Goal: Task Accomplishment & Management: Manage account settings

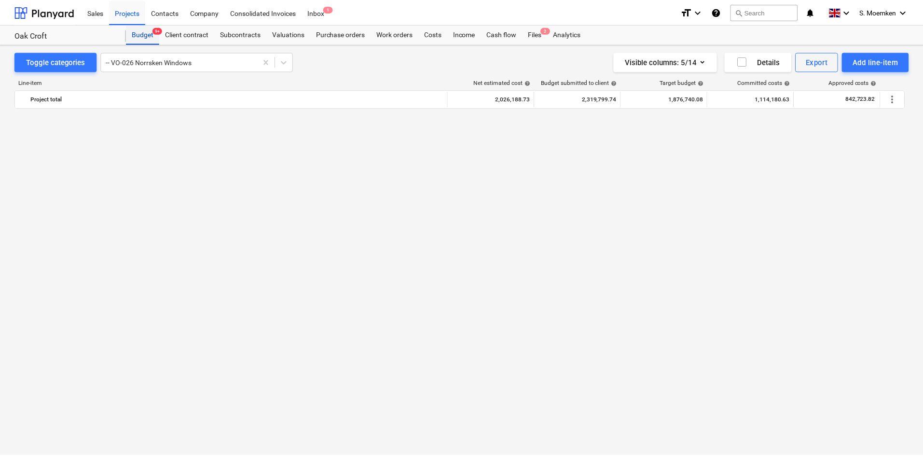
scroll to position [811, 0]
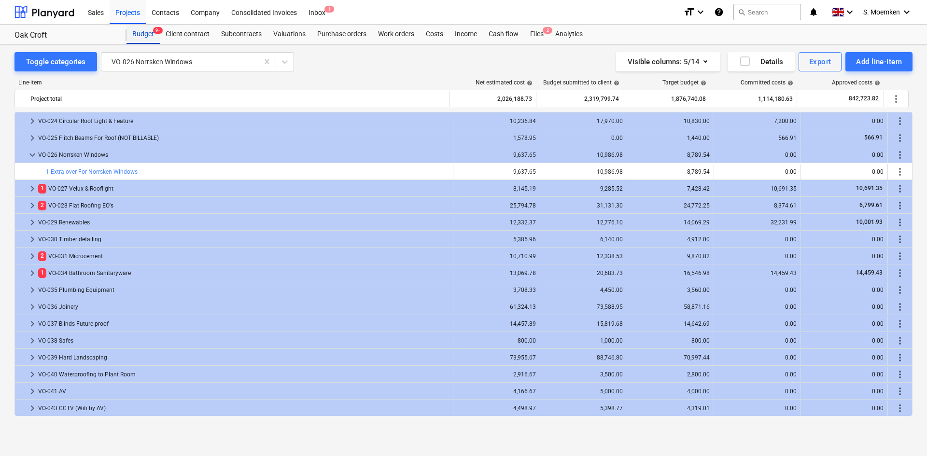
click at [141, 31] on div "Budget 9+" at bounding box center [142, 34] width 33 height 19
click at [120, 12] on div "Projects" at bounding box center [128, 12] width 36 height 25
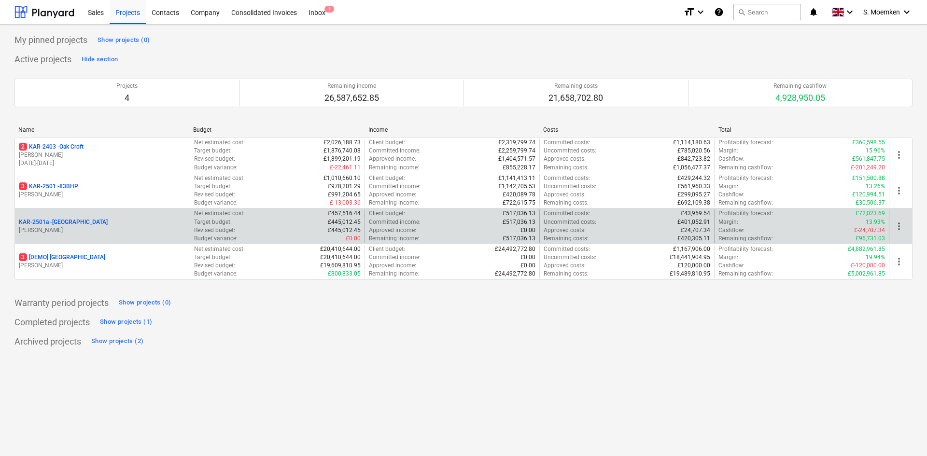
click at [86, 225] on p "KAR-2501a - Little Barn Field" at bounding box center [63, 222] width 89 height 8
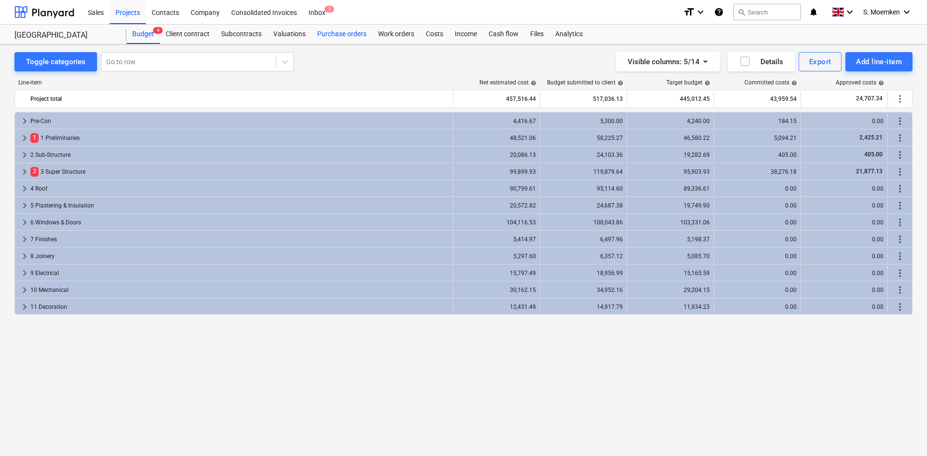
click at [337, 34] on div "Purchase orders" at bounding box center [341, 34] width 61 height 19
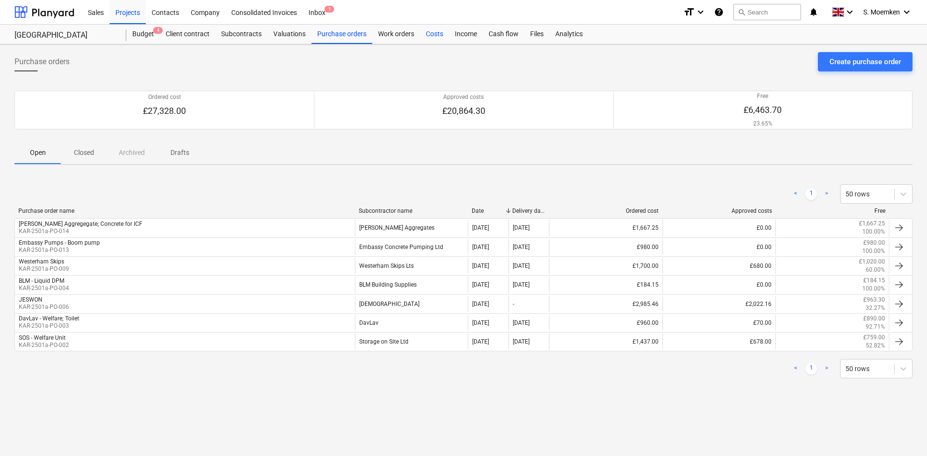
click at [434, 34] on div "Costs" at bounding box center [434, 34] width 29 height 19
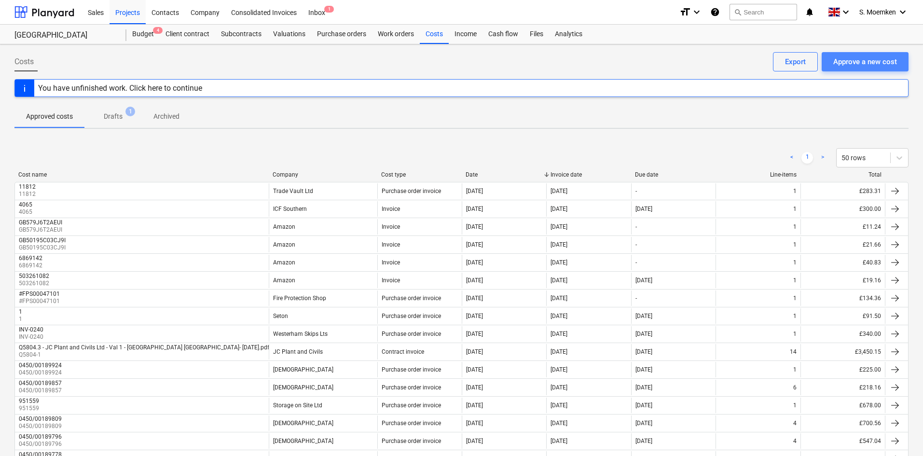
click at [857, 60] on div "Approve a new cost" at bounding box center [865, 62] width 64 height 13
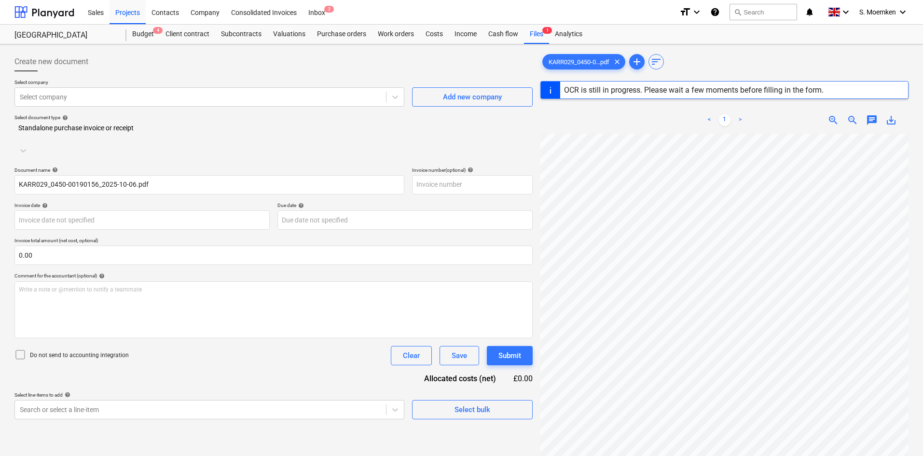
type input "KARR029"
type input "06 Oct 2025"
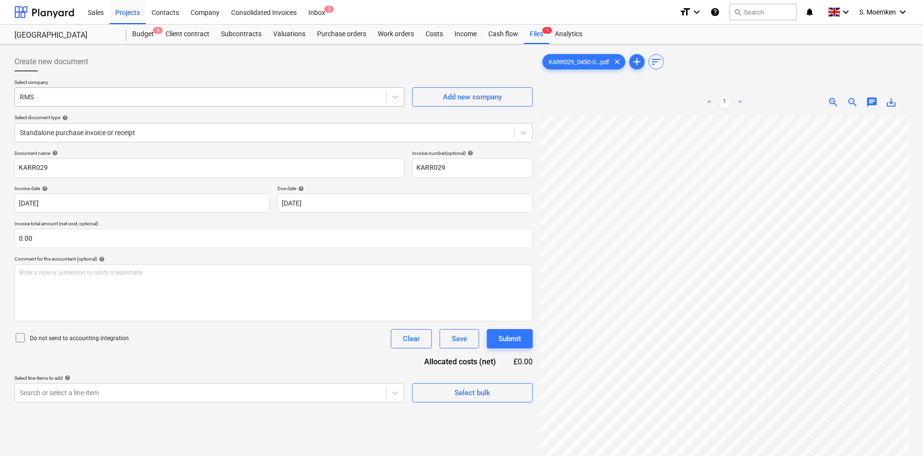
click at [320, 96] on div at bounding box center [200, 97] width 361 height 10
type input "jews"
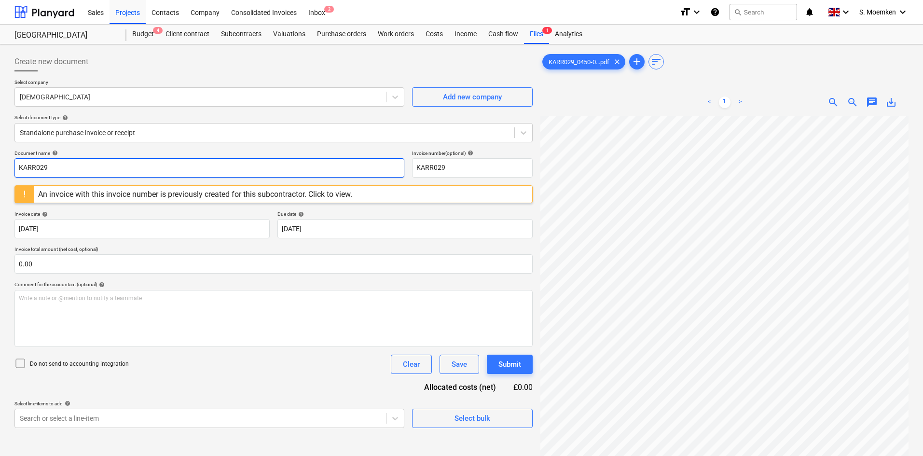
drag, startPoint x: 59, startPoint y: 164, endPoint x: 2, endPoint y: 166, distance: 56.5
click at [2, 166] on div "Create new document Select company Jewsons Add new company Select document type…" at bounding box center [461, 298] width 923 height 508
paste input "0450/00190156"
type input "0450/00190156"
drag, startPoint x: 453, startPoint y: 167, endPoint x: 416, endPoint y: 169, distance: 36.8
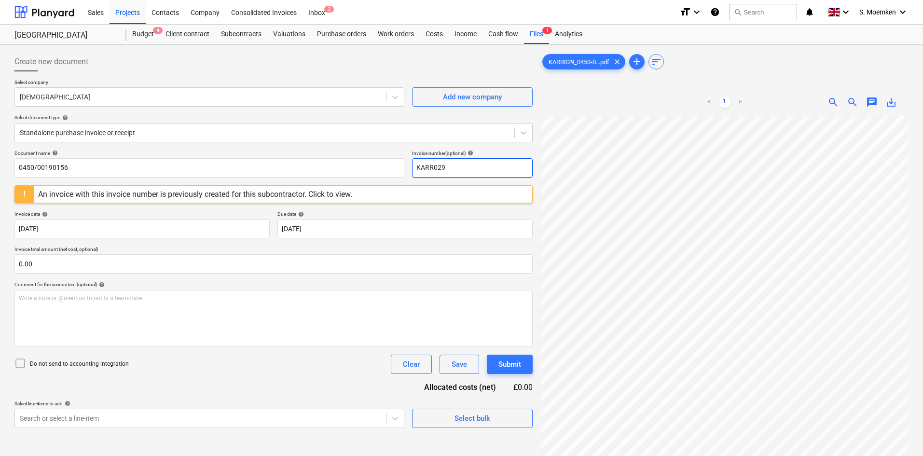
click at [416, 169] on input "KARR029" at bounding box center [472, 167] width 121 height 19
paste input "0450/00190156"
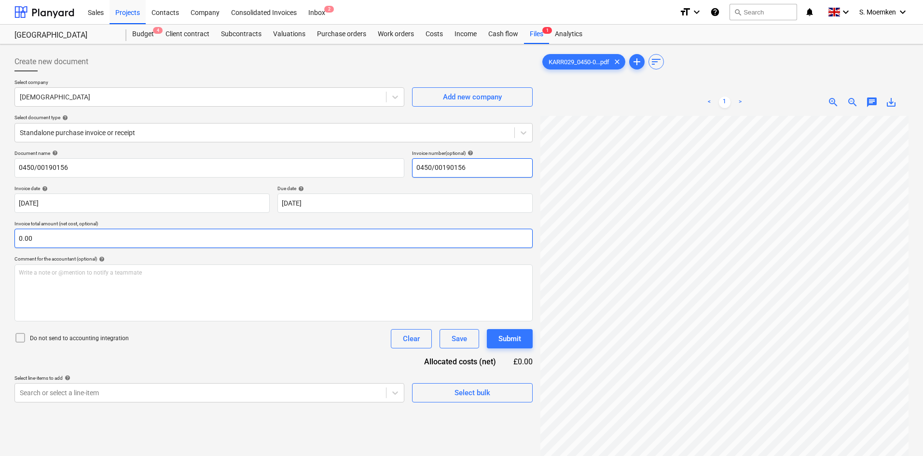
type input "0450/00190156"
drag, startPoint x: 51, startPoint y: 240, endPoint x: 17, endPoint y: 240, distance: 33.8
click at [17, 240] on input "text" at bounding box center [273, 238] width 518 height 19
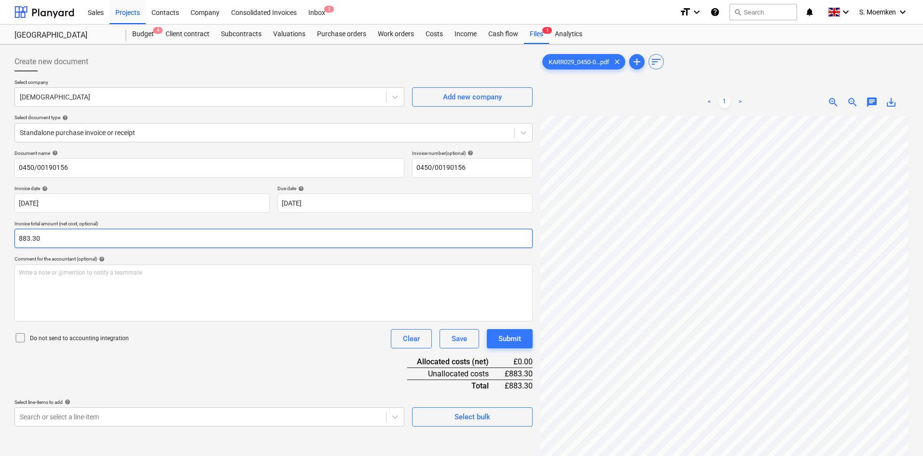
type input "883.30"
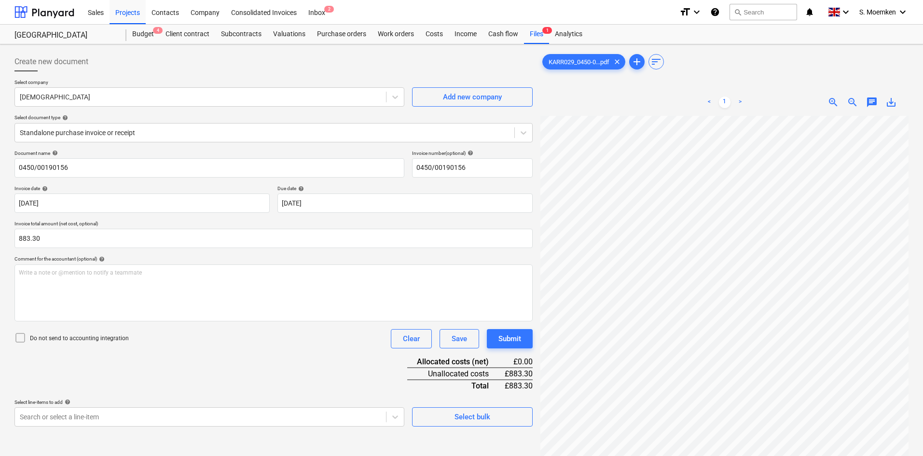
click at [18, 338] on icon at bounding box center [20, 338] width 12 height 12
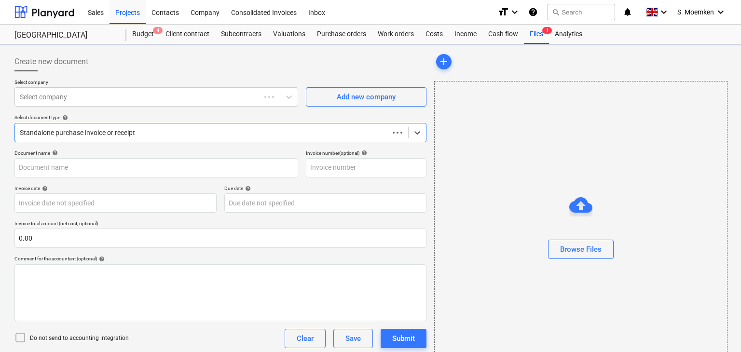
type input "0.00"
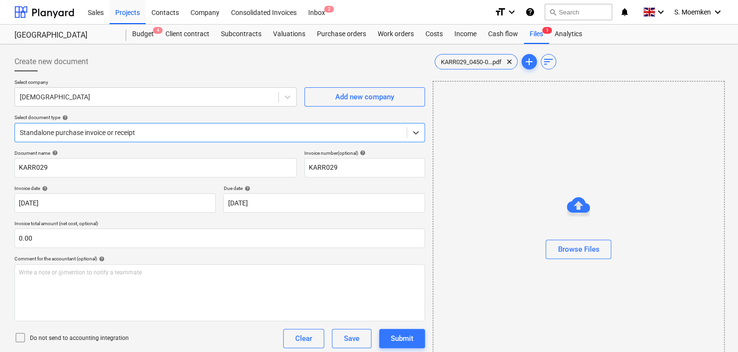
type input "KARR029"
type input "06 Oct 2025"
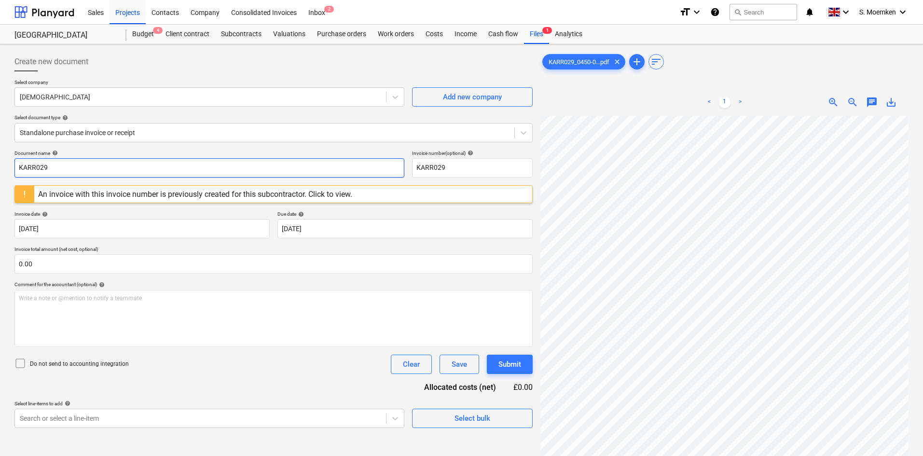
drag, startPoint x: 53, startPoint y: 167, endPoint x: 7, endPoint y: 165, distance: 45.9
click at [7, 165] on div "Create new document Select company Jewsons Add new company Select document type…" at bounding box center [461, 298] width 923 height 508
paste input "0450/00190156"
type input "0450/00190156"
drag, startPoint x: 444, startPoint y: 166, endPoint x: 397, endPoint y: 163, distance: 46.9
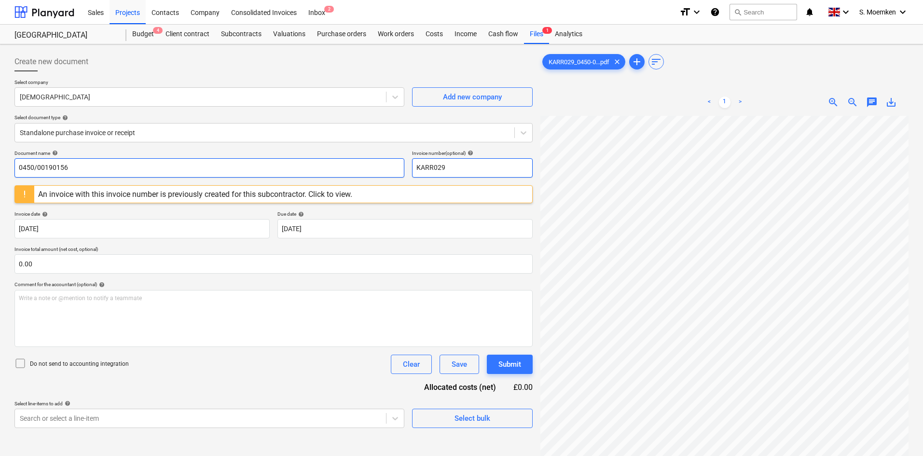
click at [398, 164] on div "Document name help 0450/00190156 Invoice number (optional) help KARR029" at bounding box center [273, 164] width 518 height 28
paste input "0450/00190156"
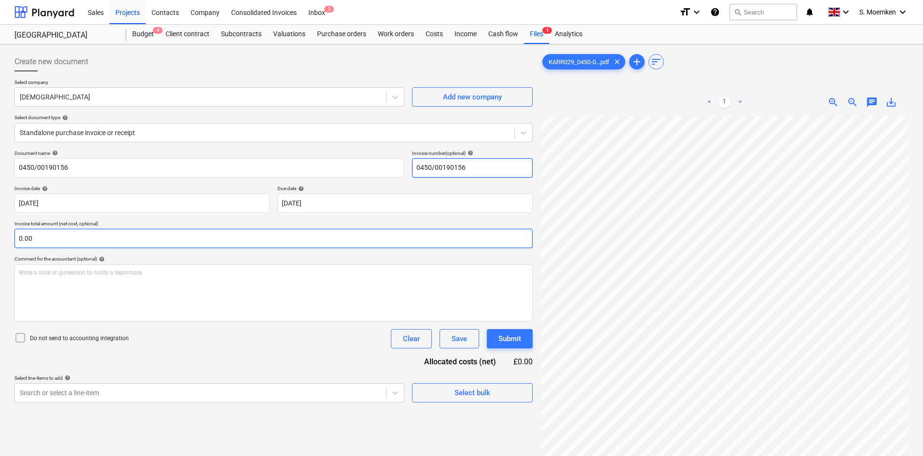
type input "0450/00190156"
drag, startPoint x: 41, startPoint y: 235, endPoint x: 1, endPoint y: 236, distance: 39.1
click at [1, 236] on div "Create new document Select company Jewsons Add new company Select document type…" at bounding box center [461, 298] width 923 height 508
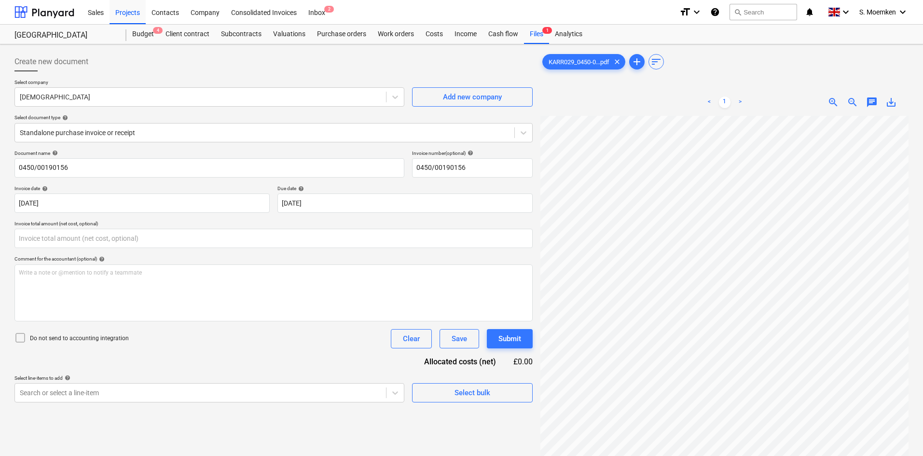
type input "0.00"
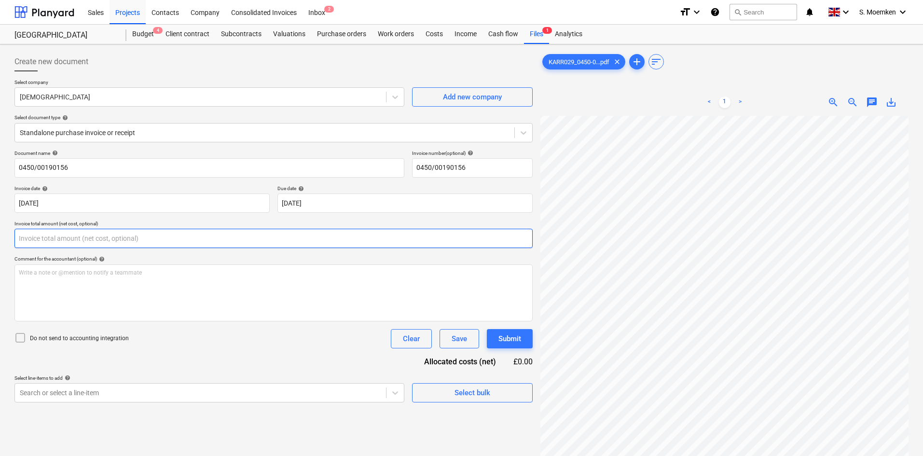
drag, startPoint x: 77, startPoint y: 237, endPoint x: 20, endPoint y: 236, distance: 57.0
click at [20, 236] on input "text" at bounding box center [273, 238] width 518 height 19
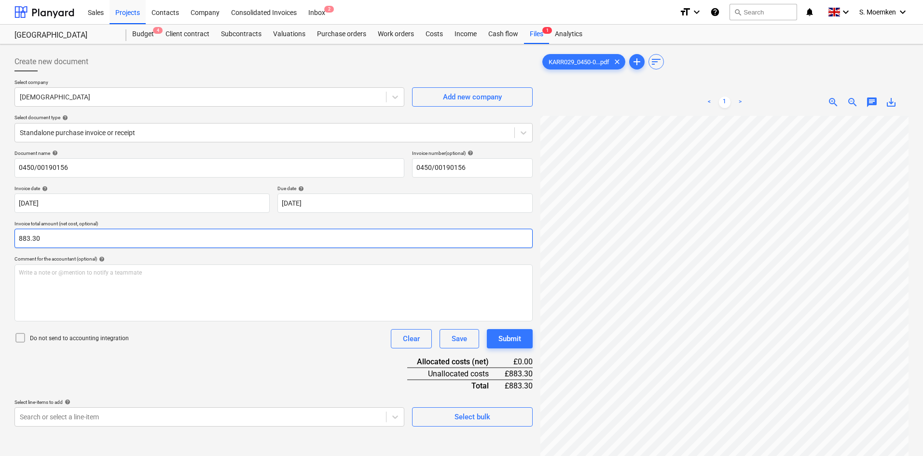
type input "883.30"
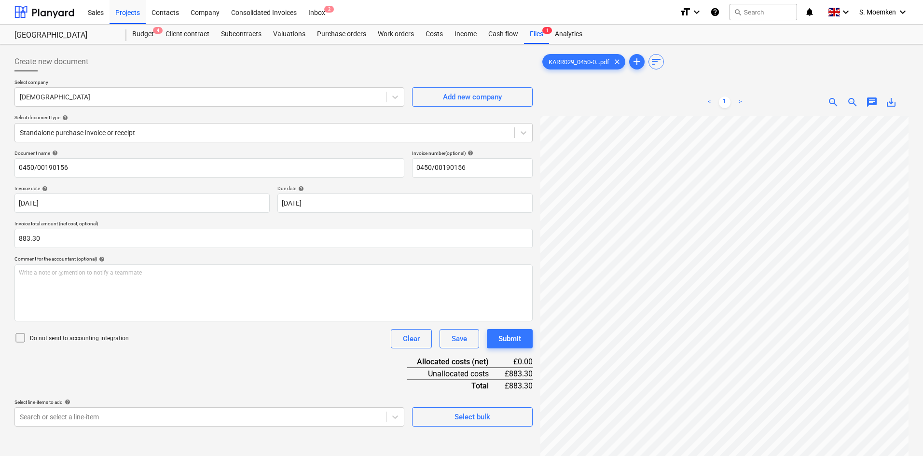
click at [20, 336] on icon at bounding box center [20, 338] width 12 height 12
click at [103, 136] on div at bounding box center [265, 133] width 490 height 10
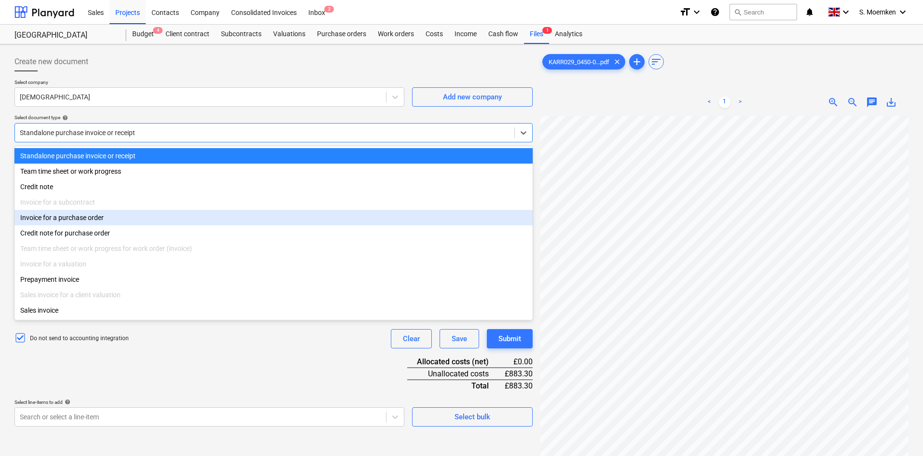
click at [82, 221] on div "Invoice for a purchase order" at bounding box center [273, 217] width 518 height 15
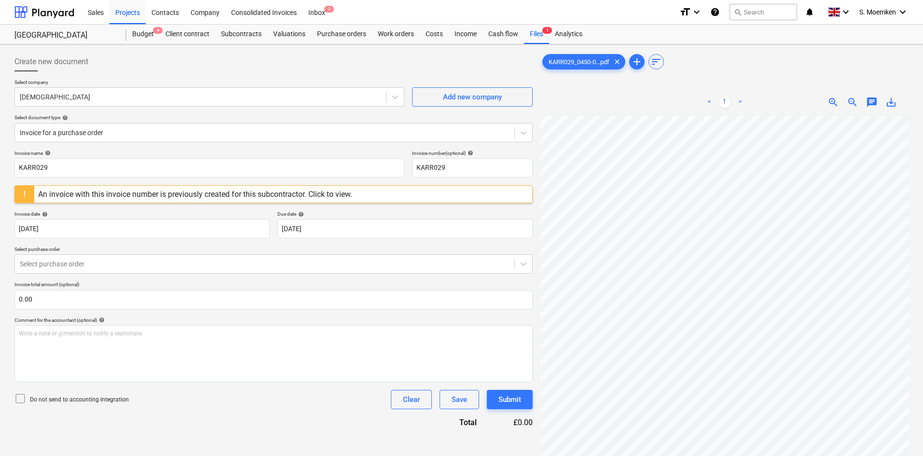
scroll to position [155, 31]
drag, startPoint x: 83, startPoint y: 167, endPoint x: 1, endPoint y: 161, distance: 81.3
click at [1, 161] on div "Create new document Select company Jewsons Add new company Select document type…" at bounding box center [461, 298] width 923 height 508
paste input "0450/00190156"
type input "0450/00190156"
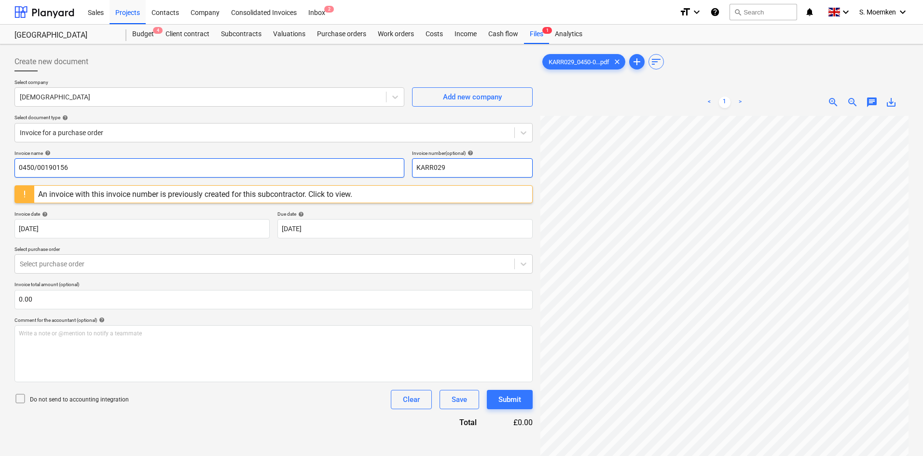
drag, startPoint x: 453, startPoint y: 171, endPoint x: 387, endPoint y: 164, distance: 66.5
click at [387, 164] on div "Invoice name help 0450/00190156 Invoice number (optional) help KARR029" at bounding box center [273, 164] width 518 height 28
paste input "0450/00190156"
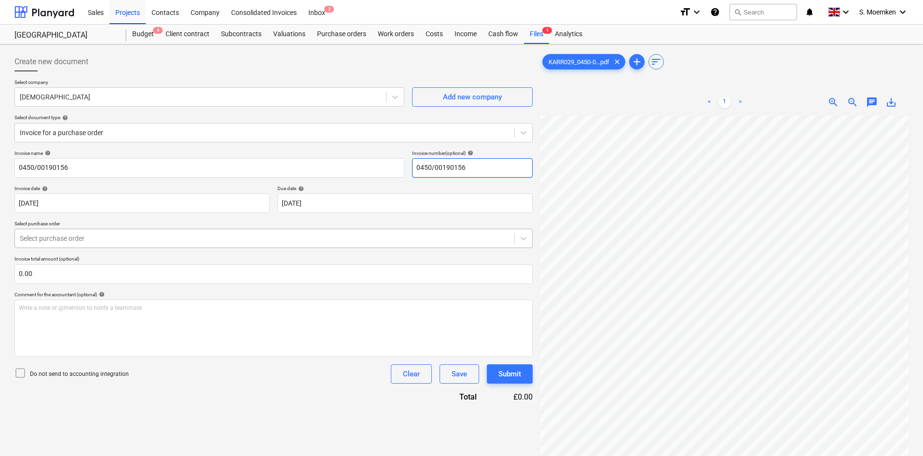
type input "0450/00190156"
click at [76, 238] on div at bounding box center [265, 239] width 490 height 10
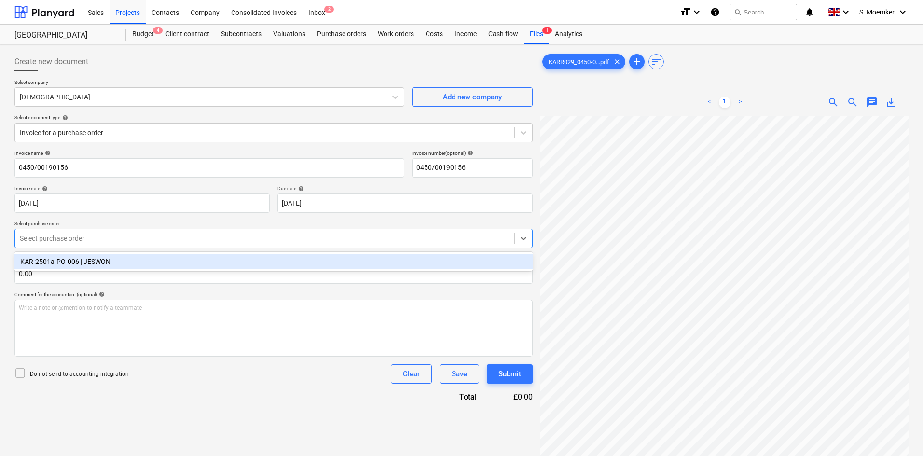
click at [75, 264] on div "KAR-2501a-PO-006 | JESWON" at bounding box center [273, 261] width 518 height 15
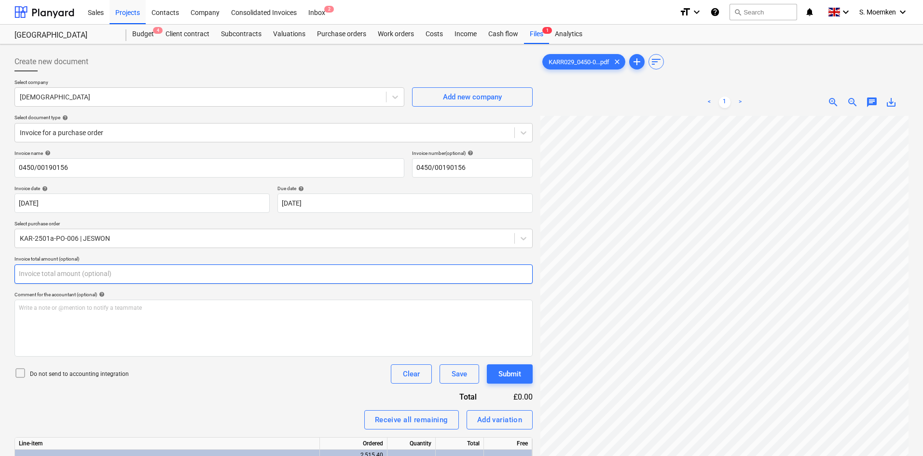
drag, startPoint x: 35, startPoint y: 271, endPoint x: 20, endPoint y: 271, distance: 15.0
click at [20, 271] on input "text" at bounding box center [273, 273] width 518 height 19
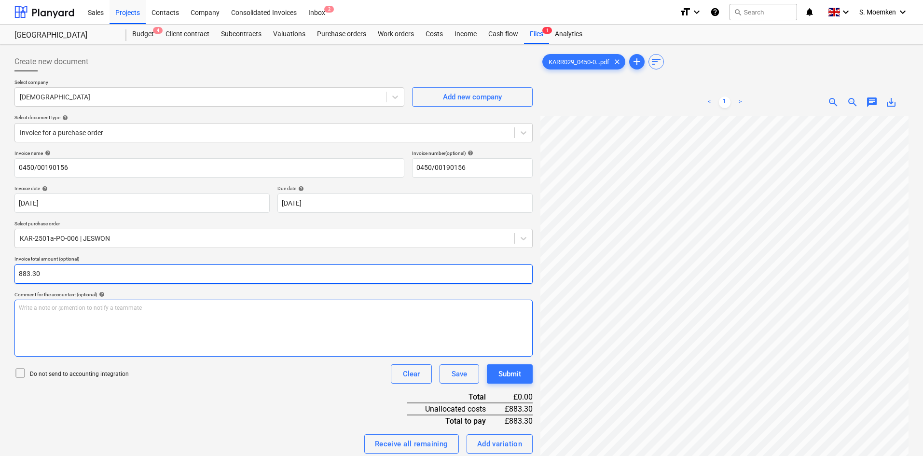
type input "883.30"
click at [55, 322] on div "Write a note or @mention to notify a teammate ﻿" at bounding box center [273, 328] width 518 height 57
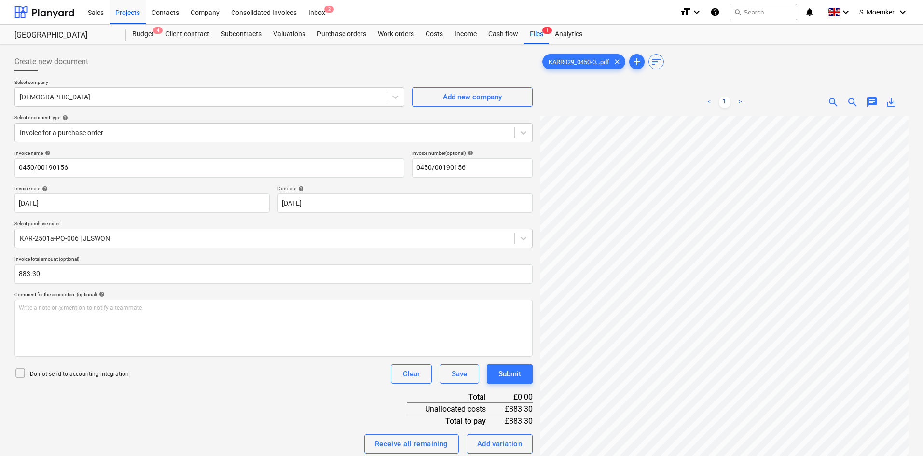
click at [22, 352] on icon at bounding box center [20, 373] width 12 height 12
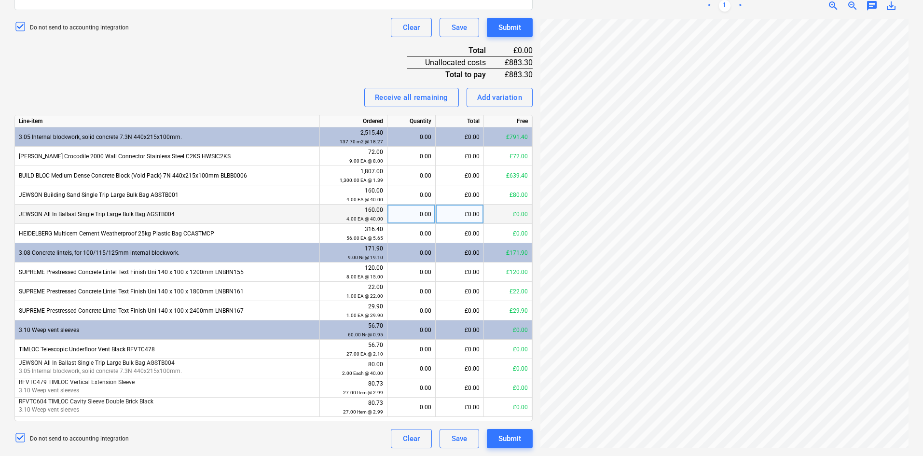
scroll to position [78, 9]
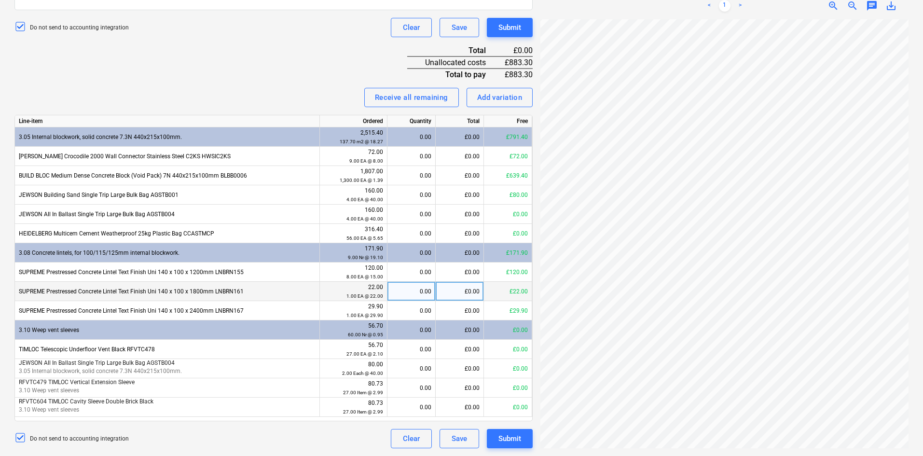
click at [422, 290] on div "0.00" at bounding box center [411, 291] width 40 height 19
type input "1"
click at [464, 154] on div "£0.00" at bounding box center [460, 156] width 48 height 19
type input "72.00"
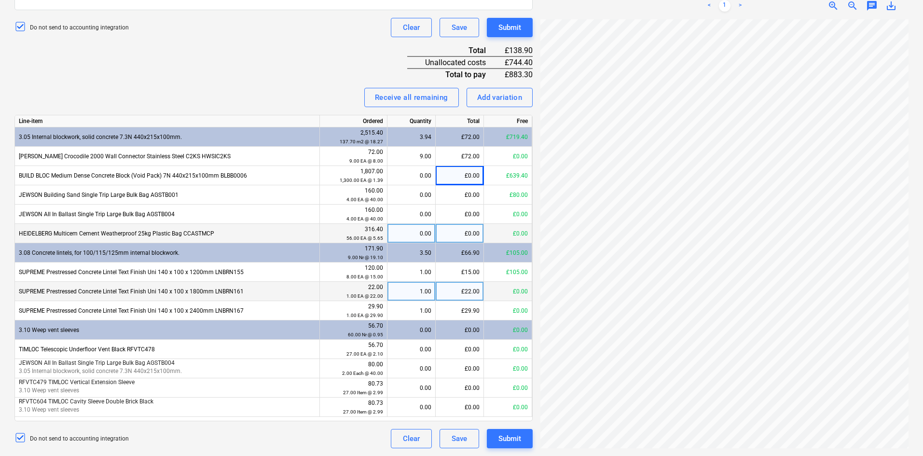
scroll to position [133, 68]
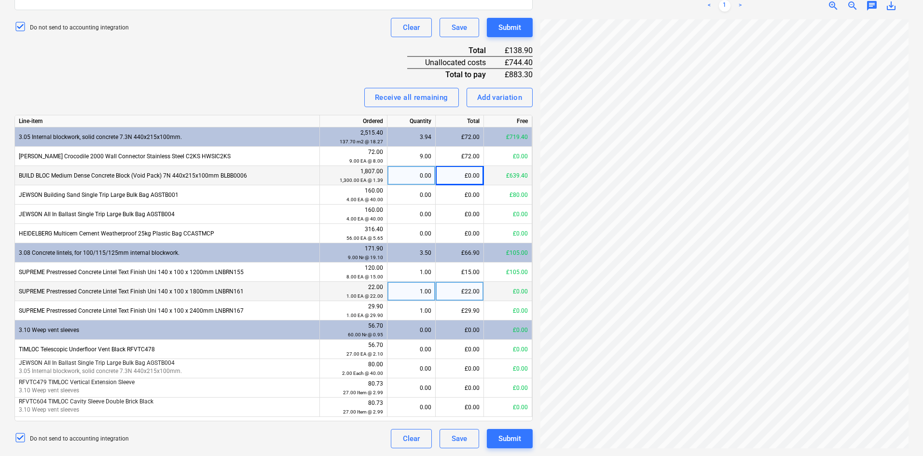
click at [462, 176] on div "£0.00" at bounding box center [460, 175] width 48 height 19
type input "639.40"
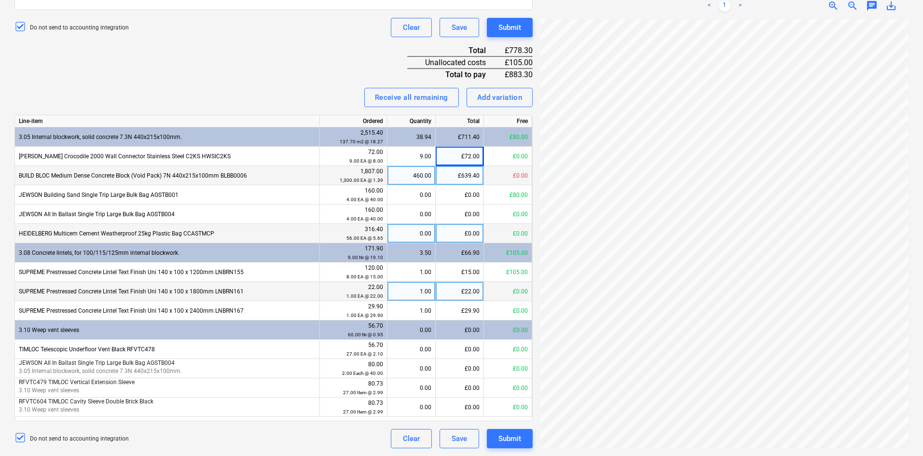
scroll to position [126, 24]
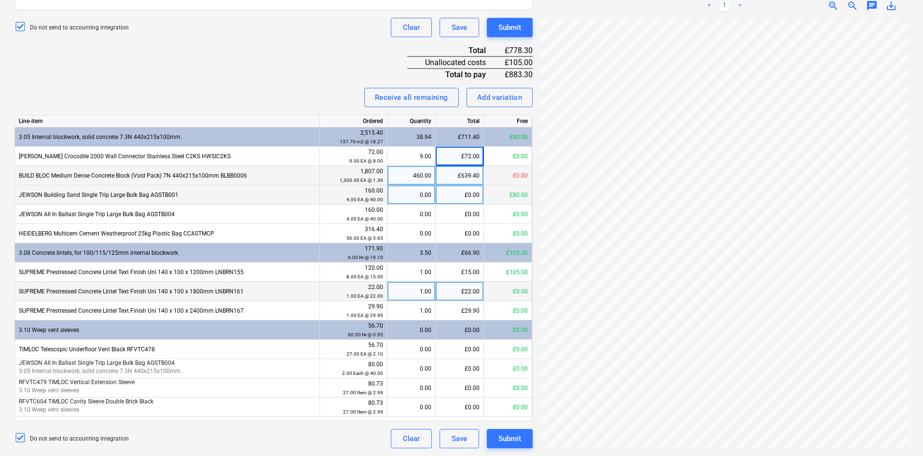
click at [457, 191] on div "£0.00" at bounding box center [460, 194] width 48 height 19
click at [318, 54] on div "Invoice name help 0450/00190156 Invoice number (optional) help 0450/00190156 In…" at bounding box center [273, 126] width 518 height 645
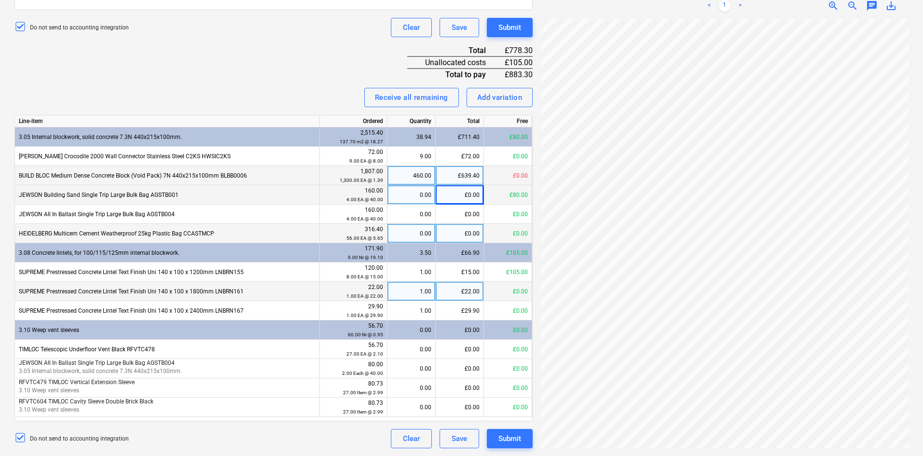
scroll to position [172, 68]
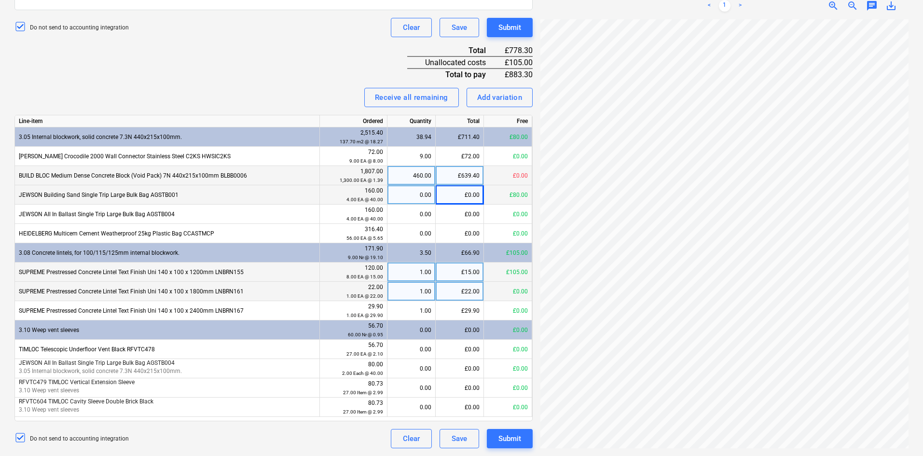
click at [466, 271] on div "£15.00" at bounding box center [460, 272] width 48 height 19
click at [522, 212] on div "Create new document Select company Jewsons Add new company Select document type…" at bounding box center [462, 77] width 902 height 750
type input "120.00"
click at [174, 68] on div "Invoice name help 0450/00190156 Invoice number (optional) help 0450/00190156 In…" at bounding box center [273, 126] width 518 height 645
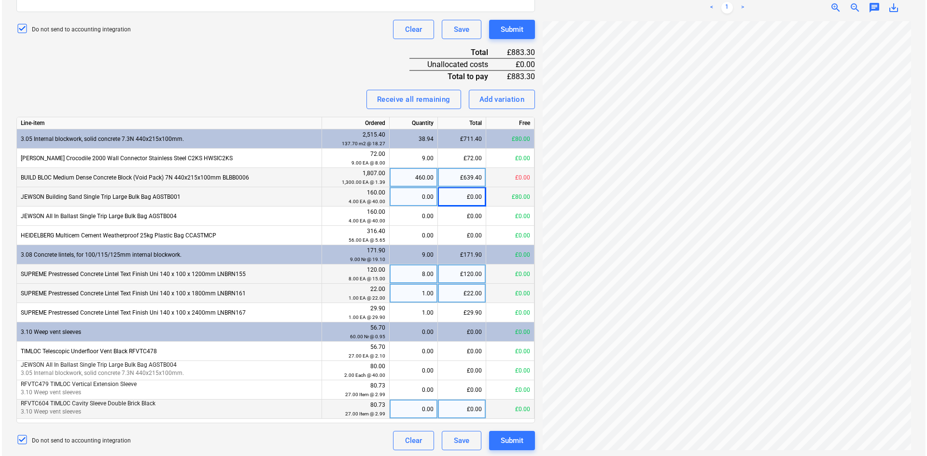
scroll to position [347, 0]
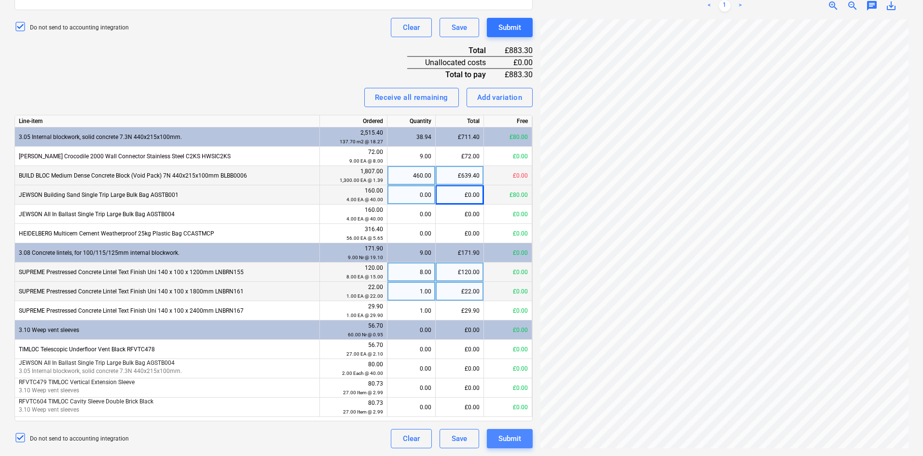
click at [504, 352] on div "Submit" at bounding box center [510, 438] width 23 height 13
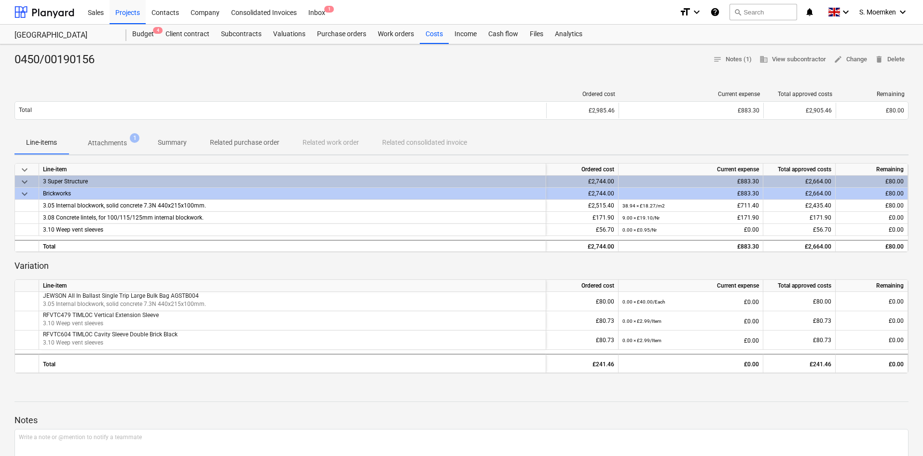
click at [115, 140] on p "Attachments" at bounding box center [107, 143] width 39 height 10
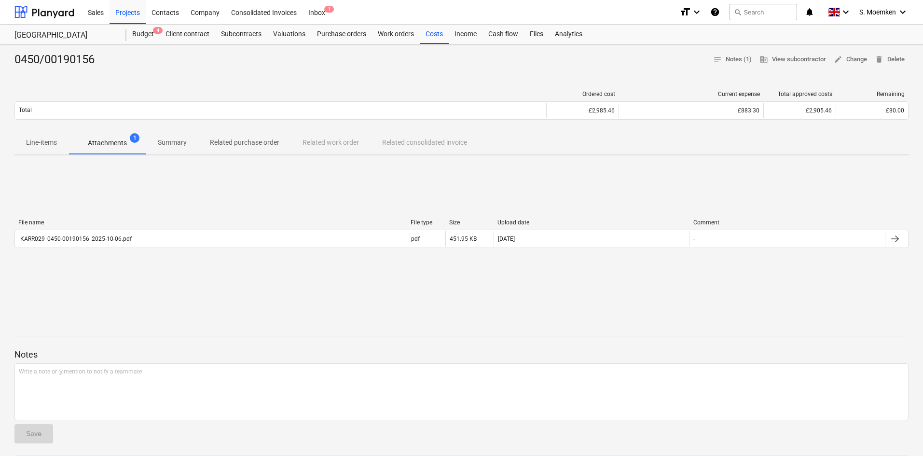
click at [172, 139] on p "Summary" at bounding box center [172, 143] width 29 height 10
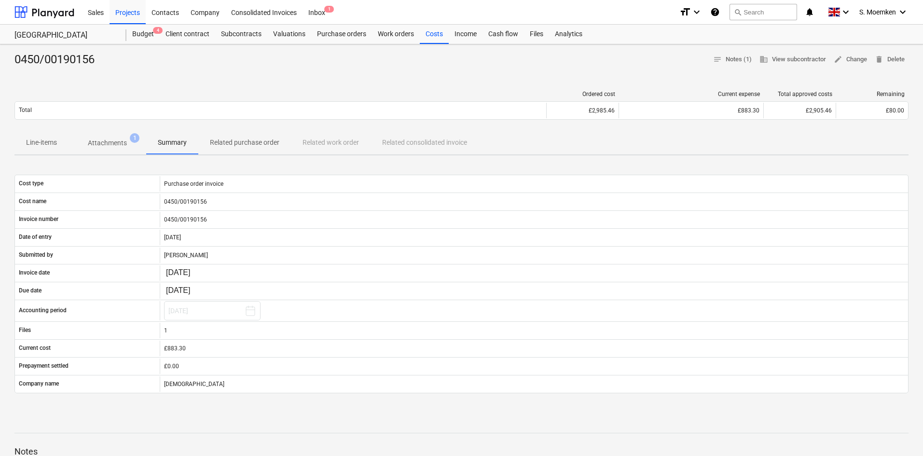
click at [239, 138] on p "Related purchase order" at bounding box center [244, 143] width 69 height 10
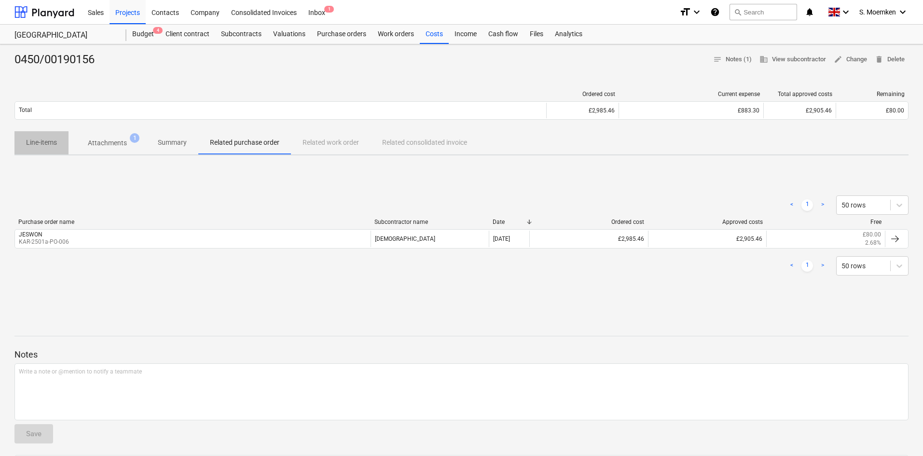
click at [46, 141] on p "Line-items" at bounding box center [41, 143] width 31 height 10
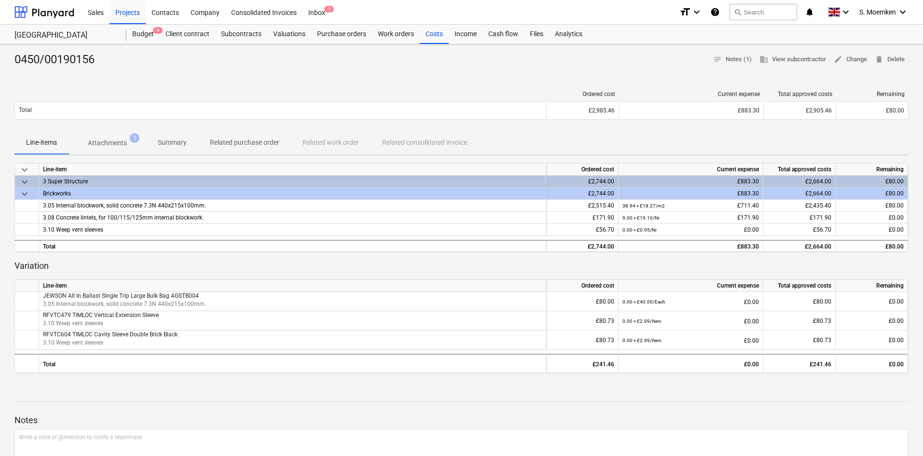
click at [415, 72] on div at bounding box center [461, 72] width 894 height 8
click at [127, 9] on div "Projects" at bounding box center [128, 12] width 36 height 25
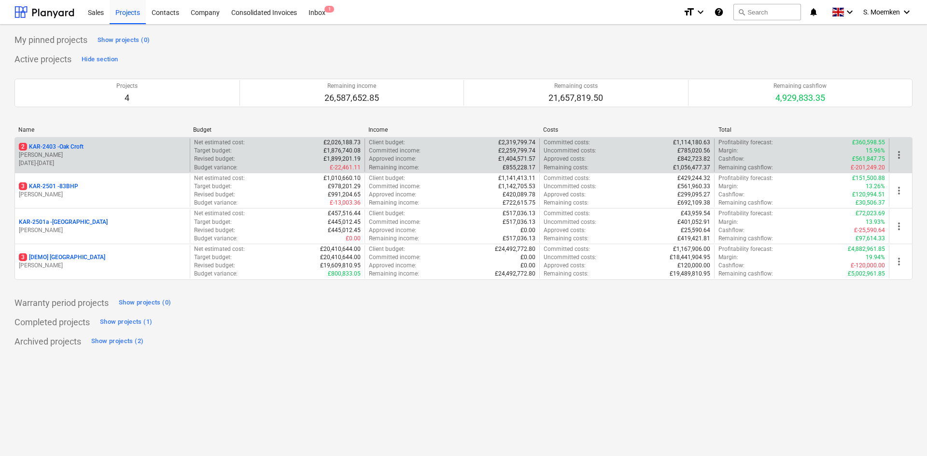
click at [96, 156] on p "G. Eastwood" at bounding box center [102, 155] width 167 height 8
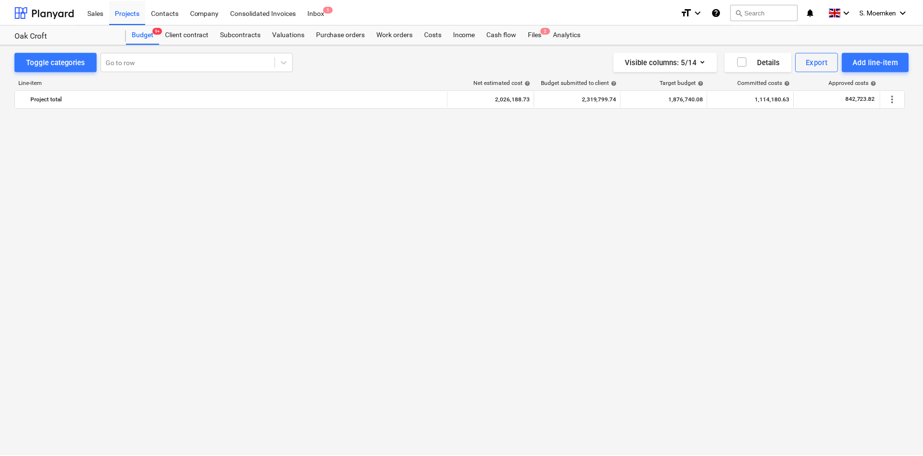
scroll to position [811, 0]
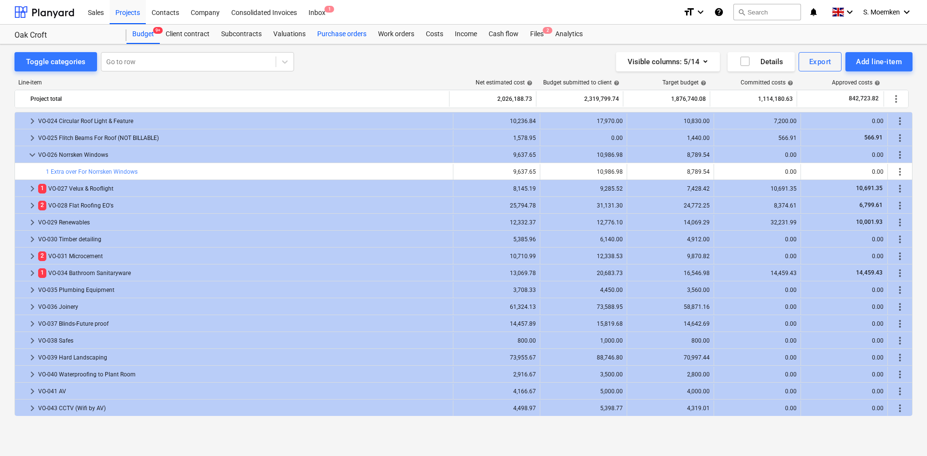
click at [344, 37] on div "Purchase orders" at bounding box center [341, 34] width 61 height 19
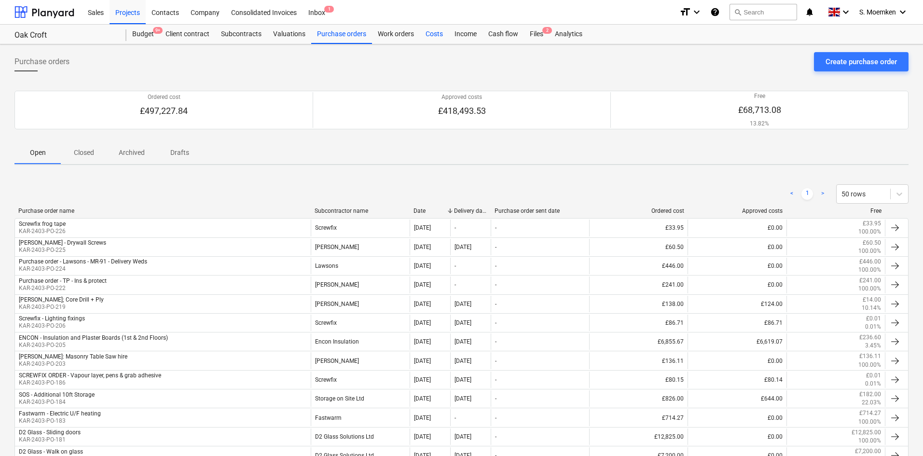
click at [428, 34] on div "Costs" at bounding box center [434, 34] width 29 height 19
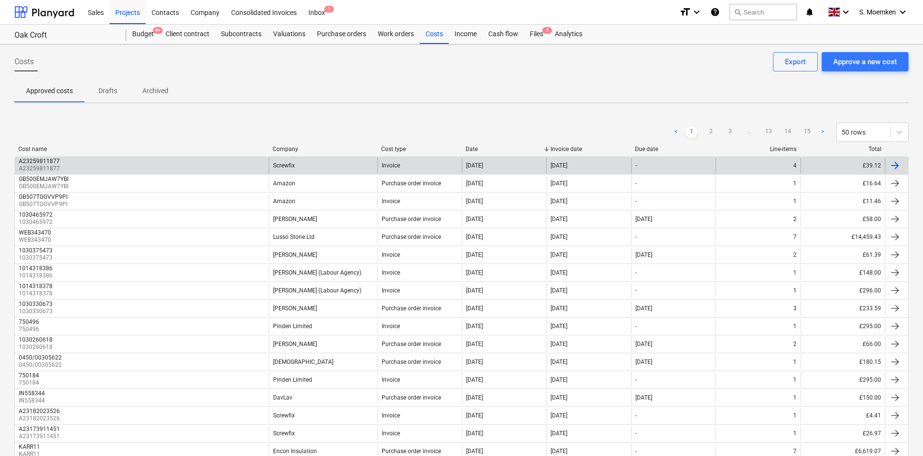
click at [188, 163] on div "A23259811877 A23259811877" at bounding box center [142, 165] width 254 height 15
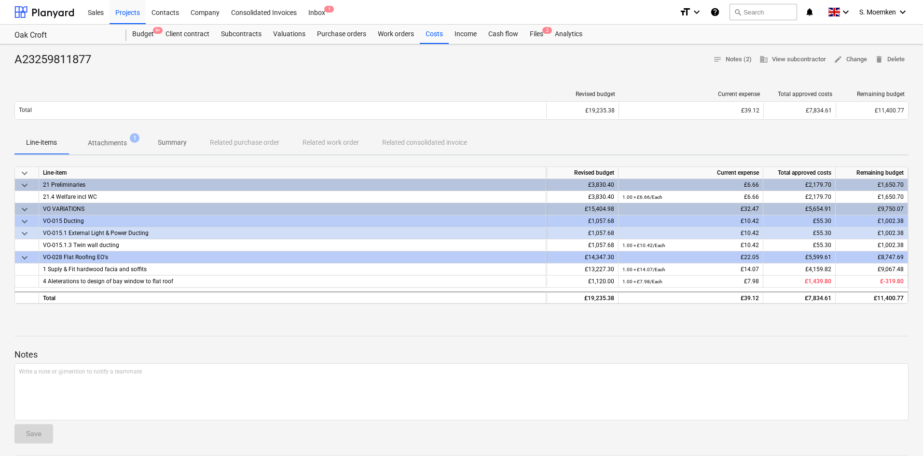
click at [110, 138] on span "Attachments 1" at bounding box center [108, 142] width 78 height 17
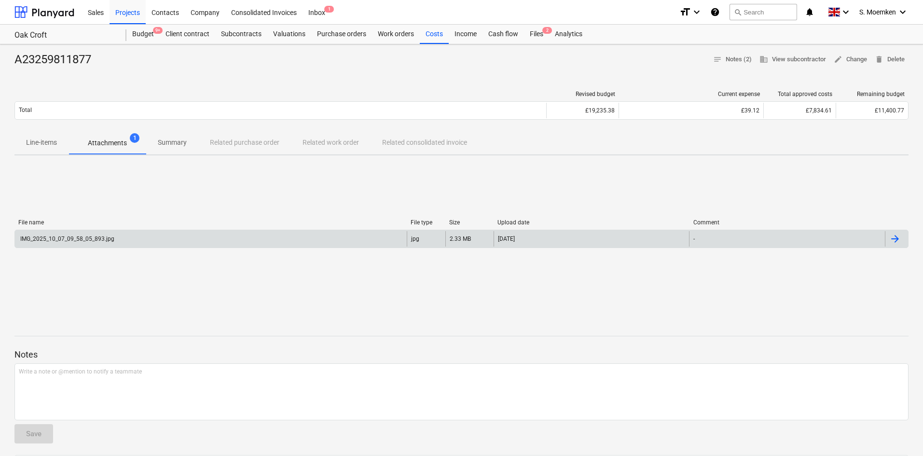
click at [196, 240] on div "IMG_2025_10_07_09_58_05_893.jpg" at bounding box center [211, 238] width 392 height 15
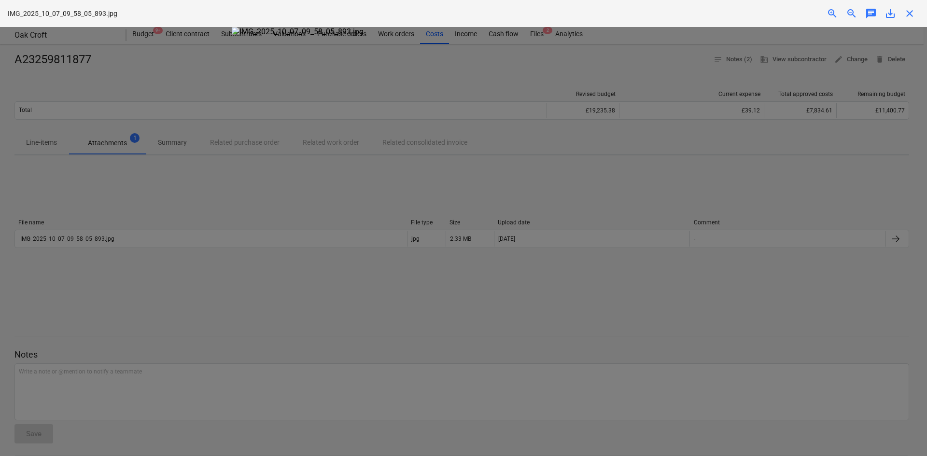
click at [741, 12] on span "close" at bounding box center [909, 14] width 12 height 12
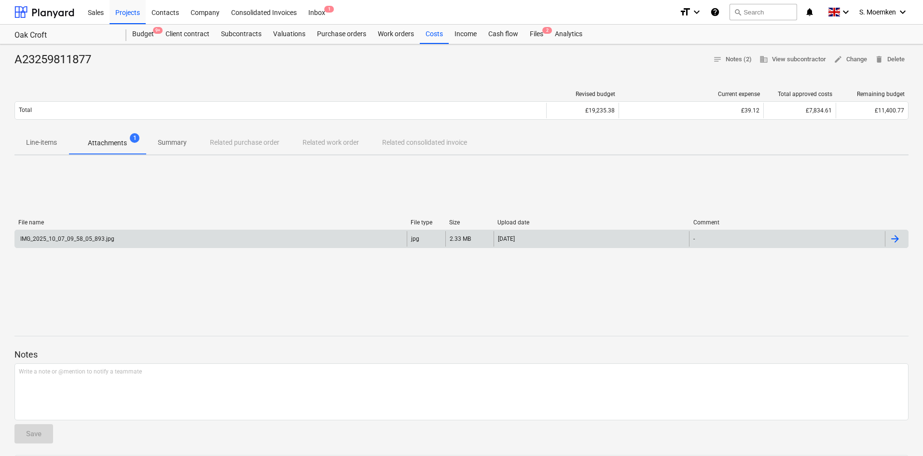
click at [112, 235] on div "IMG_2025_10_07_09_58_05_893.jpg" at bounding box center [211, 238] width 392 height 15
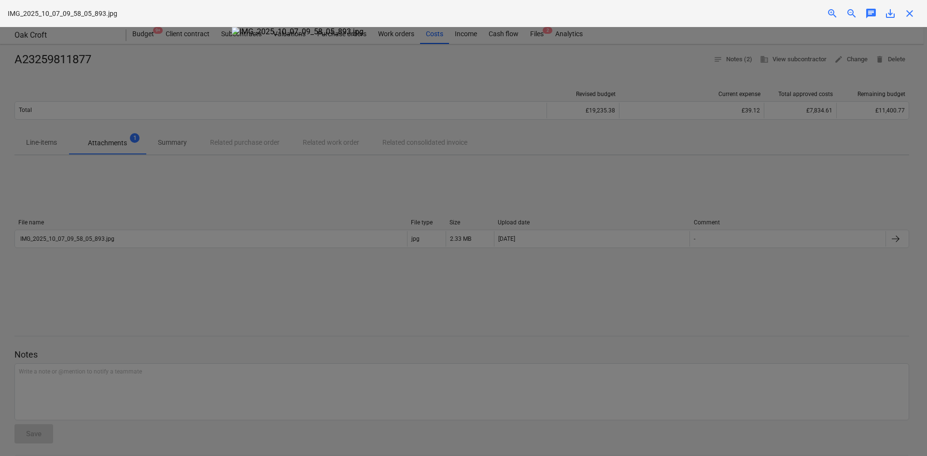
click at [741, 97] on div at bounding box center [463, 241] width 927 height 429
click at [741, 12] on span "close" at bounding box center [909, 14] width 12 height 12
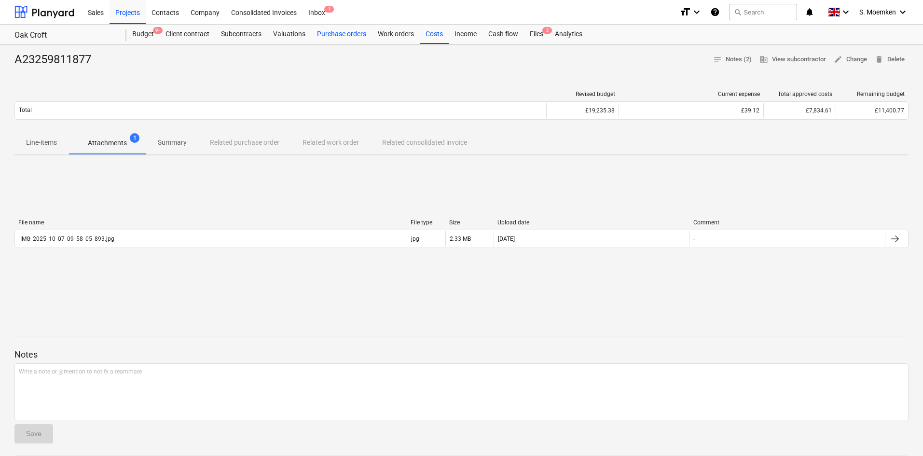
click at [331, 37] on div "Purchase orders" at bounding box center [341, 34] width 61 height 19
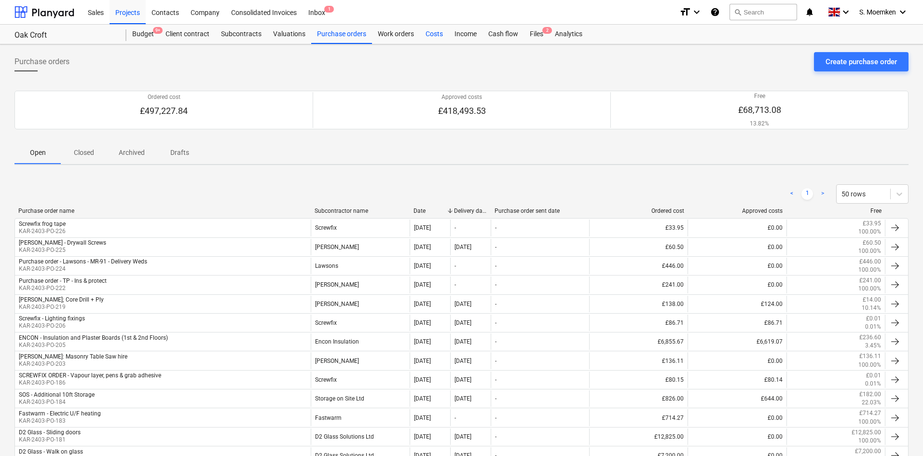
click at [432, 32] on div "Costs" at bounding box center [434, 34] width 29 height 19
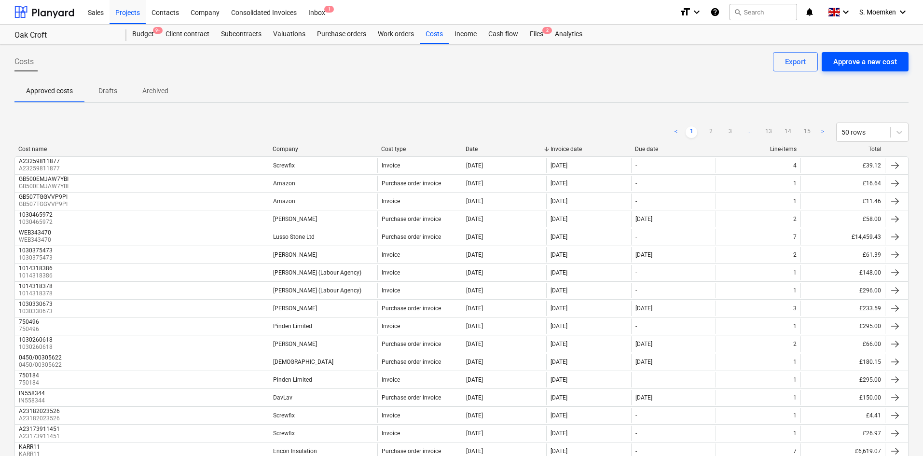
click at [741, 65] on div "Approve a new cost" at bounding box center [865, 62] width 64 height 13
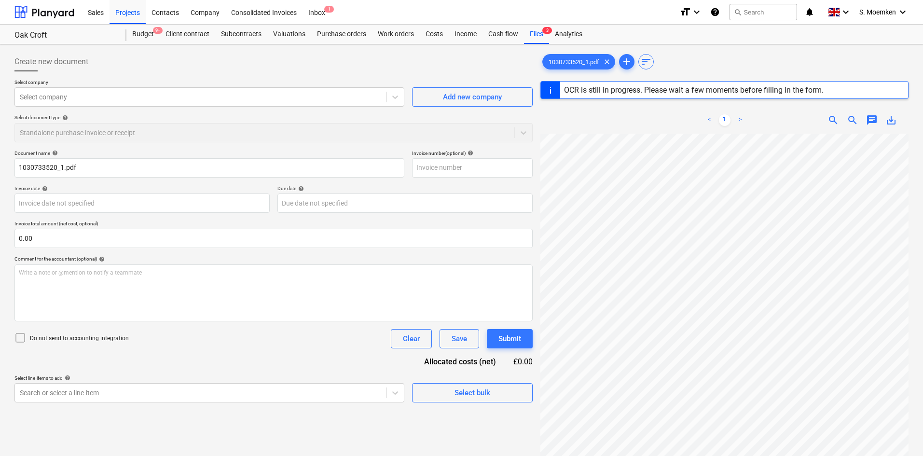
type input "1030733520"
type input "[DATE]"
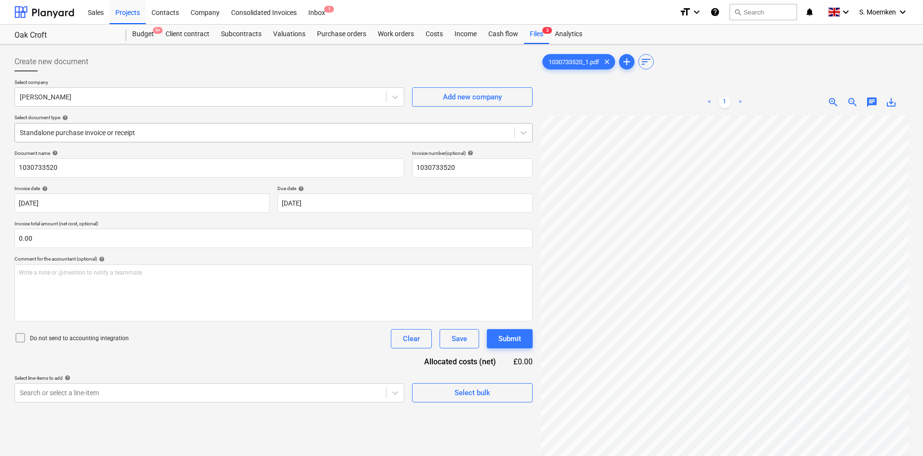
click at [286, 125] on div "Standalone purchase invoice or receipt" at bounding box center [273, 132] width 518 height 19
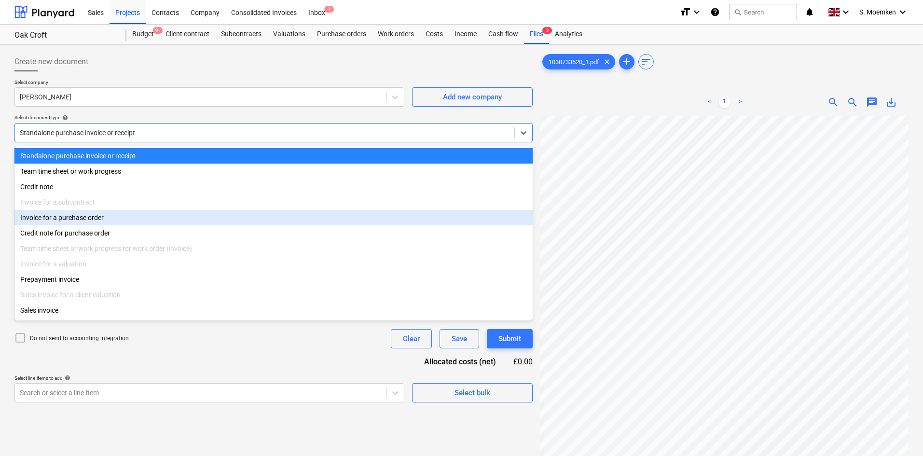
click at [107, 218] on div "Invoice for a purchase order" at bounding box center [273, 217] width 518 height 15
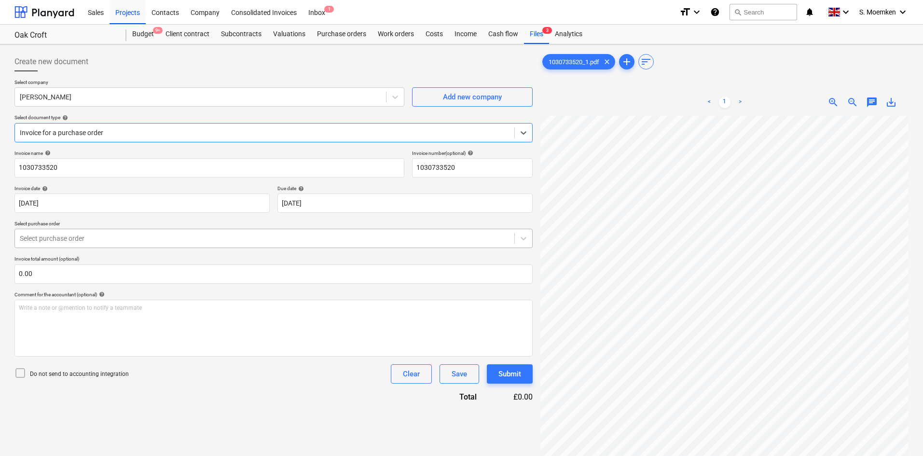
click at [153, 241] on div at bounding box center [265, 239] width 490 height 10
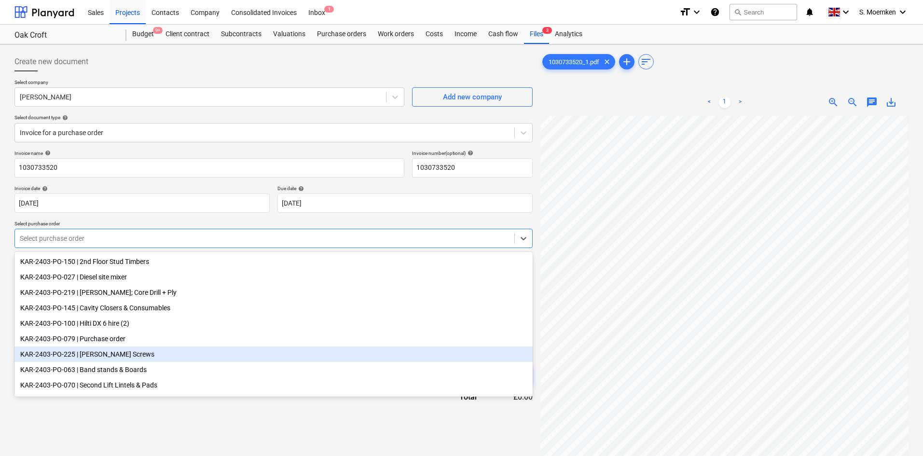
click at [104, 352] on div "KAR-2403-PO-225 | TRAVIS - Drywall Screws" at bounding box center [273, 354] width 518 height 15
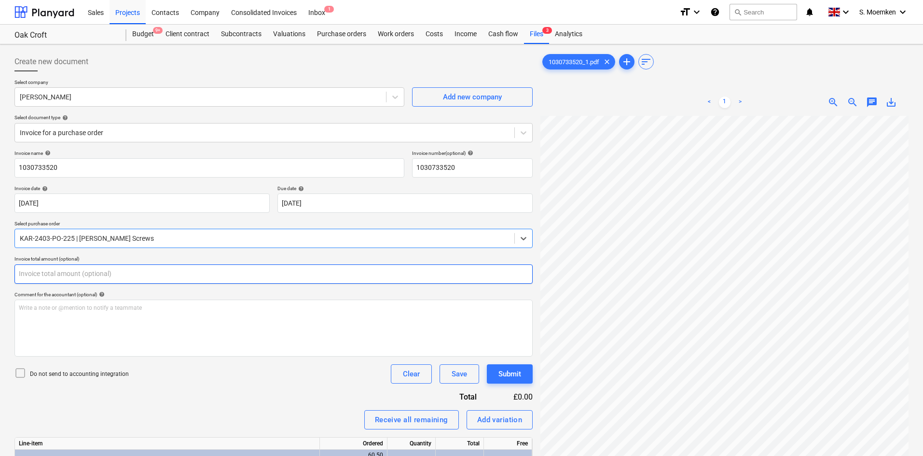
click at [113, 276] on input "text" at bounding box center [273, 273] width 518 height 19
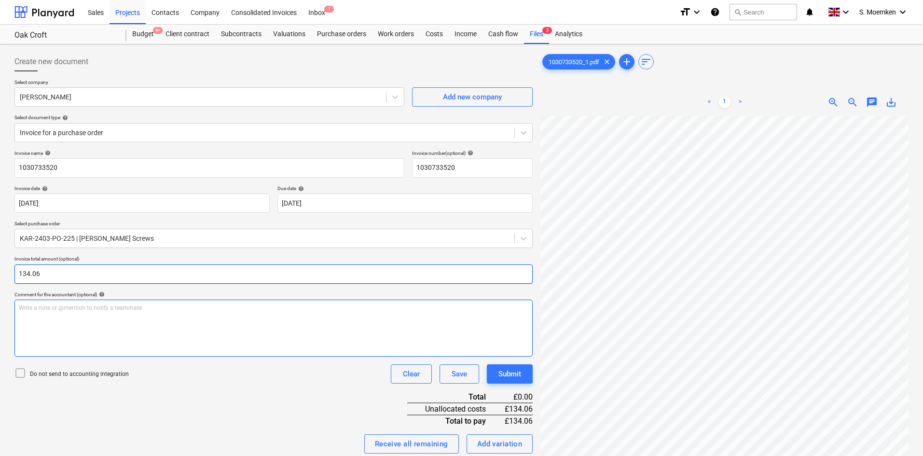
type input "134.06"
click at [158, 337] on div "Write a note or @mention to notify a teammate ﻿" at bounding box center [273, 328] width 518 height 57
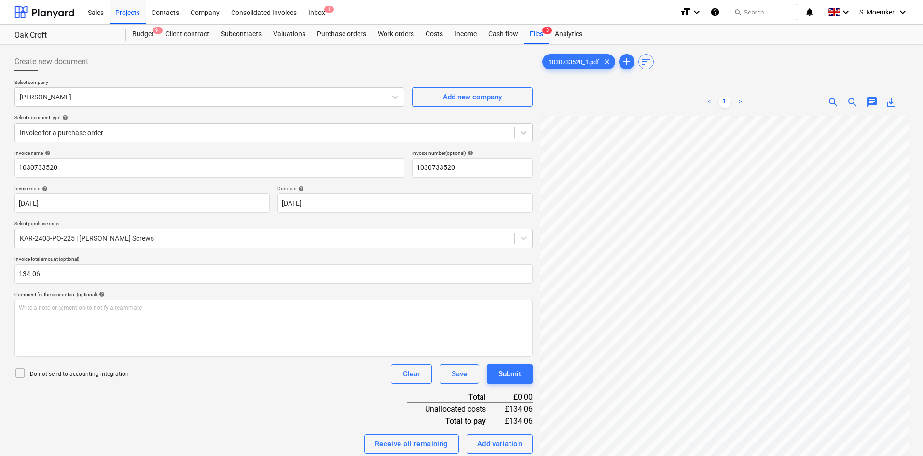
click at [23, 352] on icon at bounding box center [20, 373] width 12 height 12
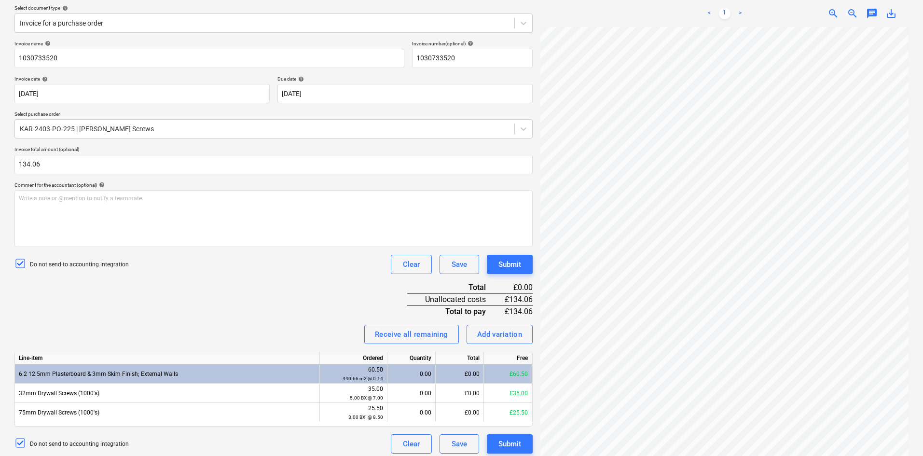
scroll to position [115, 0]
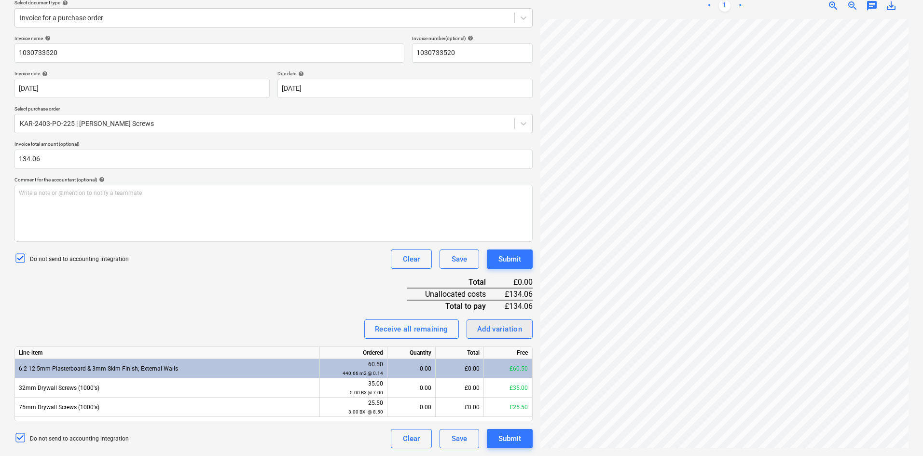
click at [507, 331] on div "Add variation" at bounding box center [499, 329] width 45 height 13
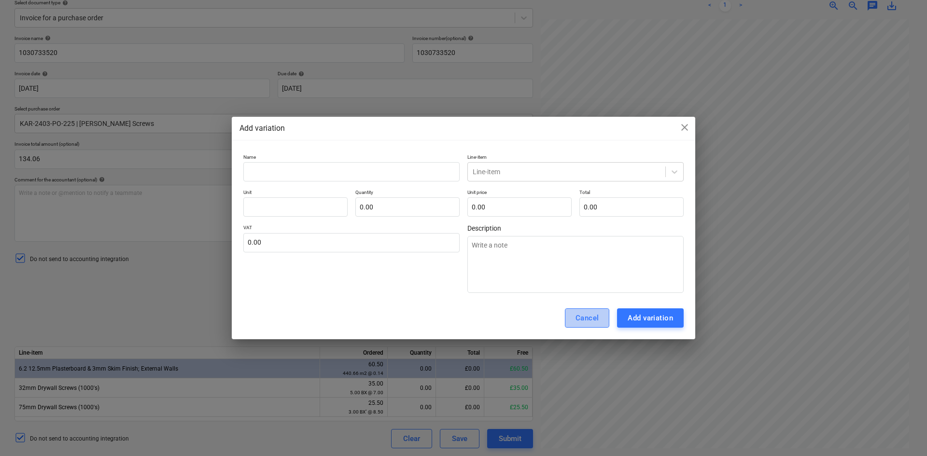
click at [588, 316] on div "Cancel" at bounding box center [587, 318] width 24 height 13
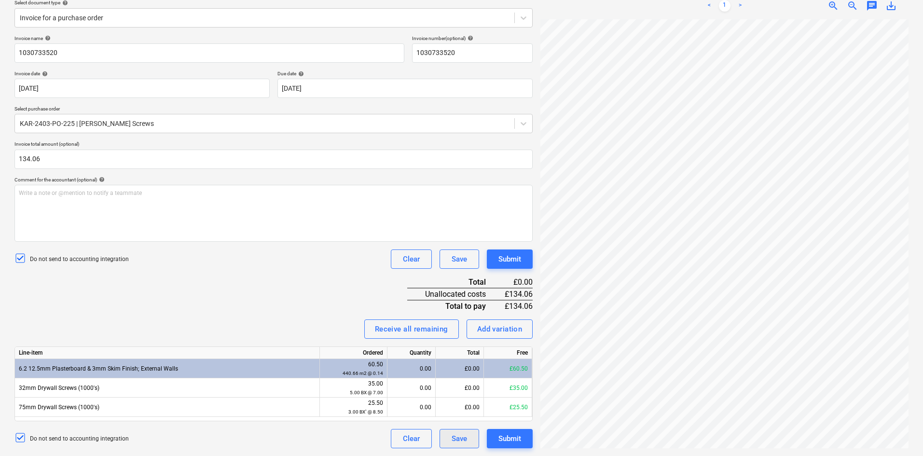
click at [462, 352] on div "Save" at bounding box center [459, 438] width 15 height 13
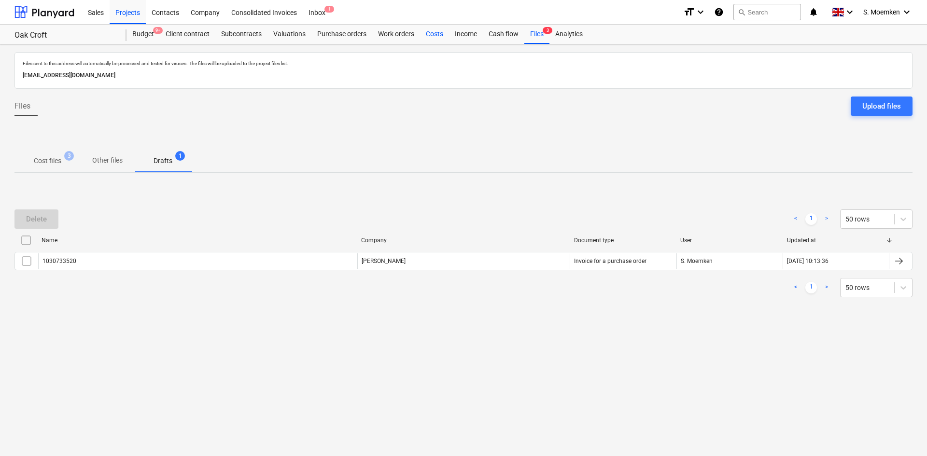
click at [432, 34] on div "Costs" at bounding box center [434, 34] width 29 height 19
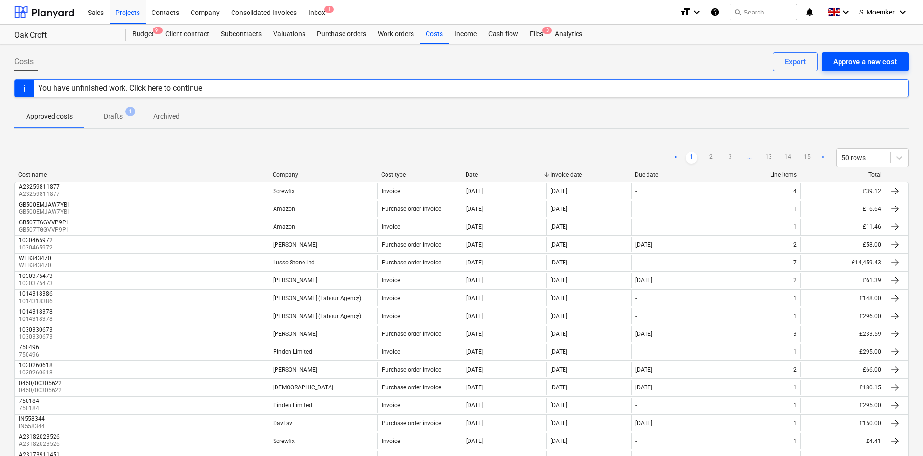
click at [741, 61] on div "Approve a new cost" at bounding box center [865, 62] width 64 height 13
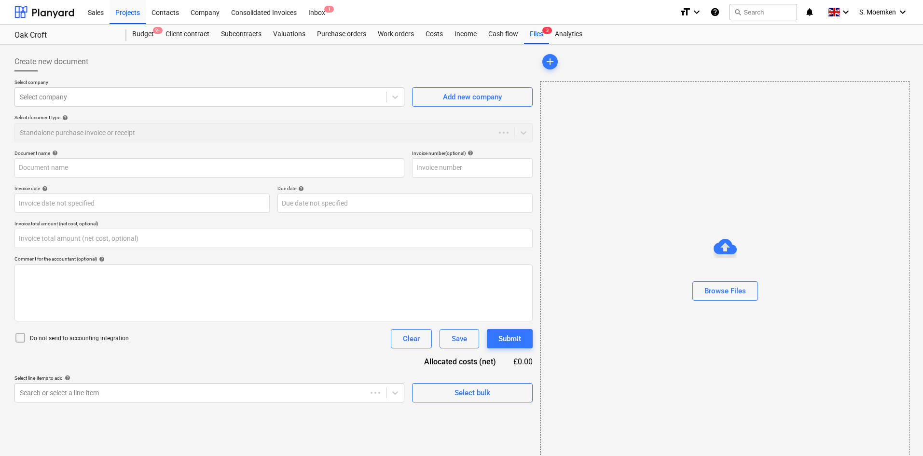
type input "0.00"
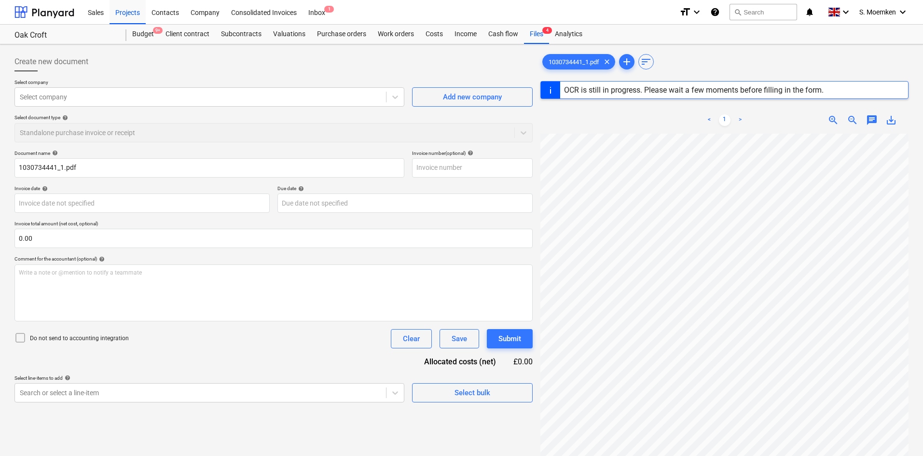
type input "1030734441"
type input "[DATE]"
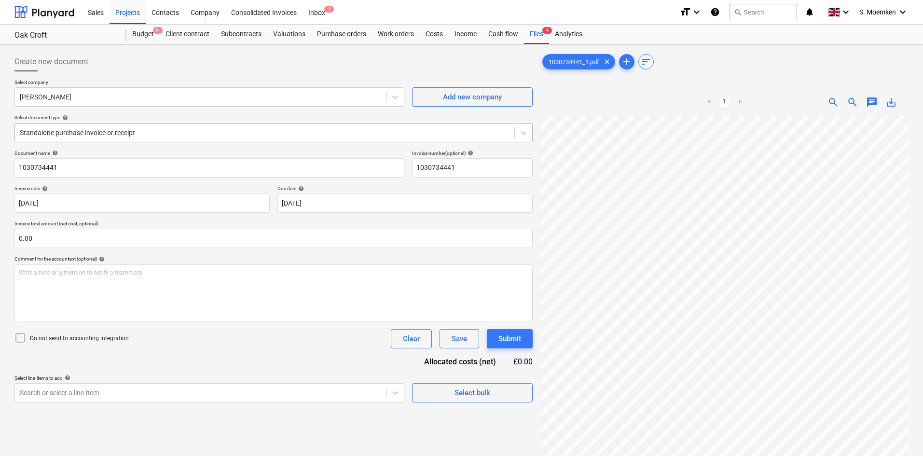
click at [187, 134] on div at bounding box center [265, 133] width 490 height 10
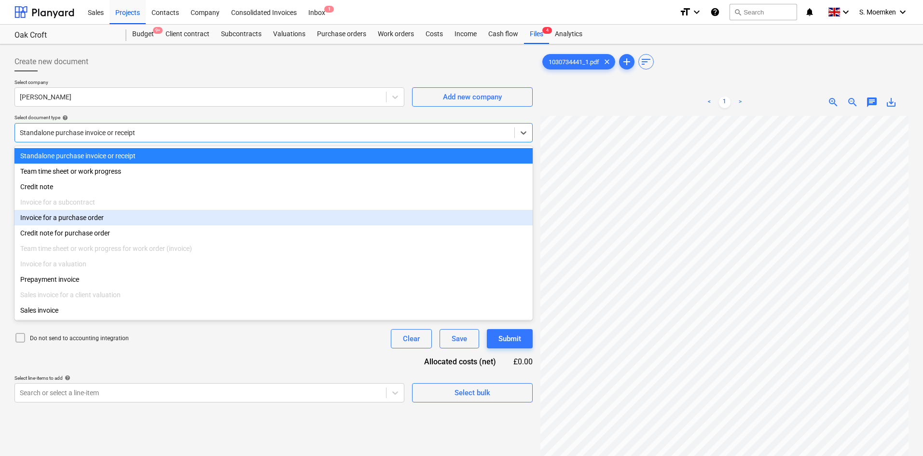
click at [82, 221] on div "Invoice for a purchase order" at bounding box center [273, 217] width 518 height 15
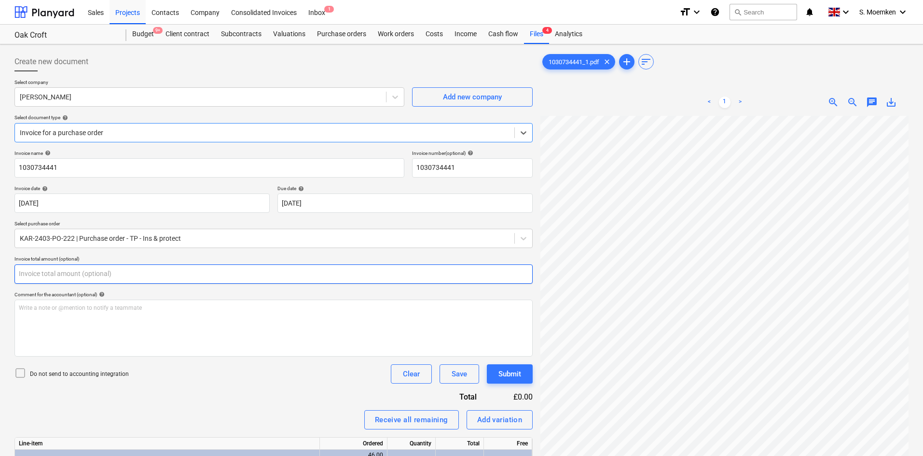
click at [34, 274] on input "text" at bounding box center [273, 273] width 518 height 19
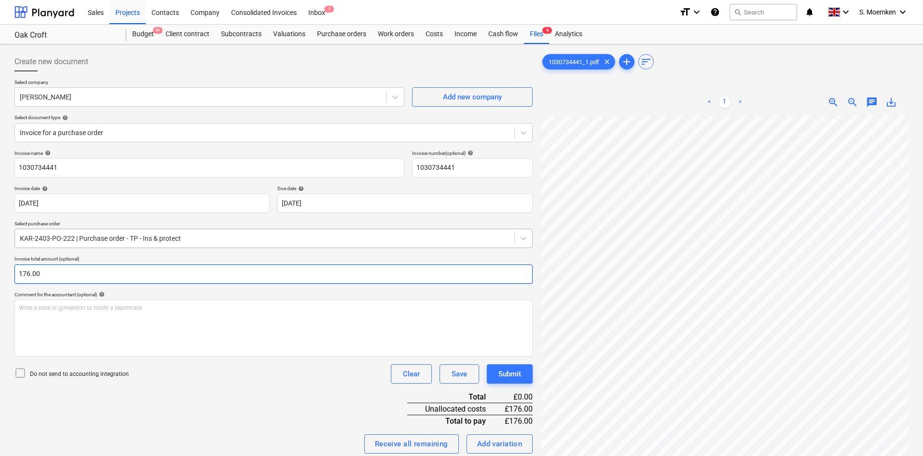
type input "176.00"
click at [18, 352] on icon at bounding box center [20, 373] width 12 height 12
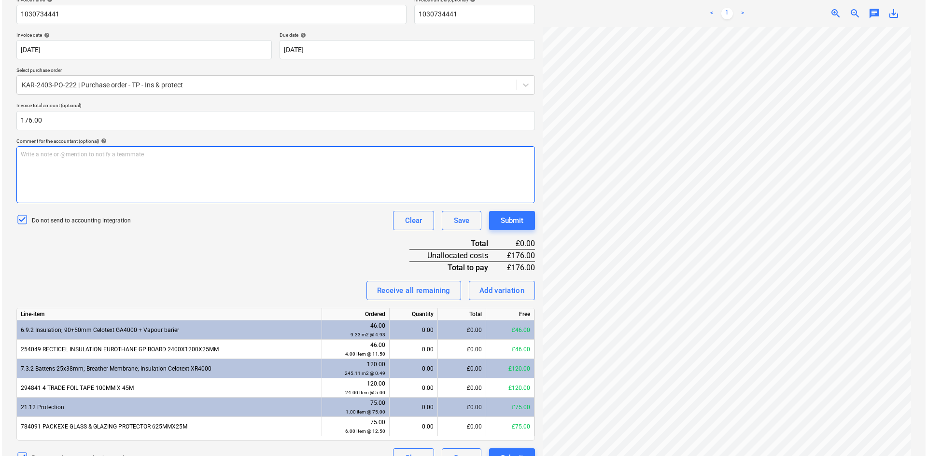
scroll to position [173, 0]
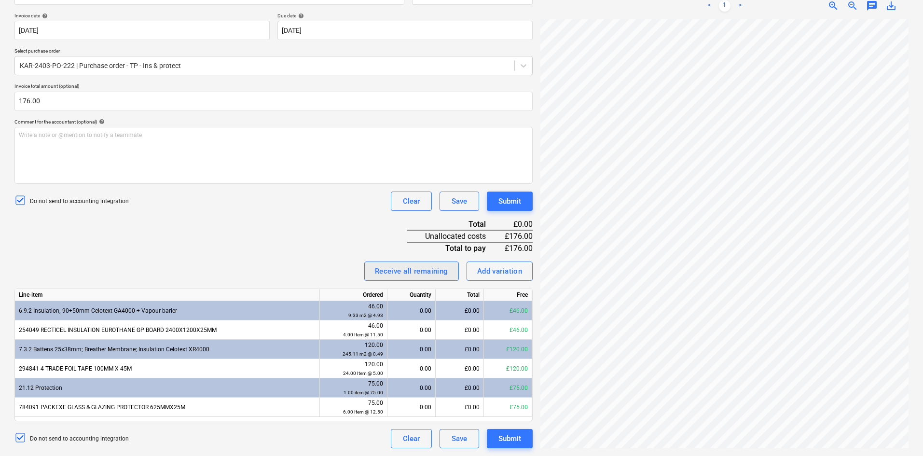
click at [395, 268] on div "Receive all remaining" at bounding box center [411, 271] width 73 height 13
click at [468, 330] on div "£46.00" at bounding box center [460, 329] width 48 height 19
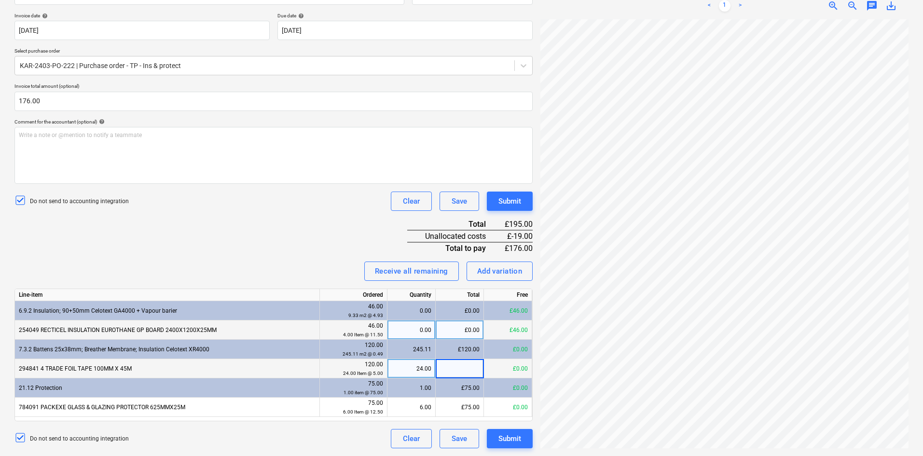
click at [411, 352] on div "24.00" at bounding box center [411, 368] width 40 height 19
click at [475, 352] on div "£120.00" at bounding box center [460, 368] width 48 height 19
click at [414, 352] on div "6.00" at bounding box center [411, 407] width 40 height 19
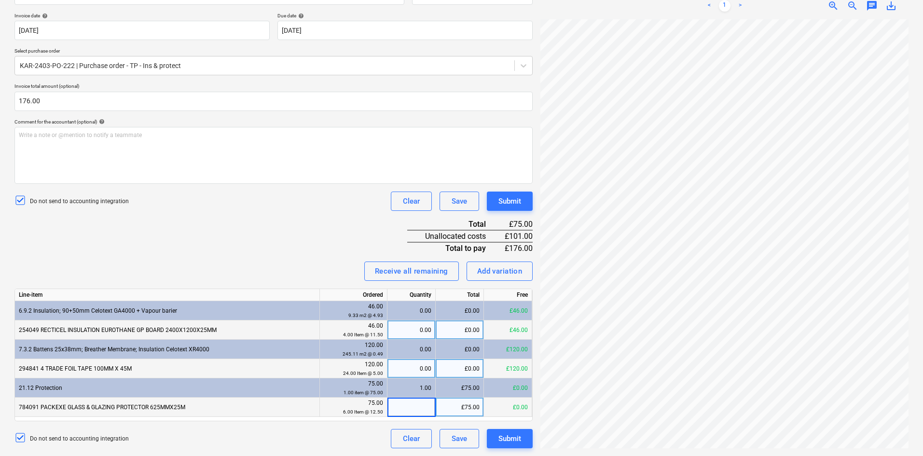
click at [471, 352] on div "£75.00" at bounding box center [460, 407] width 48 height 19
click at [416, 328] on div "0.00" at bounding box center [411, 329] width 40 height 19
type input "4"
click at [462, 352] on div "£0.00" at bounding box center [460, 368] width 48 height 19
click at [428, 352] on div "0.00" at bounding box center [411, 368] width 40 height 19
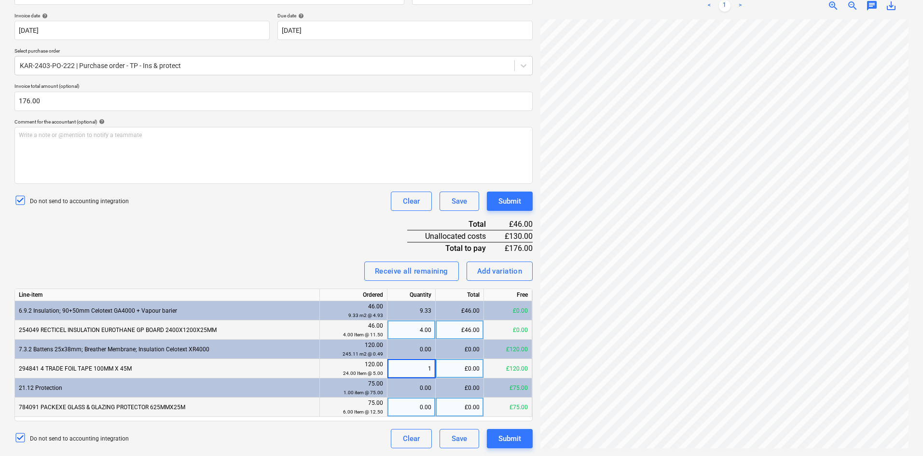
type input "16"
click at [513, 352] on div "Submit" at bounding box center [510, 438] width 23 height 13
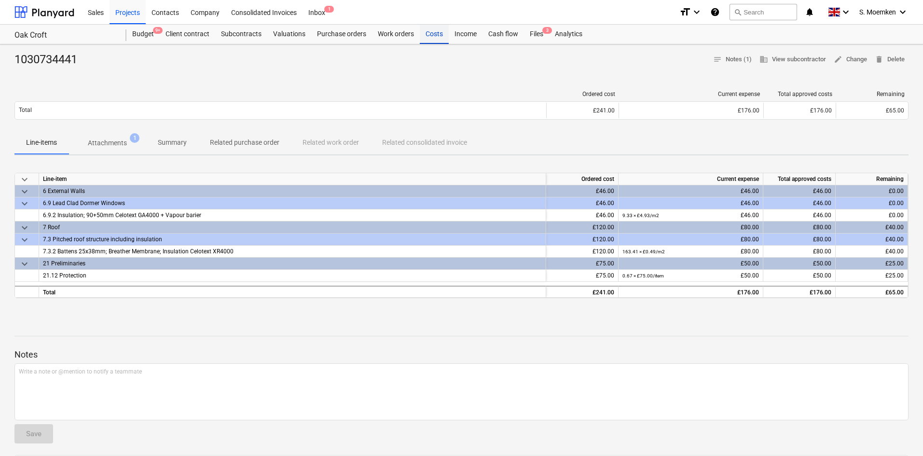
click at [433, 34] on div "Costs" at bounding box center [434, 34] width 29 height 19
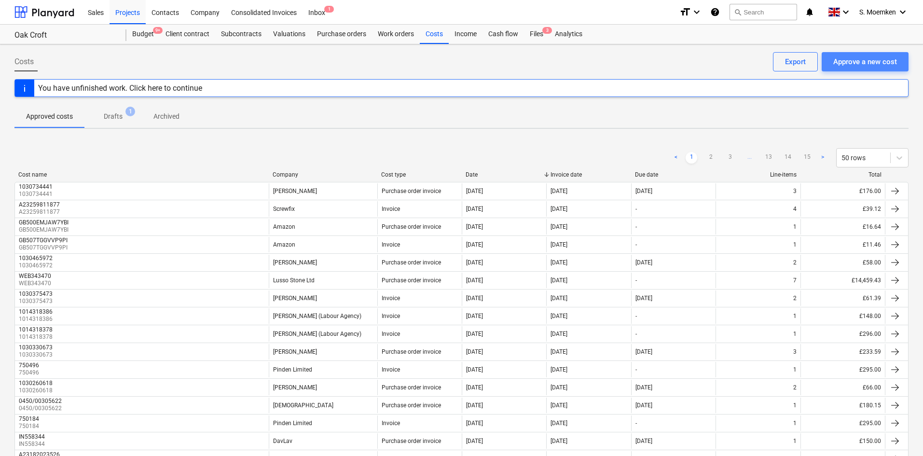
click at [741, 63] on div "Approve a new cost" at bounding box center [865, 62] width 64 height 13
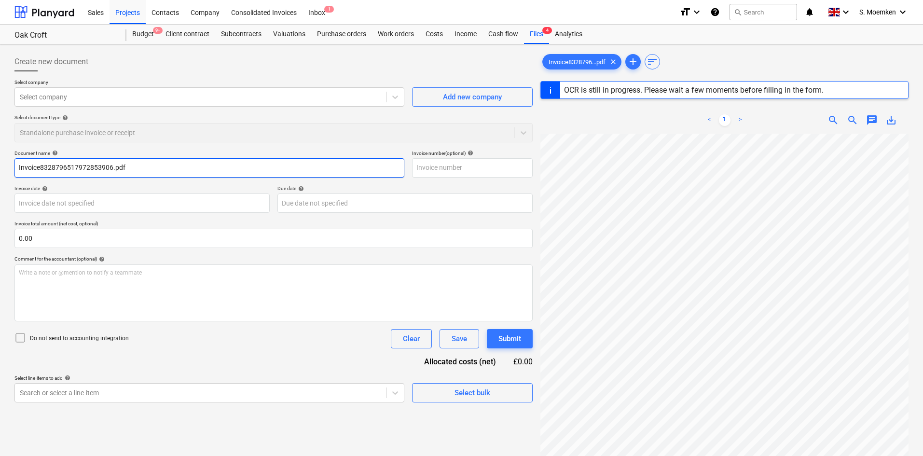
type input "A23270583601"
type input "08 Oct 2025"
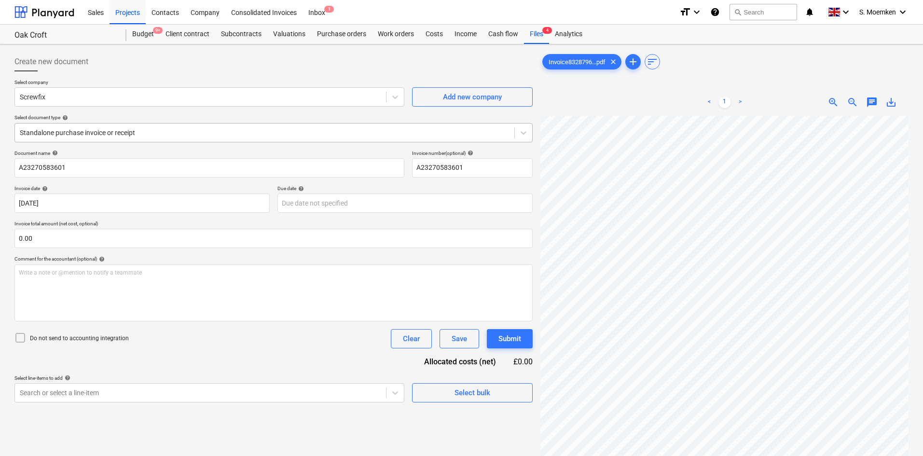
click at [111, 133] on div at bounding box center [265, 133] width 490 height 10
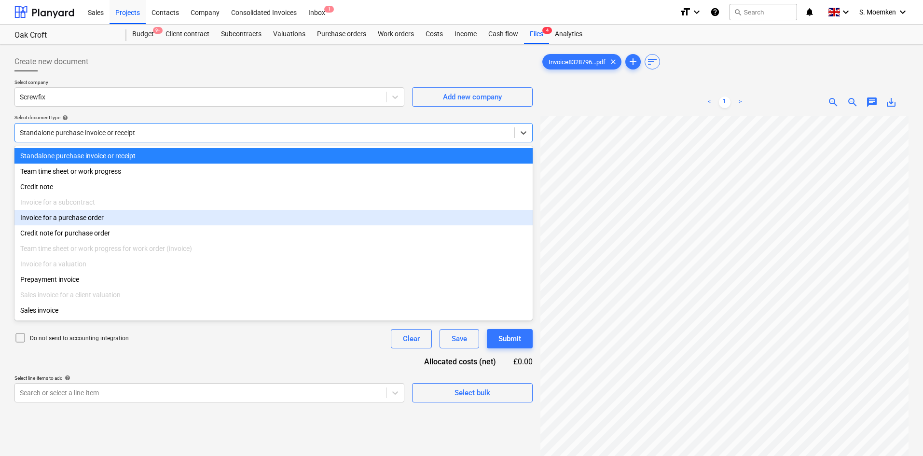
click at [97, 216] on div "Invoice for a purchase order" at bounding box center [273, 217] width 518 height 15
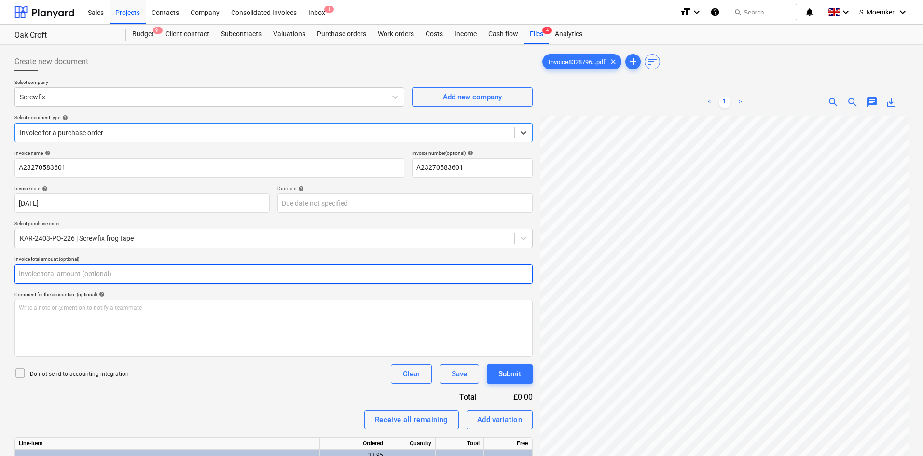
click at [45, 276] on input "text" at bounding box center [273, 273] width 518 height 19
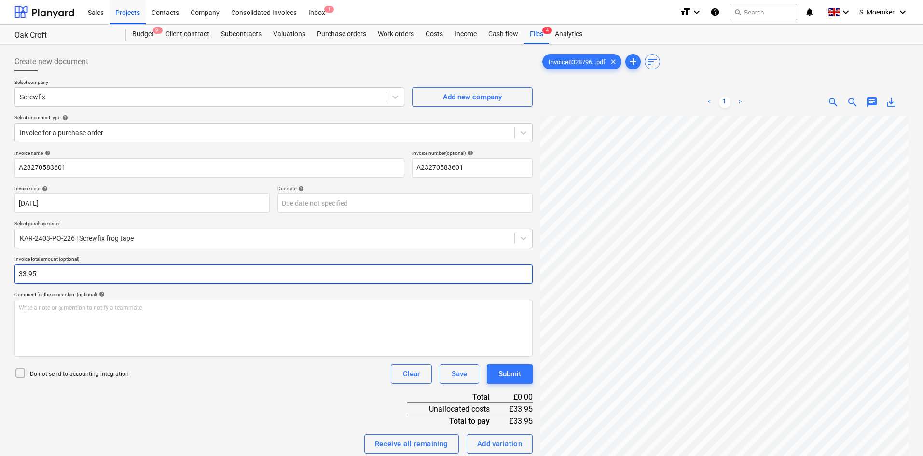
type input "33.95"
click at [20, 352] on icon at bounding box center [20, 373] width 12 height 12
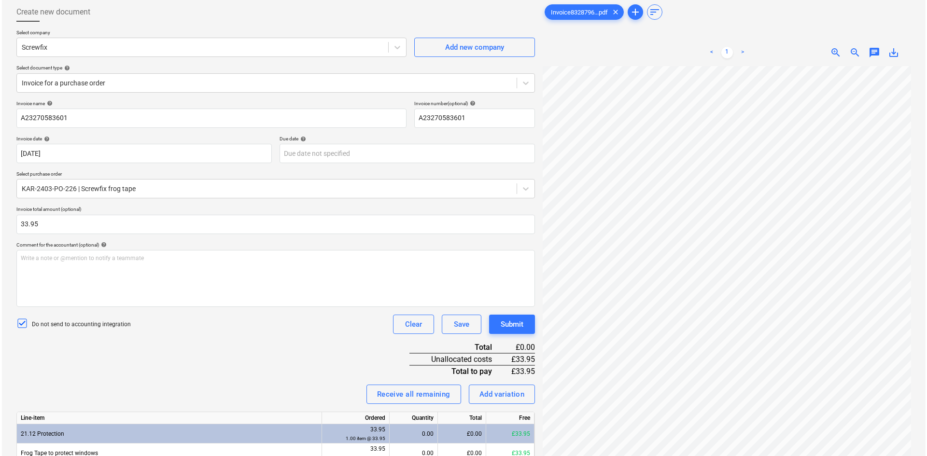
scroll to position [97, 0]
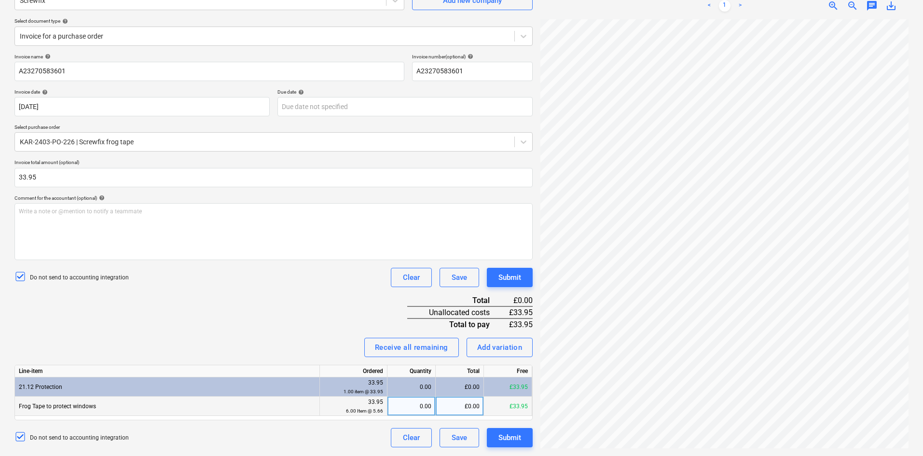
click at [465, 352] on div "£0.00" at bounding box center [460, 406] width 48 height 19
type input "33.95"
click at [512, 352] on div "Submit" at bounding box center [510, 437] width 23 height 13
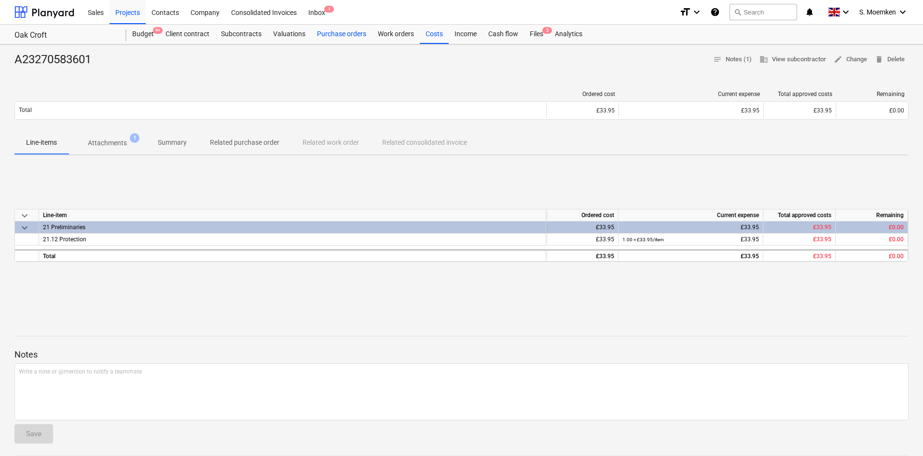
click at [335, 35] on div "Purchase orders" at bounding box center [341, 34] width 61 height 19
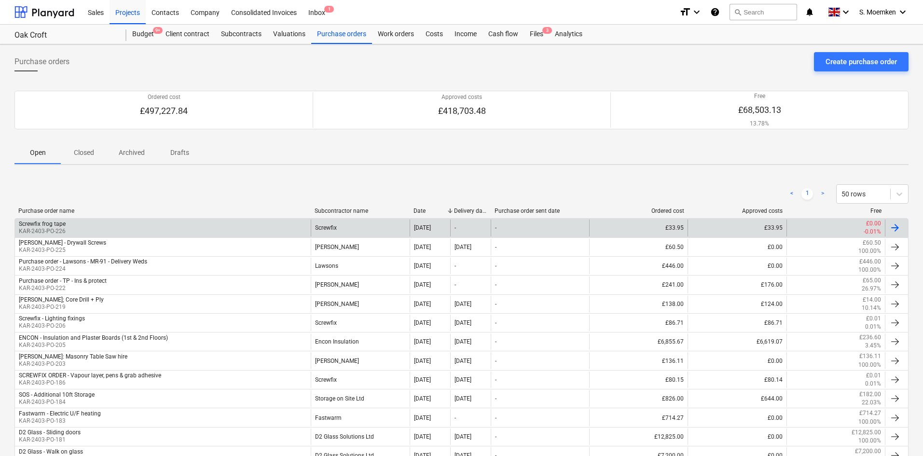
click at [188, 233] on div "Screwfix frog tape KAR-2403-PO-226" at bounding box center [163, 228] width 296 height 16
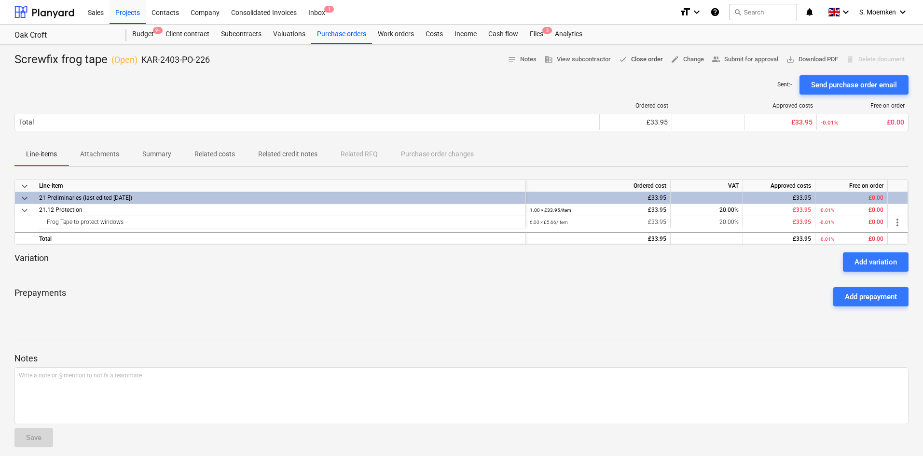
click at [638, 60] on span "done Close order" at bounding box center [641, 59] width 44 height 11
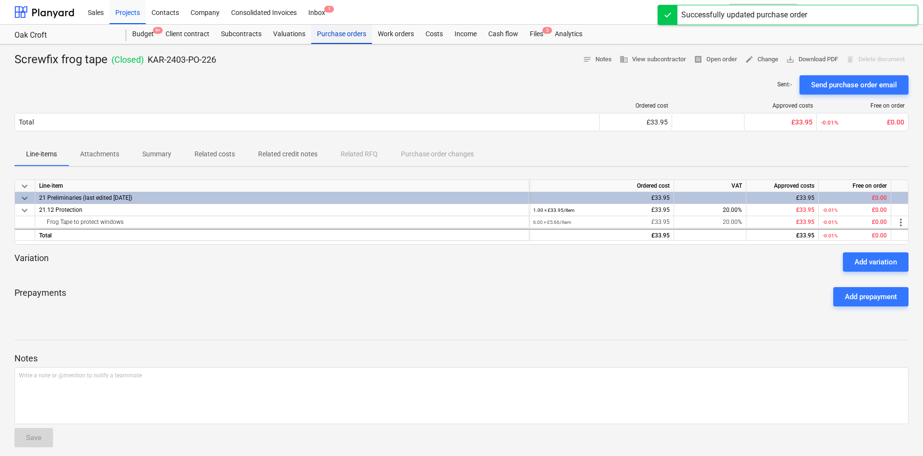
click at [335, 32] on div "Purchase orders" at bounding box center [341, 34] width 61 height 19
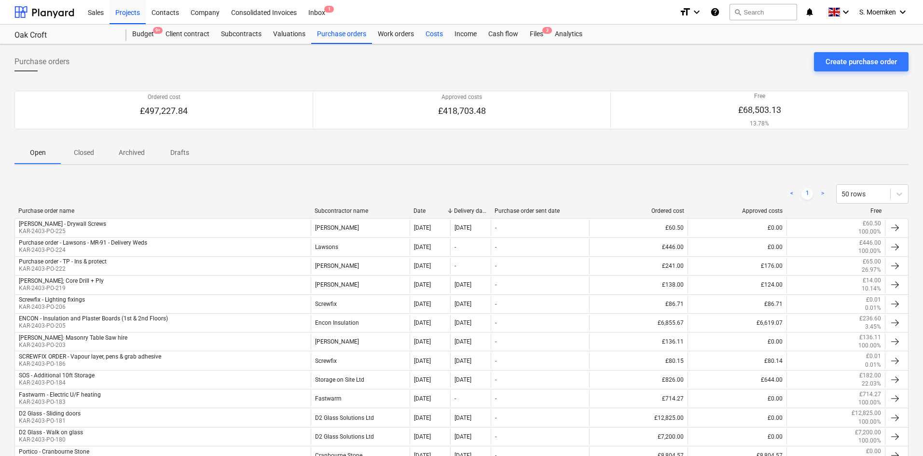
click at [438, 33] on div "Costs" at bounding box center [434, 34] width 29 height 19
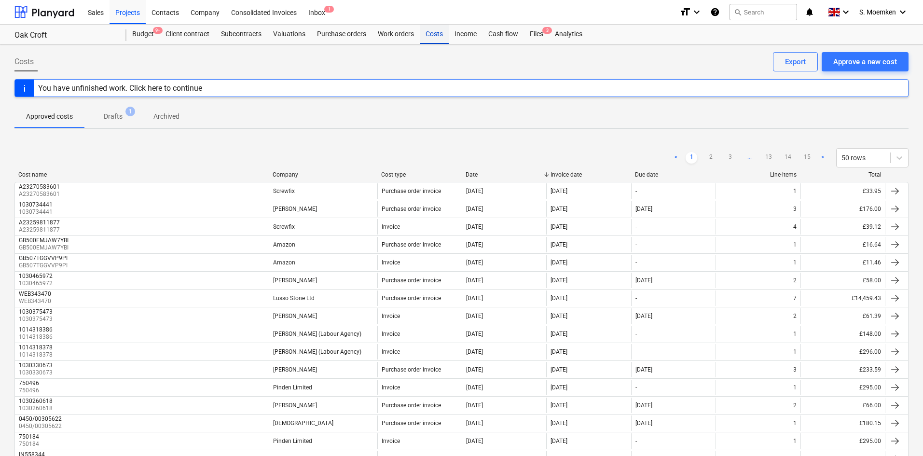
click at [434, 34] on div "Costs" at bounding box center [434, 34] width 29 height 19
click at [114, 115] on p "Drafts" at bounding box center [113, 116] width 19 height 10
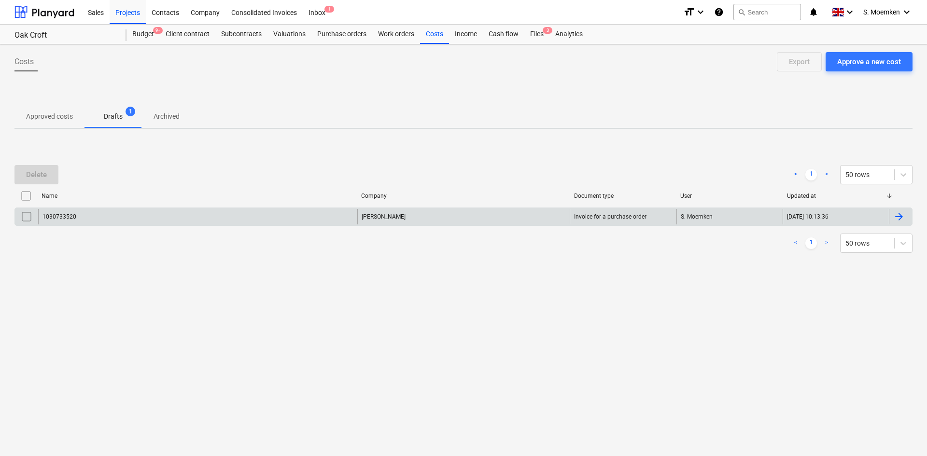
click at [28, 219] on input "checkbox" at bounding box center [26, 216] width 15 height 15
click at [741, 218] on div at bounding box center [899, 217] width 12 height 12
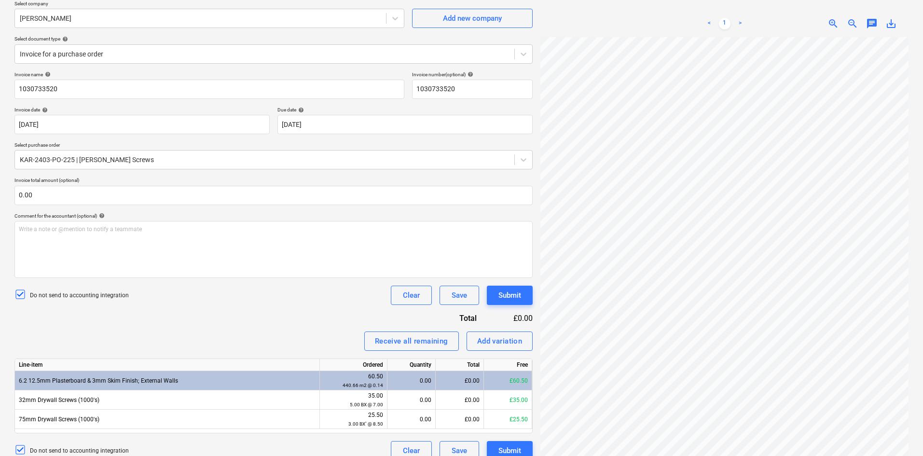
scroll to position [97, 0]
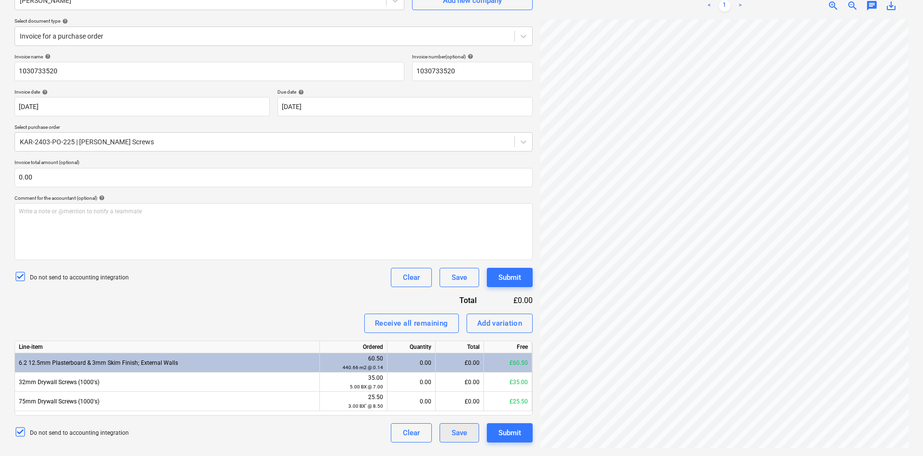
click at [464, 352] on div "Save" at bounding box center [459, 433] width 15 height 13
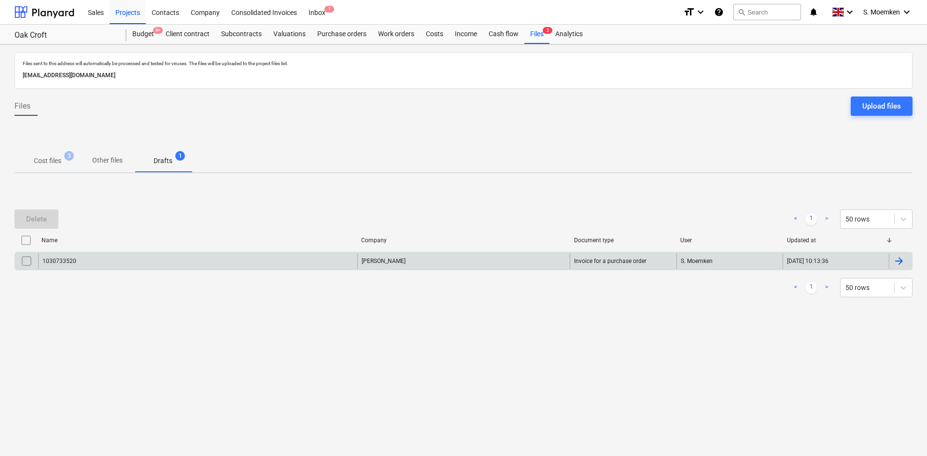
click at [24, 262] on input "checkbox" at bounding box center [26, 260] width 15 height 15
click at [34, 219] on div "Delete" at bounding box center [36, 219] width 21 height 13
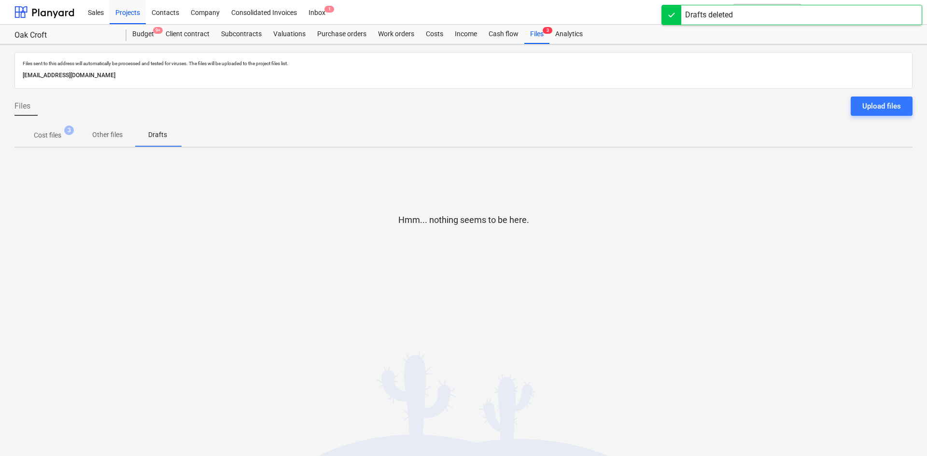
click at [319, 115] on div "Files Upload files" at bounding box center [463, 110] width 898 height 27
click at [107, 132] on p "Other files" at bounding box center [107, 135] width 30 height 10
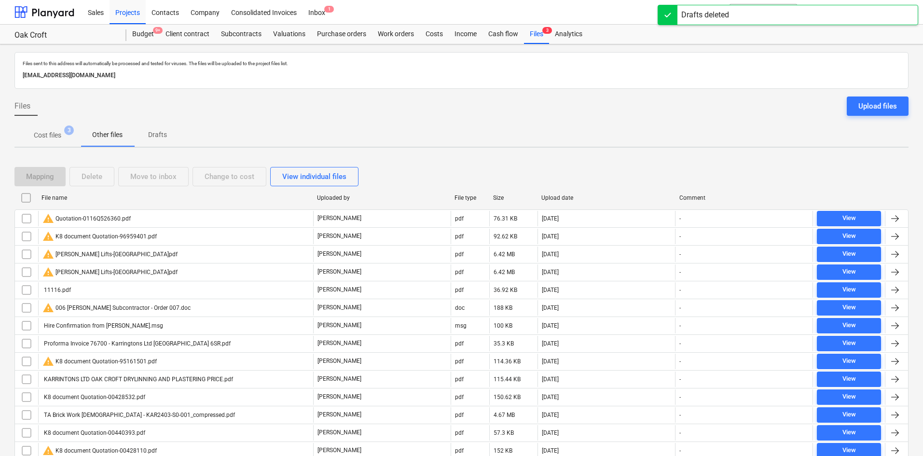
click at [58, 133] on p "Cost files" at bounding box center [48, 135] width 28 height 10
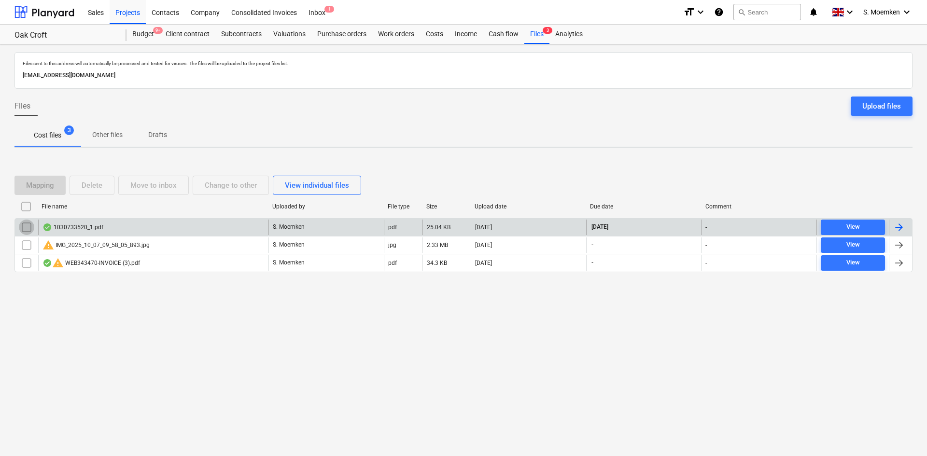
click at [28, 225] on input "checkbox" at bounding box center [26, 227] width 15 height 15
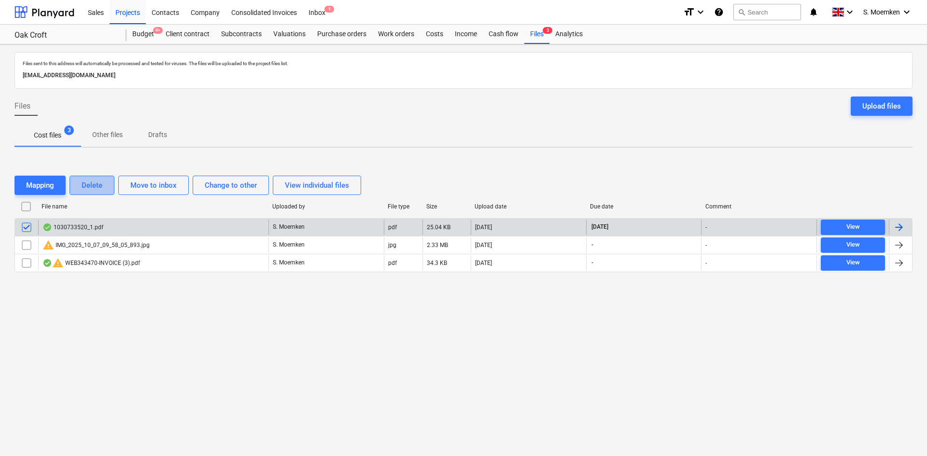
click at [81, 189] on button "Delete" at bounding box center [91, 185] width 45 height 19
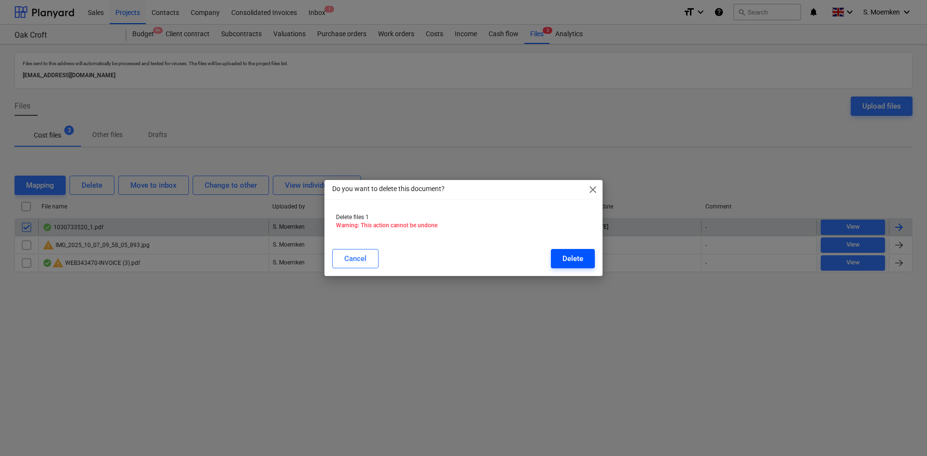
click at [561, 258] on button "Delete" at bounding box center [573, 258] width 44 height 19
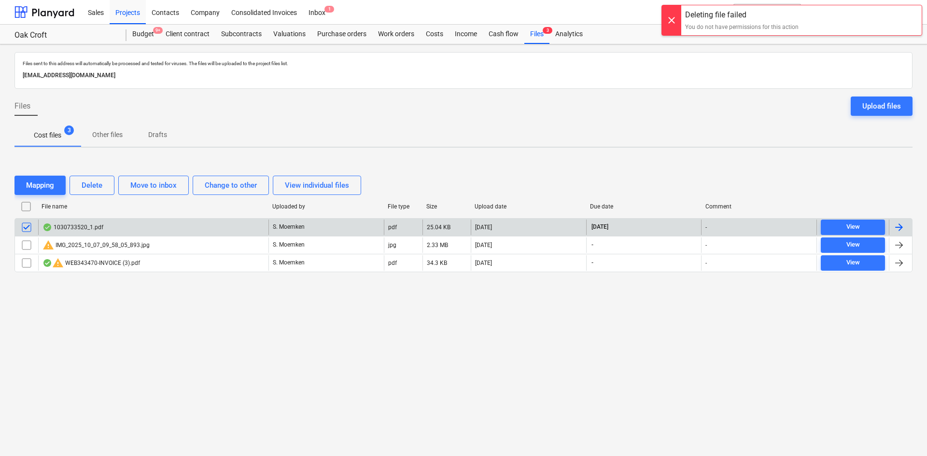
click at [672, 16] on div at bounding box center [671, 20] width 19 height 30
click at [393, 35] on div "Work orders" at bounding box center [396, 34] width 48 height 19
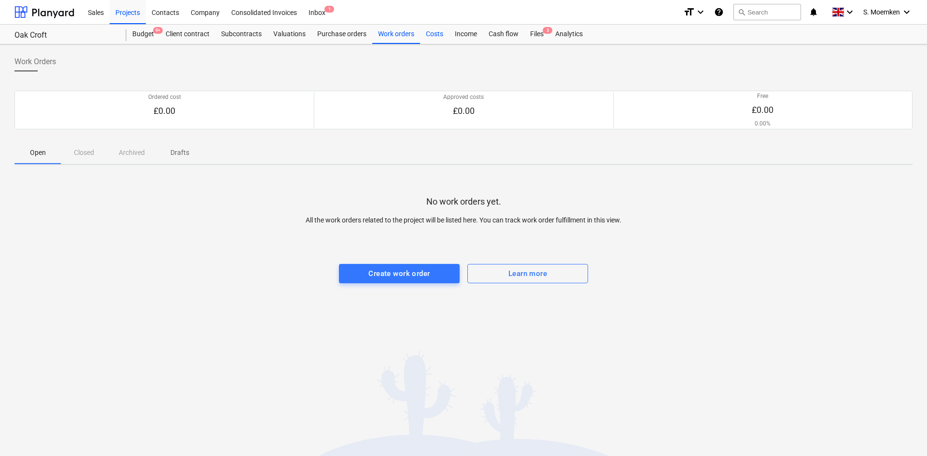
click at [434, 32] on div "Costs" at bounding box center [434, 34] width 29 height 19
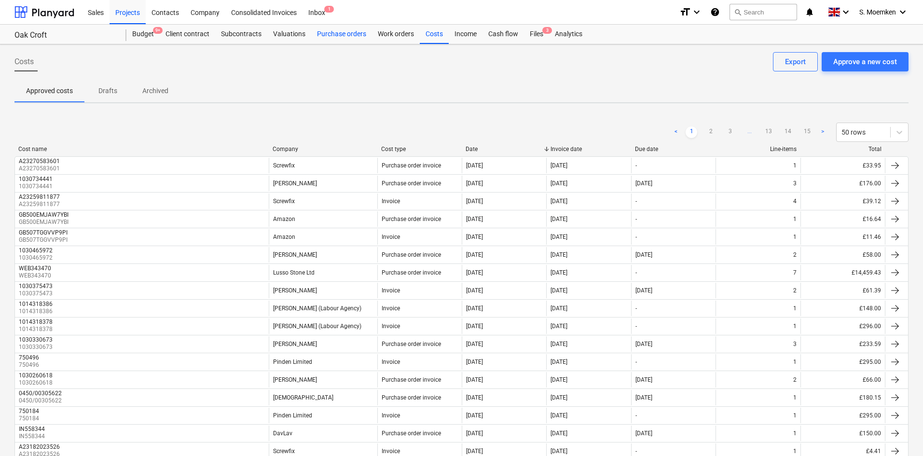
click at [338, 33] on div "Purchase orders" at bounding box center [341, 34] width 61 height 19
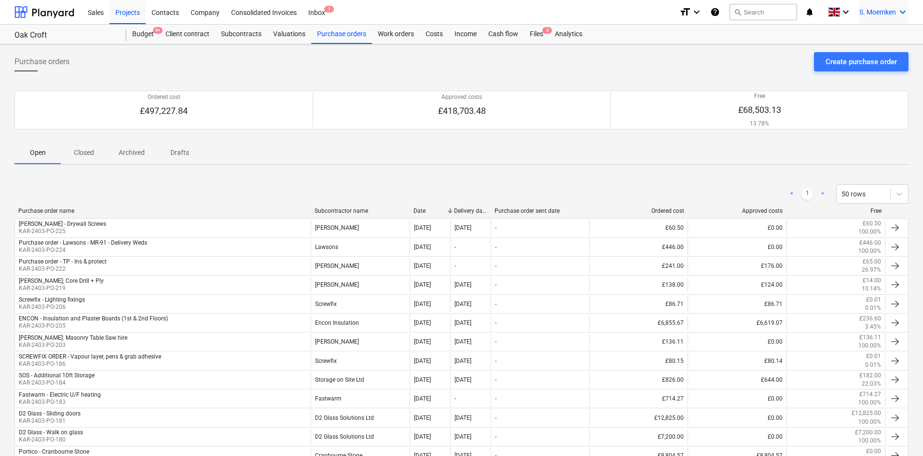
click at [741, 11] on icon "keyboard_arrow_down" at bounding box center [903, 12] width 12 height 12
click at [632, 72] on div at bounding box center [461, 228] width 923 height 456
drag, startPoint x: 911, startPoint y: 1, endPoint x: 413, endPoint y: 154, distance: 521.0
click at [413, 154] on div "Open Closed Archived Drafts" at bounding box center [461, 152] width 894 height 23
click at [435, 30] on div "Costs" at bounding box center [434, 34] width 29 height 19
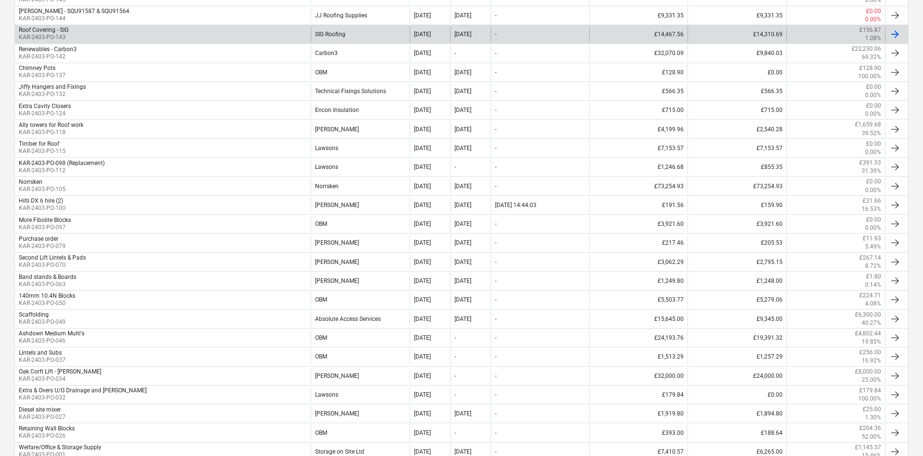
scroll to position [595, 0]
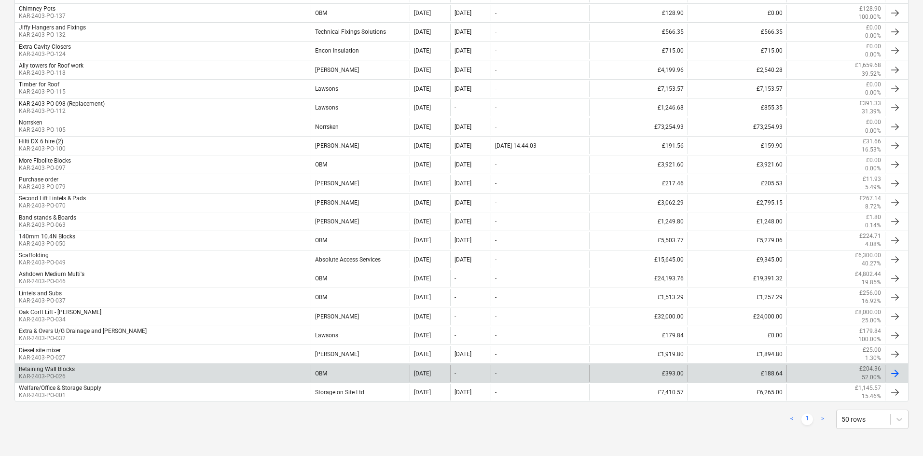
click at [320, 374] on div "OBM" at bounding box center [360, 373] width 98 height 16
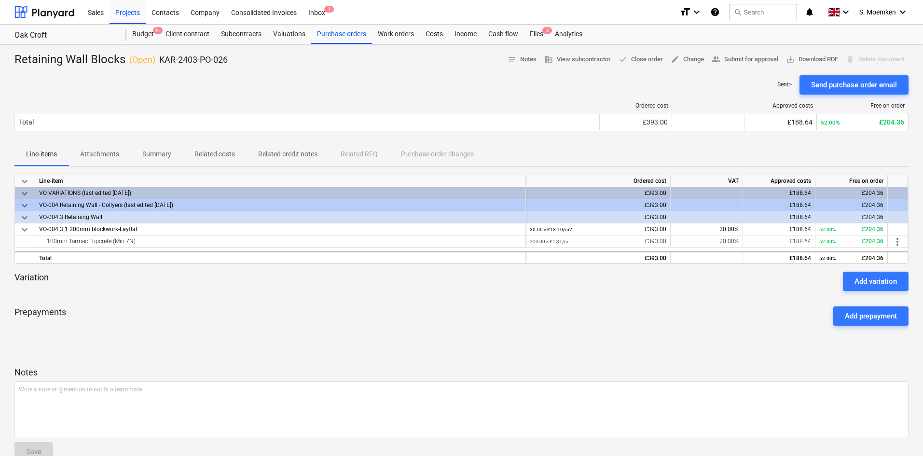
click at [87, 151] on p "Attachments" at bounding box center [99, 154] width 39 height 10
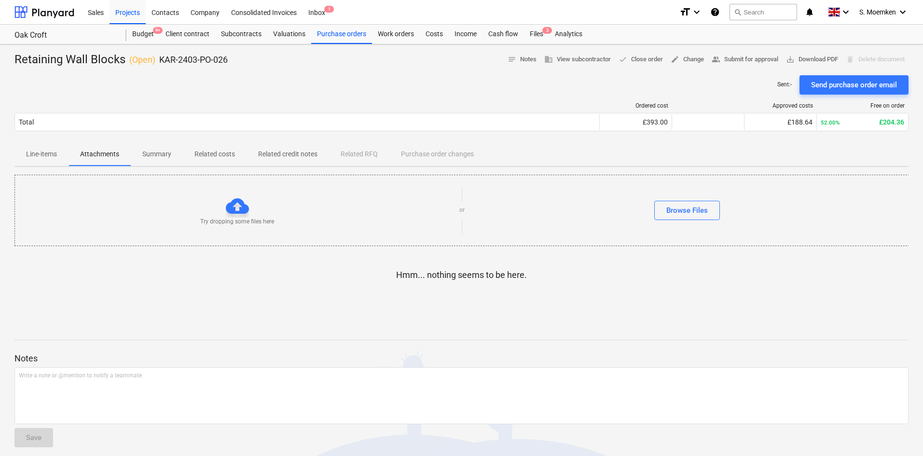
click at [143, 154] on p "Summary" at bounding box center [156, 154] width 29 height 10
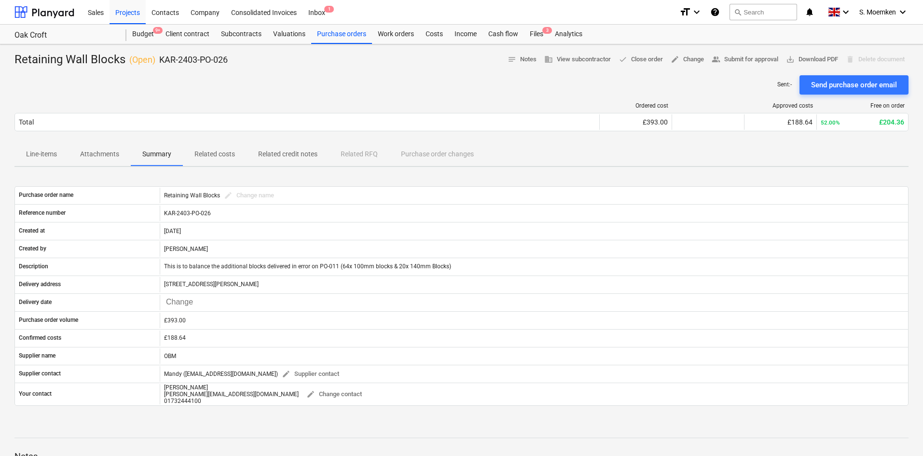
click at [218, 153] on p "Related costs" at bounding box center [214, 154] width 41 height 10
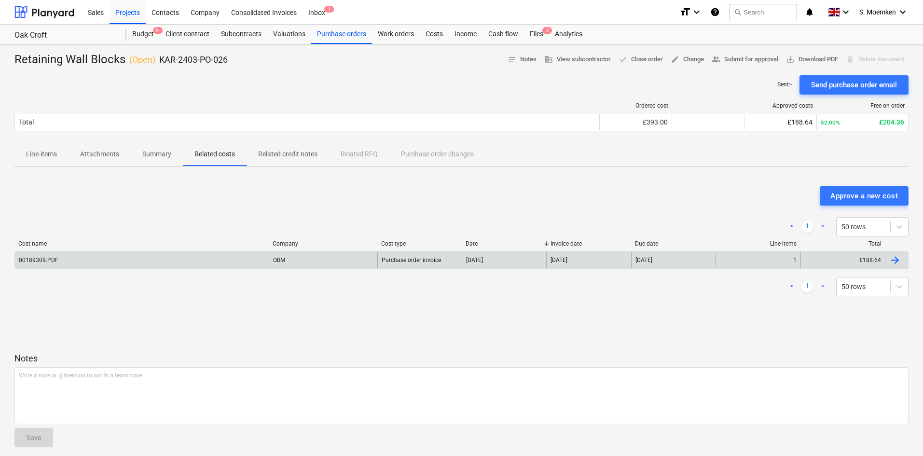
click at [210, 258] on div "00189309.PDF" at bounding box center [142, 259] width 254 height 15
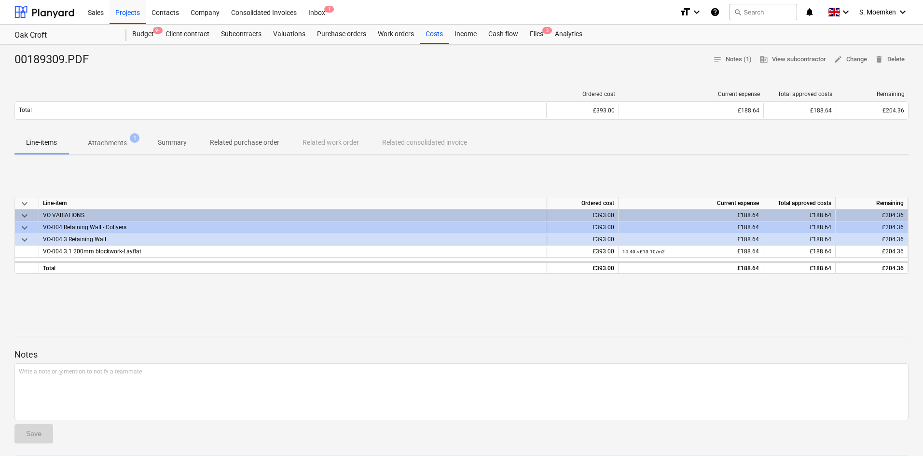
click at [116, 145] on p "Attachments" at bounding box center [107, 143] width 39 height 10
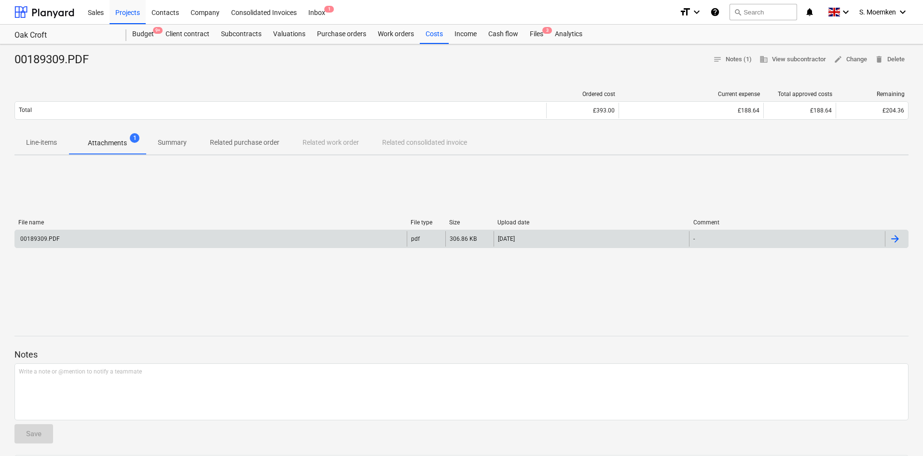
click at [51, 239] on div "00189309.PDF" at bounding box center [39, 239] width 41 height 7
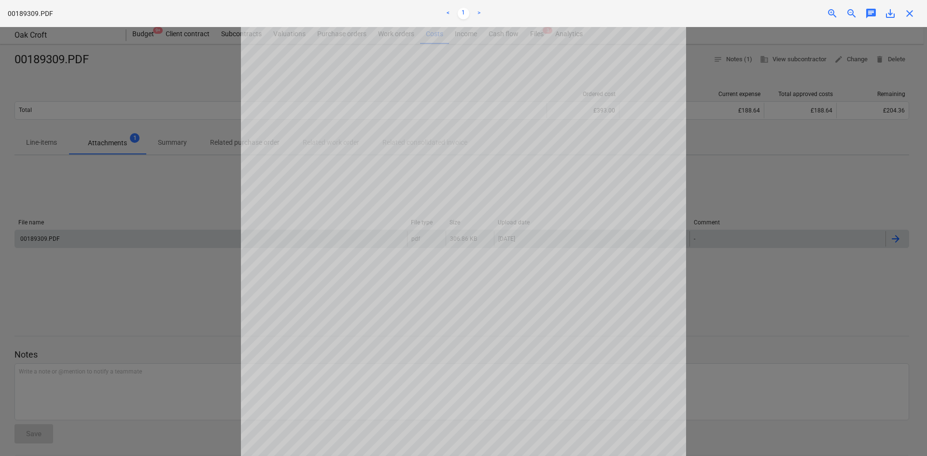
click at [907, 14] on span "close" at bounding box center [909, 14] width 12 height 12
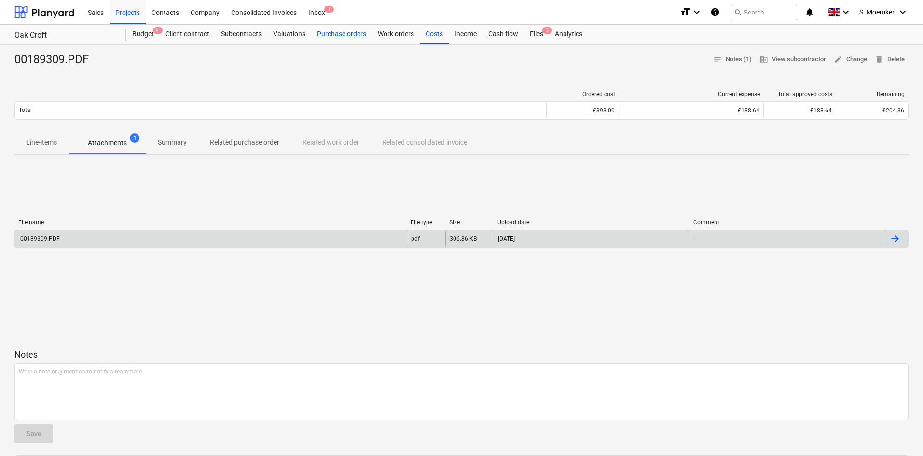
click at [340, 36] on div "Purchase orders" at bounding box center [341, 34] width 61 height 19
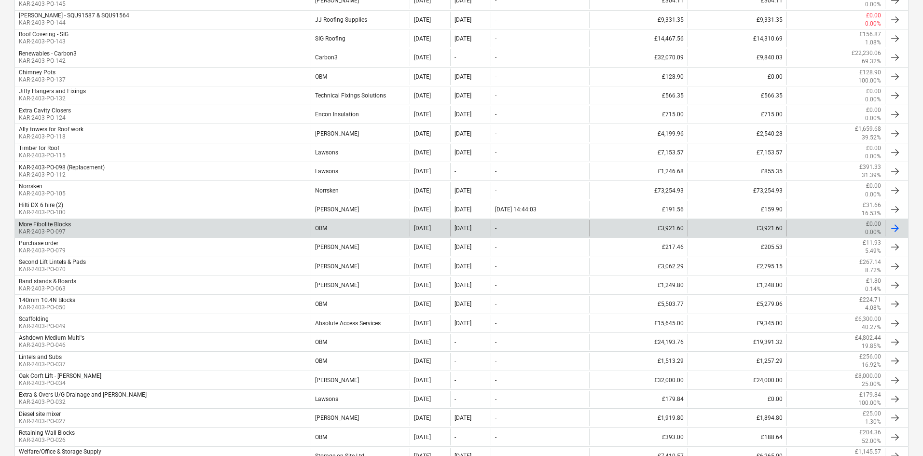
scroll to position [595, 0]
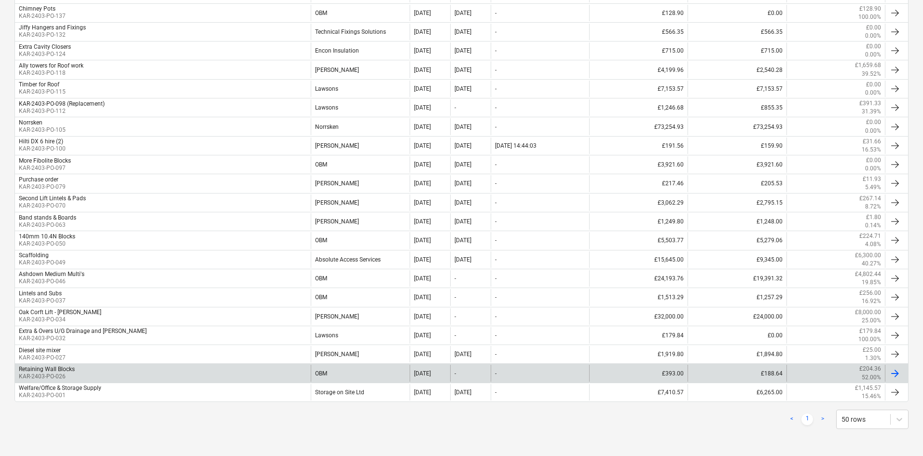
click at [148, 373] on div "Retaining Wall Blocks KAR-2403-PO-026" at bounding box center [163, 373] width 296 height 16
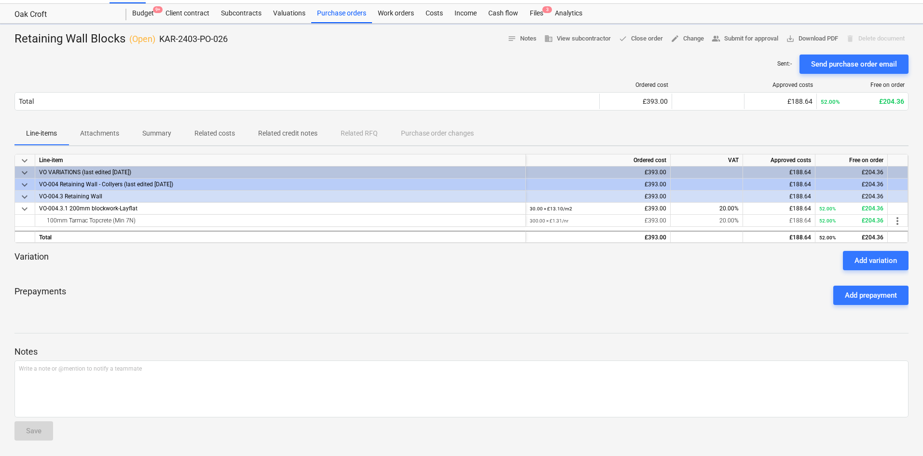
scroll to position [21, 0]
click at [159, 136] on p "Summary" at bounding box center [156, 133] width 29 height 10
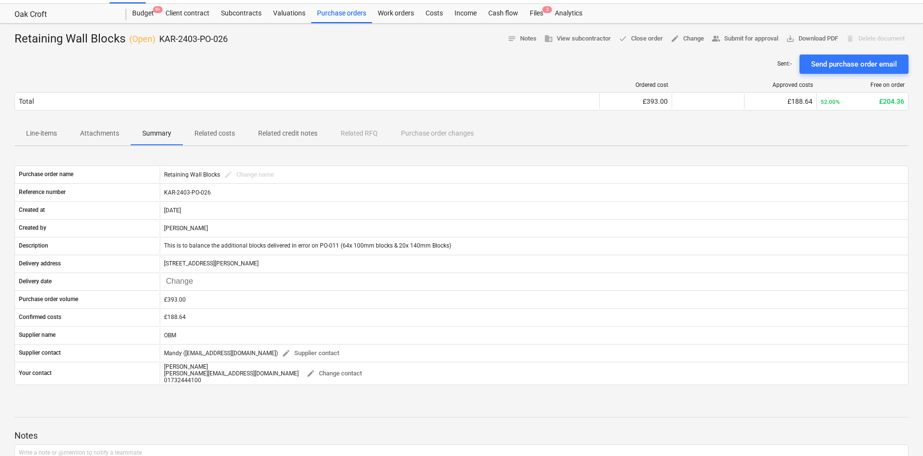
click at [436, 135] on div "Line-items Attachments Summary Related costs Related credit notes Related RFQ P…" at bounding box center [461, 133] width 894 height 23
click at [282, 132] on p "Related credit notes" at bounding box center [287, 133] width 59 height 10
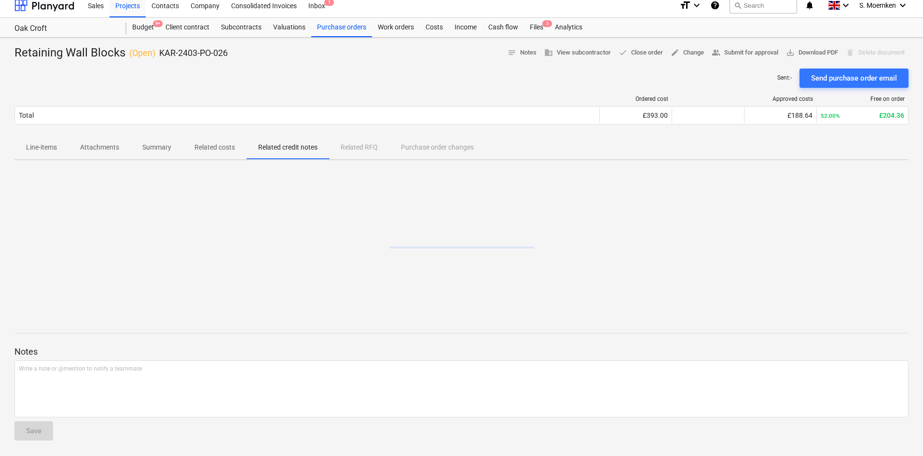
scroll to position [7, 0]
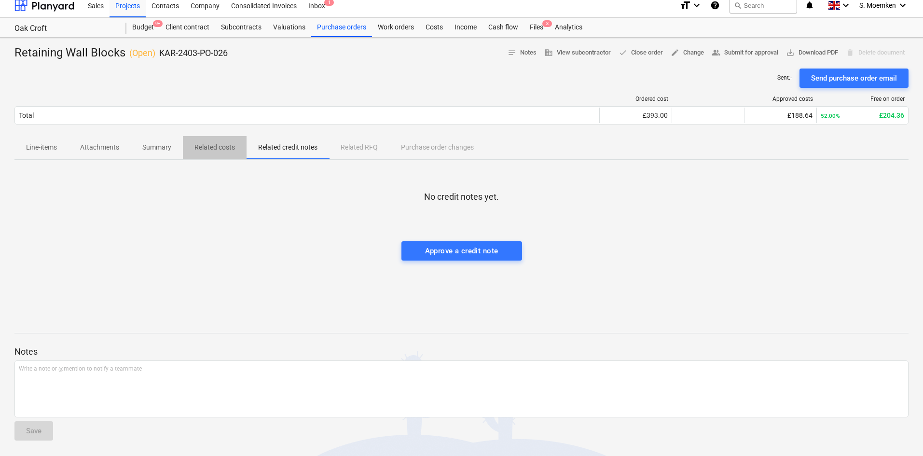
click at [205, 150] on p "Related costs" at bounding box center [214, 147] width 41 height 10
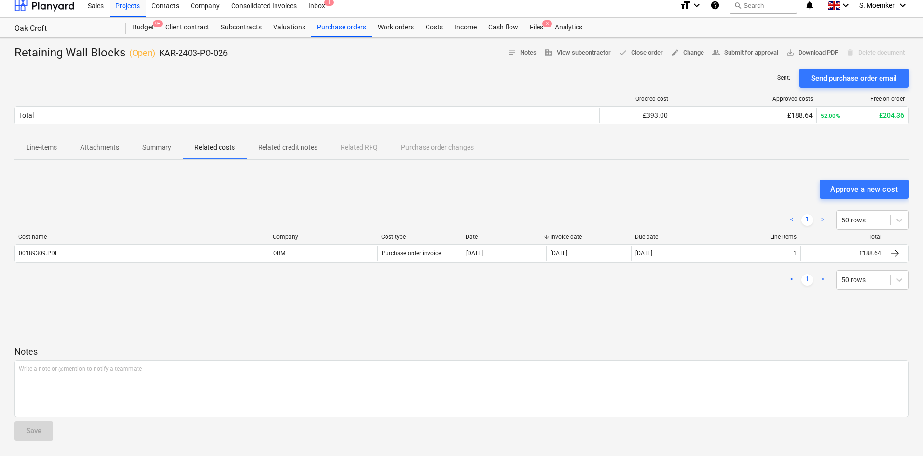
click at [151, 150] on p "Summary" at bounding box center [156, 147] width 29 height 10
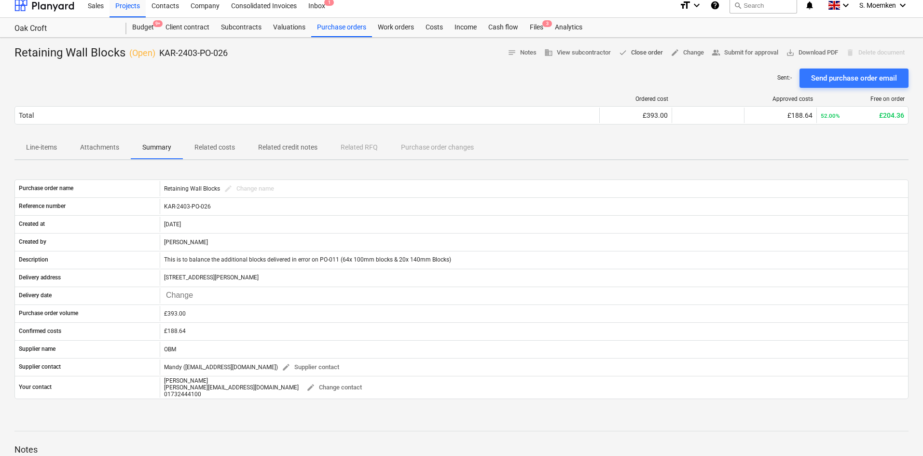
click at [636, 52] on span "done Close order" at bounding box center [641, 52] width 44 height 11
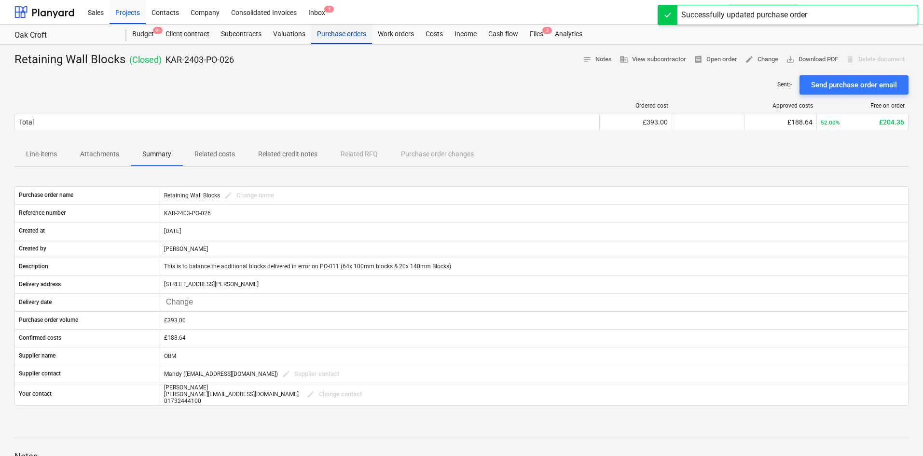
click at [331, 37] on div "Purchase orders" at bounding box center [341, 34] width 61 height 19
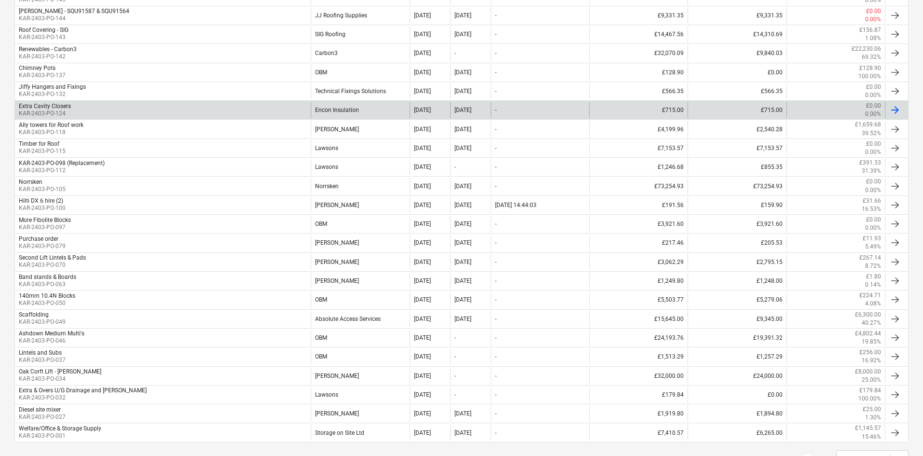
scroll to position [576, 0]
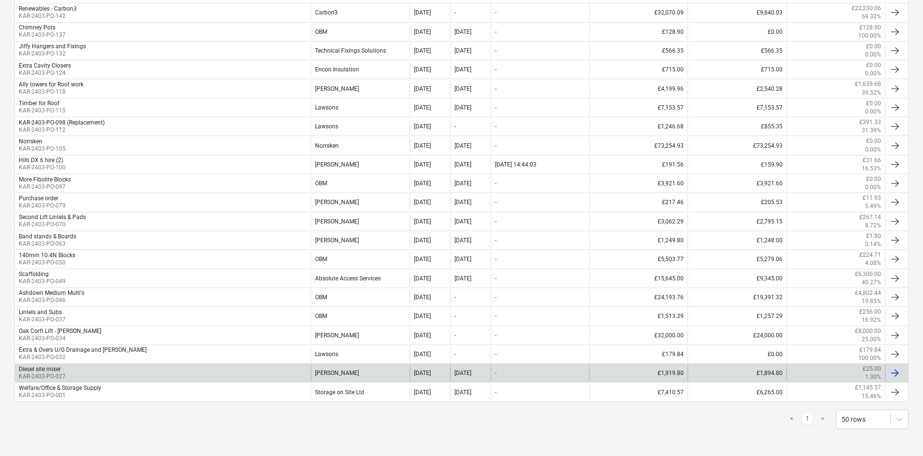
click at [221, 375] on div "Diesel site mixer KAR-2403-PO-027" at bounding box center [163, 373] width 296 height 16
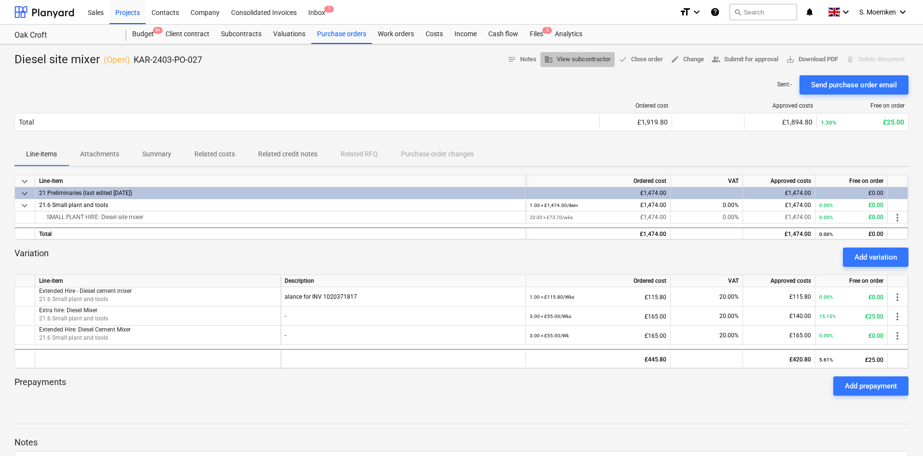
click at [555, 56] on span "business View subcontractor" at bounding box center [577, 59] width 67 height 11
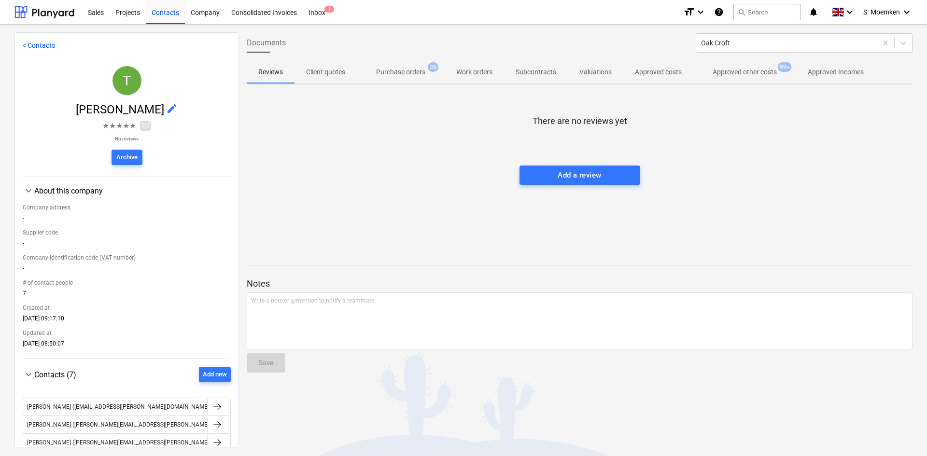
click at [406, 70] on p "Purchase orders" at bounding box center [400, 72] width 49 height 10
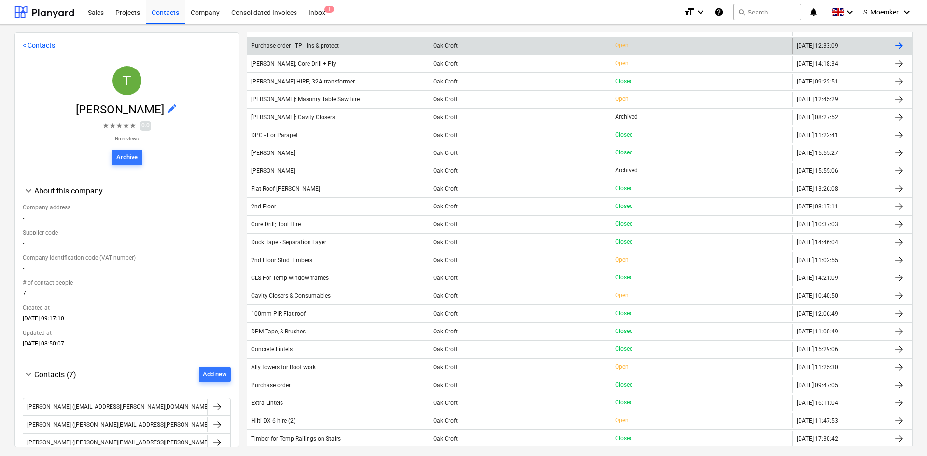
scroll to position [145, 0]
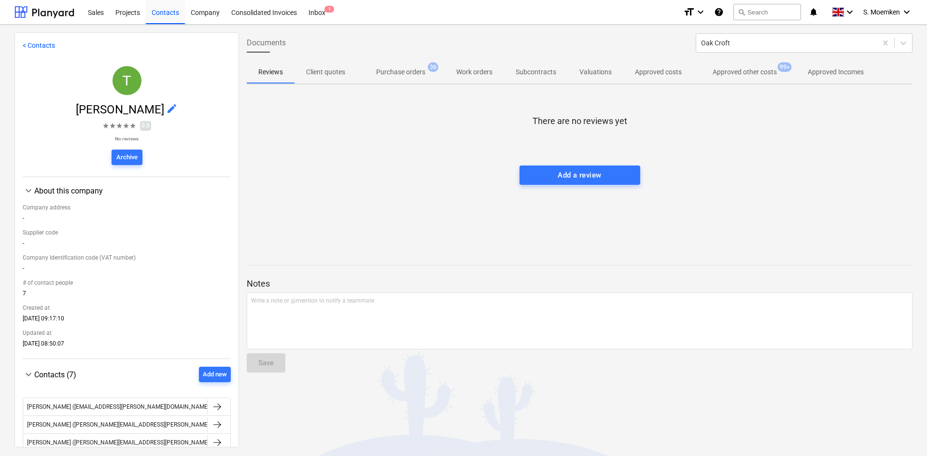
click at [22, 46] on div "< Contacts T Travis Perkins edit ★ ★ ★ ★ ★ 0.0 No reviews Archive keyboard_arro…" at bounding box center [126, 239] width 224 height 415
click at [25, 44] on link "< Contacts" at bounding box center [39, 46] width 32 height 8
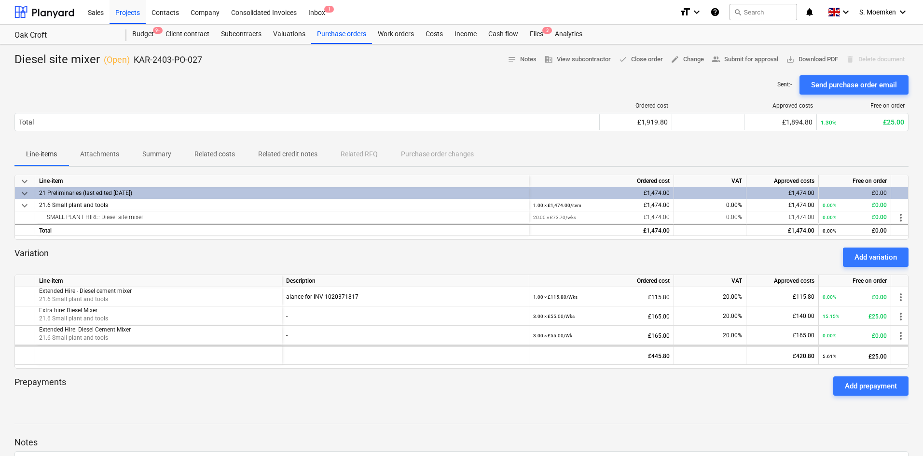
click at [455, 80] on div "Sent : - Send purchase order email" at bounding box center [461, 84] width 894 height 19
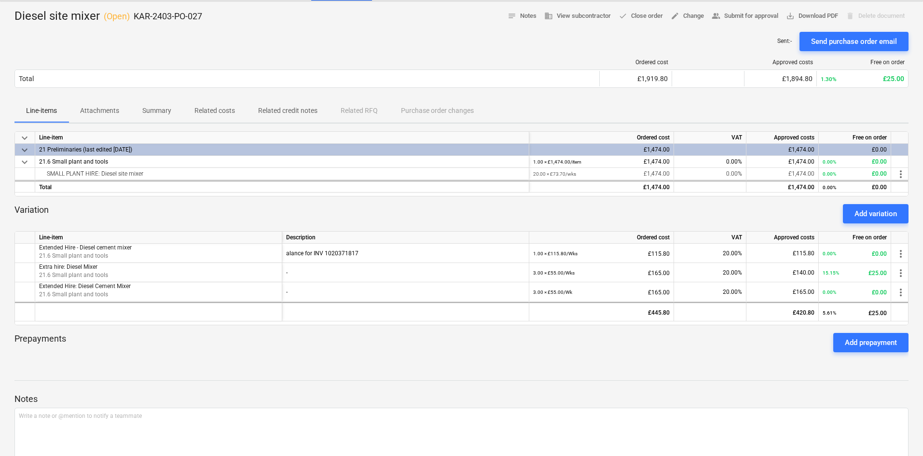
scroll to position [91, 0]
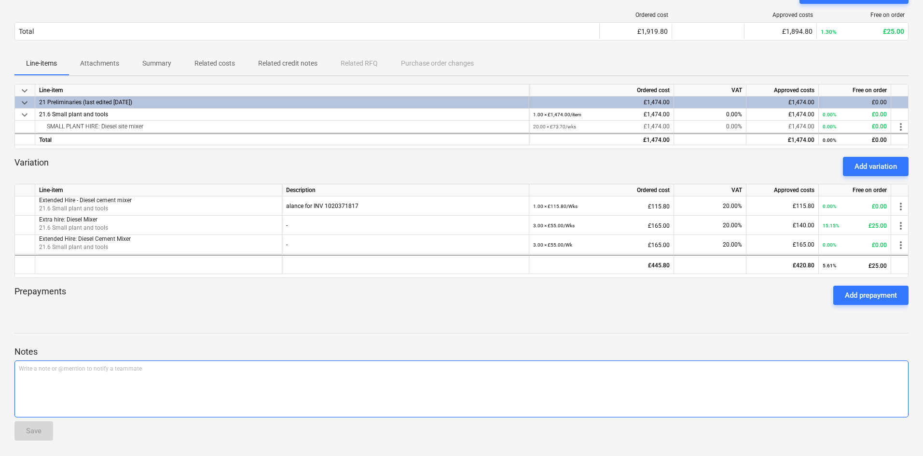
click at [200, 373] on p "Write a note or @mention to notify a teammate ﻿" at bounding box center [462, 369] width 886 height 8
click at [50, 368] on span "Hire ceased 26/05/2025" at bounding box center [43, 368] width 49 height 7
click at [39, 430] on div "Save" at bounding box center [33, 431] width 15 height 13
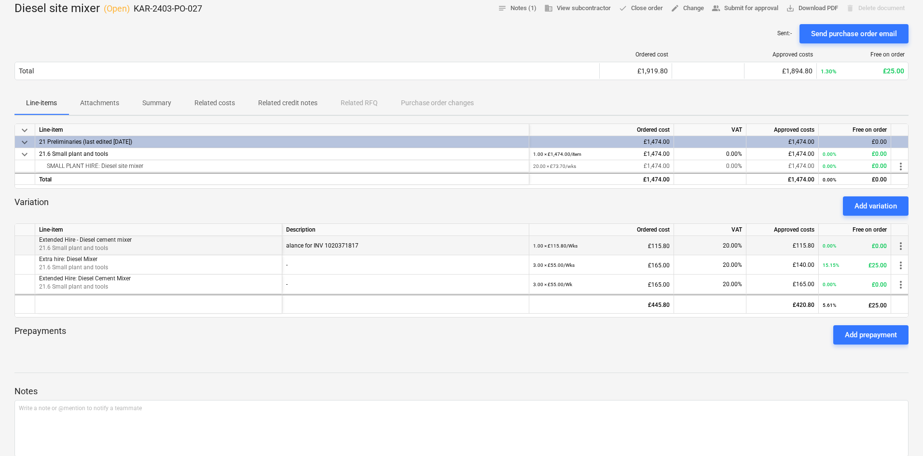
scroll to position [0, 0]
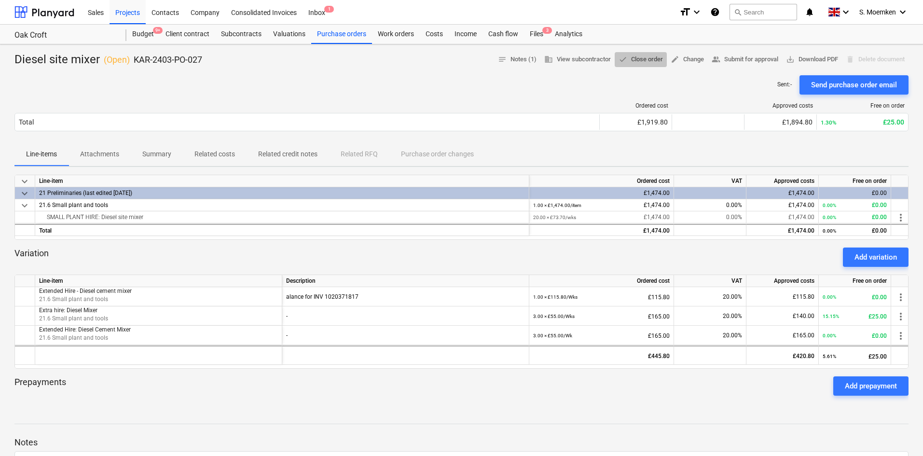
click at [637, 59] on span "done Close order" at bounding box center [641, 59] width 44 height 11
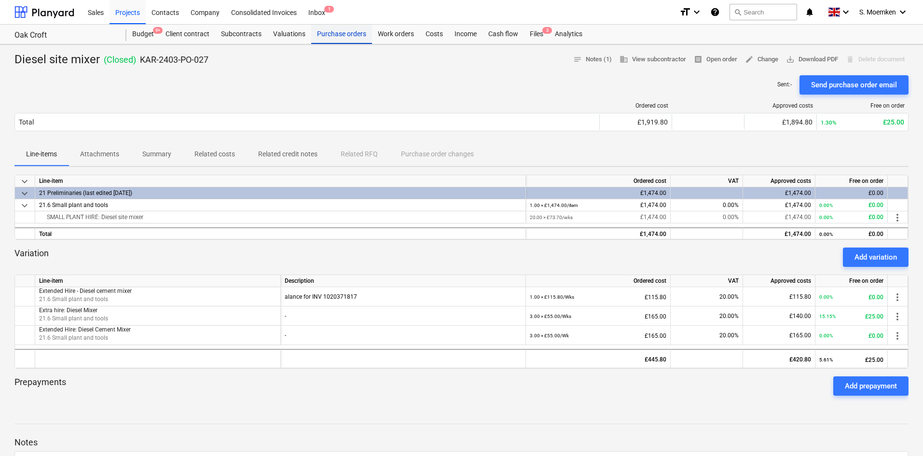
click at [340, 31] on div "Purchase orders" at bounding box center [341, 34] width 61 height 19
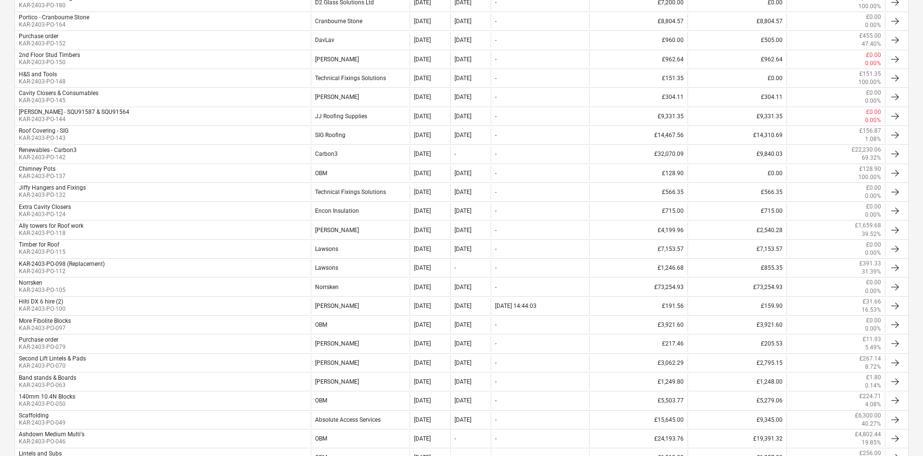
scroll to position [556, 0]
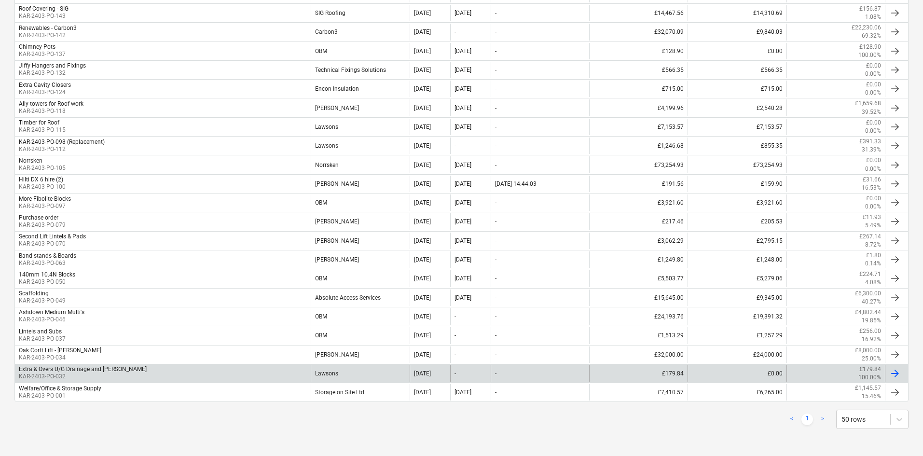
click at [216, 373] on div "Extra & Overs U/G Drainage and Ret Wall KAR-2403-PO-032" at bounding box center [163, 373] width 296 height 16
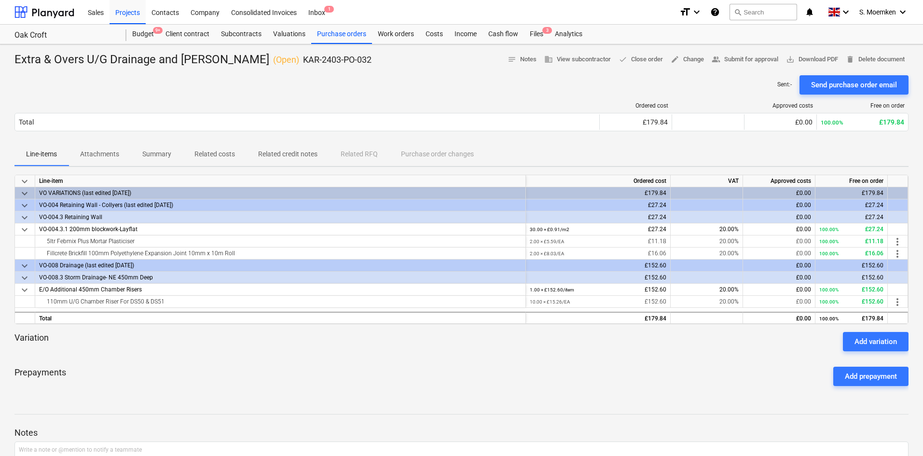
click at [161, 152] on p "Summary" at bounding box center [156, 154] width 29 height 10
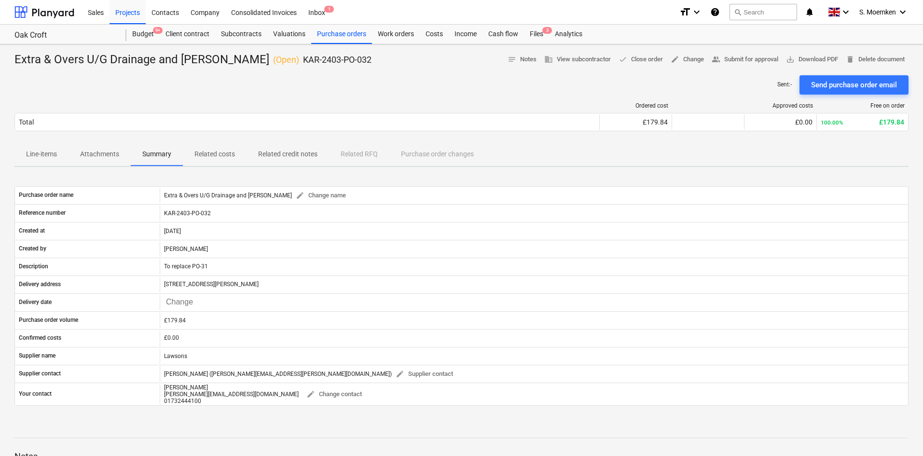
click at [222, 154] on p "Related costs" at bounding box center [214, 154] width 41 height 10
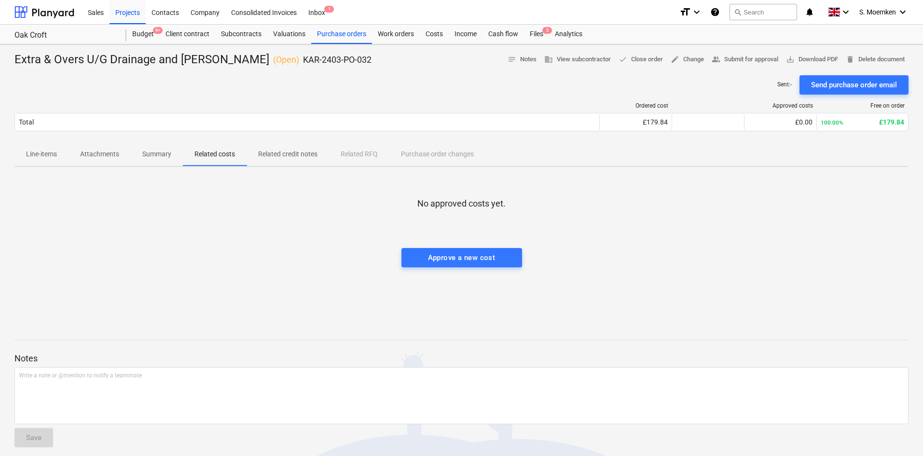
click at [278, 152] on p "Related credit notes" at bounding box center [287, 154] width 59 height 10
click at [358, 153] on div "Line-items Attachments Summary Related costs Related credit notes Related RFQ P…" at bounding box center [461, 154] width 894 height 23
click at [412, 153] on div "Line-items Attachments Summary Related costs Related credit notes Related RFQ P…" at bounding box center [461, 154] width 894 height 23
click at [213, 153] on p "Related costs" at bounding box center [214, 154] width 41 height 10
click at [161, 156] on p "Summary" at bounding box center [156, 154] width 29 height 10
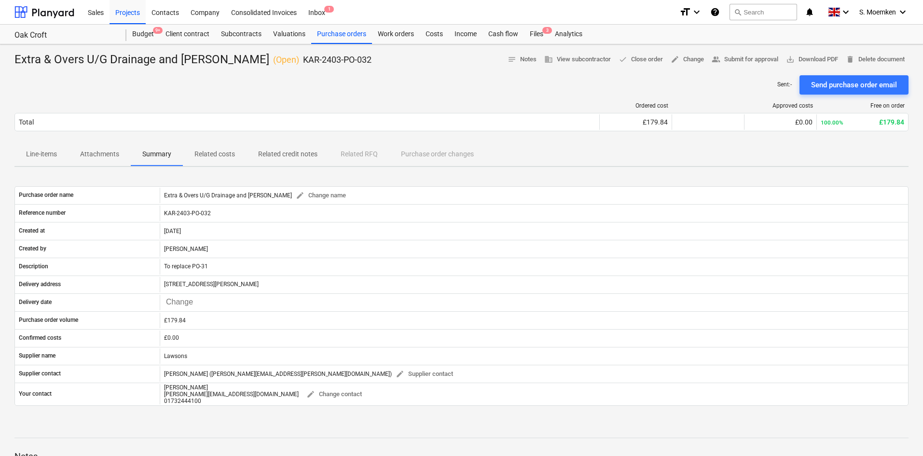
click at [101, 151] on p "Attachments" at bounding box center [99, 154] width 39 height 10
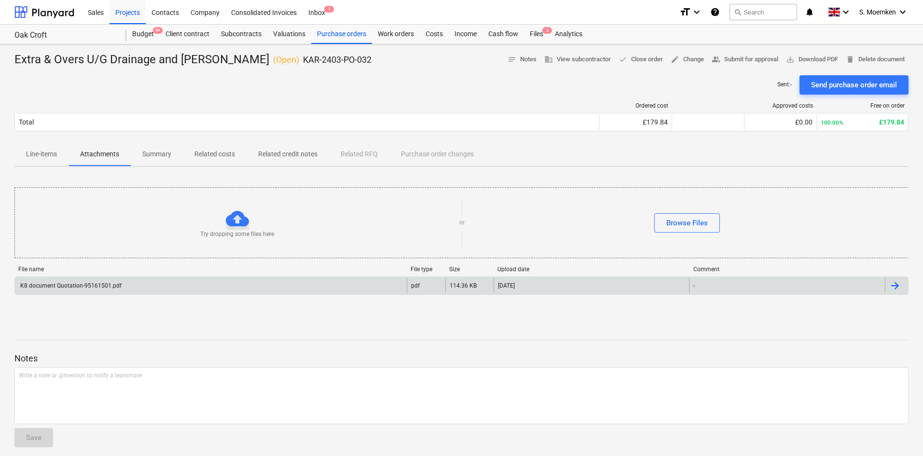
click at [106, 282] on div "K8 document Quotation-95161501.pdf" at bounding box center [70, 285] width 103 height 7
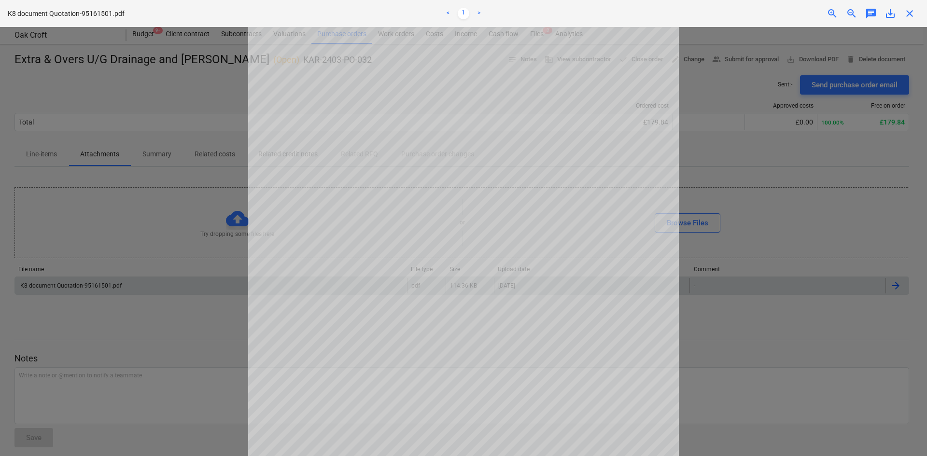
click at [909, 13] on span "close" at bounding box center [909, 14] width 12 height 12
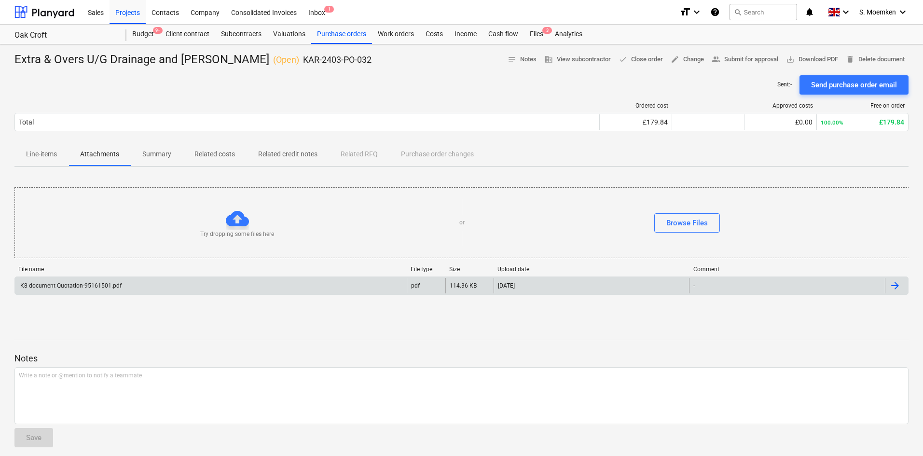
click at [44, 155] on p "Line-items" at bounding box center [41, 154] width 31 height 10
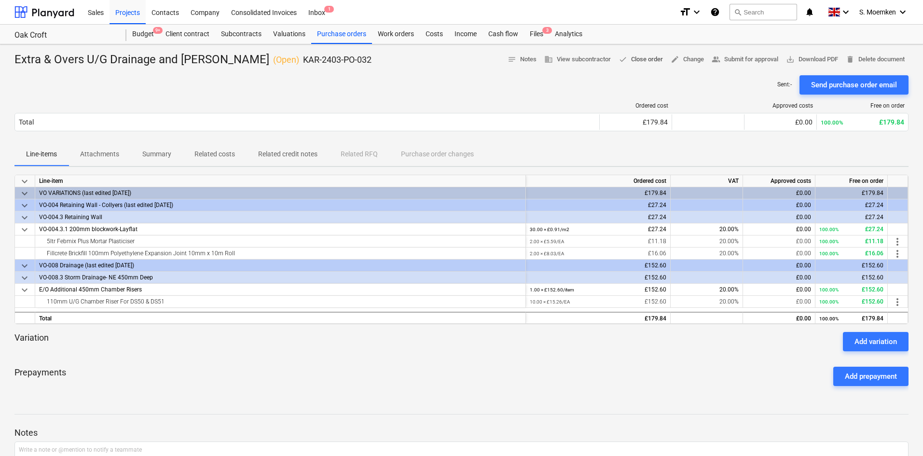
click at [638, 60] on span "done Close order" at bounding box center [641, 59] width 44 height 11
click at [347, 34] on div "Purchase orders" at bounding box center [341, 34] width 61 height 19
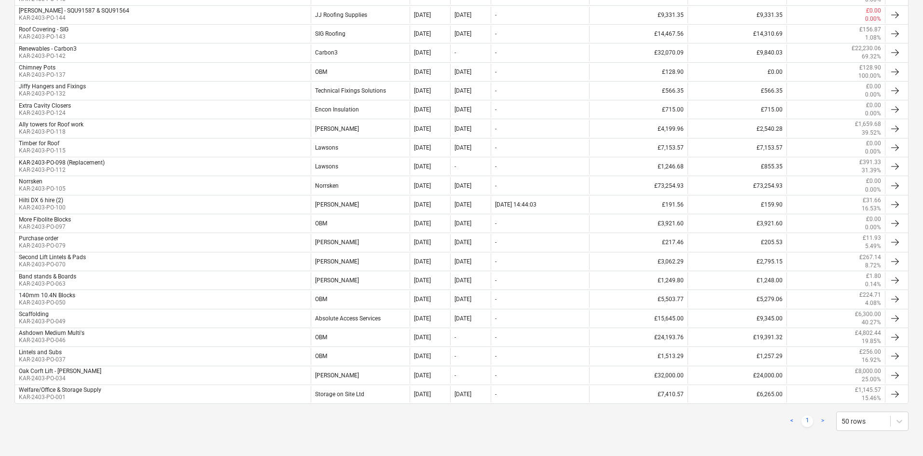
scroll to position [538, 0]
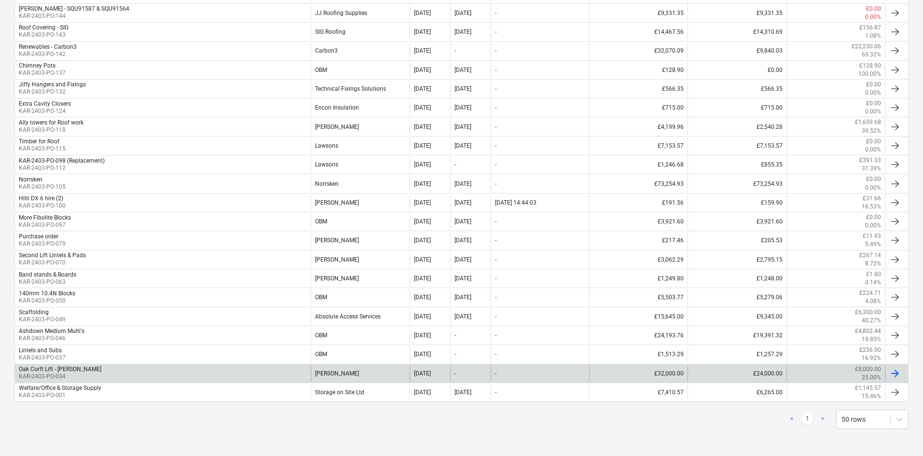
click at [220, 373] on div "Oak Corft Lift - Morgan Ellis KAR-2403-PO-034" at bounding box center [163, 373] width 296 height 16
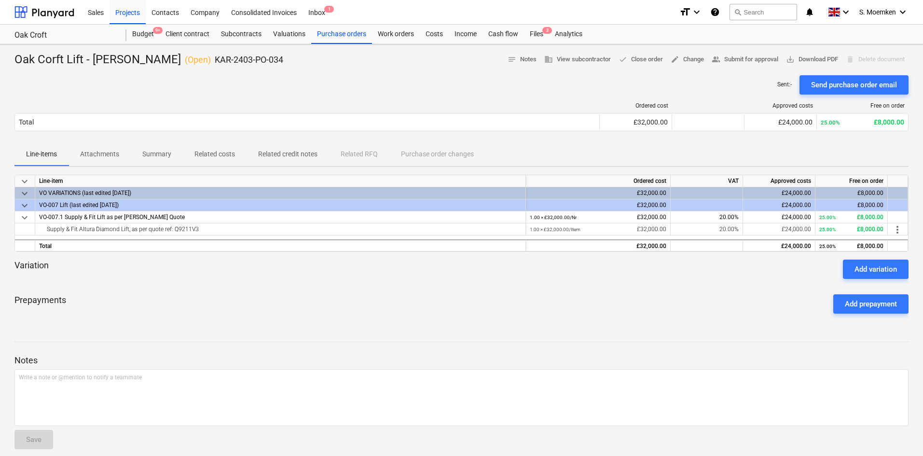
click at [113, 158] on p "Attachments" at bounding box center [99, 154] width 39 height 10
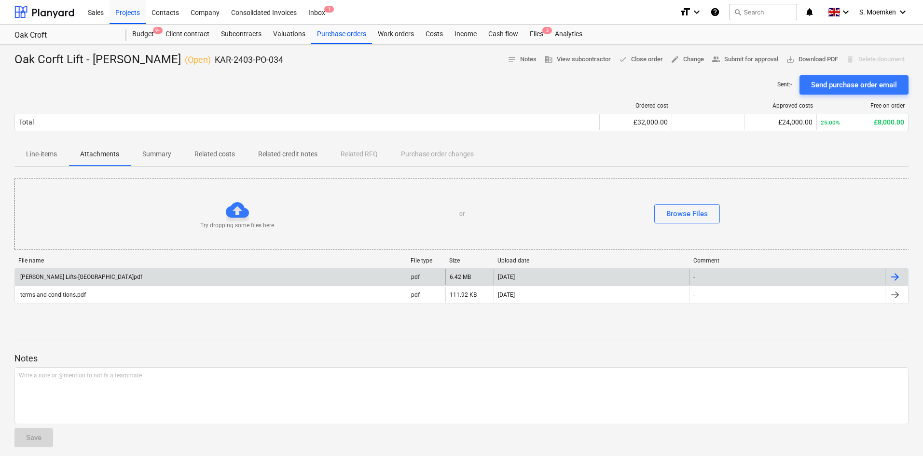
click at [107, 278] on div "Morgan Ellis Lifts-Oakcroft.pdf" at bounding box center [211, 276] width 392 height 15
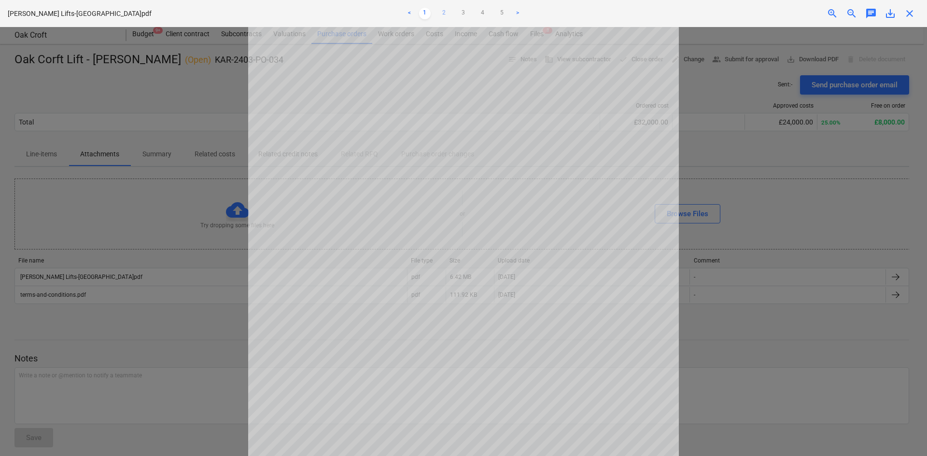
click at [441, 11] on link "2" at bounding box center [444, 14] width 12 height 12
click at [464, 10] on link "3" at bounding box center [464, 14] width 12 height 12
click at [482, 11] on link "4" at bounding box center [483, 14] width 12 height 12
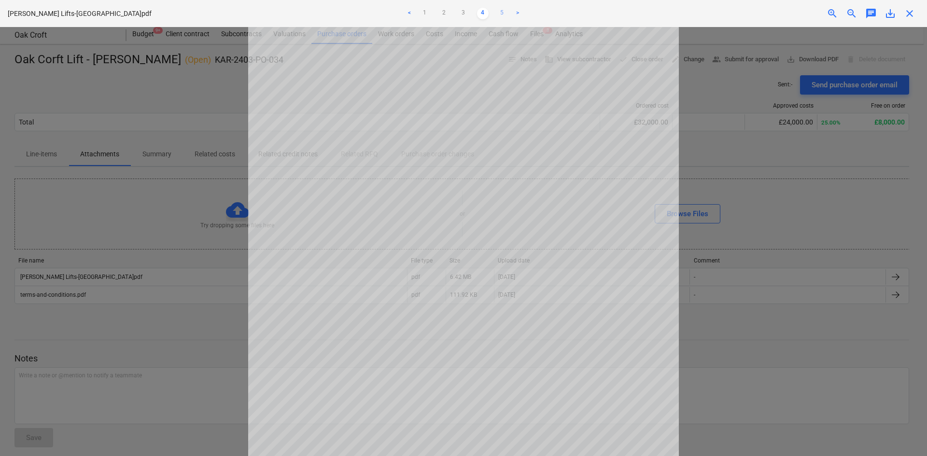
click at [501, 11] on link "5" at bounding box center [502, 14] width 12 height 12
click at [520, 11] on link ">" at bounding box center [518, 14] width 12 height 12
click at [516, 11] on link ">" at bounding box center [518, 14] width 12 height 12
click at [908, 12] on span "close" at bounding box center [909, 14] width 12 height 12
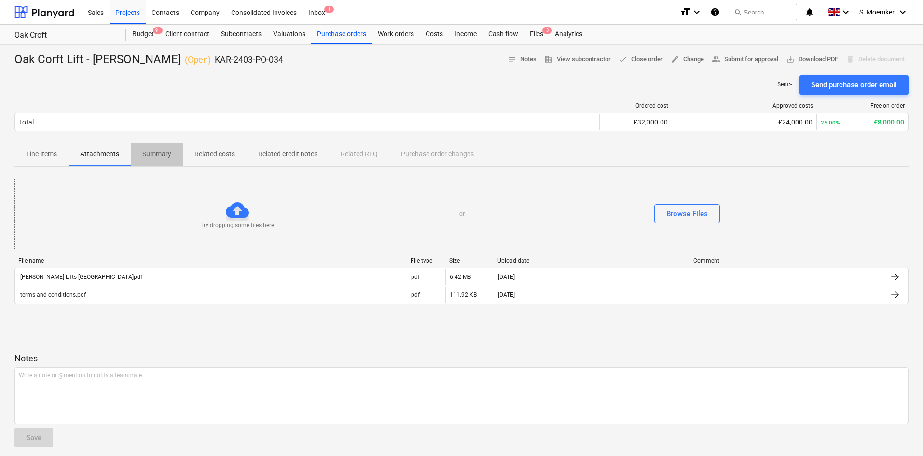
click at [154, 152] on span "Summary" at bounding box center [157, 154] width 52 height 16
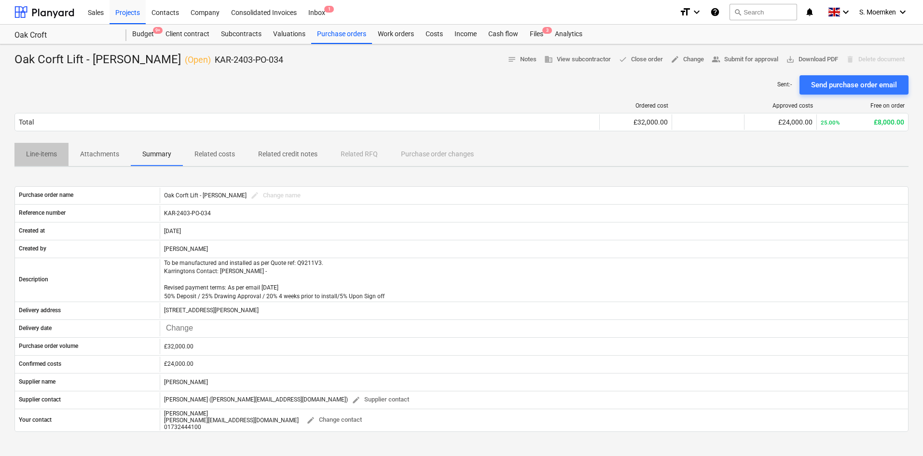
click at [52, 154] on p "Line-items" at bounding box center [41, 154] width 31 height 10
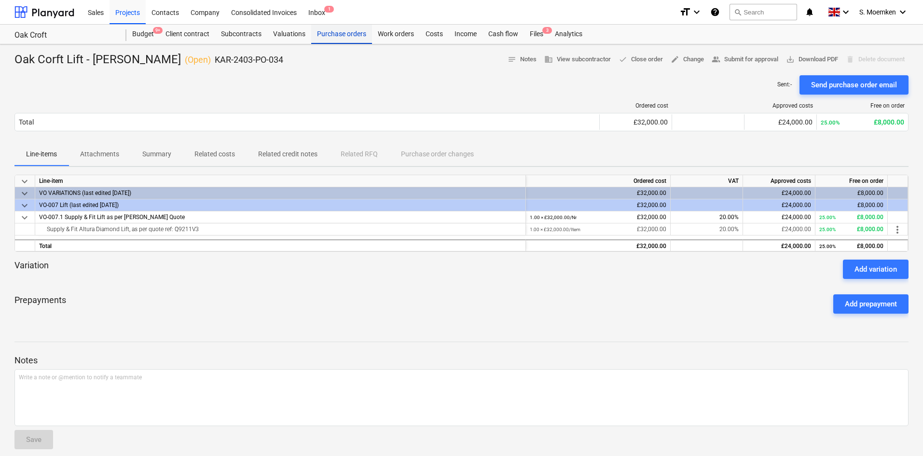
click at [327, 33] on div "Purchase orders" at bounding box center [341, 34] width 61 height 19
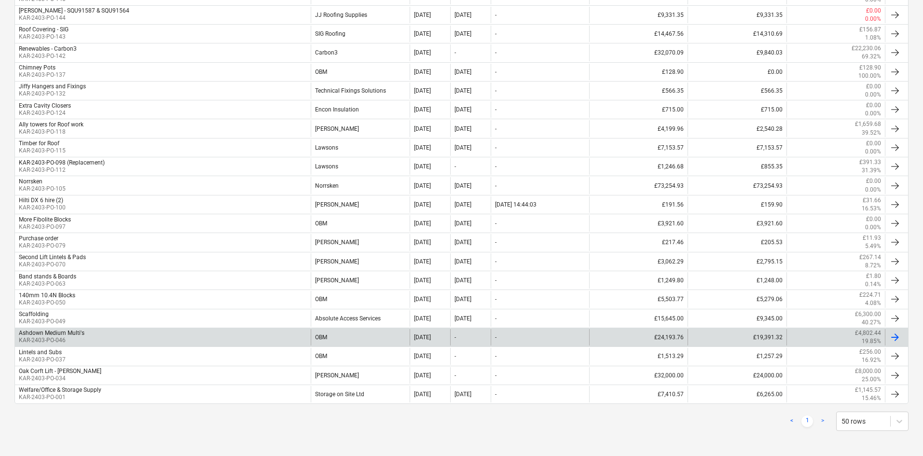
scroll to position [538, 0]
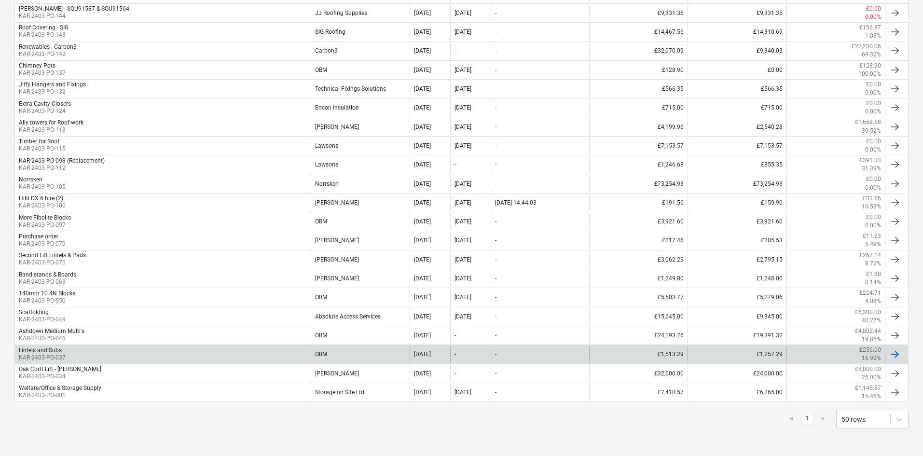
click at [142, 353] on div "Lintels and Subs KAR-2403-PO-037" at bounding box center [163, 354] width 296 height 16
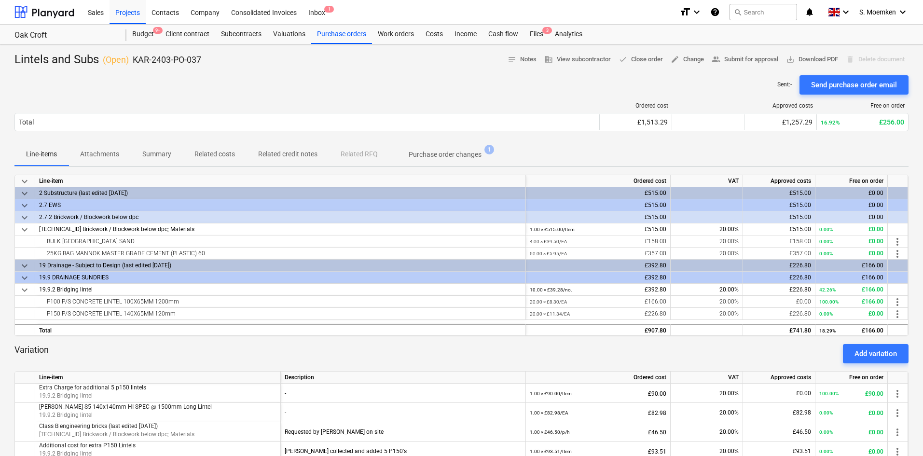
click at [444, 156] on p "Purchase order changes" at bounding box center [445, 155] width 73 height 10
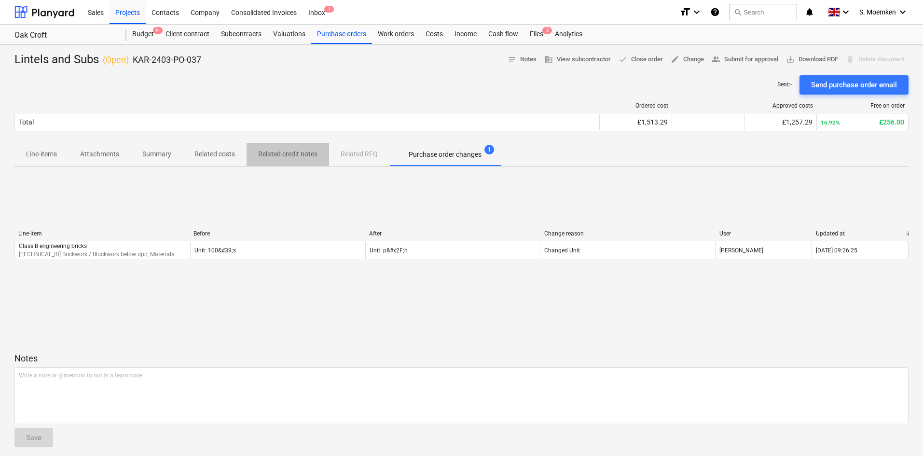
click at [298, 155] on p "Related credit notes" at bounding box center [287, 154] width 59 height 10
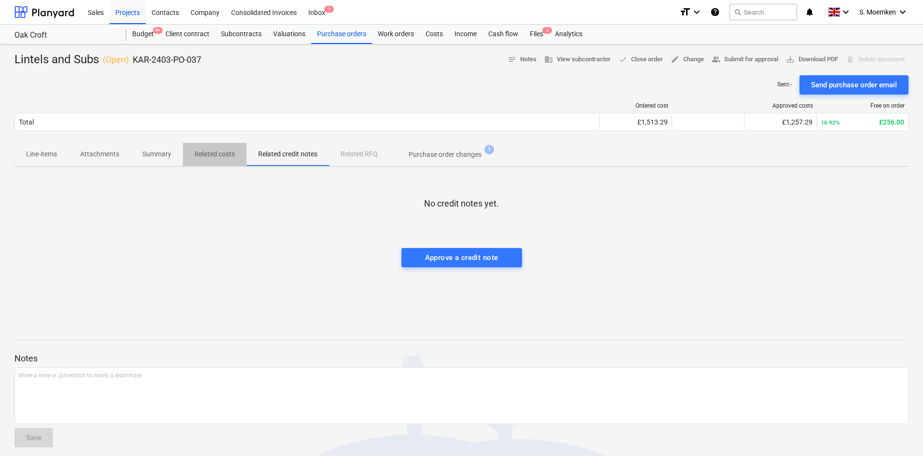
click at [209, 152] on p "Related costs" at bounding box center [214, 154] width 41 height 10
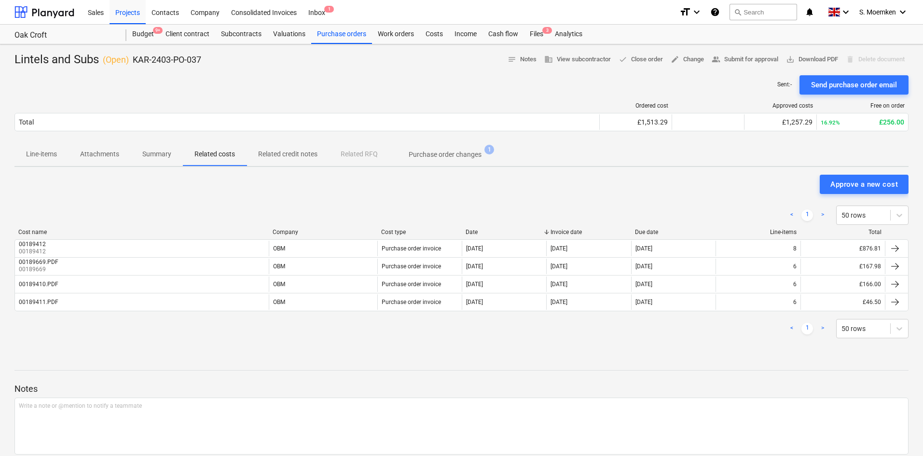
click at [46, 153] on p "Line-items" at bounding box center [41, 154] width 31 height 10
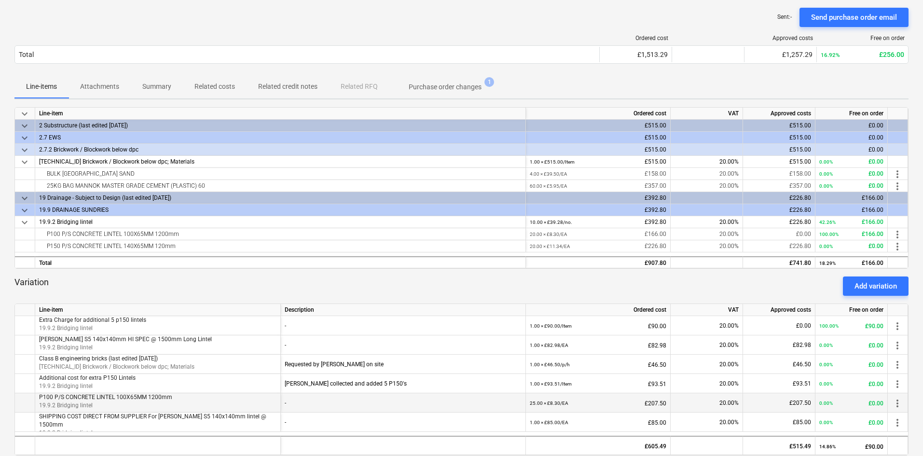
scroll to position [52, 0]
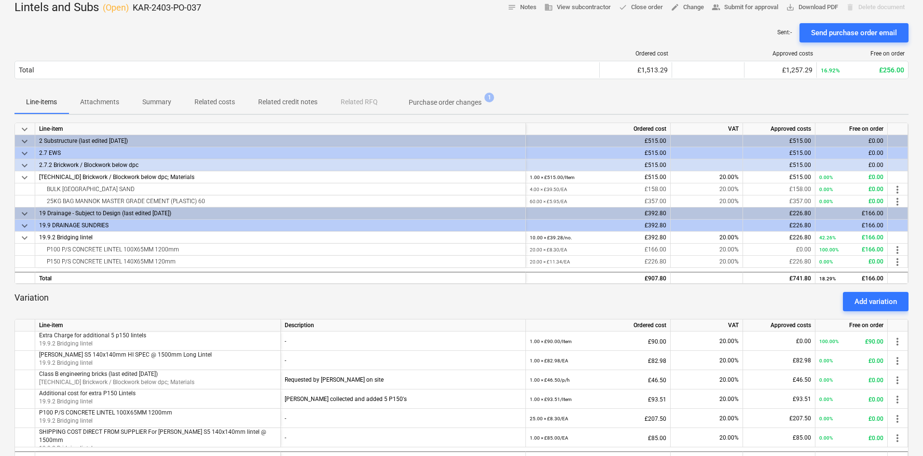
click at [102, 98] on p "Attachments" at bounding box center [99, 102] width 39 height 10
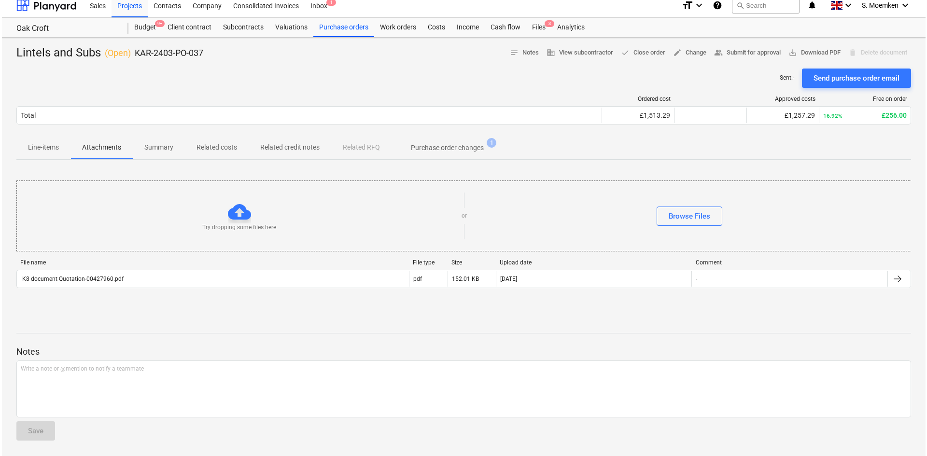
scroll to position [7, 0]
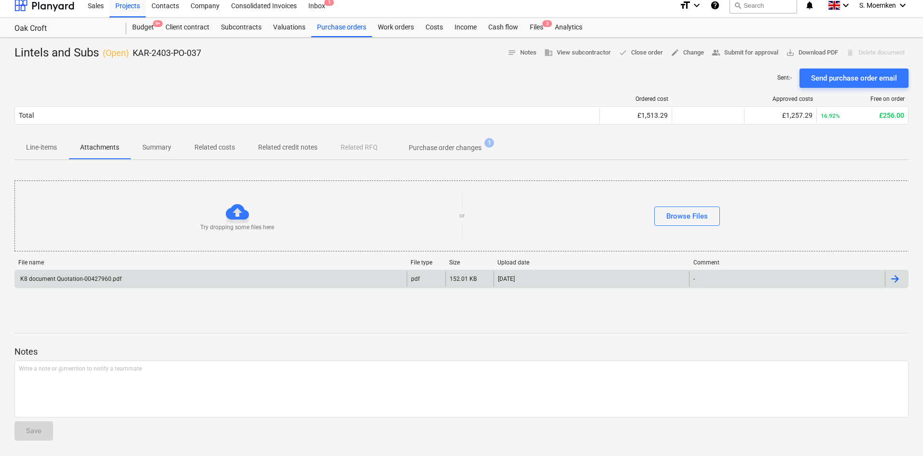
click at [232, 279] on div "K8 document Quotation-00427960.pdf" at bounding box center [211, 278] width 392 height 15
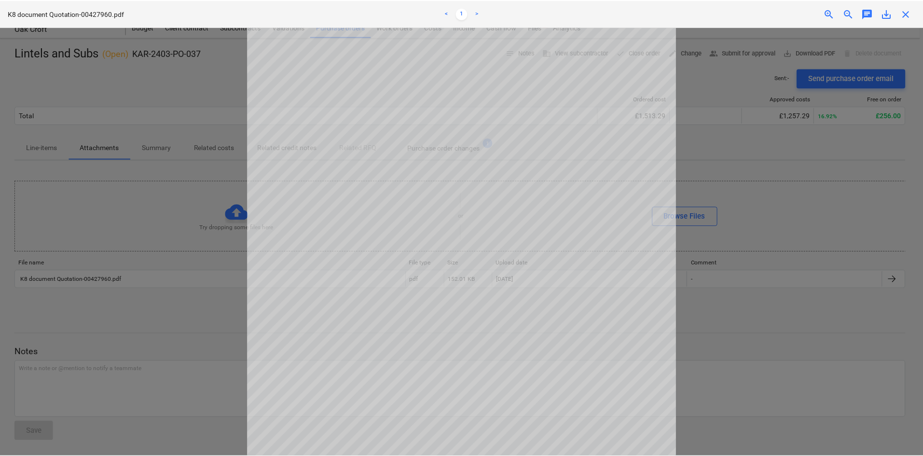
scroll to position [38, 0]
click at [910, 15] on span "close" at bounding box center [909, 14] width 12 height 12
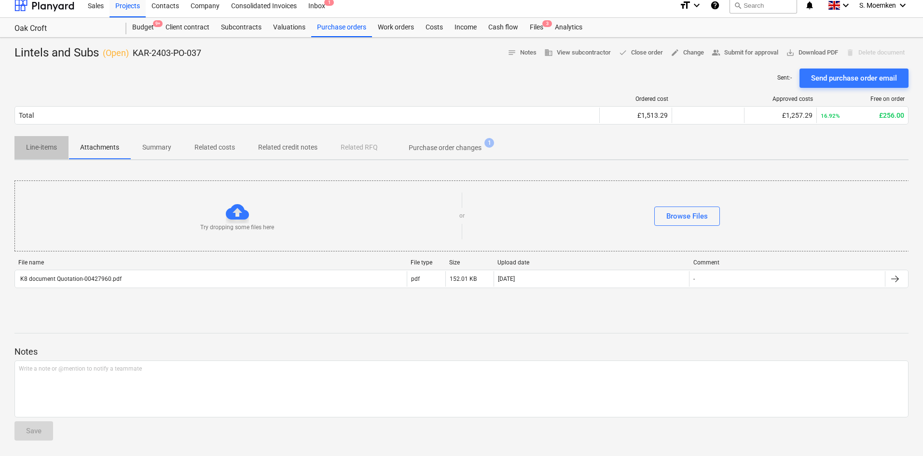
click at [42, 150] on p "Line-items" at bounding box center [41, 147] width 31 height 10
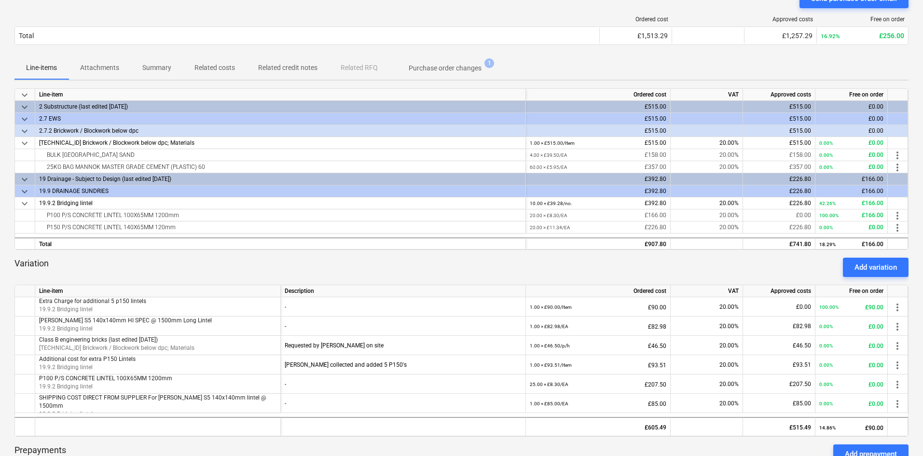
scroll to position [103, 0]
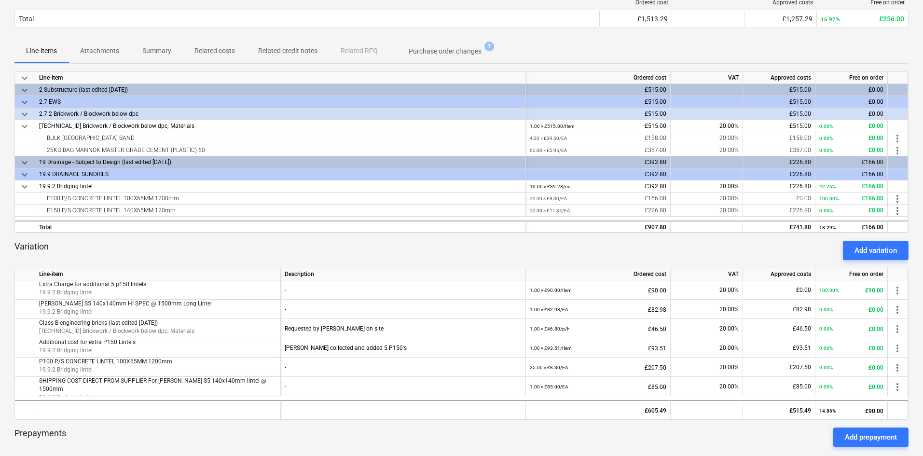
click at [452, 48] on p "Purchase order changes" at bounding box center [445, 51] width 73 height 10
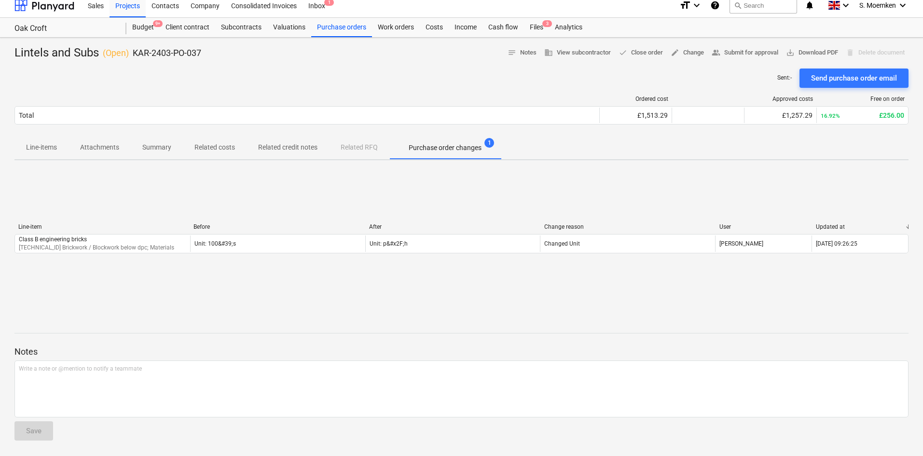
scroll to position [7, 0]
click at [94, 147] on p "Attachments" at bounding box center [99, 147] width 39 height 10
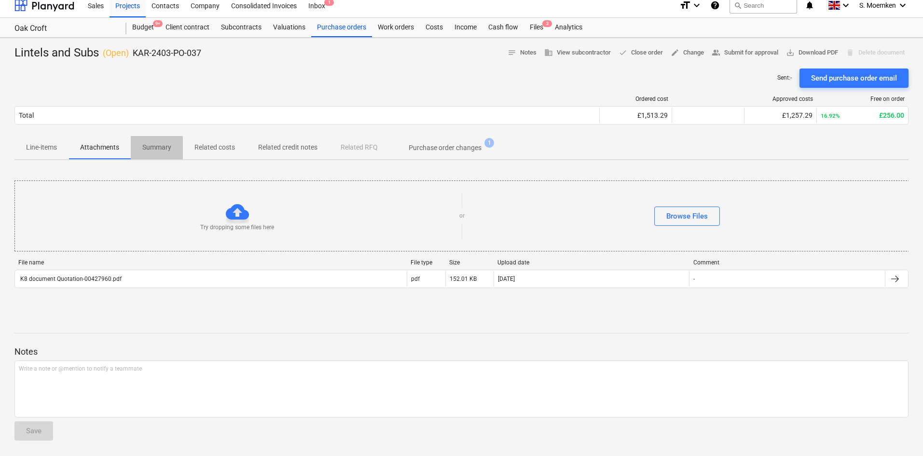
click at [151, 146] on p "Summary" at bounding box center [156, 147] width 29 height 10
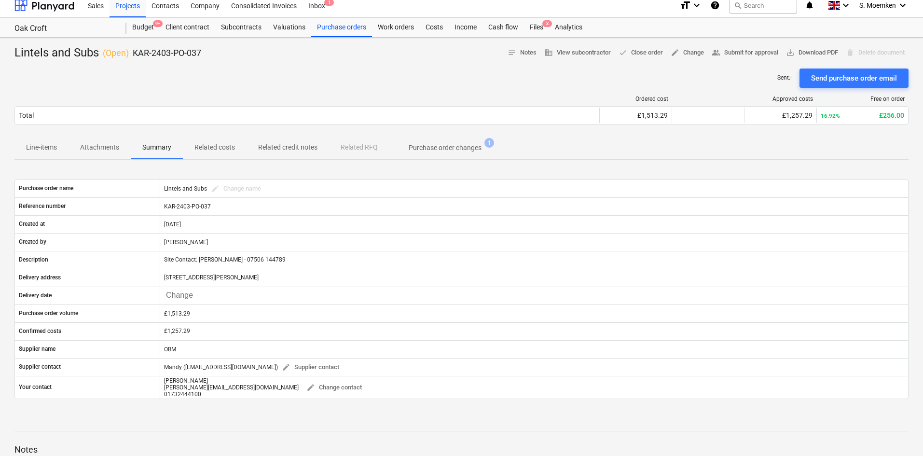
click at [220, 148] on p "Related costs" at bounding box center [214, 147] width 41 height 10
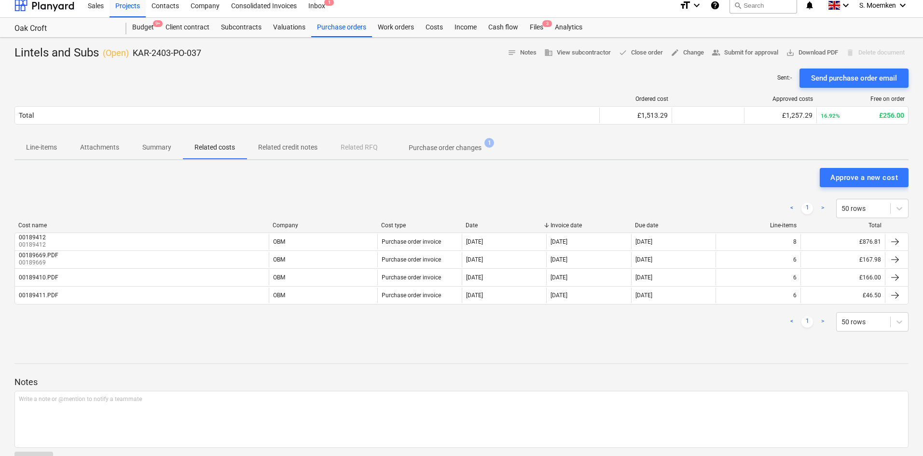
click at [42, 147] on p "Line-items" at bounding box center [41, 147] width 31 height 10
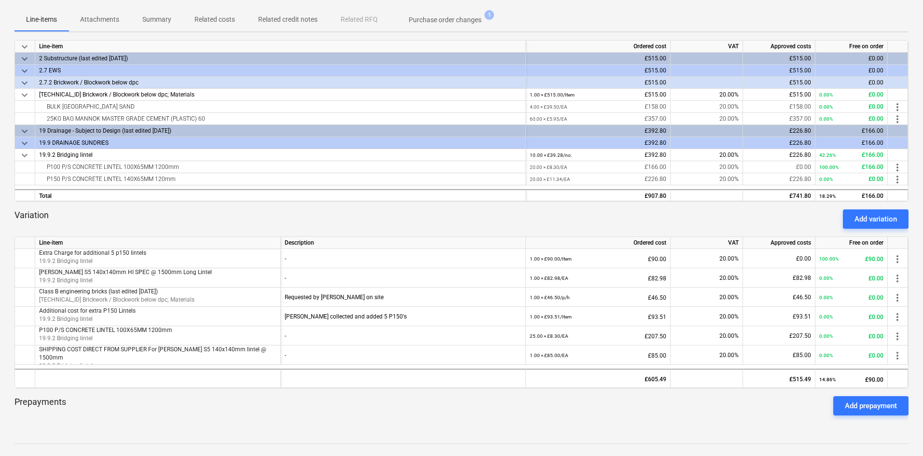
scroll to position [152, 0]
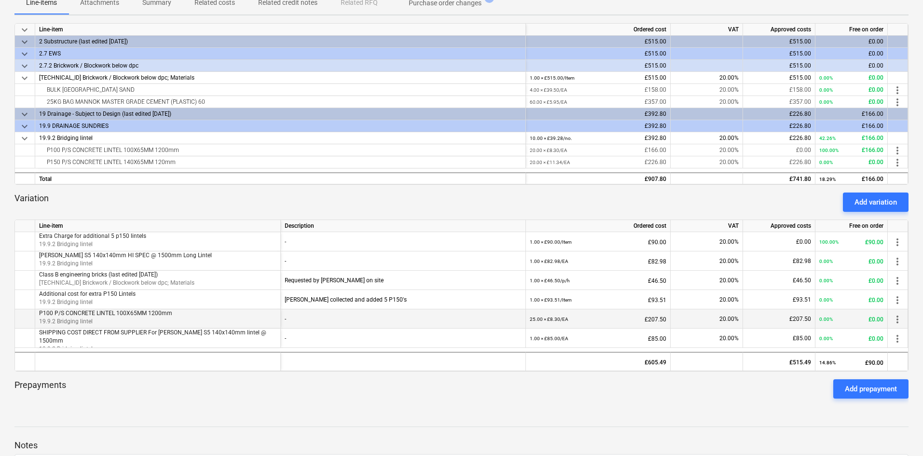
click at [494, 319] on div "-" at bounding box center [403, 318] width 237 height 19
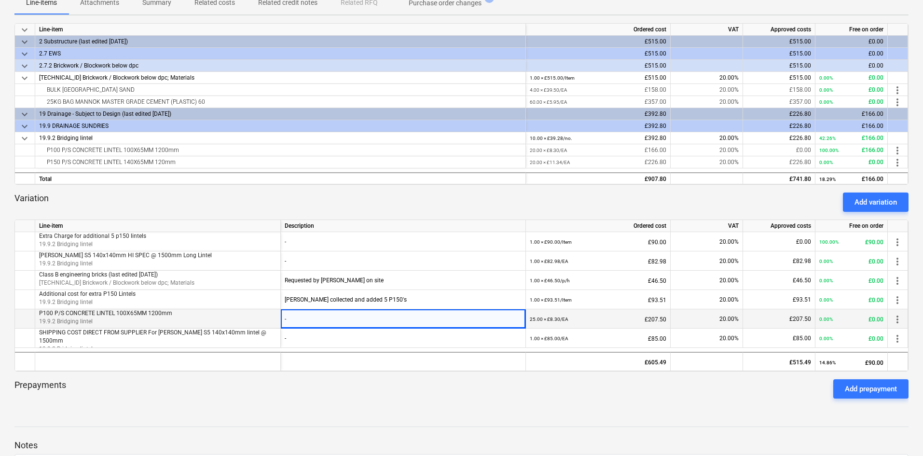
click at [897, 319] on span "more_vert" at bounding box center [898, 320] width 12 height 12
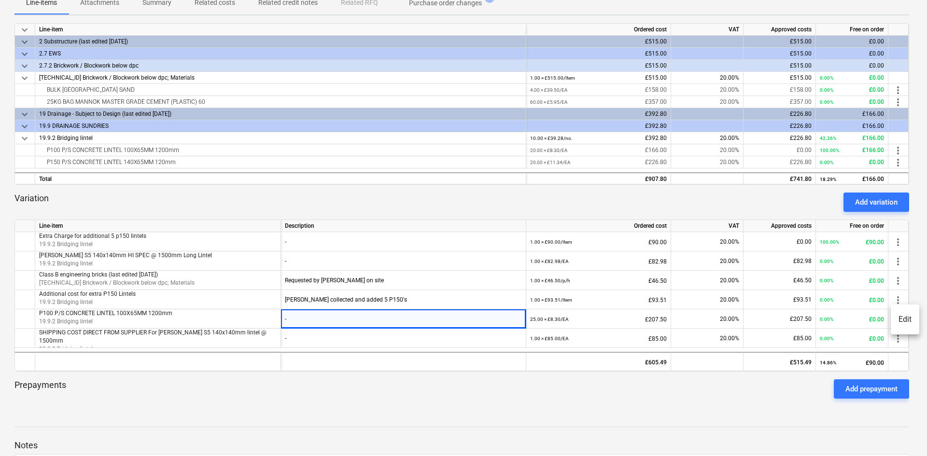
click at [305, 195] on div at bounding box center [463, 228] width 927 height 456
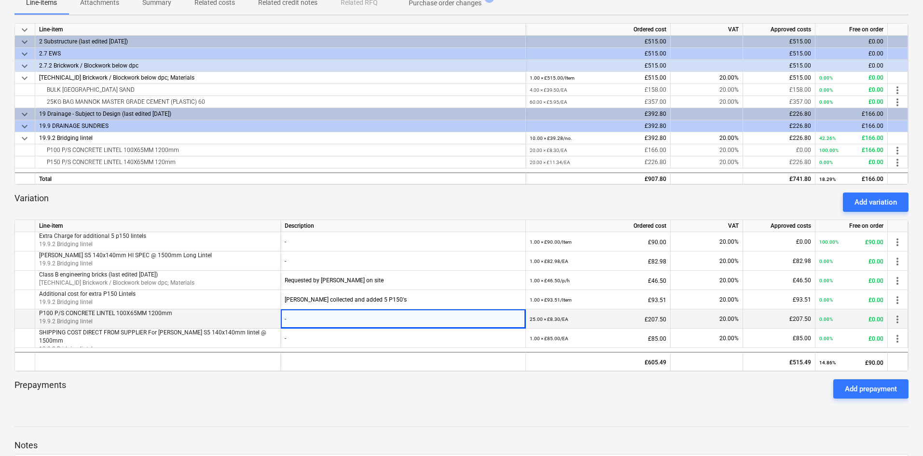
click at [205, 324] on p "19.9.2 Bridging lintel" at bounding box center [157, 322] width 237 height 8
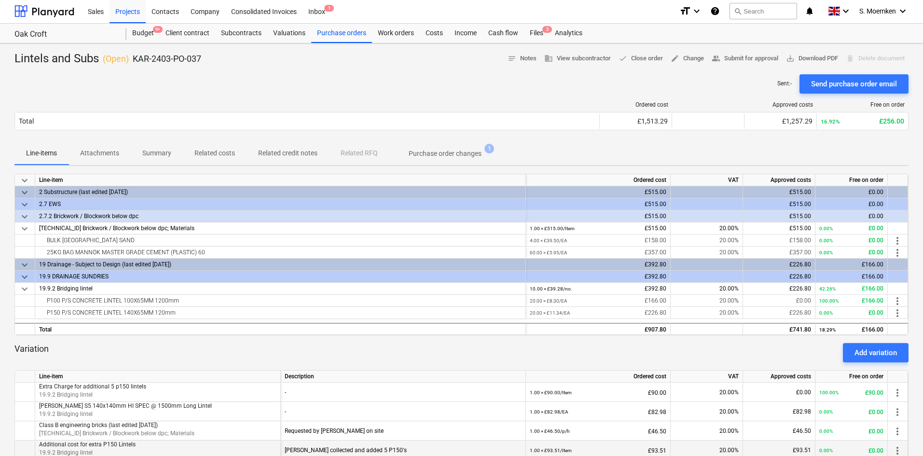
scroll to position [0, 0]
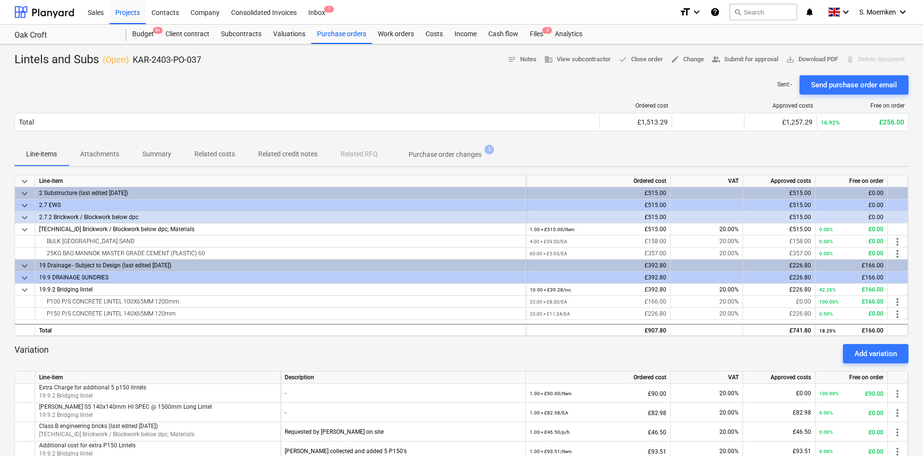
click at [208, 153] on p "Related costs" at bounding box center [214, 154] width 41 height 10
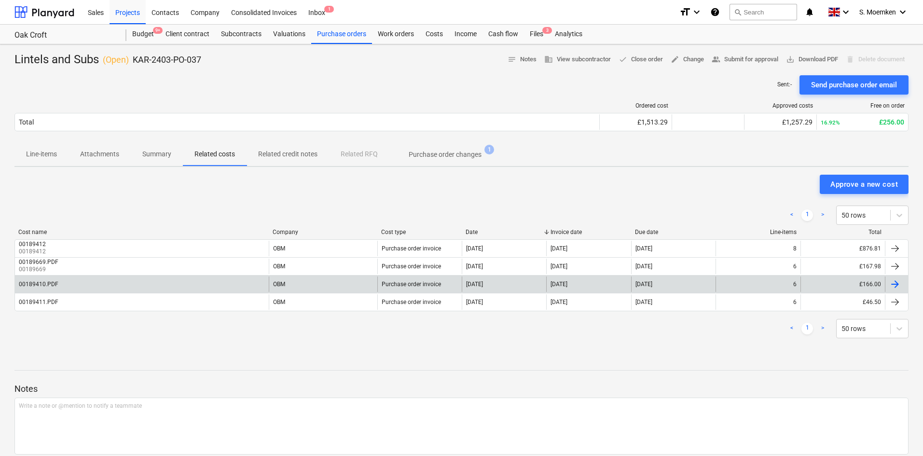
click at [178, 288] on div "00189410.PDF" at bounding box center [142, 284] width 254 height 15
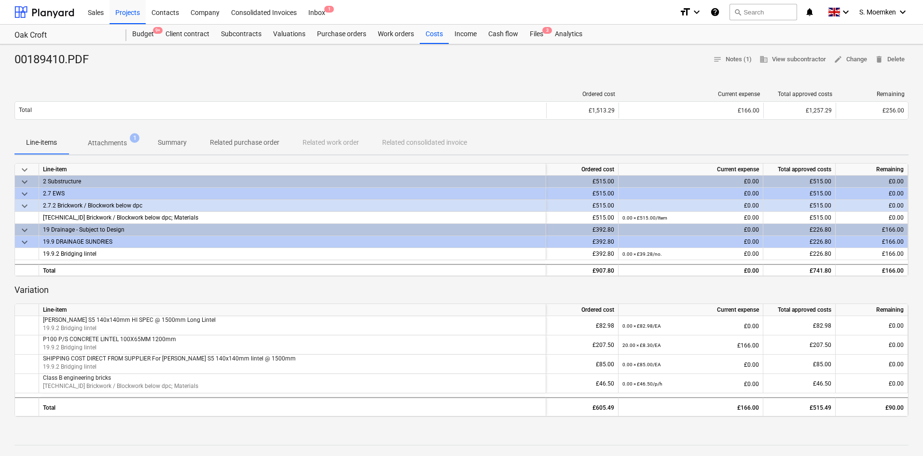
click at [98, 139] on p "Attachments" at bounding box center [107, 143] width 39 height 10
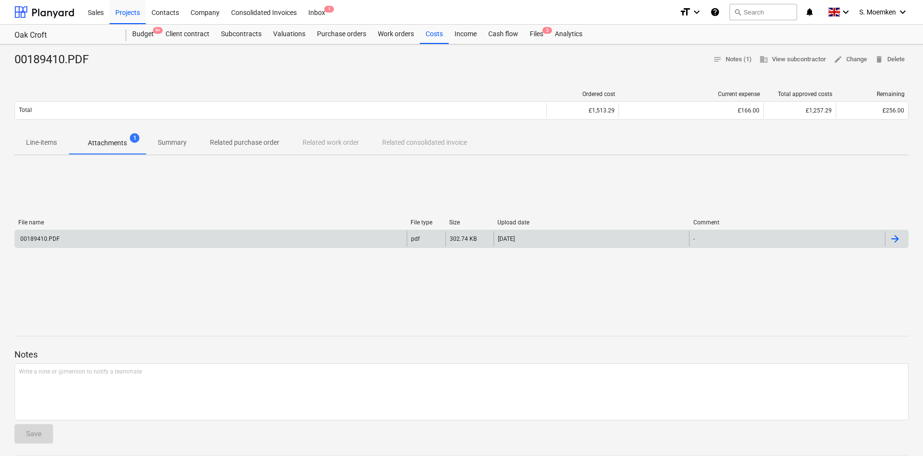
click at [216, 242] on div "00189410.PDF" at bounding box center [211, 238] width 392 height 15
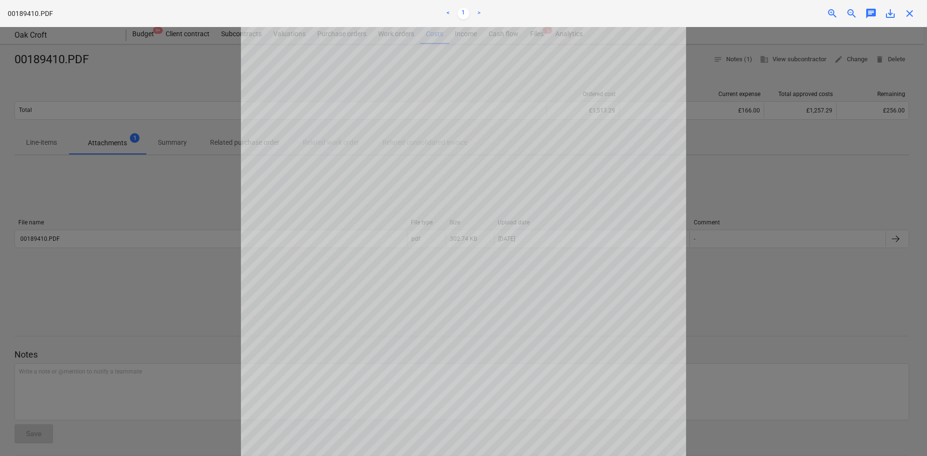
click at [910, 15] on span "close" at bounding box center [909, 14] width 12 height 12
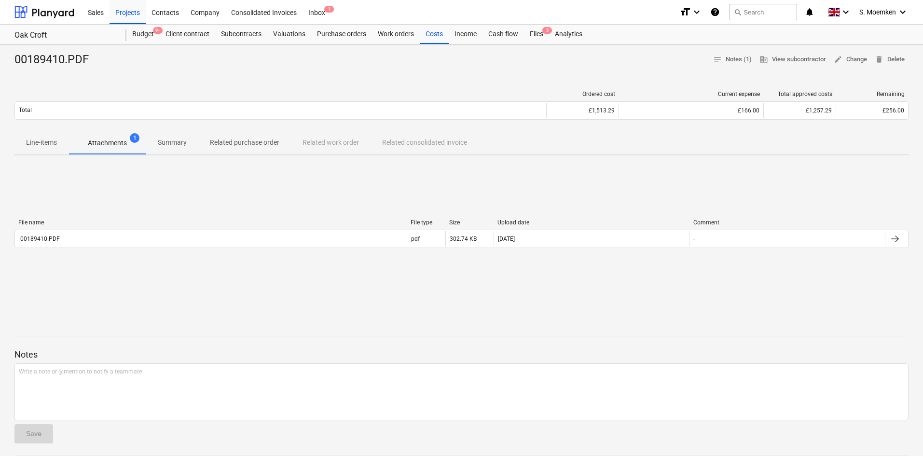
click at [111, 141] on p "Attachments" at bounding box center [107, 143] width 39 height 10
click at [39, 141] on p "Line-items" at bounding box center [41, 143] width 31 height 10
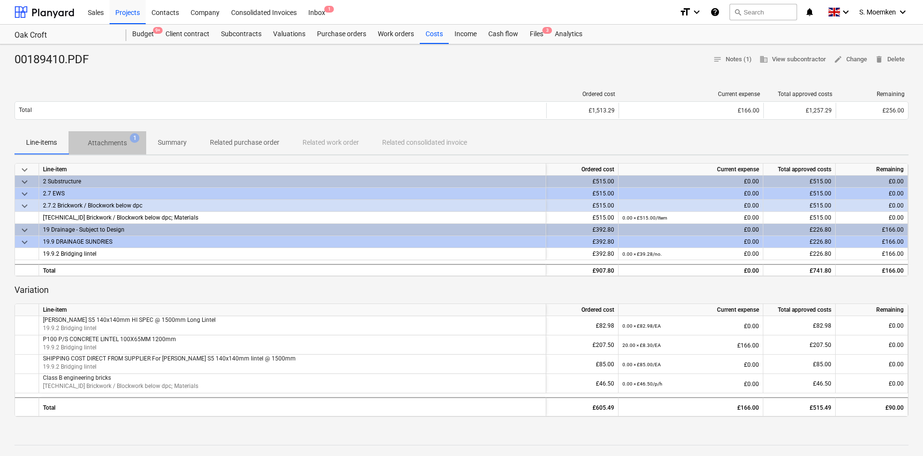
click at [92, 140] on p "Attachments" at bounding box center [107, 143] width 39 height 10
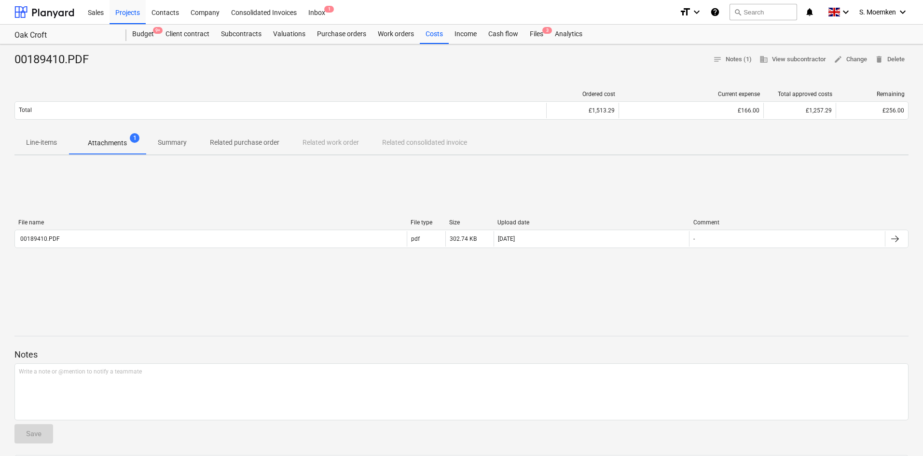
click at [29, 141] on p "Line-items" at bounding box center [41, 143] width 31 height 10
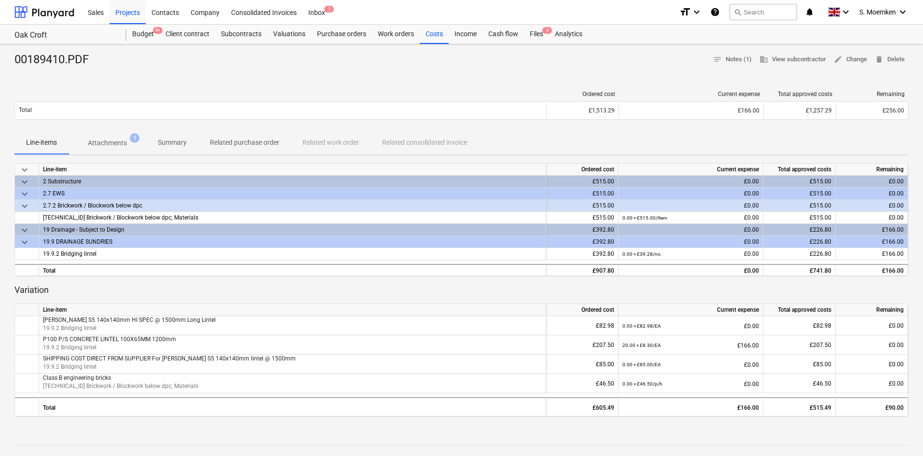
click at [219, 139] on p "Related purchase order" at bounding box center [244, 143] width 69 height 10
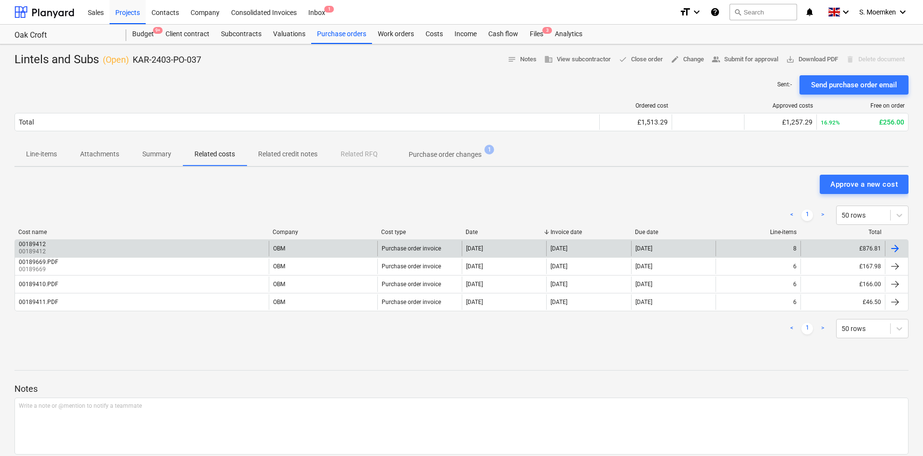
click at [88, 245] on div "00189412 00189412" at bounding box center [142, 248] width 254 height 15
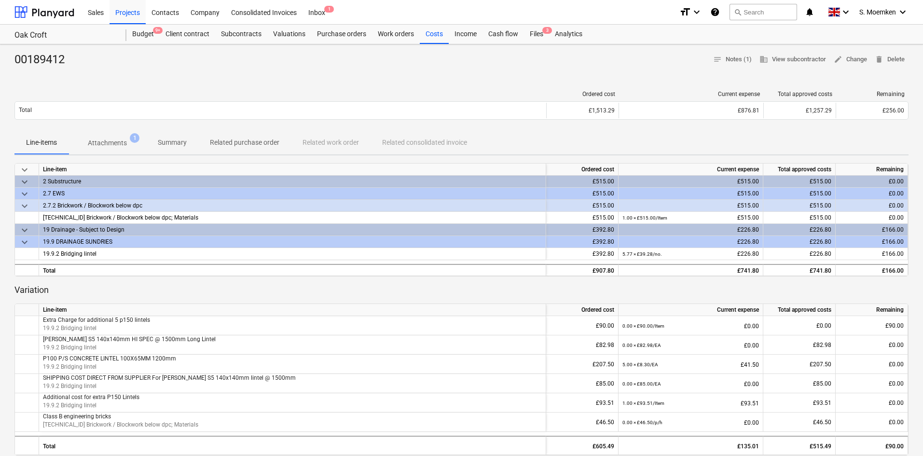
click at [110, 140] on p "Attachments" at bounding box center [107, 143] width 39 height 10
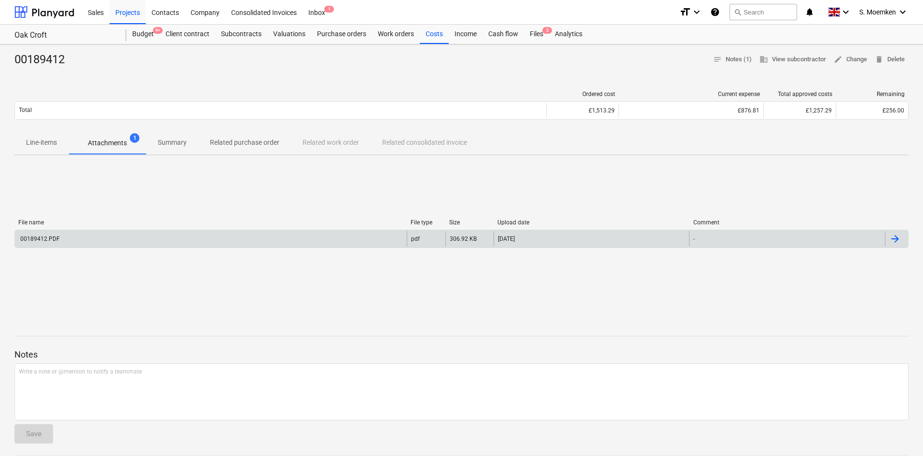
click at [91, 242] on div "00189412.PDF" at bounding box center [211, 238] width 392 height 15
click at [107, 242] on div "00189412.PDF" at bounding box center [211, 238] width 392 height 15
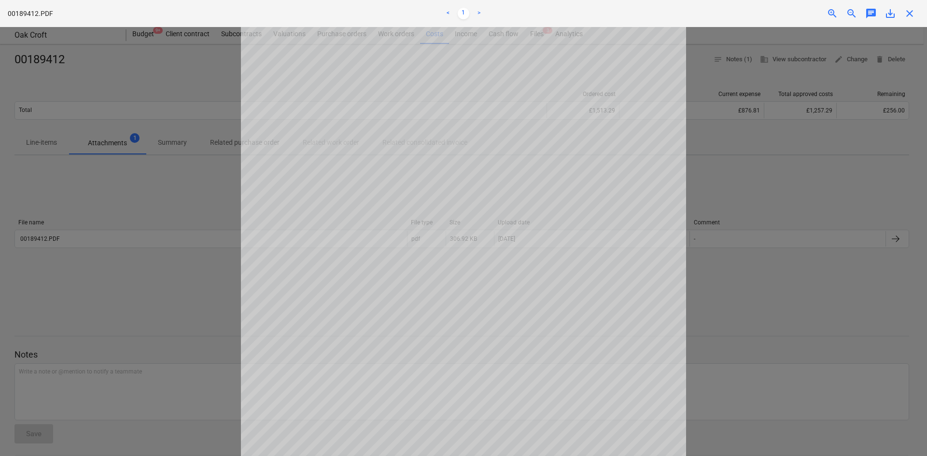
click at [908, 10] on span "close" at bounding box center [909, 14] width 12 height 12
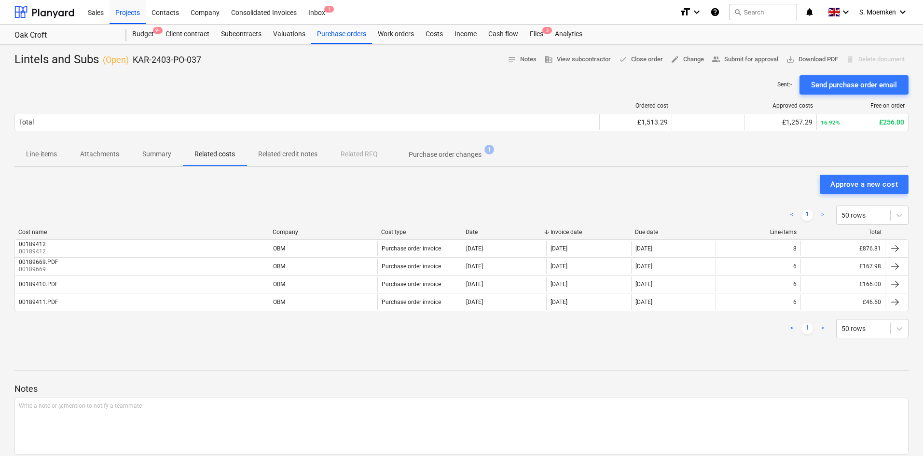
click at [42, 154] on p "Line-items" at bounding box center [41, 154] width 31 height 10
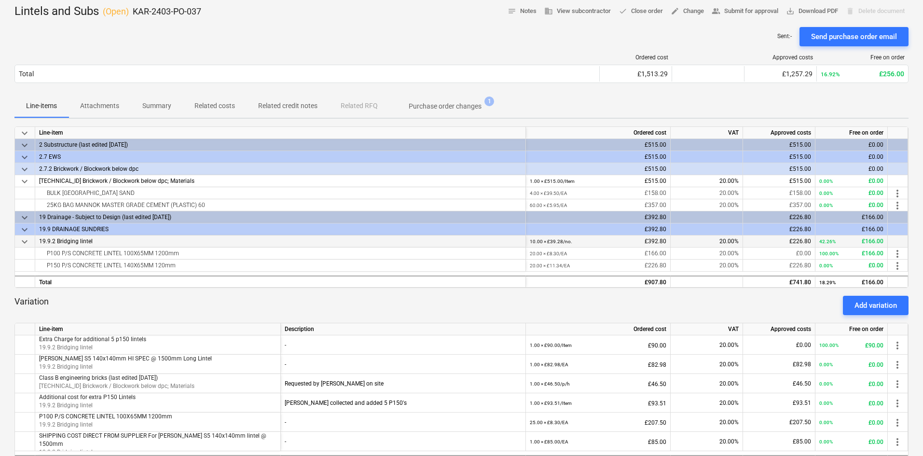
scroll to position [97, 0]
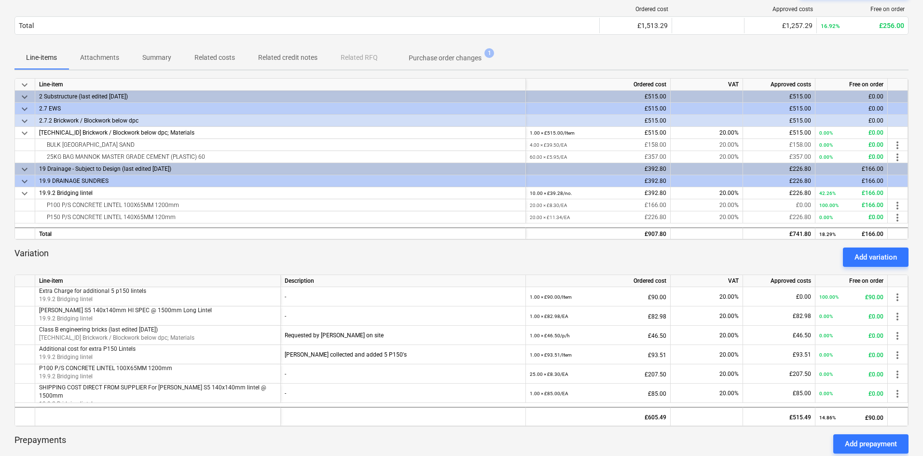
click at [216, 55] on p "Related costs" at bounding box center [214, 58] width 41 height 10
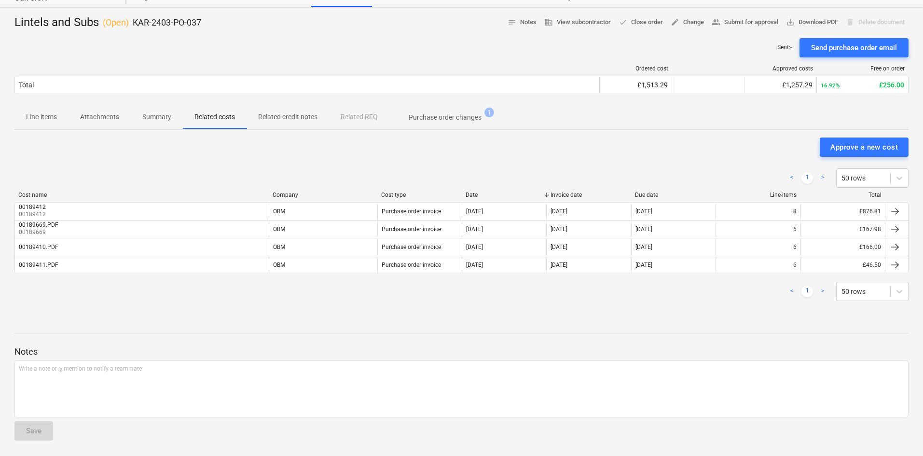
scroll to position [37, 0]
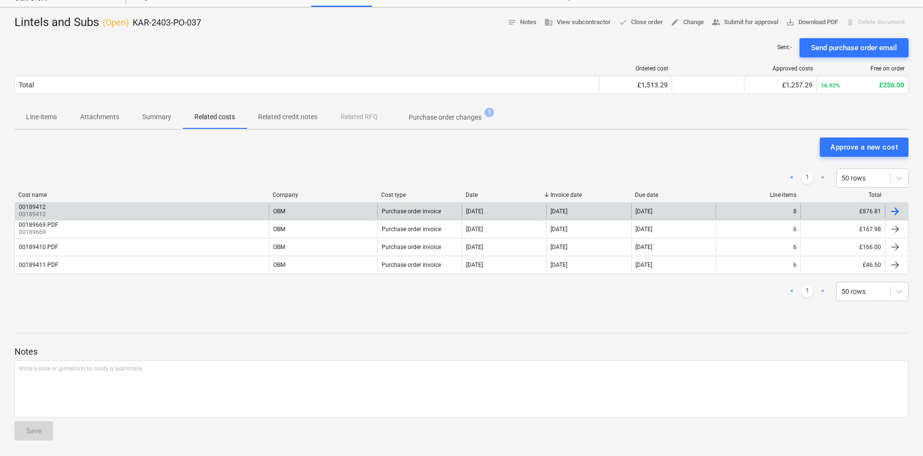
click at [120, 210] on div "00189412 00189412" at bounding box center [142, 211] width 254 height 15
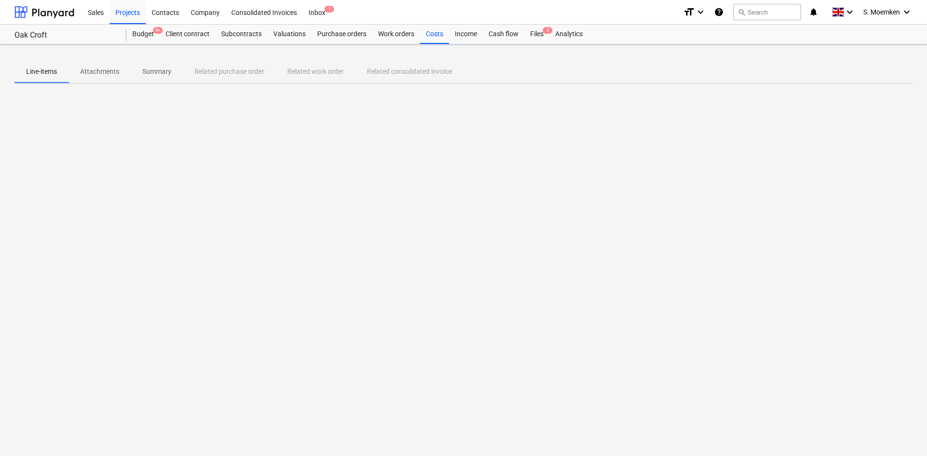
click at [120, 210] on div at bounding box center [463, 164] width 898 height 145
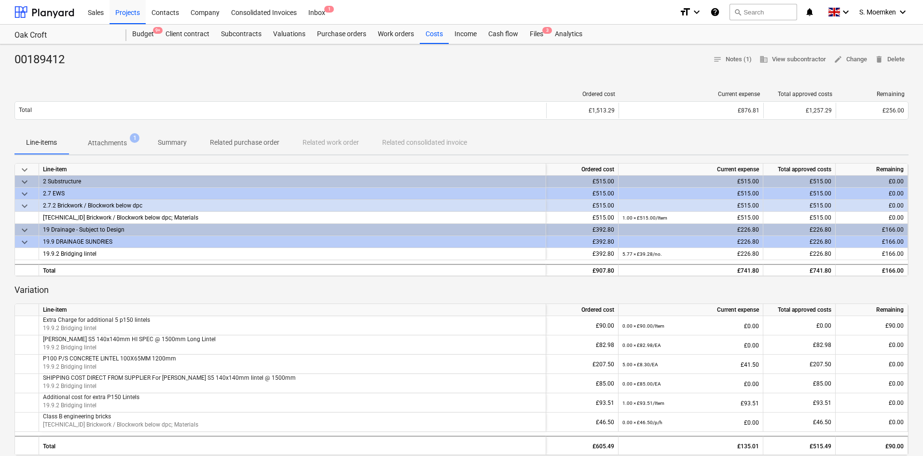
click at [503, 131] on div "Line-items Attachments 1 Summary Related purchase order Related work order Rela…" at bounding box center [461, 142] width 894 height 23
click at [111, 146] on p "Attachments" at bounding box center [107, 143] width 39 height 10
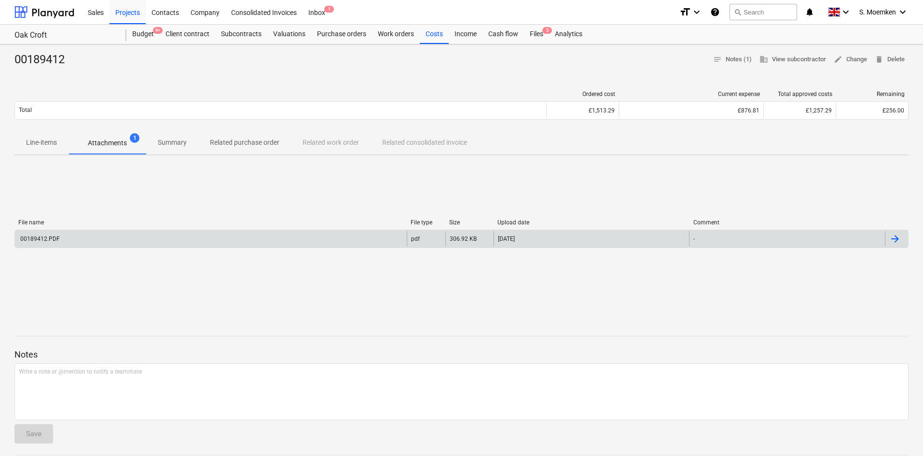
click at [838, 240] on div "-" at bounding box center [787, 238] width 196 height 15
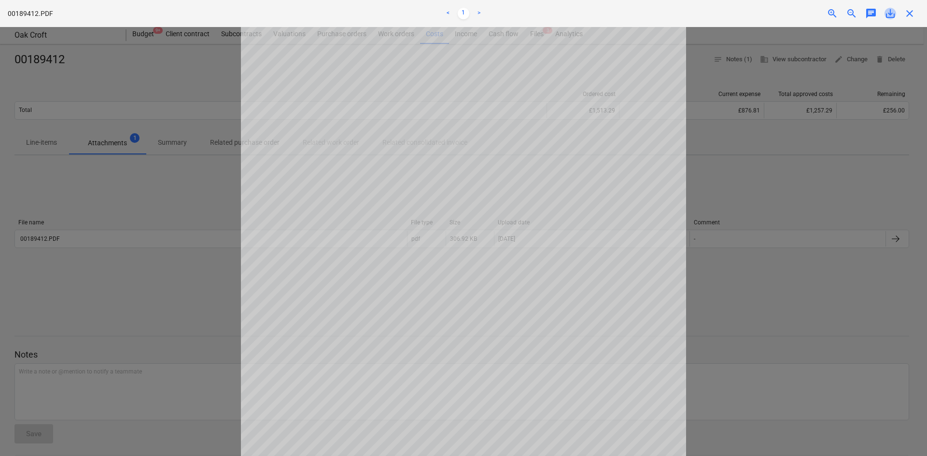
click at [888, 13] on span "save_alt" at bounding box center [890, 14] width 12 height 12
click at [910, 13] on span "close" at bounding box center [909, 14] width 12 height 12
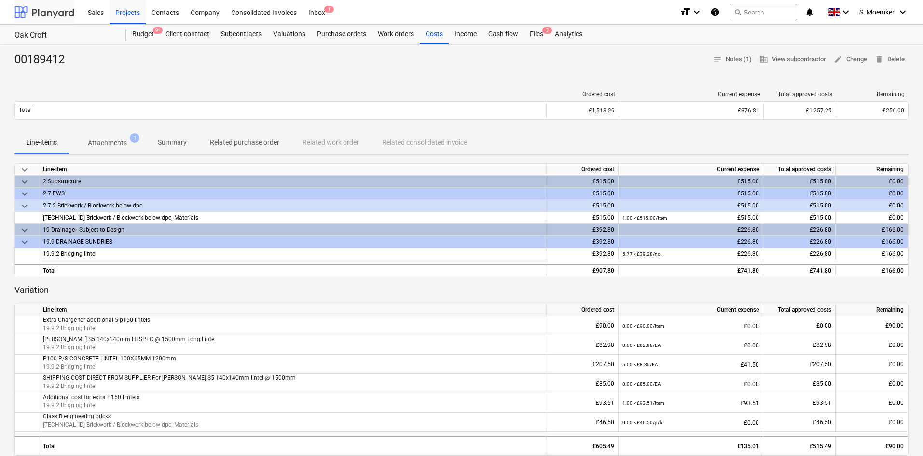
scroll to position [37, 0]
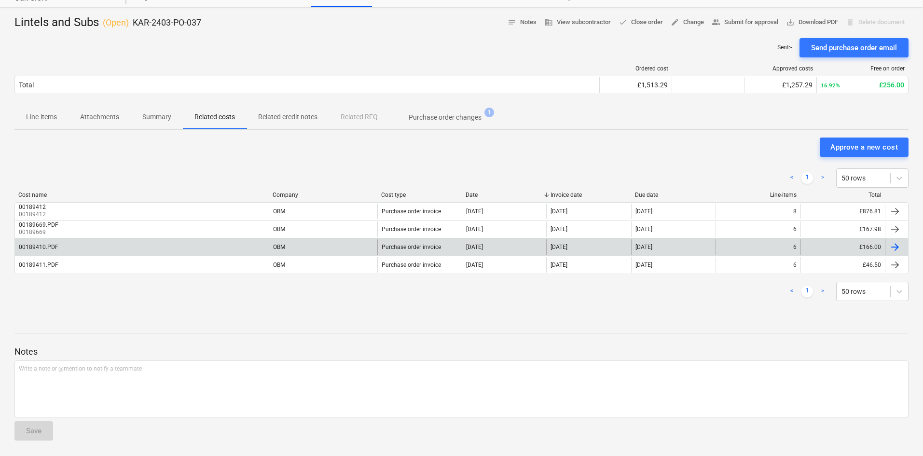
click at [94, 247] on div "00189410.PDF" at bounding box center [142, 246] width 254 height 15
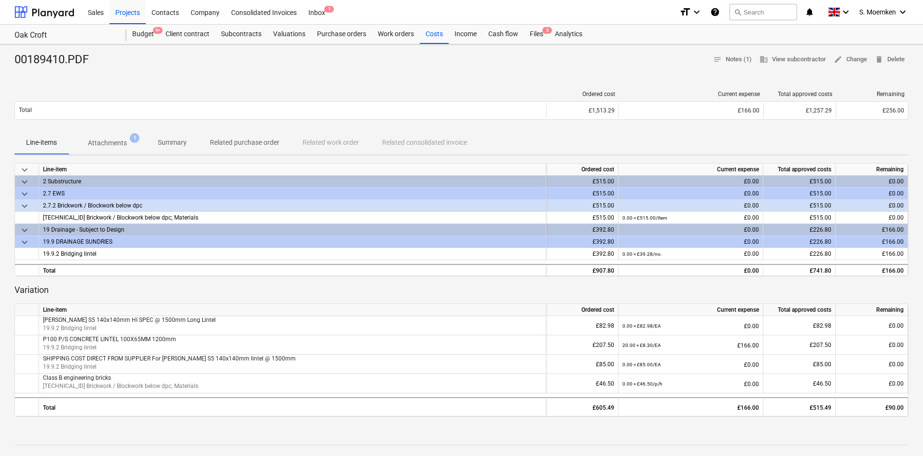
click at [108, 141] on p "Attachments" at bounding box center [107, 143] width 39 height 10
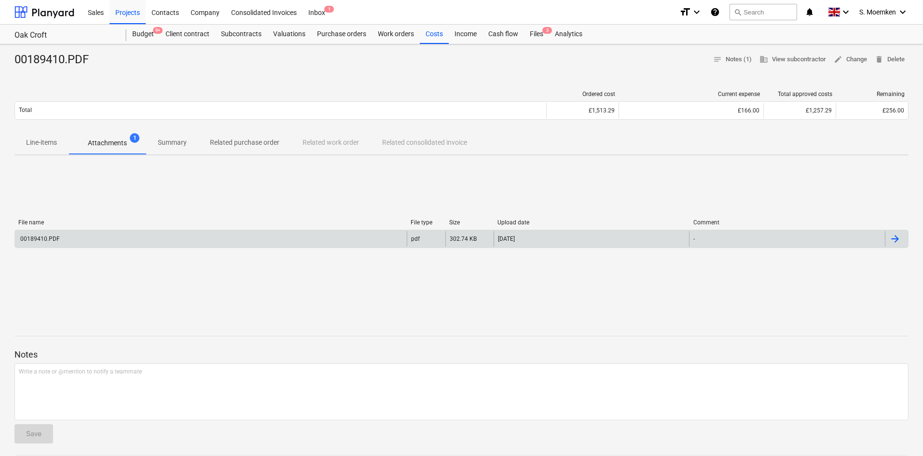
click at [156, 243] on div "00189410.PDF" at bounding box center [211, 238] width 392 height 15
click at [166, 238] on div "00189410.PDF" at bounding box center [211, 238] width 392 height 15
click at [573, 236] on div "25.11.2024" at bounding box center [592, 238] width 196 height 15
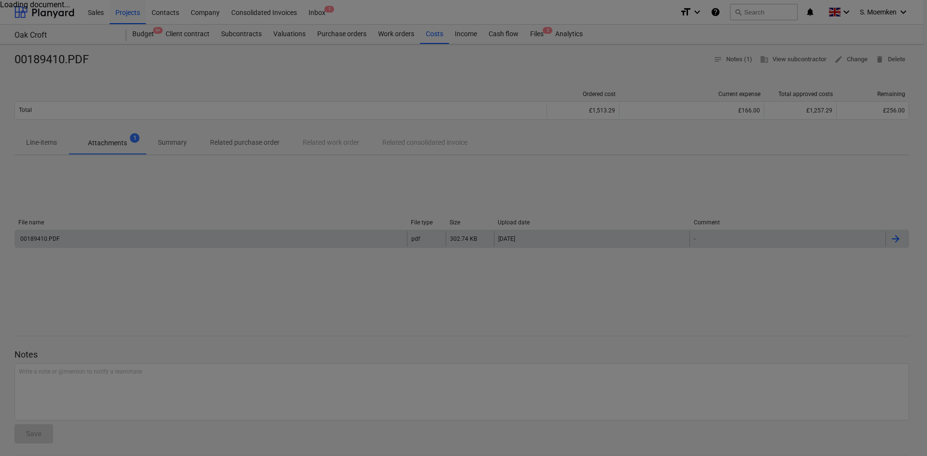
click at [573, 236] on div at bounding box center [463, 228] width 927 height 456
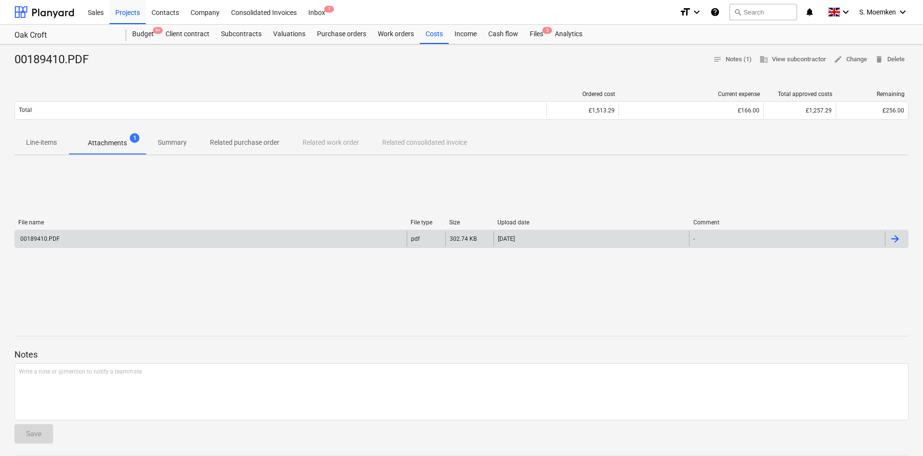
click at [896, 238] on div at bounding box center [895, 239] width 12 height 12
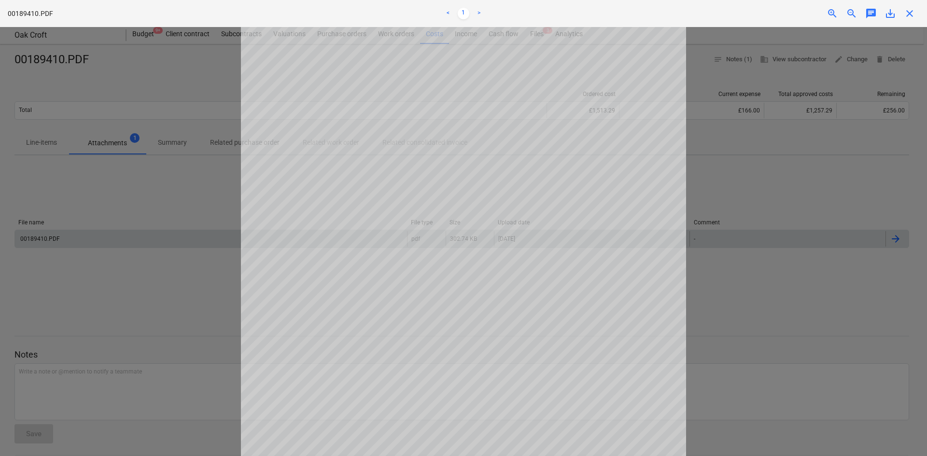
click at [891, 14] on span "save_alt" at bounding box center [890, 14] width 12 height 12
click at [909, 14] on span "close" at bounding box center [909, 14] width 12 height 12
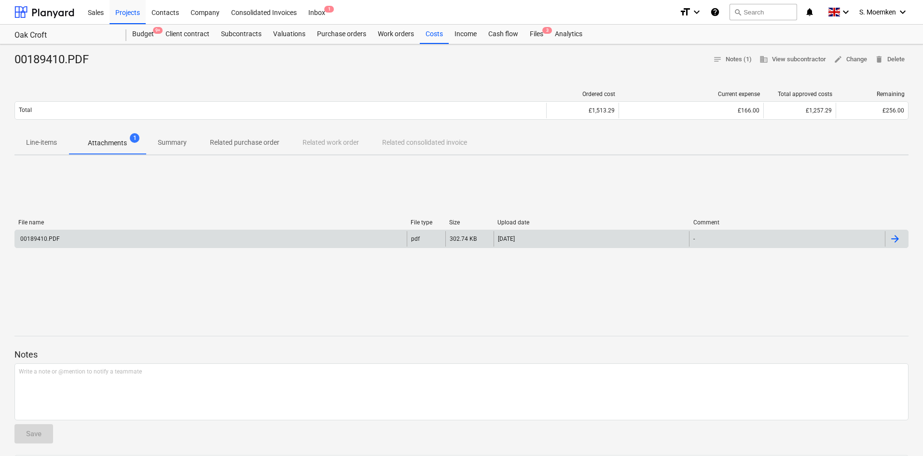
click at [38, 144] on p "Line-items" at bounding box center [41, 143] width 31 height 10
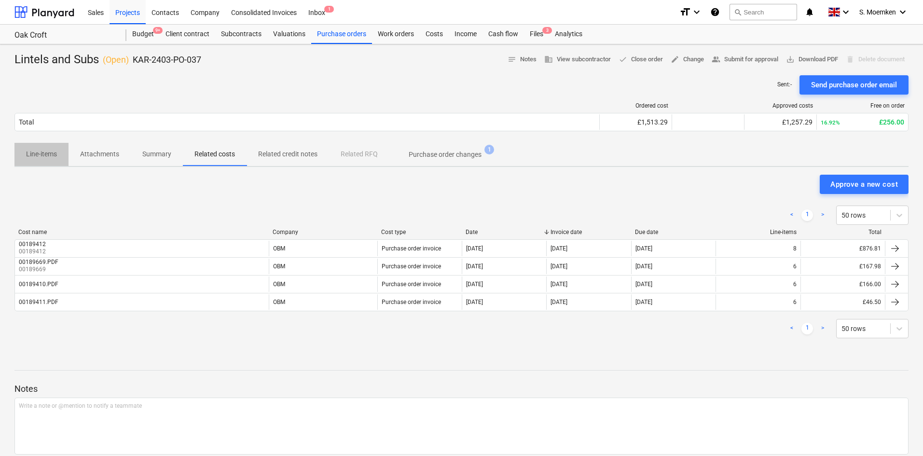
click at [42, 156] on p "Line-items" at bounding box center [41, 154] width 31 height 10
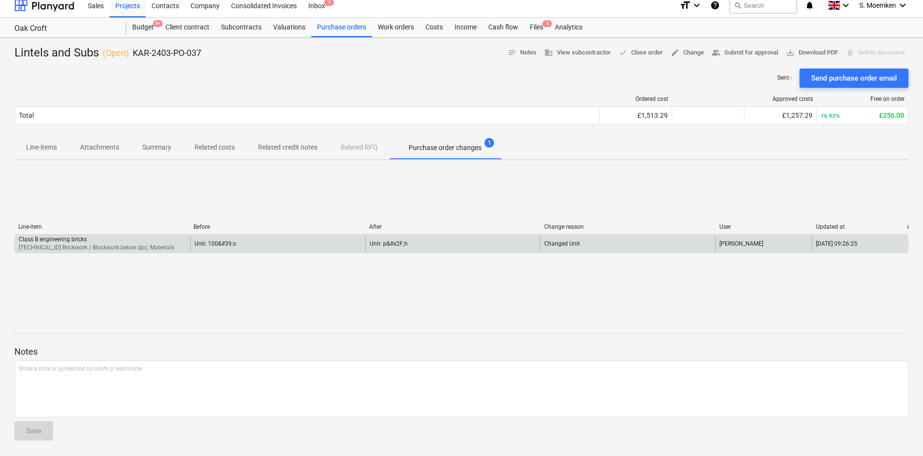
click at [86, 244] on p "2.7.2.1 Brickwork / Blockwork below dpc; Materials" at bounding box center [96, 248] width 155 height 8
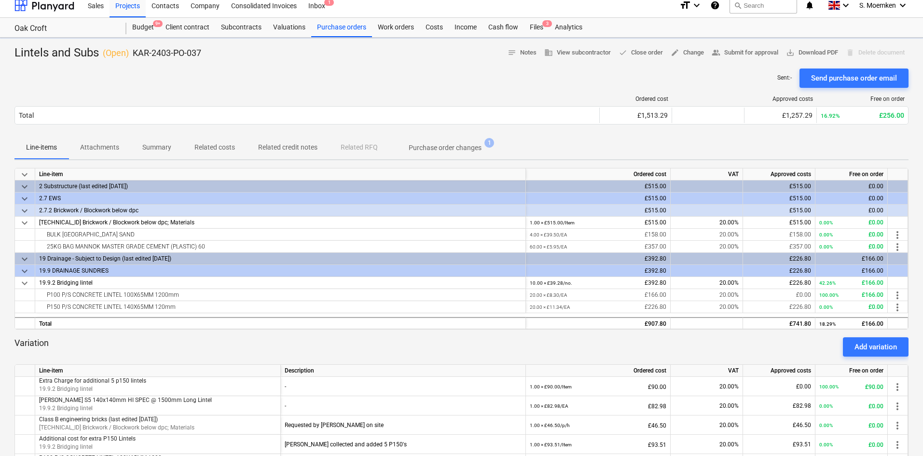
scroll to position [52, 0]
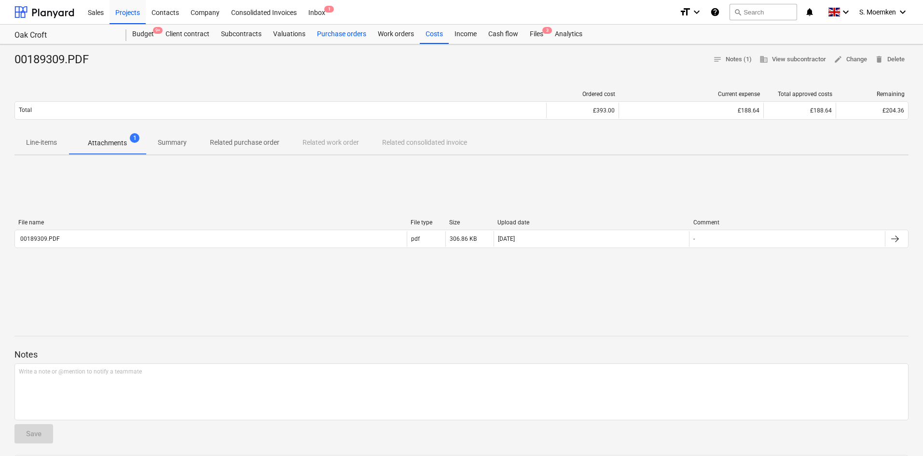
click at [328, 35] on div "Purchase orders" at bounding box center [341, 34] width 61 height 19
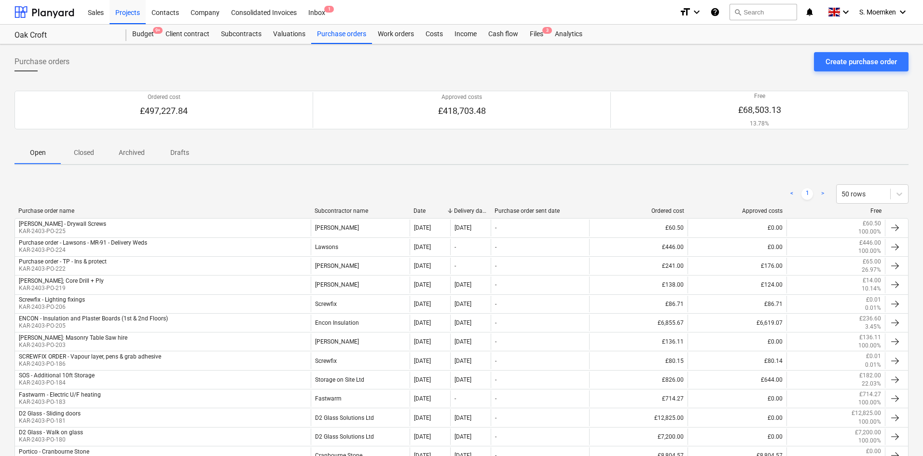
click at [82, 151] on p "Closed" at bounding box center [83, 153] width 23 height 10
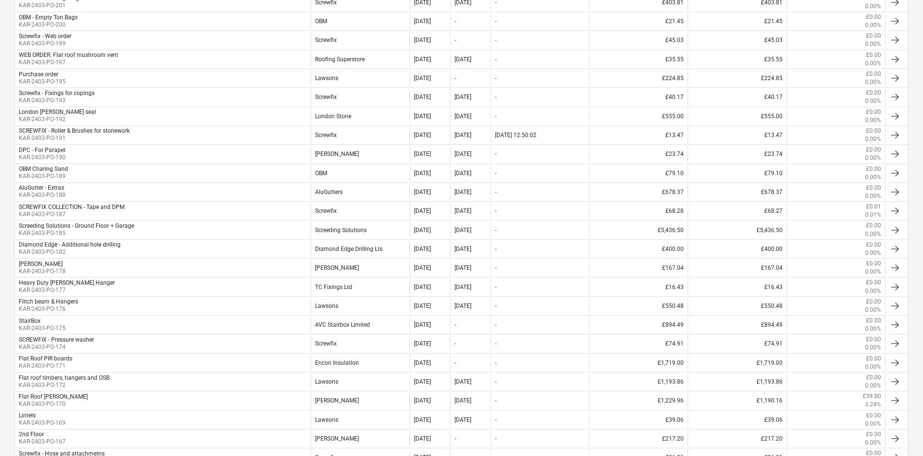
scroll to position [765, 0]
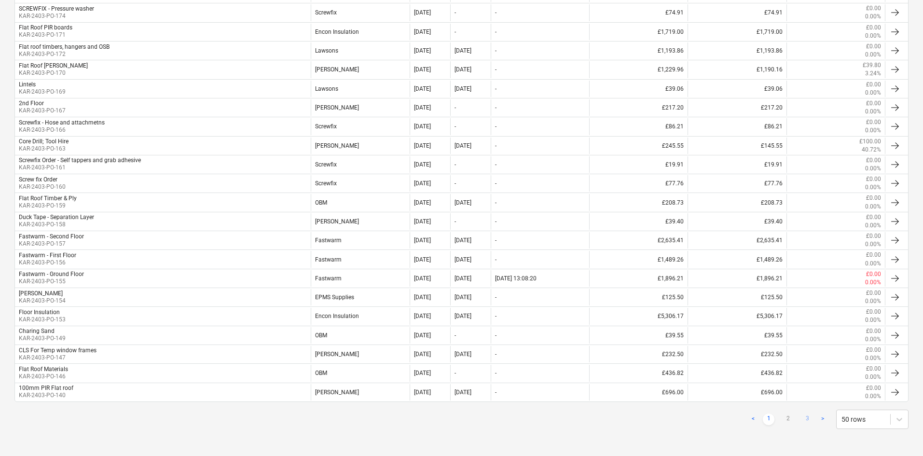
click at [808, 416] on link "3" at bounding box center [808, 420] width 12 height 12
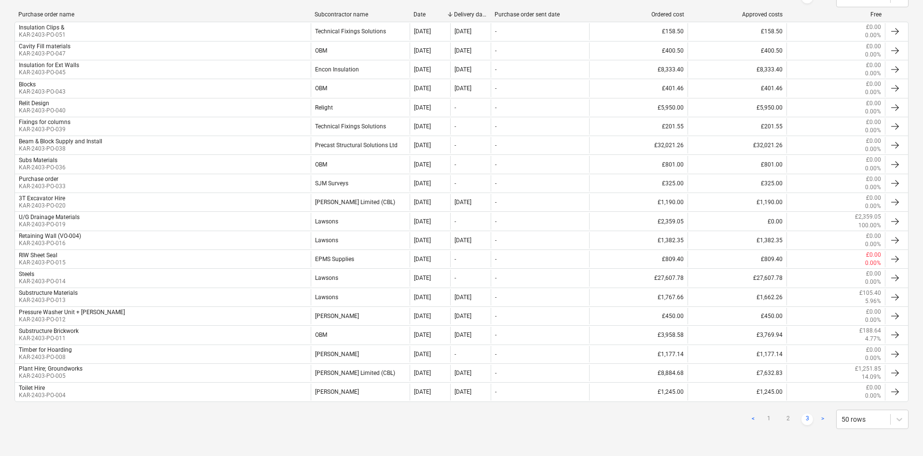
scroll to position [196, 0]
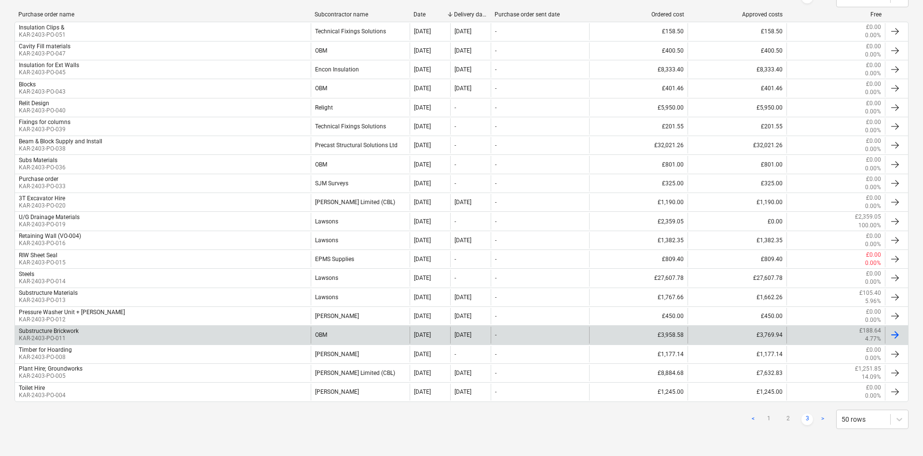
click at [146, 333] on div "Substructure Brickwork KAR-2403-PO-011" at bounding box center [163, 335] width 296 height 16
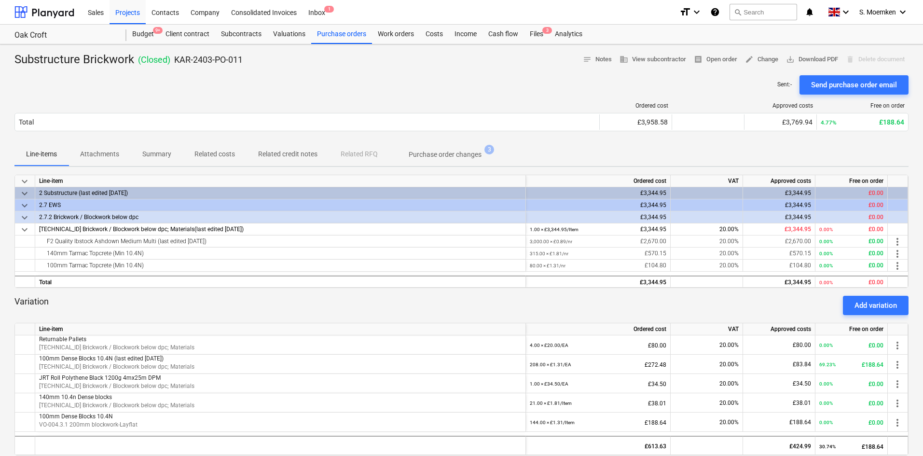
click at [439, 151] on p "Purchase order changes" at bounding box center [445, 155] width 73 height 10
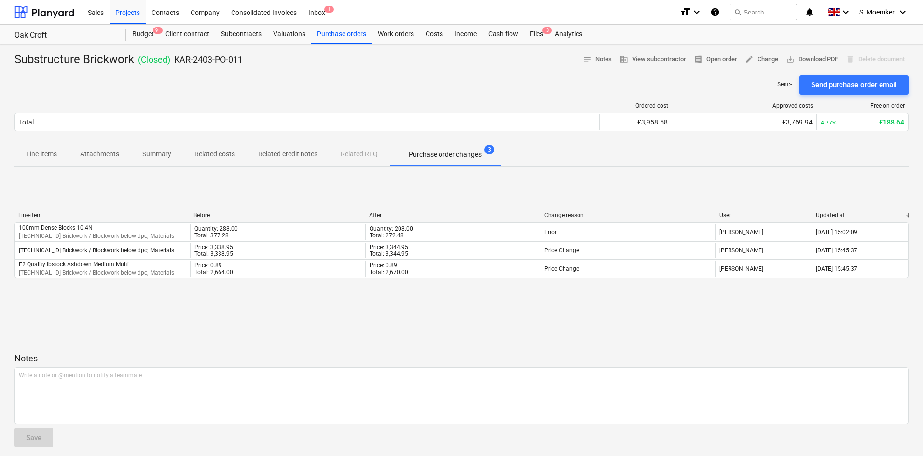
click at [213, 155] on p "Related costs" at bounding box center [214, 154] width 41 height 10
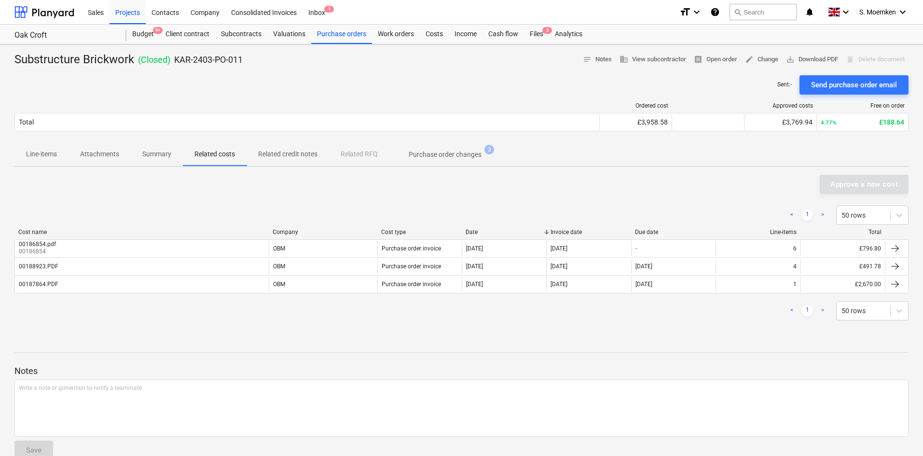
click at [217, 156] on p "Related costs" at bounding box center [214, 154] width 41 height 10
click at [342, 34] on div "Purchase orders" at bounding box center [341, 34] width 61 height 19
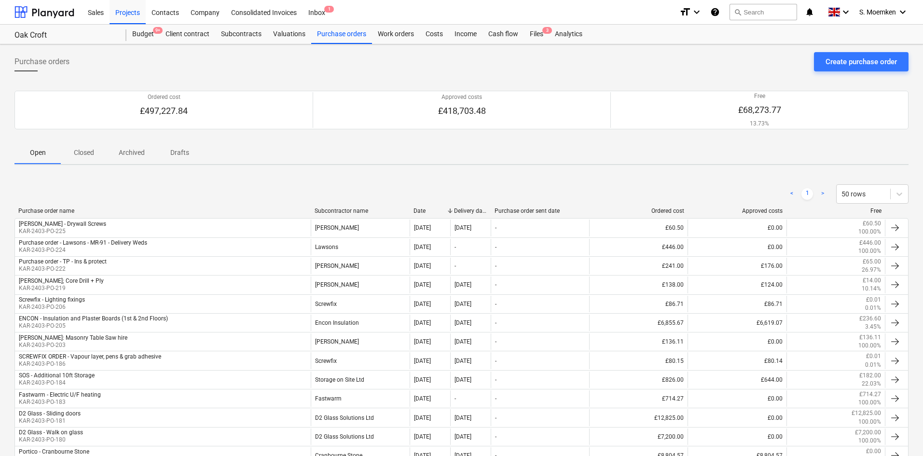
click at [82, 151] on p "Closed" at bounding box center [83, 153] width 23 height 10
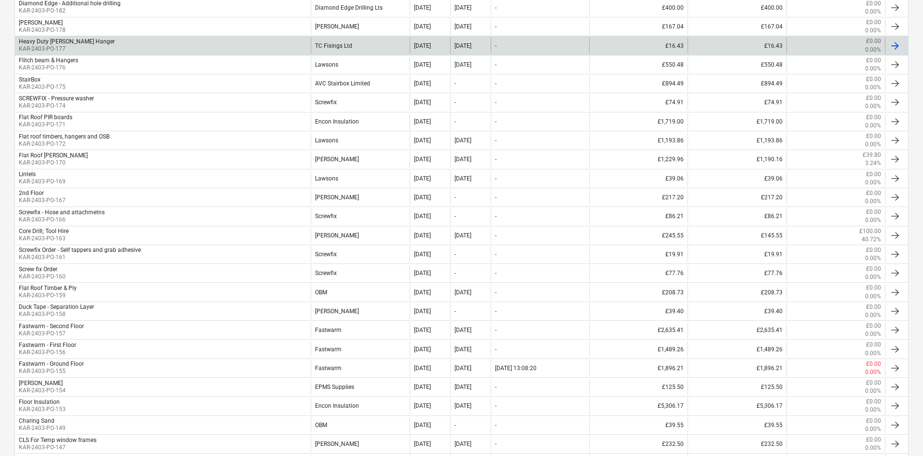
scroll to position [765, 0]
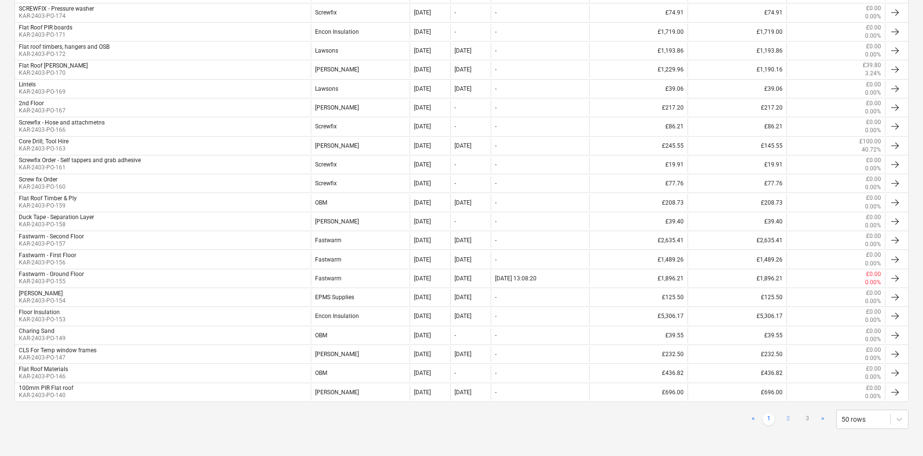
click at [785, 417] on link "2" at bounding box center [788, 420] width 12 height 12
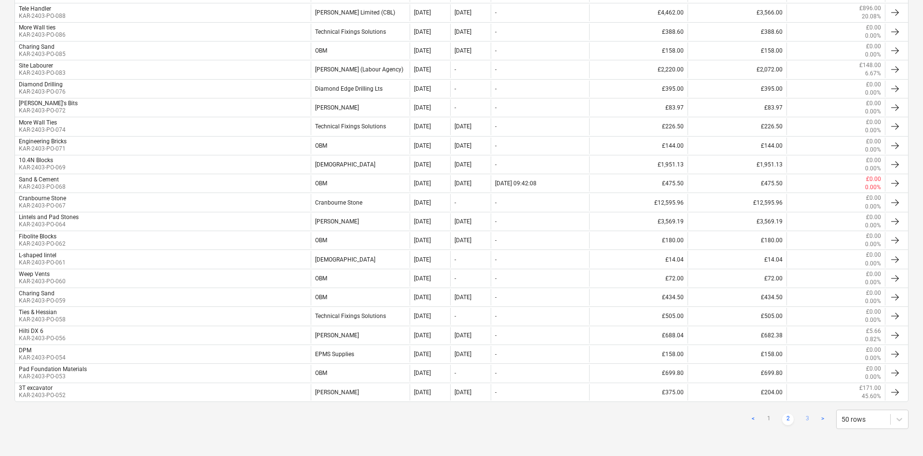
click at [808, 418] on link "3" at bounding box center [808, 420] width 12 height 12
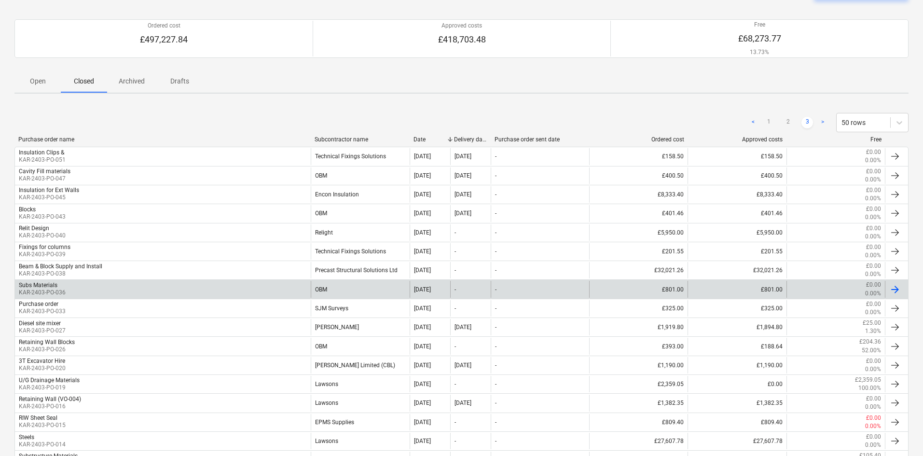
scroll to position [0, 0]
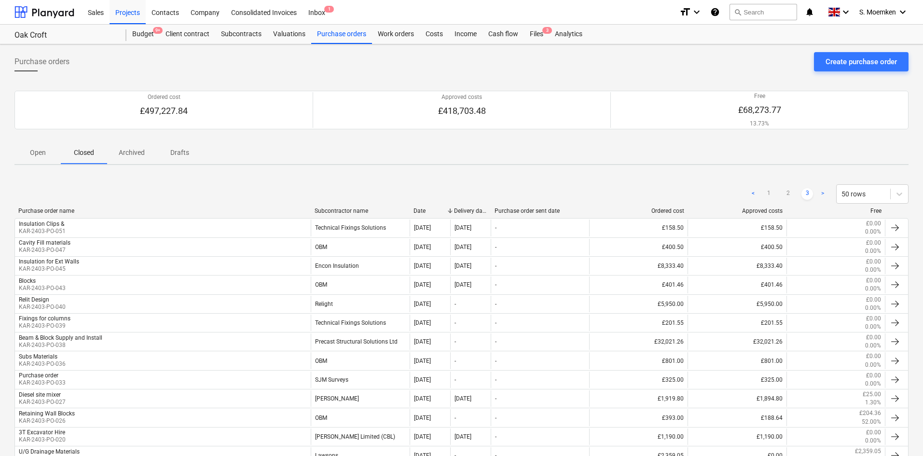
click at [39, 153] on p "Open" at bounding box center [37, 153] width 23 height 10
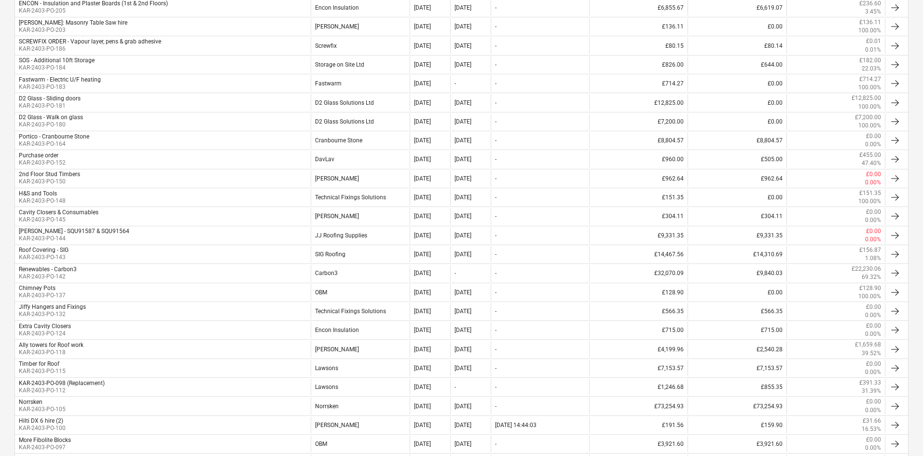
scroll to position [26, 0]
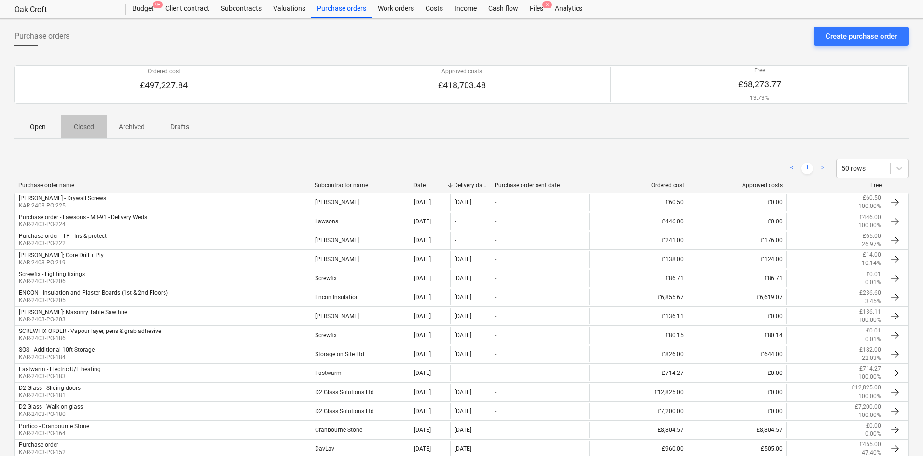
click at [82, 127] on p "Closed" at bounding box center [83, 127] width 23 height 10
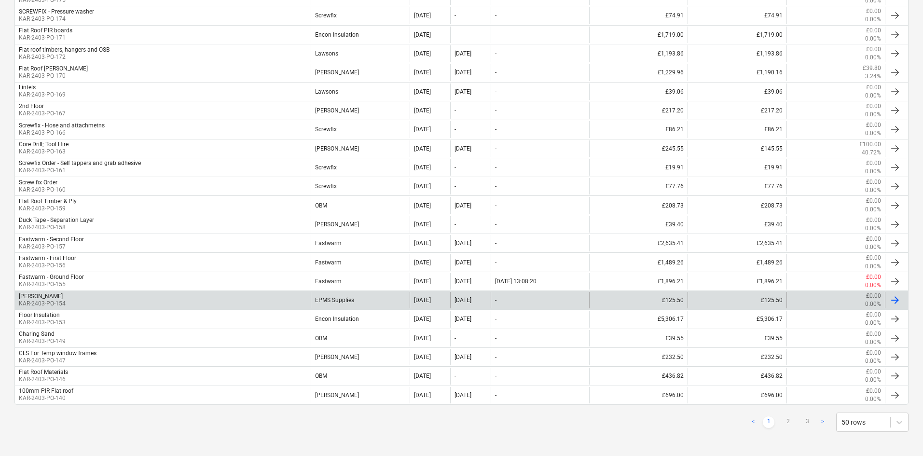
scroll to position [765, 0]
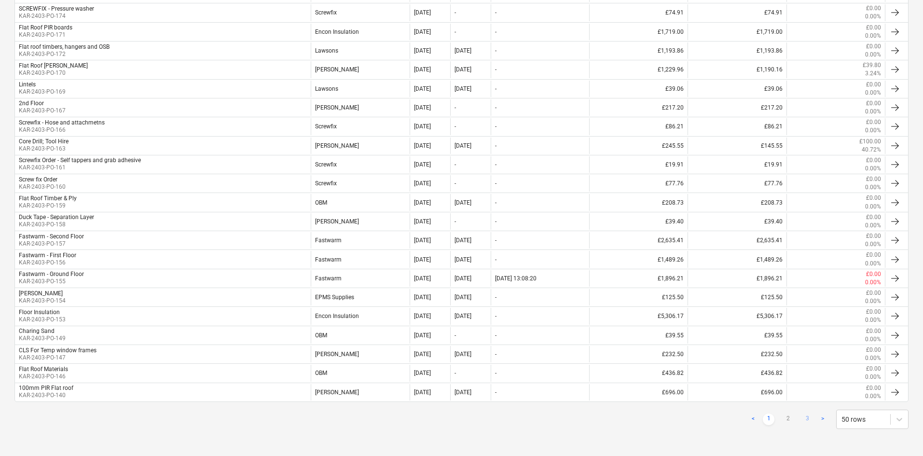
click at [804, 416] on link "3" at bounding box center [808, 420] width 12 height 12
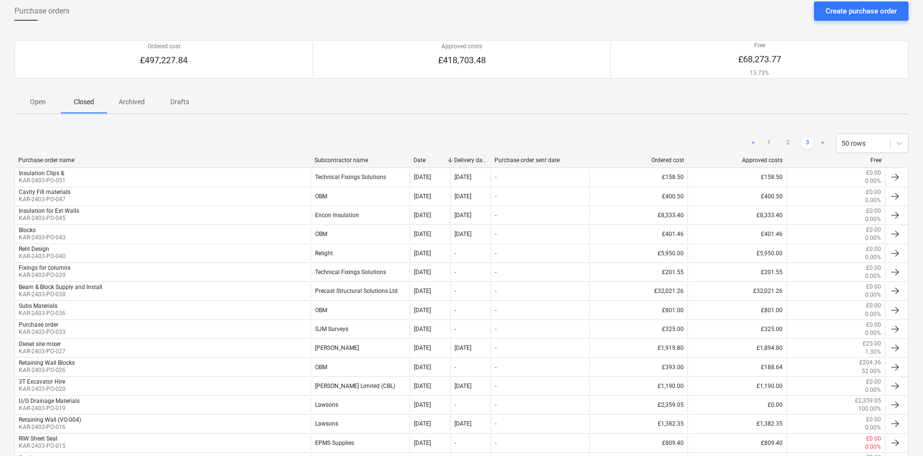
scroll to position [41, 0]
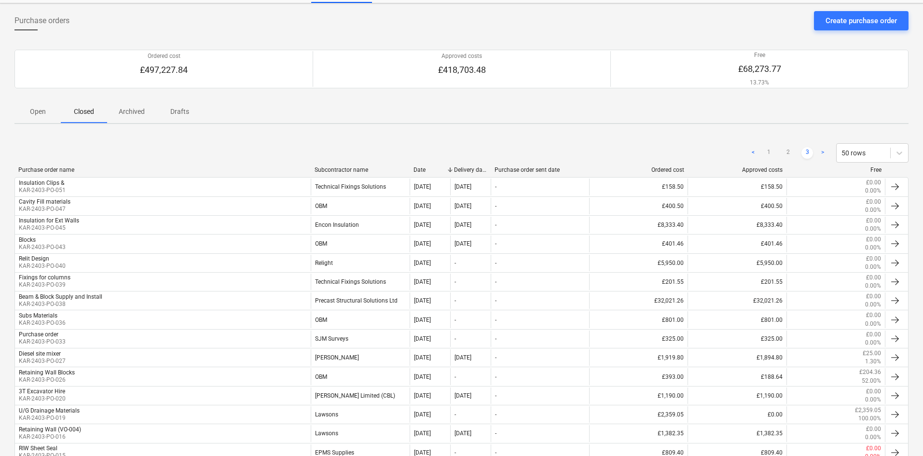
click at [140, 111] on p "Archived" at bounding box center [132, 112] width 26 height 10
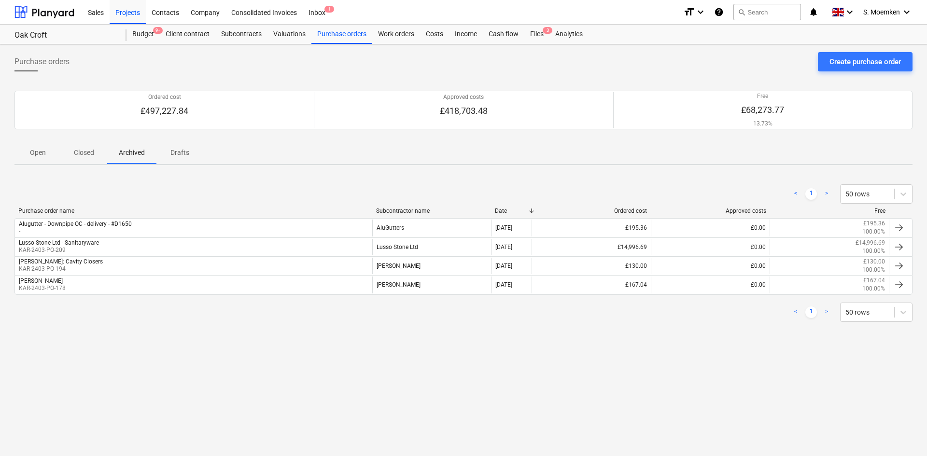
click at [182, 153] on p "Drafts" at bounding box center [179, 153] width 23 height 10
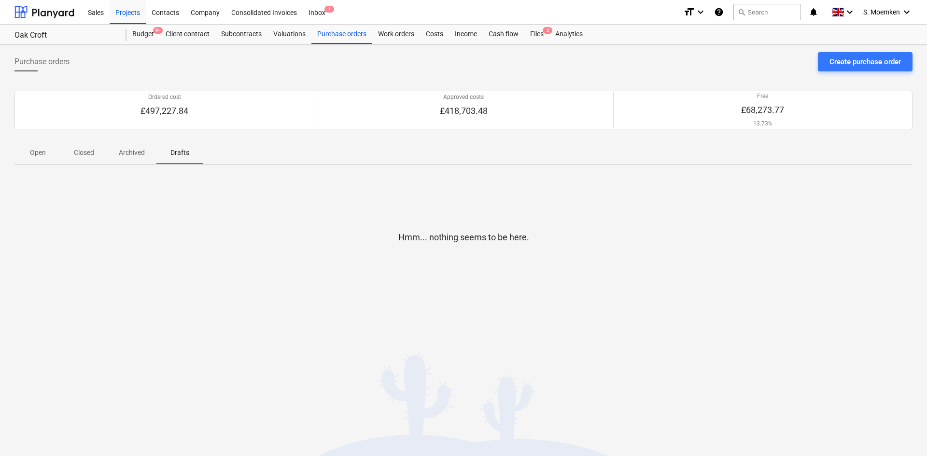
click at [84, 151] on p "Closed" at bounding box center [83, 153] width 23 height 10
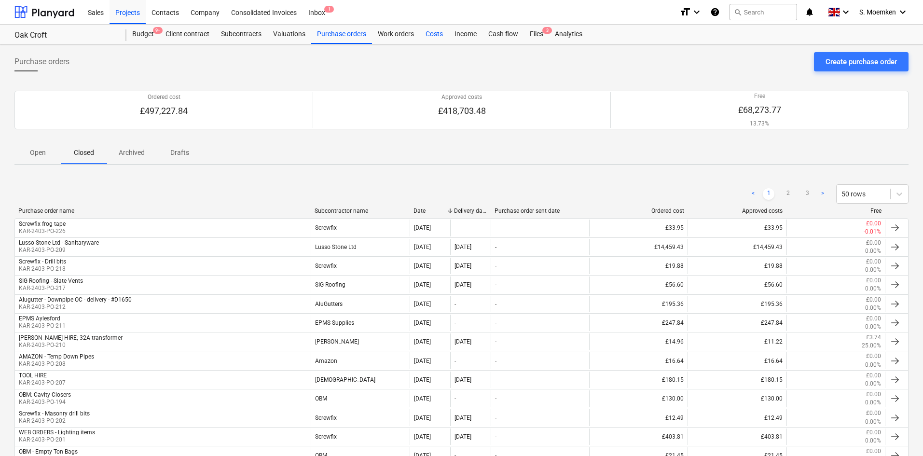
click at [435, 36] on div "Costs" at bounding box center [434, 34] width 29 height 19
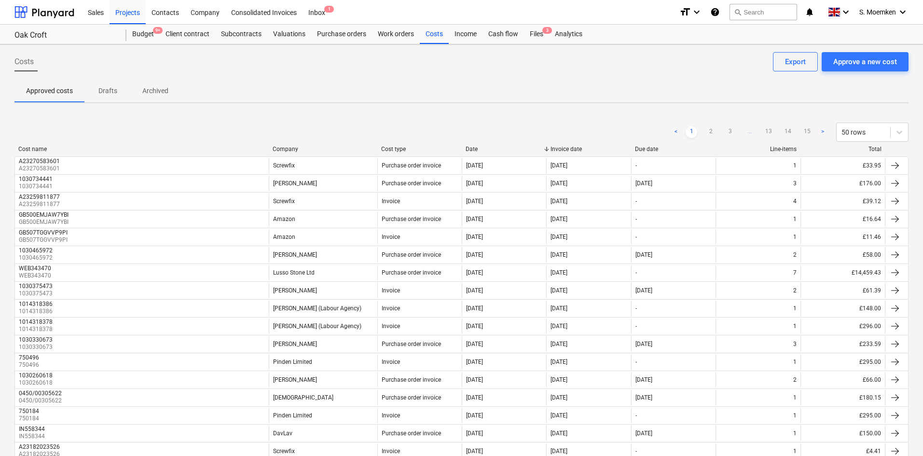
click at [287, 147] on div "Company" at bounding box center [323, 149] width 101 height 7
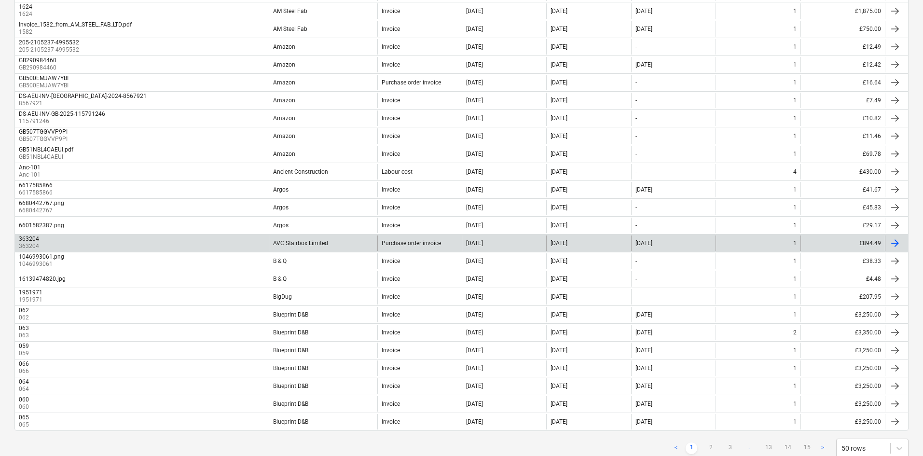
scroll to position [648, 0]
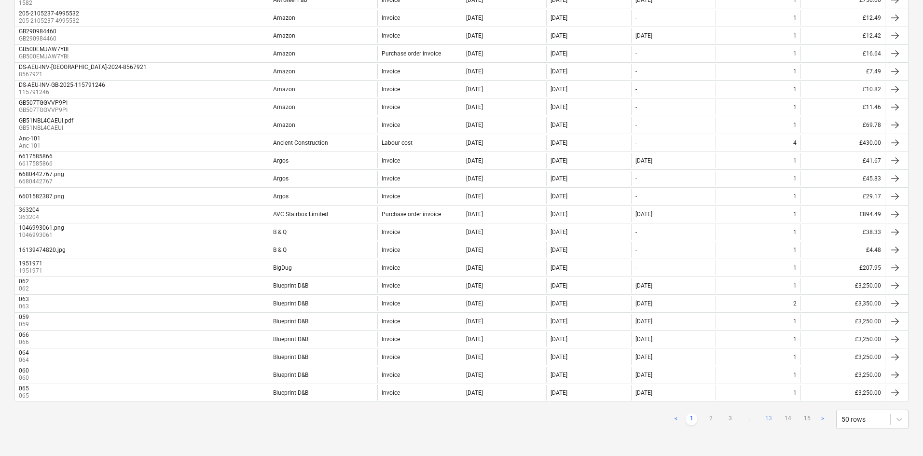
click at [769, 416] on link "13" at bounding box center [769, 420] width 12 height 12
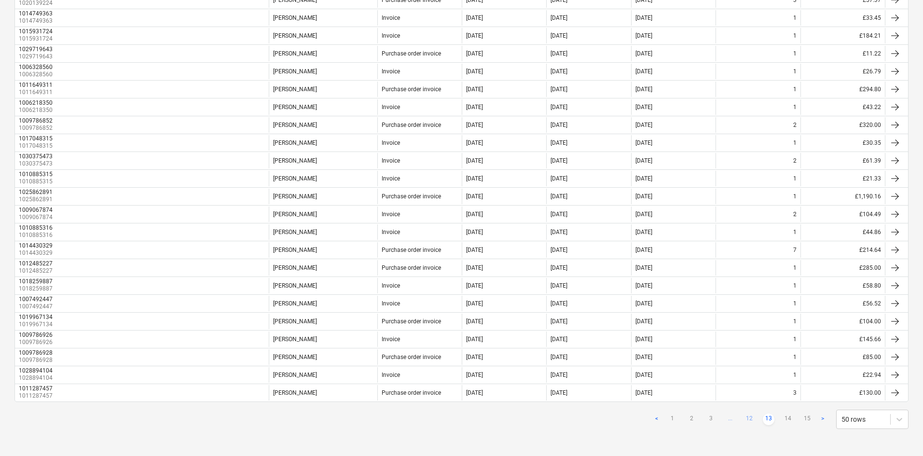
click at [744, 418] on link "12" at bounding box center [750, 420] width 12 height 12
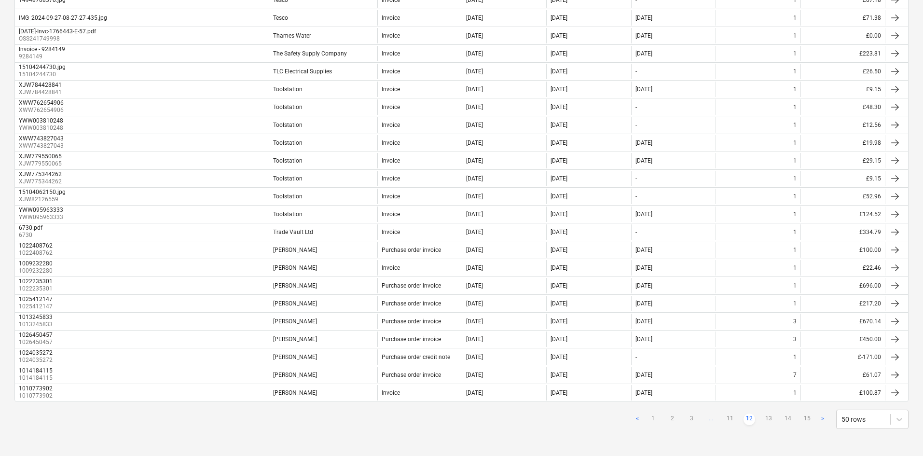
click at [737, 417] on ul "< 1 2 3 ... 11 12 13 14 15 >" at bounding box center [730, 420] width 197 height 12
click at [728, 417] on link "11" at bounding box center [730, 420] width 12 height 12
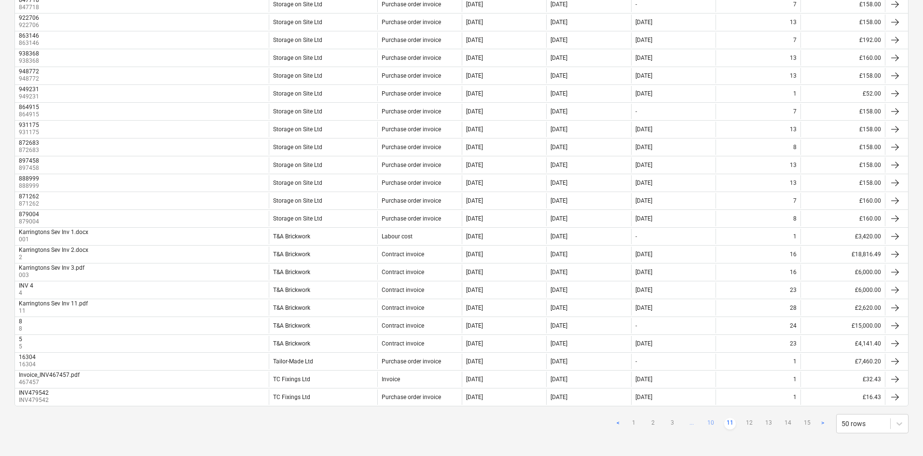
click at [709, 421] on link "10" at bounding box center [711, 424] width 12 height 12
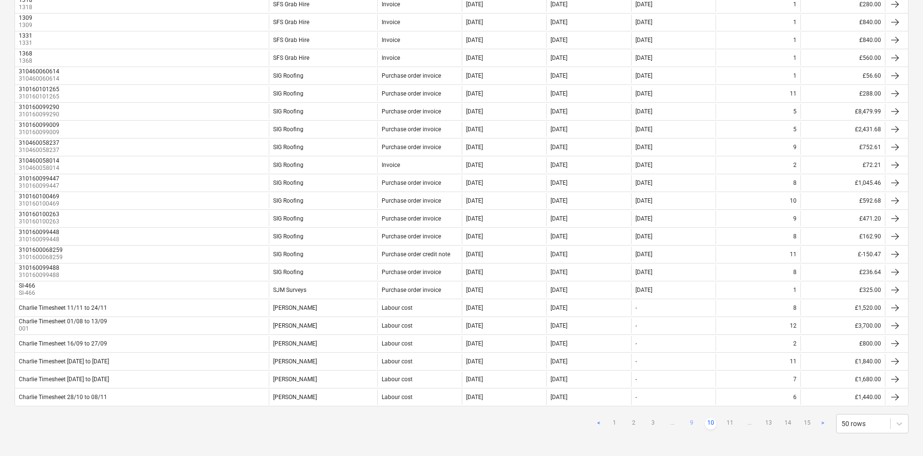
click at [691, 424] on link "9" at bounding box center [692, 424] width 12 height 12
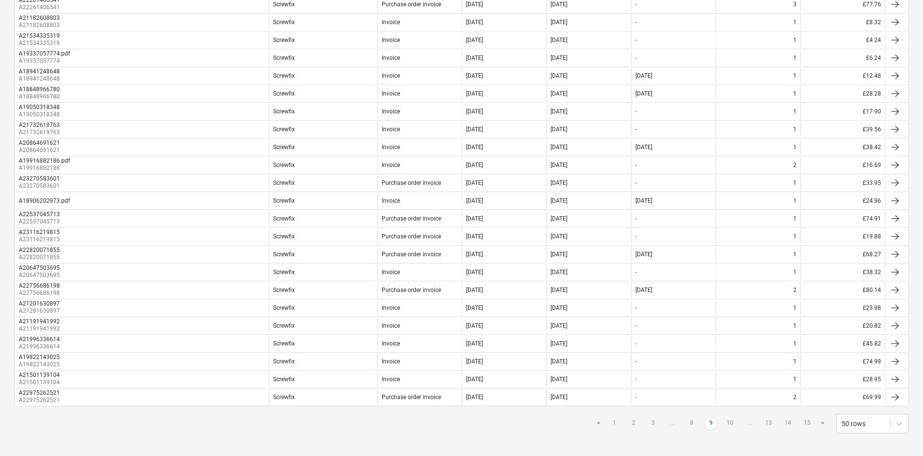
click at [672, 424] on span "..." at bounding box center [672, 424] width 12 height 12
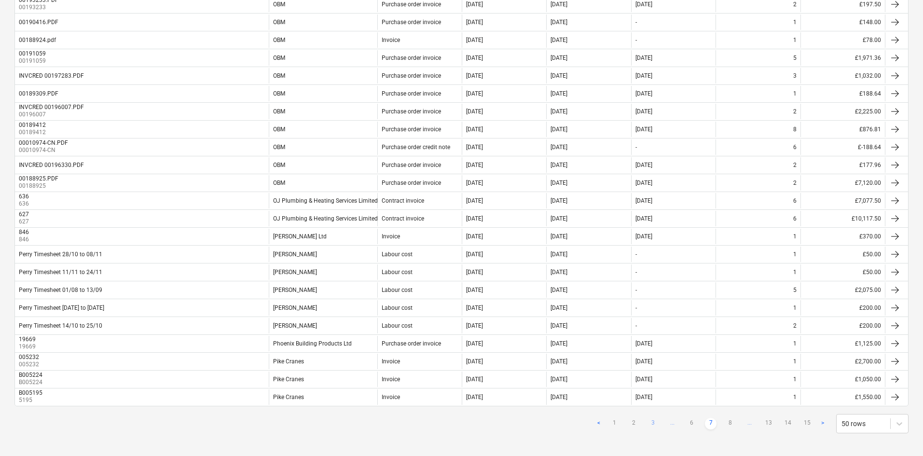
click at [652, 422] on link "3" at bounding box center [653, 424] width 12 height 12
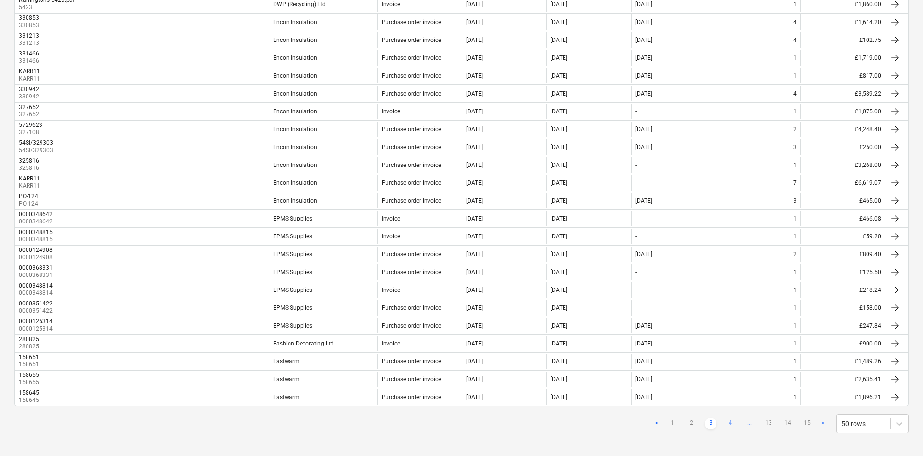
click at [726, 421] on link "4" at bounding box center [730, 424] width 12 height 12
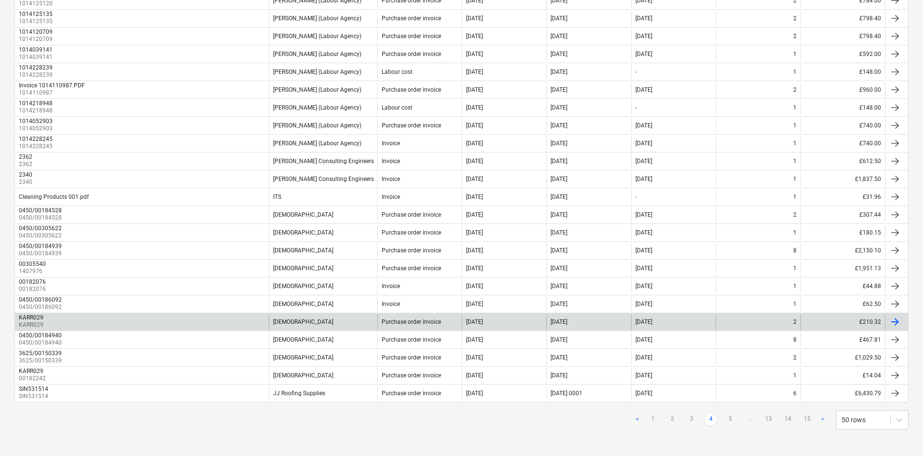
scroll to position [648, 0]
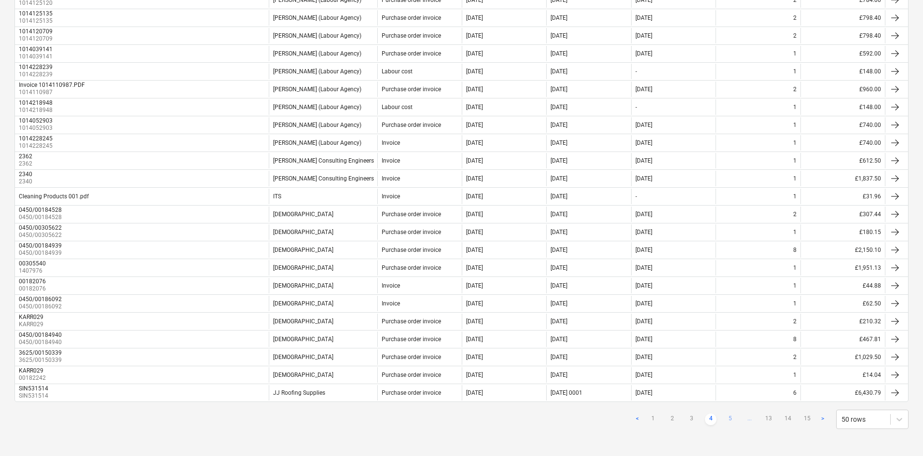
click at [729, 420] on link "5" at bounding box center [730, 420] width 12 height 12
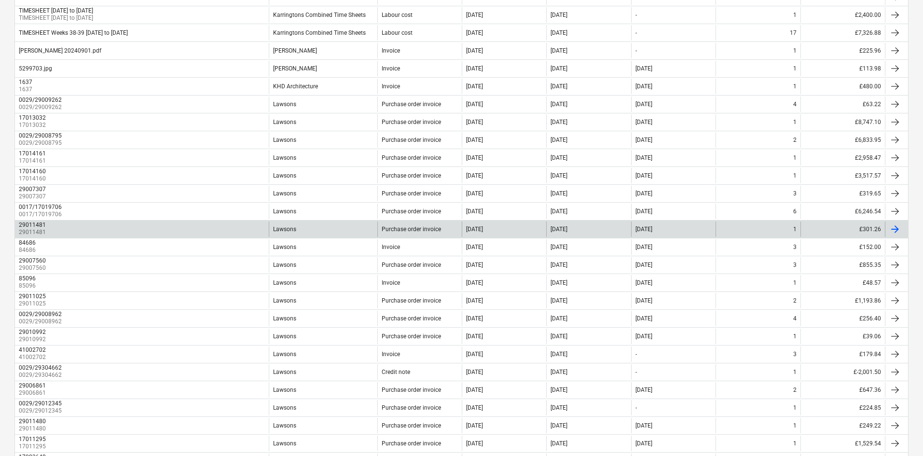
scroll to position [503, 0]
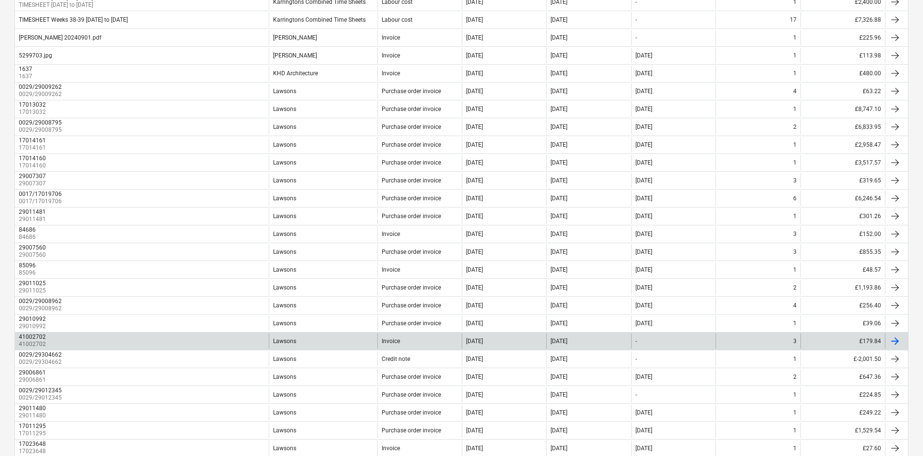
click at [112, 342] on div "41002702 41002702" at bounding box center [142, 340] width 254 height 15
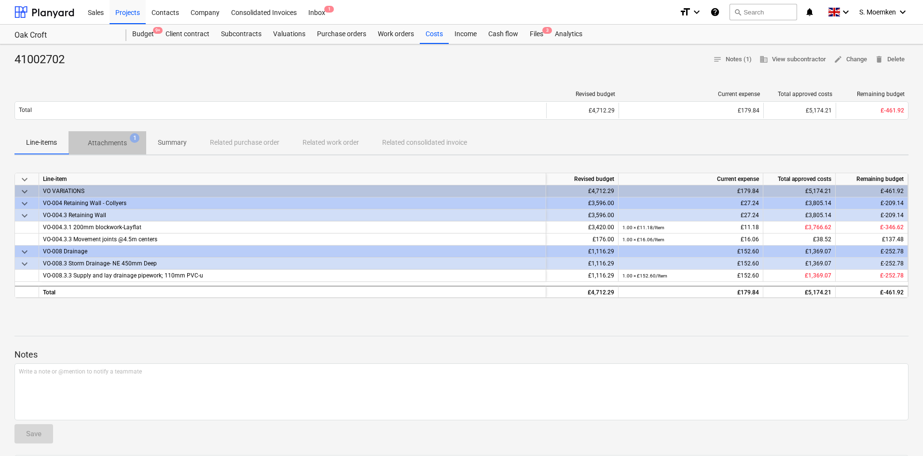
click at [108, 141] on p "Attachments" at bounding box center [107, 143] width 39 height 10
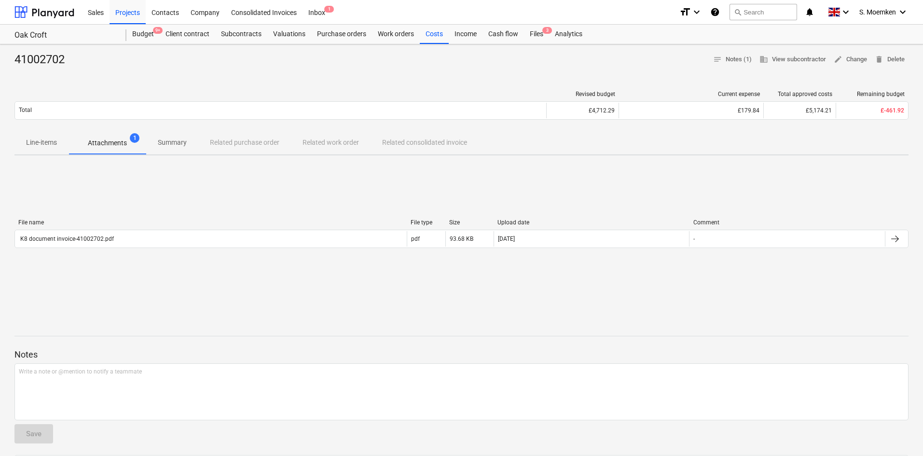
click at [177, 140] on p "Summary" at bounding box center [172, 143] width 29 height 10
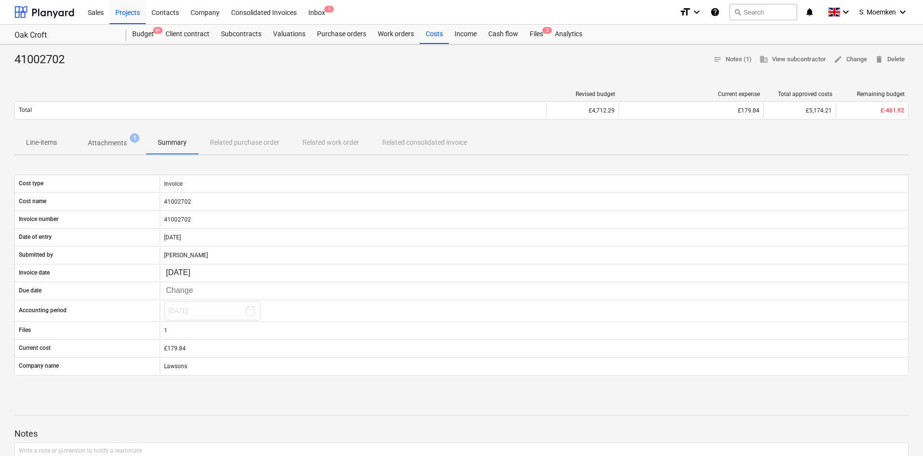
click at [249, 139] on div "Line-items Attachments 1 Summary Related purchase order Related work order Rela…" at bounding box center [461, 142] width 894 height 23
click at [94, 145] on p "Attachments" at bounding box center [107, 143] width 39 height 10
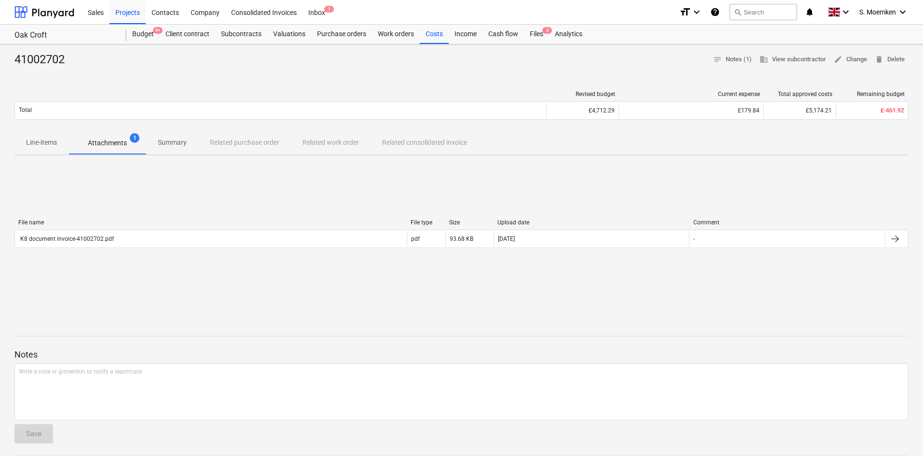
click at [38, 141] on p "Line-items" at bounding box center [41, 143] width 31 height 10
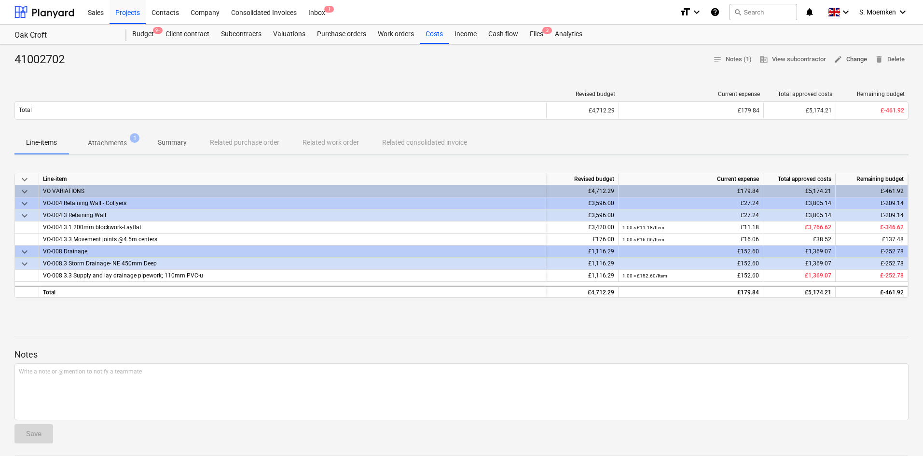
click at [853, 57] on span "edit Change" at bounding box center [850, 59] width 33 height 11
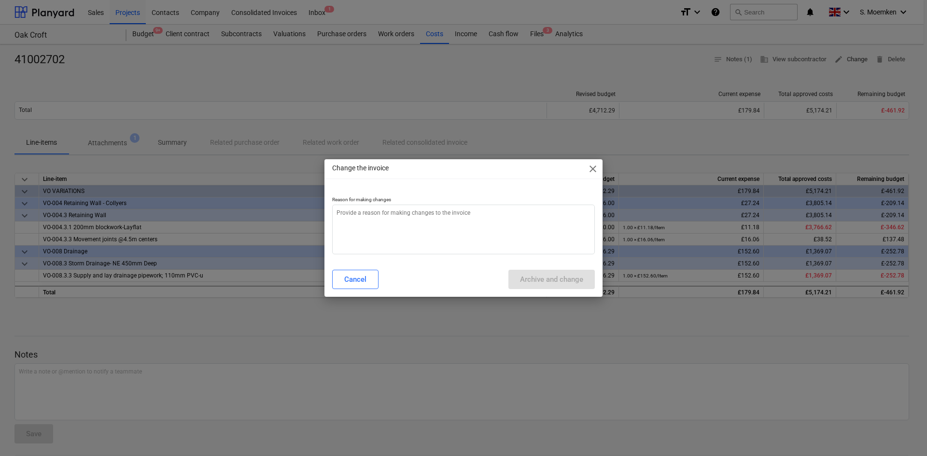
type textarea "x"
click at [391, 222] on textarea at bounding box center [463, 230] width 263 height 50
type textarea "P"
type textarea "x"
type textarea "PO"
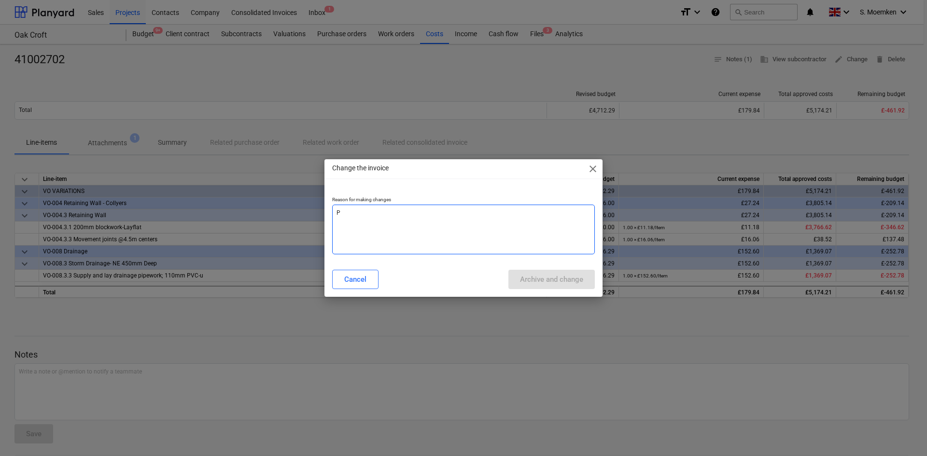
type textarea "x"
type textarea "PO"
type textarea "x"
type textarea "PO O"
type textarea "x"
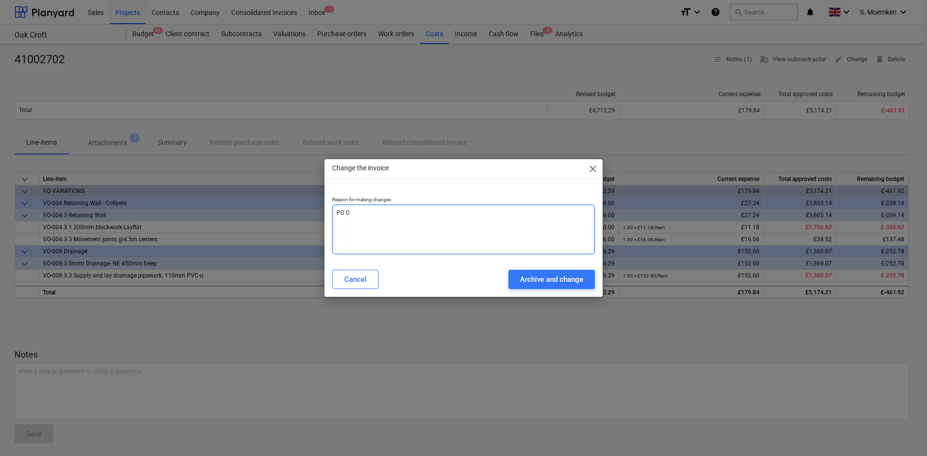
type textarea "PO Op"
type textarea "x"
type textarea "PO Ope"
type textarea "x"
type textarea "PO Open"
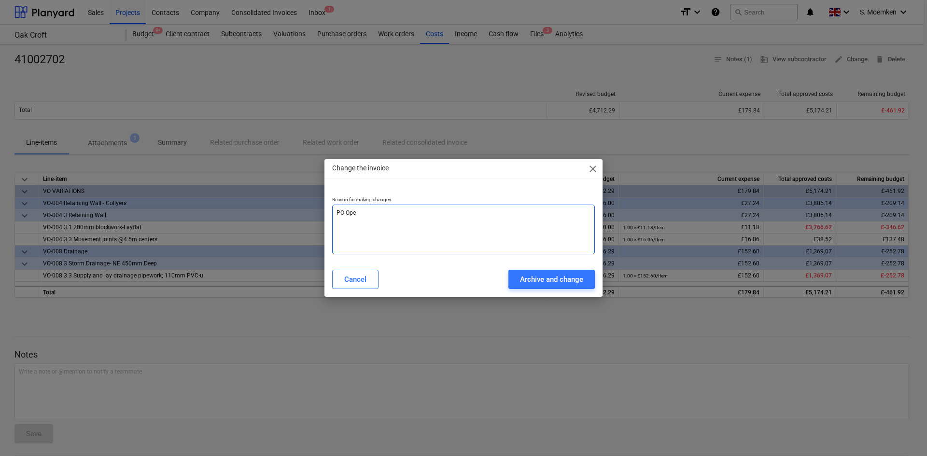
type textarea "x"
type textarea "PO Open"
click at [569, 275] on div "Archive and change" at bounding box center [551, 279] width 63 height 13
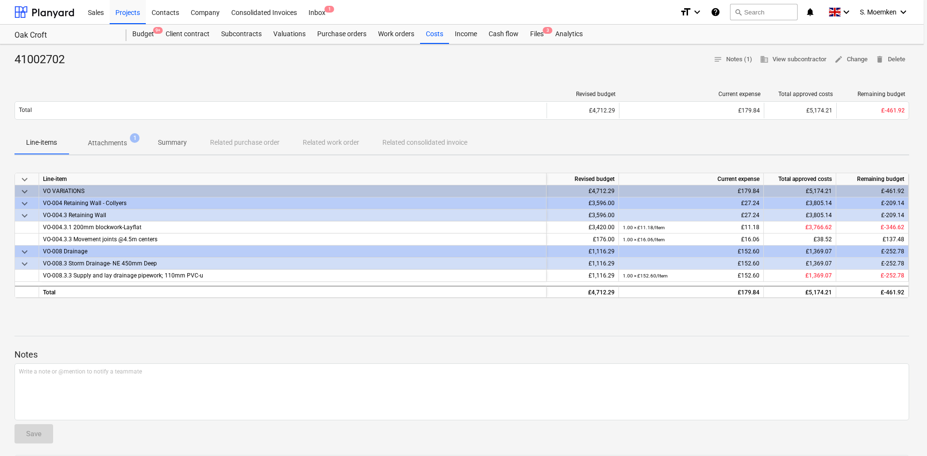
type textarea "x"
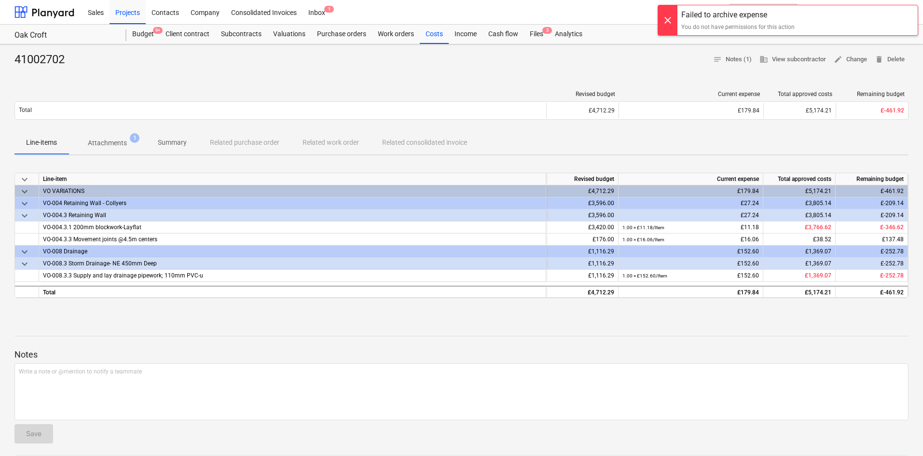
click at [666, 20] on div at bounding box center [667, 20] width 19 height 30
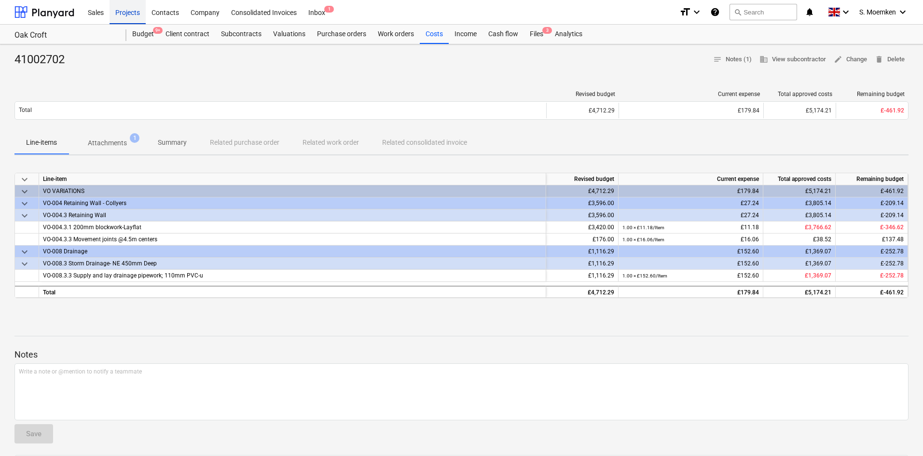
click at [127, 12] on div "Projects" at bounding box center [128, 12] width 36 height 25
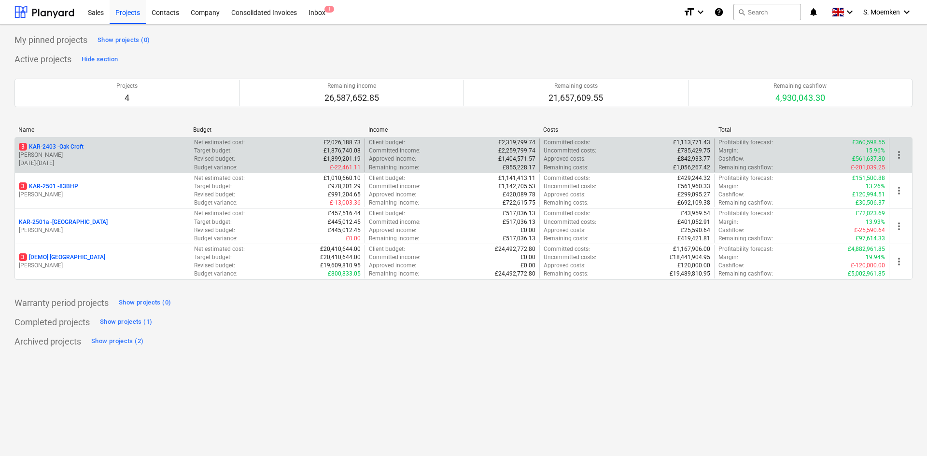
click at [105, 148] on div "3 KAR-2403 - Oak Croft" at bounding box center [102, 147] width 167 height 8
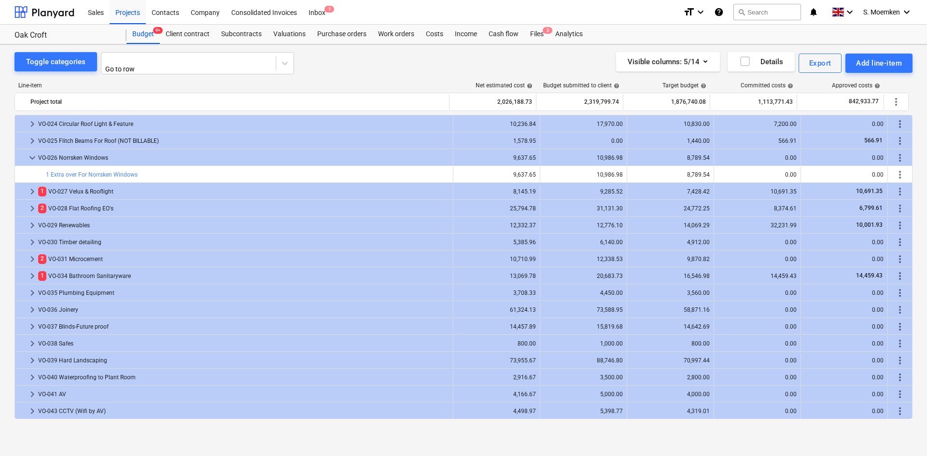
scroll to position [828, 0]
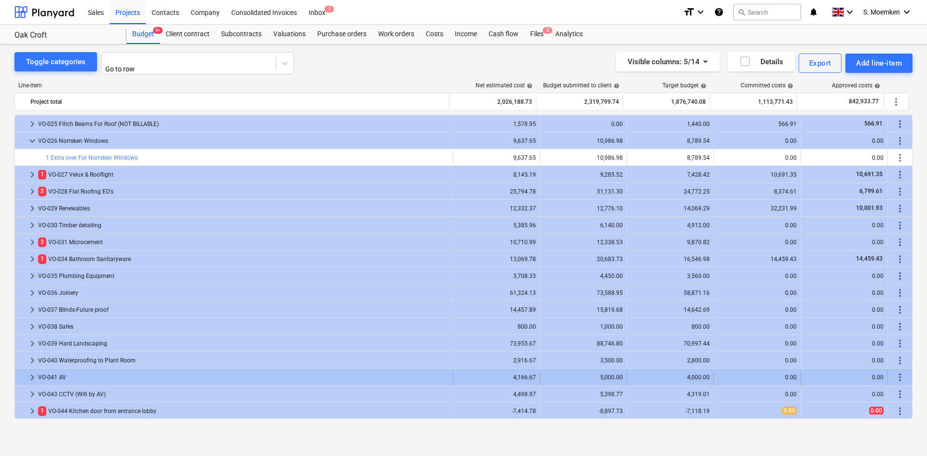
click at [59, 375] on div "VO-041 AV" at bounding box center [243, 377] width 411 height 15
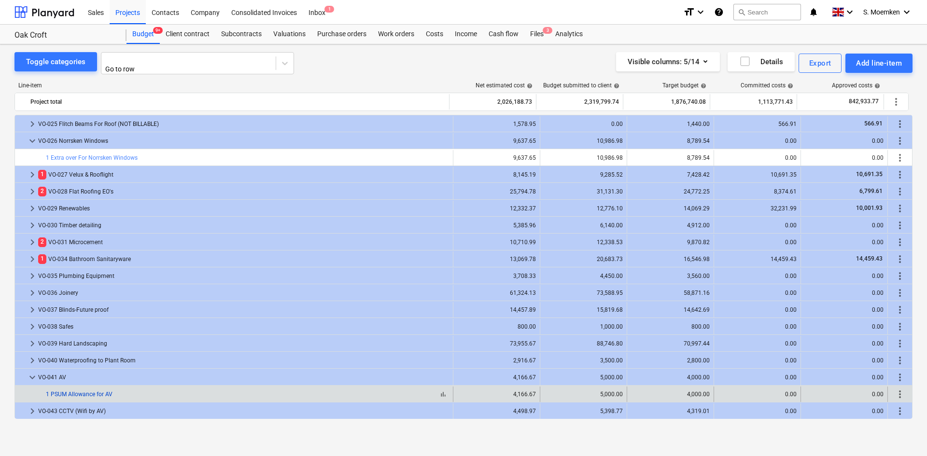
click at [69, 391] on link "1 PSUM Allowance for AV" at bounding box center [79, 394] width 67 height 7
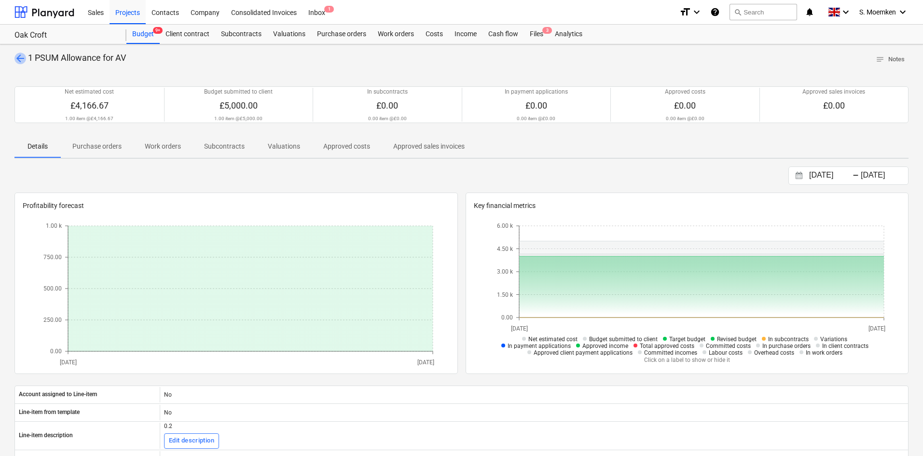
click at [23, 61] on span "arrow_back" at bounding box center [20, 59] width 12 height 12
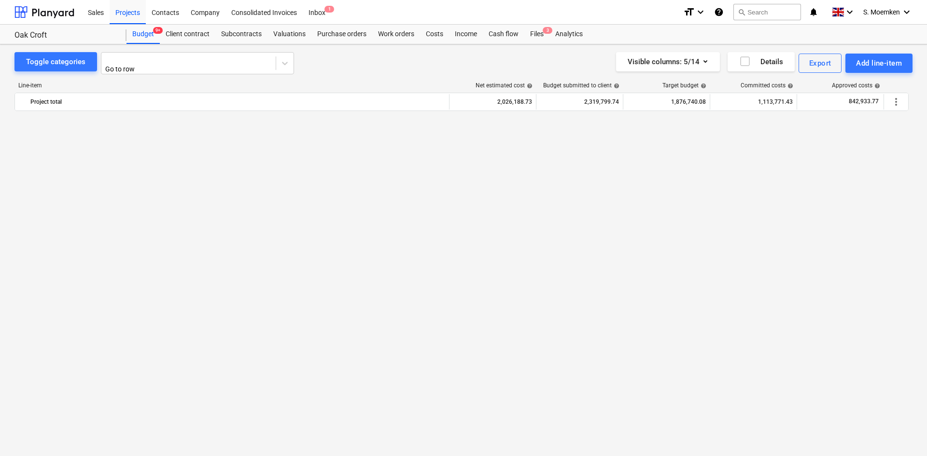
scroll to position [828, 0]
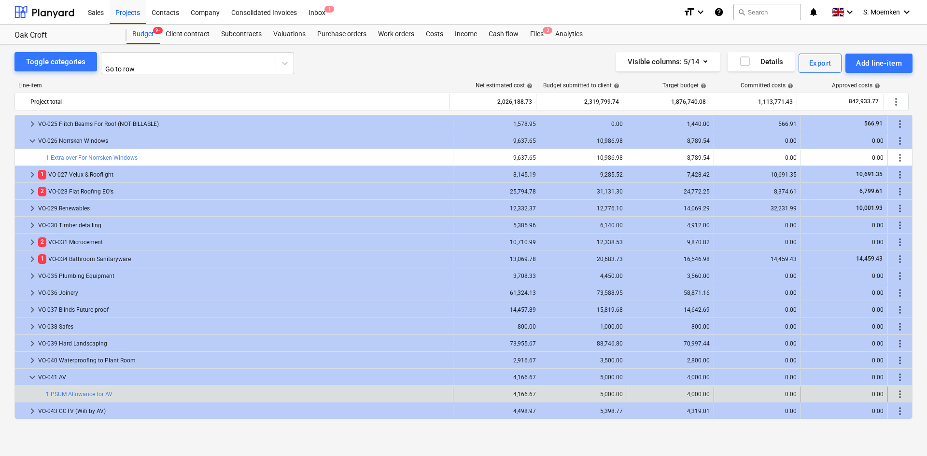
click at [897, 391] on span "more_vert" at bounding box center [900, 395] width 12 height 12
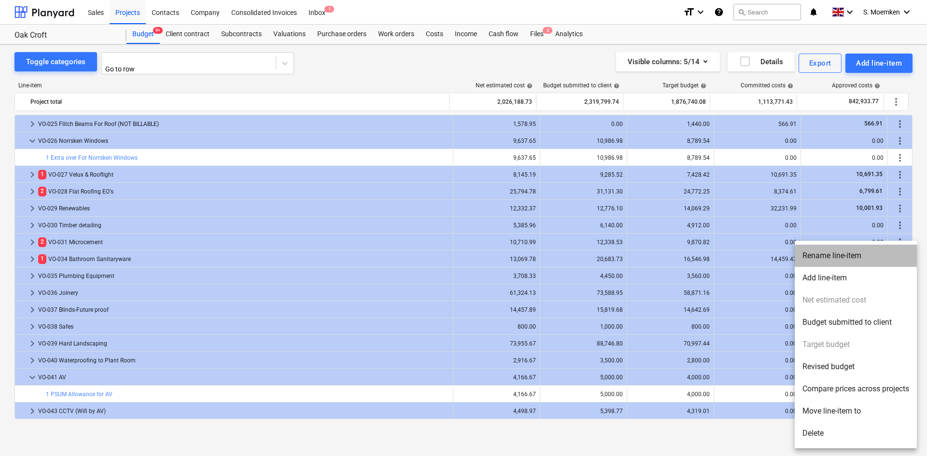
click at [822, 252] on li "Rename line-item" at bounding box center [855, 256] width 122 height 22
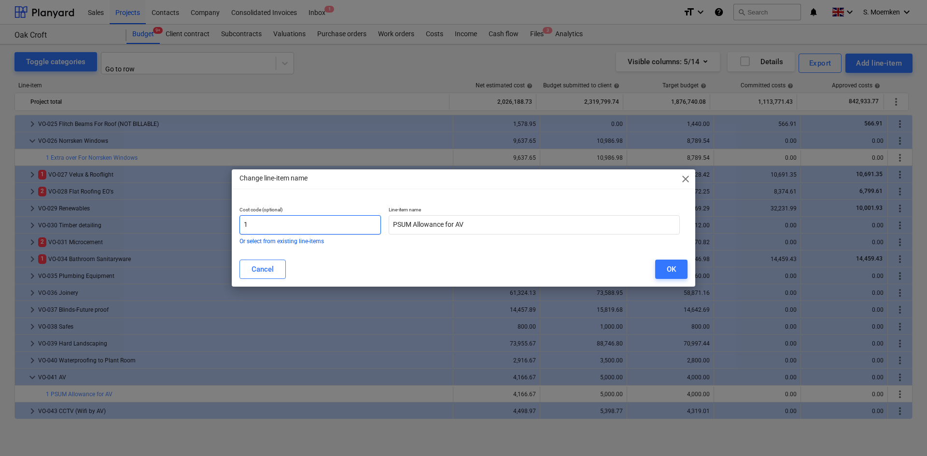
click at [278, 227] on input "1" at bounding box center [309, 224] width 141 height 19
type input "VO41-1"
click at [675, 269] on div "OK" at bounding box center [670, 269] width 9 height 13
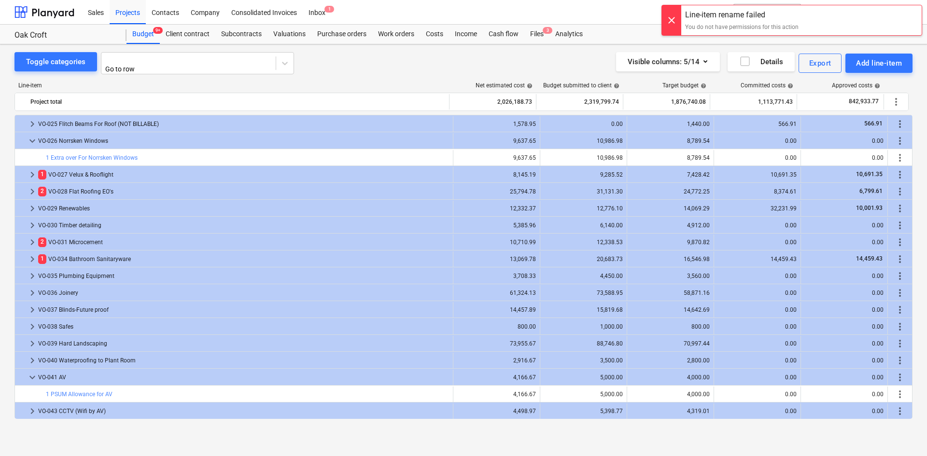
click at [668, 19] on div at bounding box center [671, 20] width 19 height 30
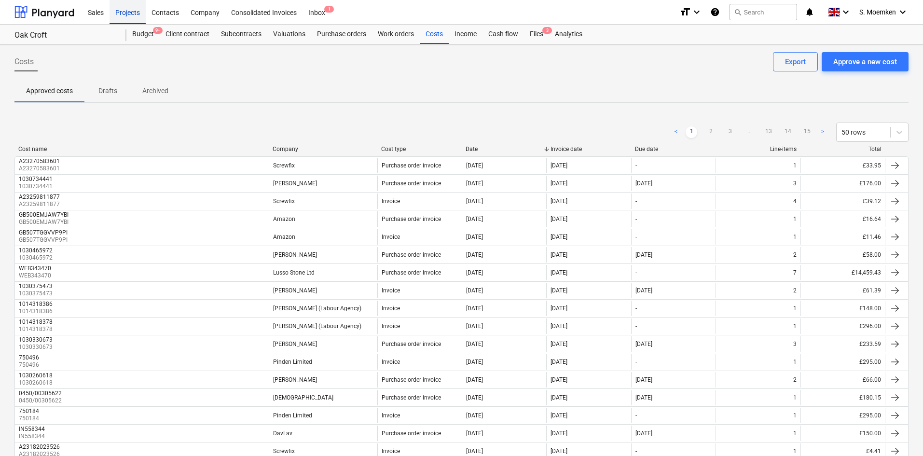
click at [134, 11] on div "Projects" at bounding box center [128, 12] width 36 height 25
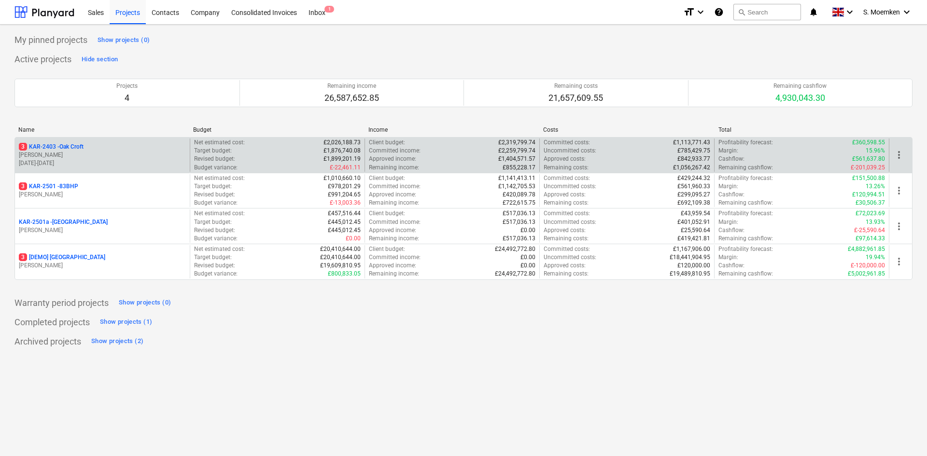
click at [108, 148] on div "3 KAR-2403 - Oak Croft" at bounding box center [102, 147] width 167 height 8
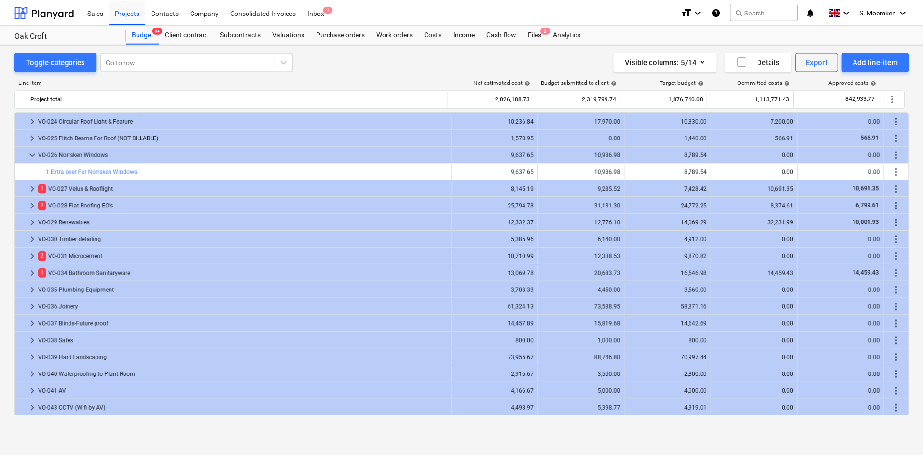
scroll to position [828, 0]
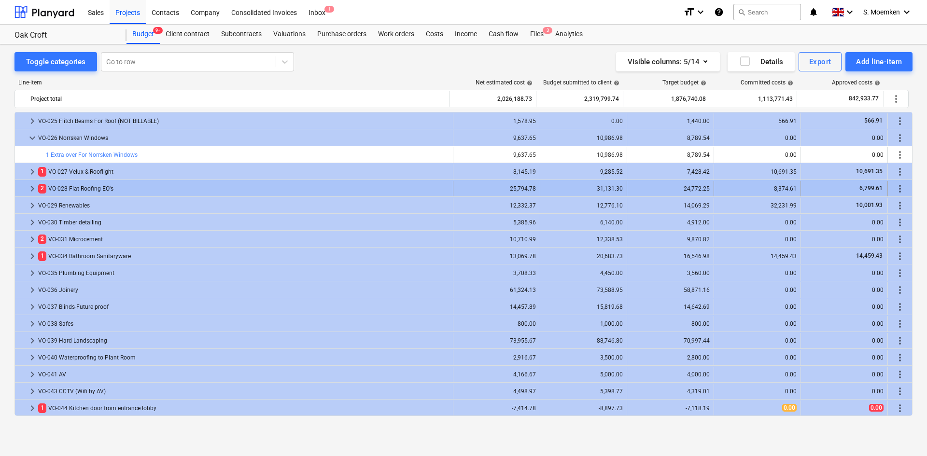
click at [33, 186] on span "keyboard_arrow_right" at bounding box center [33, 189] width 12 height 12
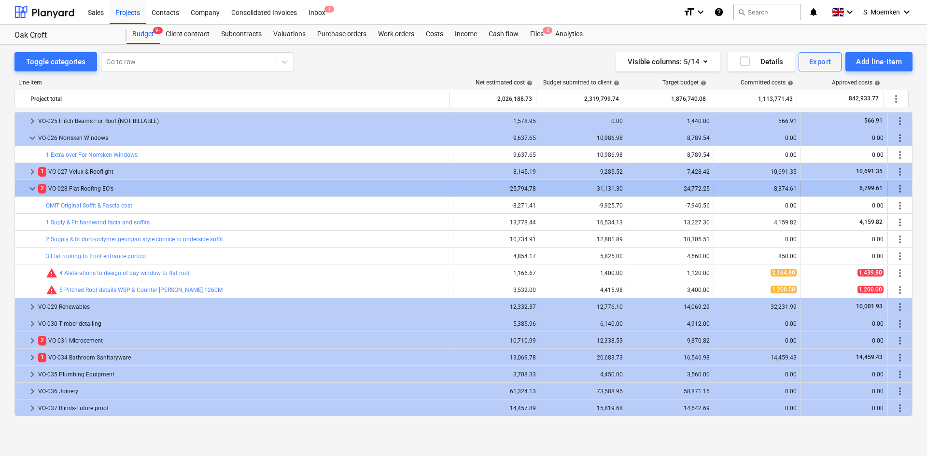
click at [30, 186] on span "keyboard_arrow_down" at bounding box center [33, 189] width 12 height 12
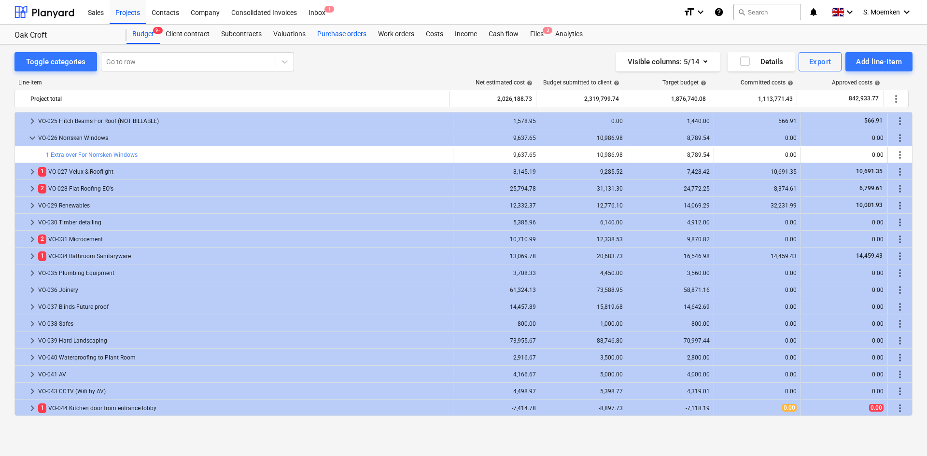
click at [326, 36] on div "Purchase orders" at bounding box center [341, 34] width 61 height 19
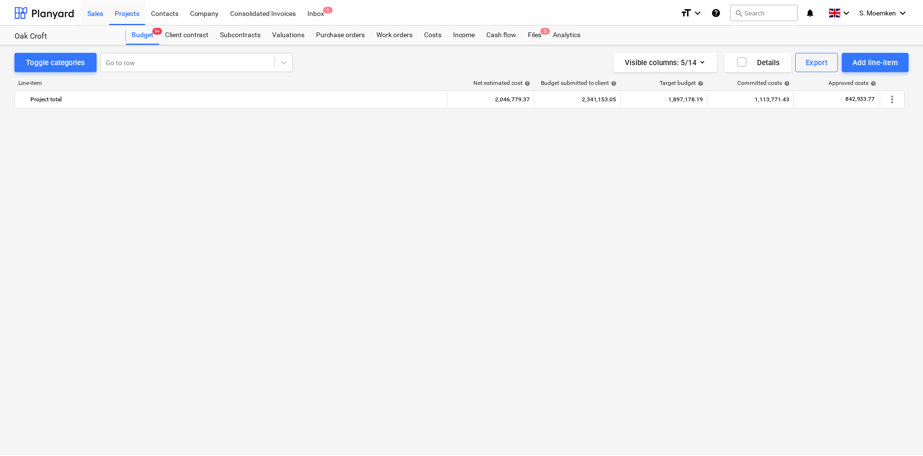
scroll to position [828, 0]
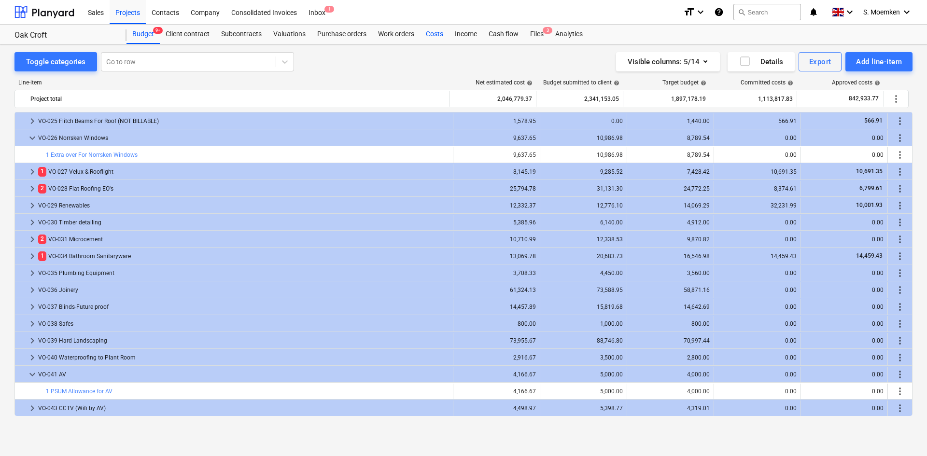
click at [427, 33] on div "Costs" at bounding box center [434, 34] width 29 height 19
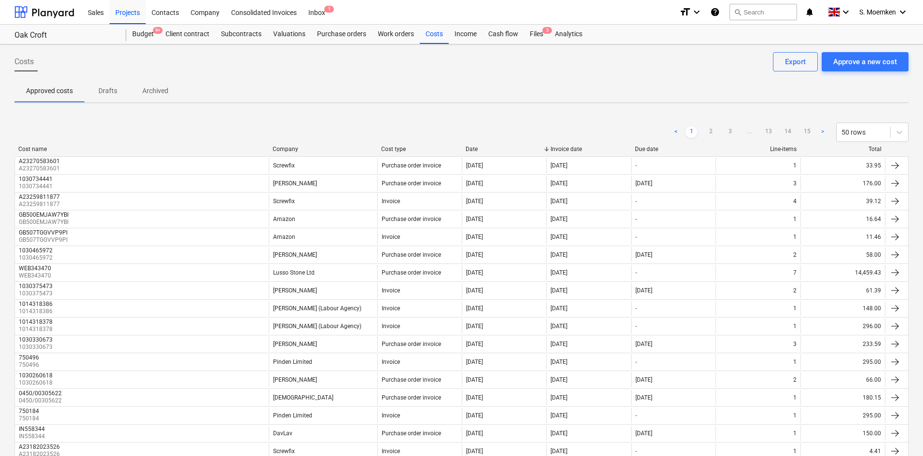
click at [283, 148] on div "Company" at bounding box center [323, 149] width 101 height 7
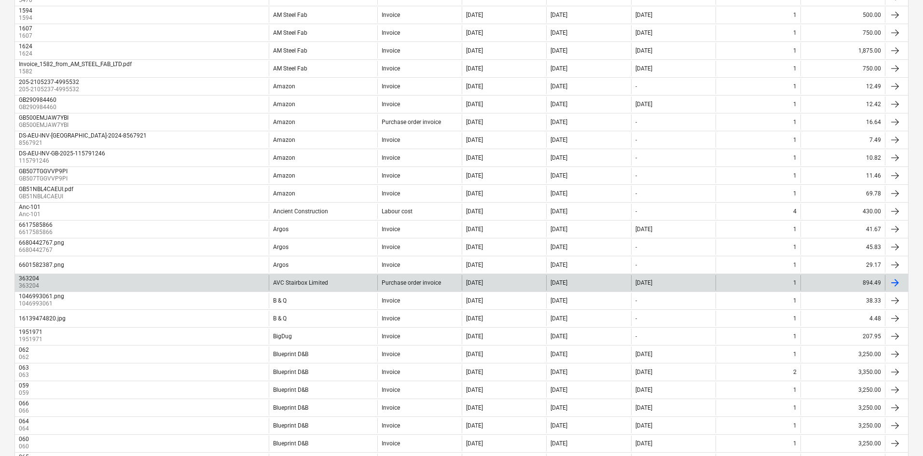
scroll to position [648, 0]
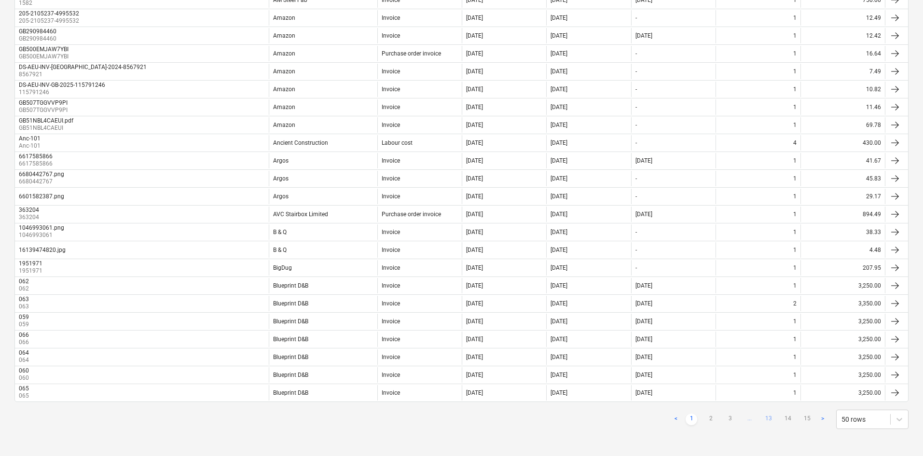
click at [772, 416] on link "13" at bounding box center [769, 420] width 12 height 12
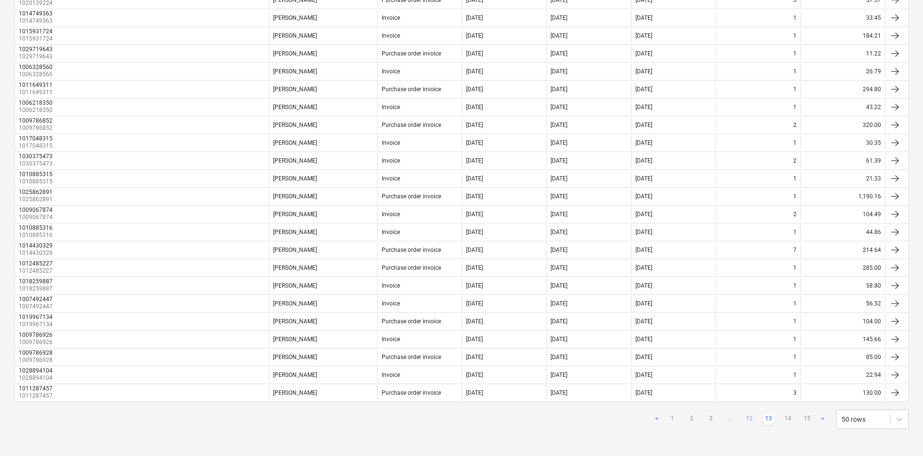
click at [747, 416] on link "12" at bounding box center [750, 420] width 12 height 12
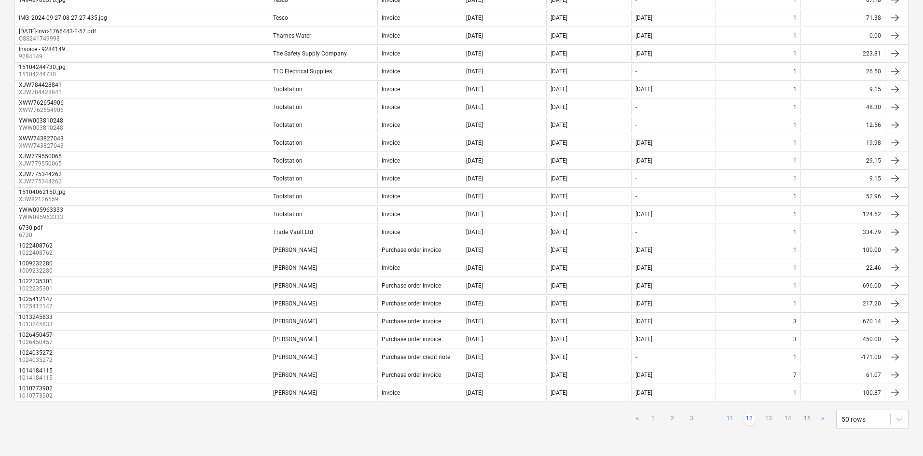
click at [731, 420] on link "11" at bounding box center [730, 420] width 12 height 12
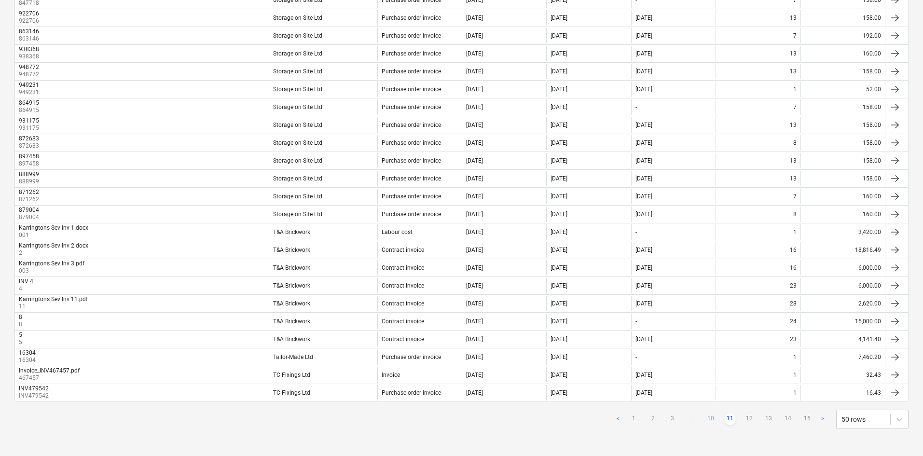
click at [711, 417] on link "10" at bounding box center [711, 420] width 12 height 12
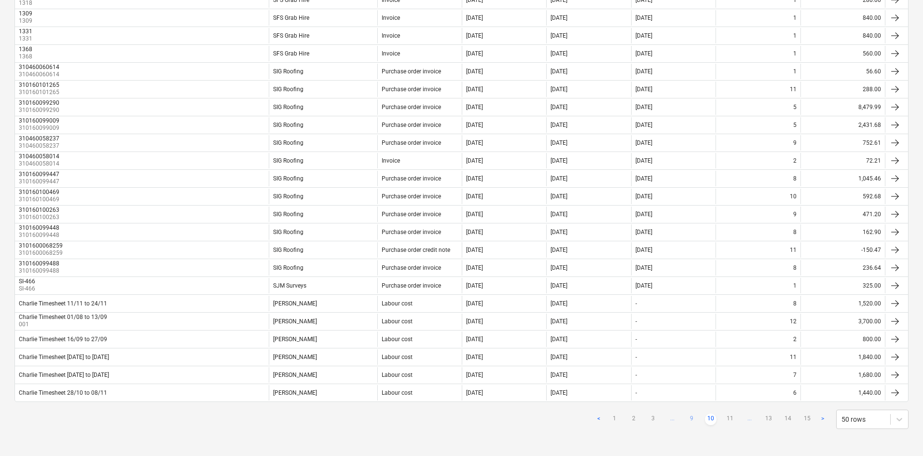
click at [689, 419] on link "9" at bounding box center [692, 420] width 12 height 12
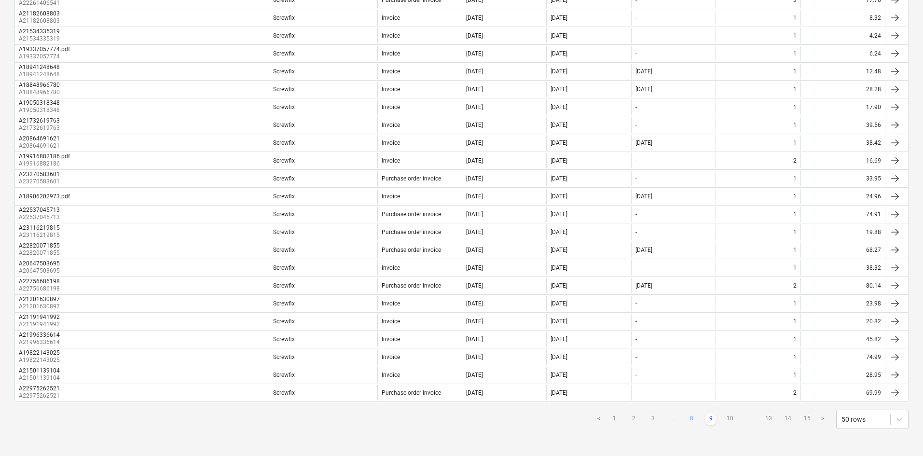
click at [688, 422] on link "8" at bounding box center [692, 420] width 12 height 12
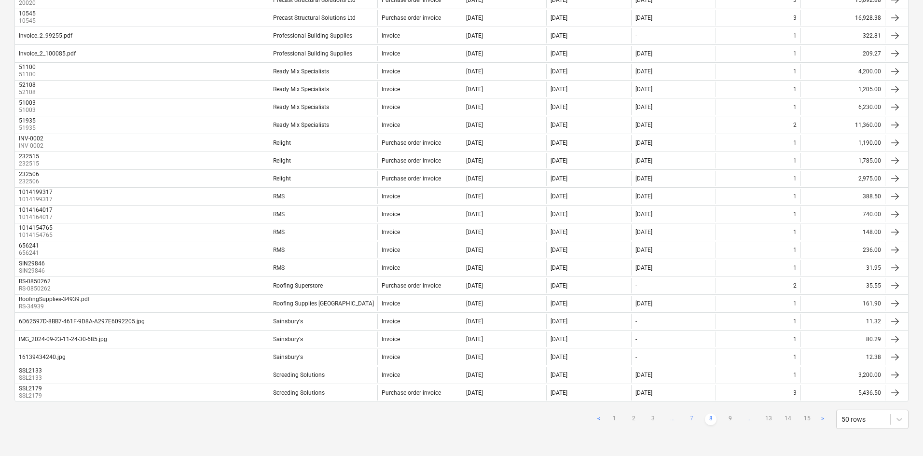
click at [690, 421] on link "7" at bounding box center [692, 420] width 12 height 12
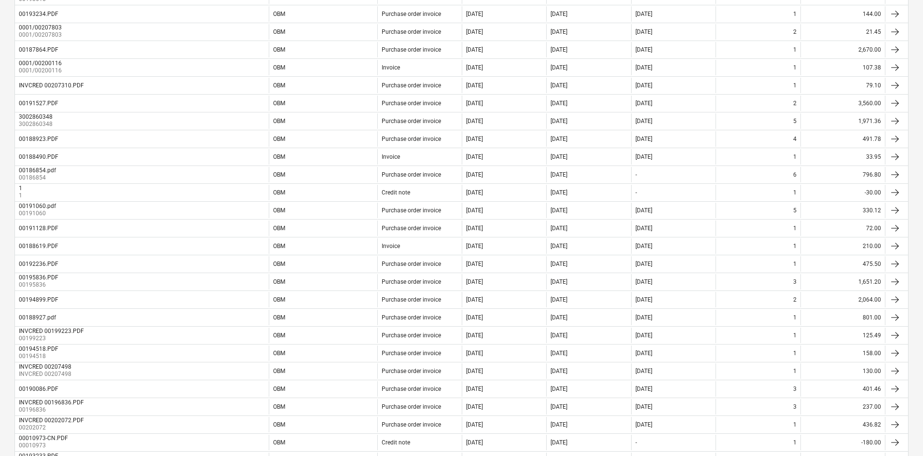
scroll to position [69, 0]
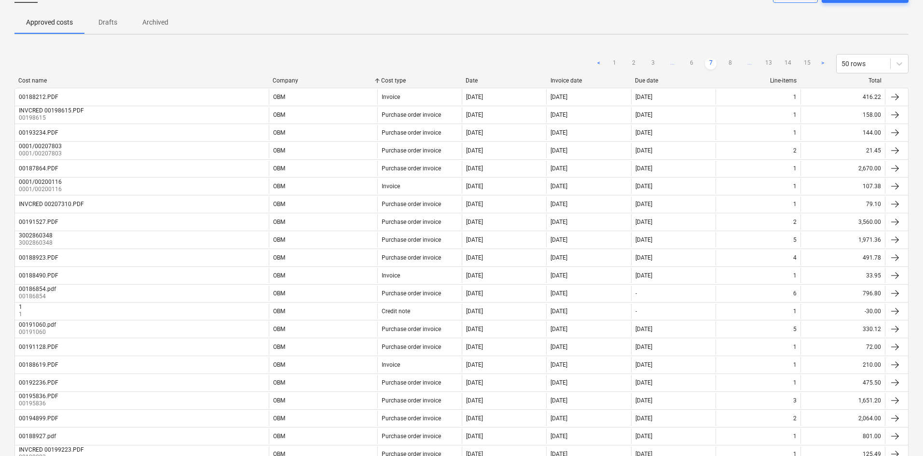
click at [597, 61] on link "<" at bounding box center [599, 64] width 12 height 12
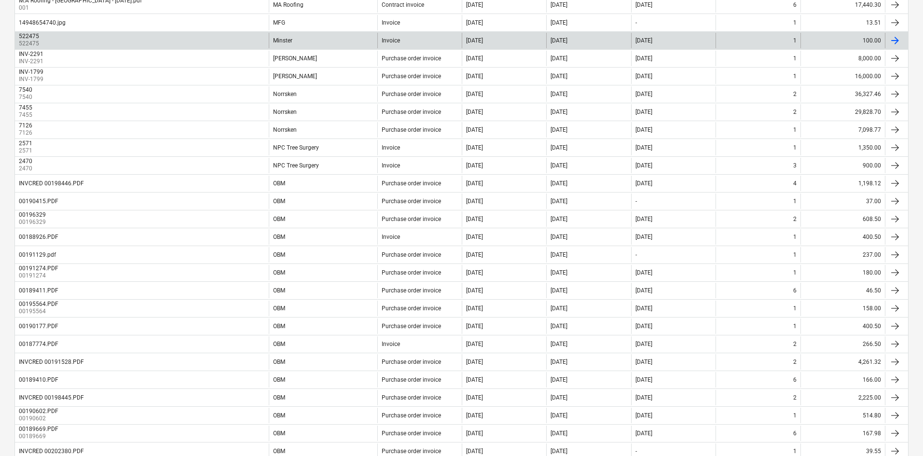
scroll to position [483, 0]
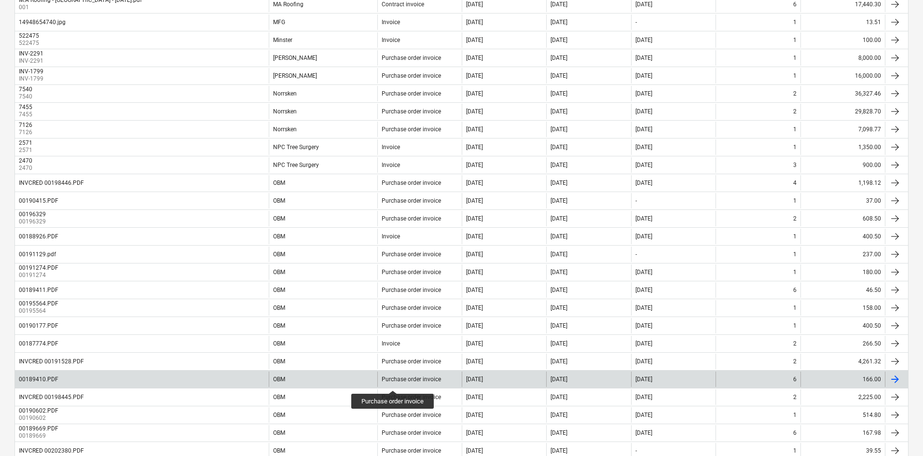
click at [393, 382] on div "Purchase order invoice" at bounding box center [411, 379] width 59 height 7
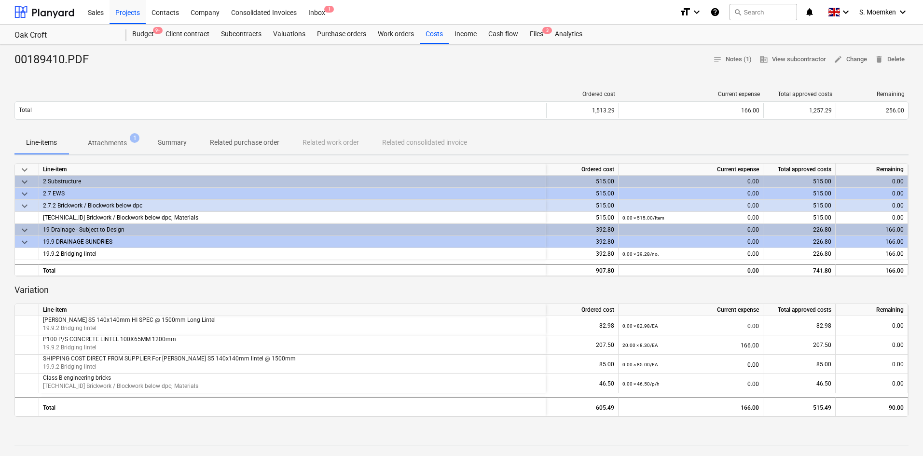
click at [106, 143] on p "Attachments" at bounding box center [107, 143] width 39 height 10
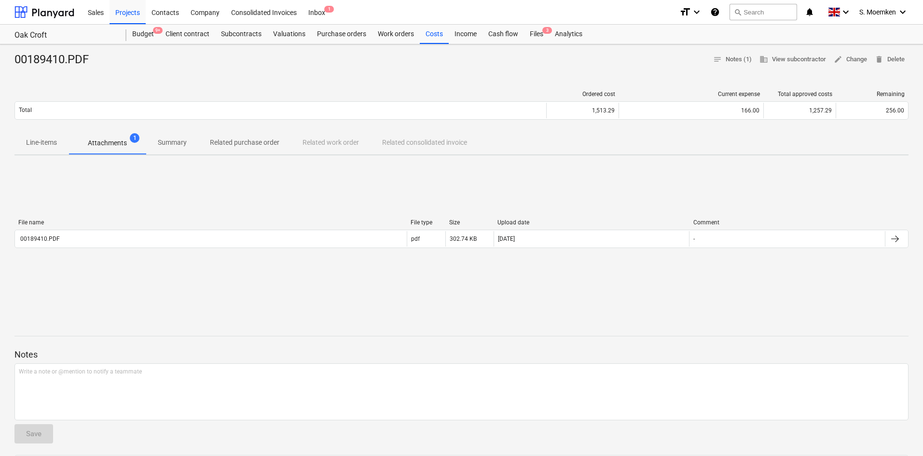
click at [49, 143] on p "Line-items" at bounding box center [41, 143] width 31 height 10
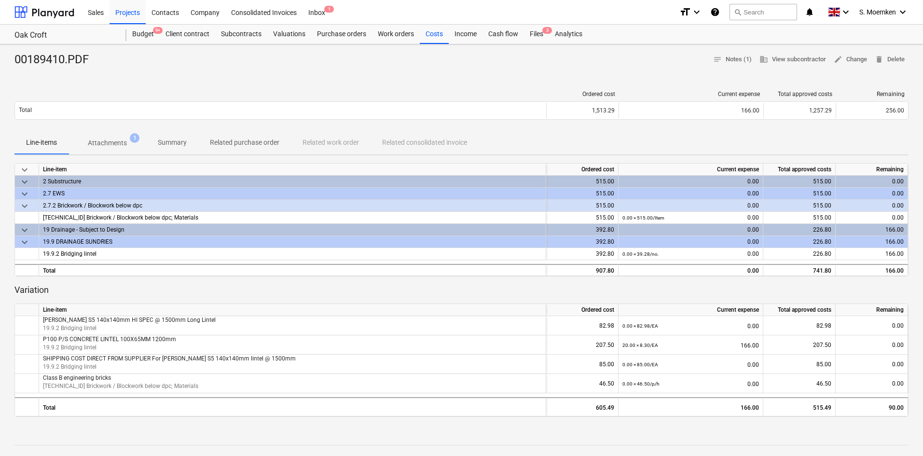
click at [258, 144] on p "Related purchase order" at bounding box center [244, 143] width 69 height 10
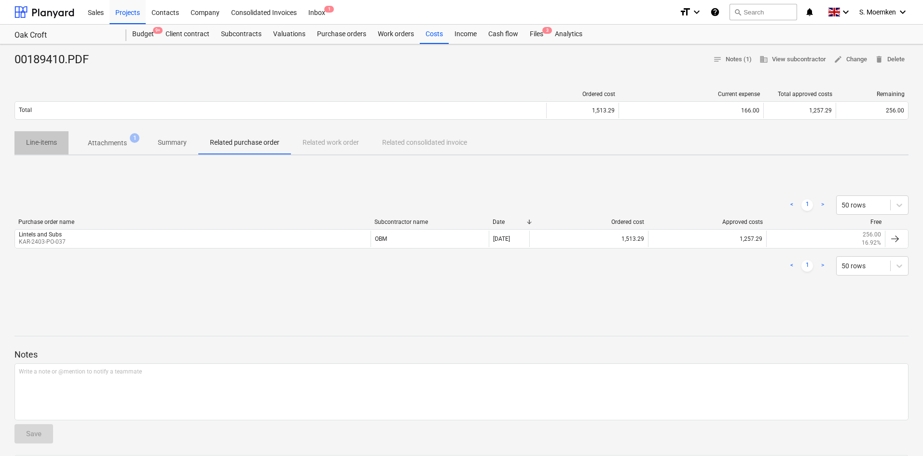
click at [38, 144] on p "Line-items" at bounding box center [41, 143] width 31 height 10
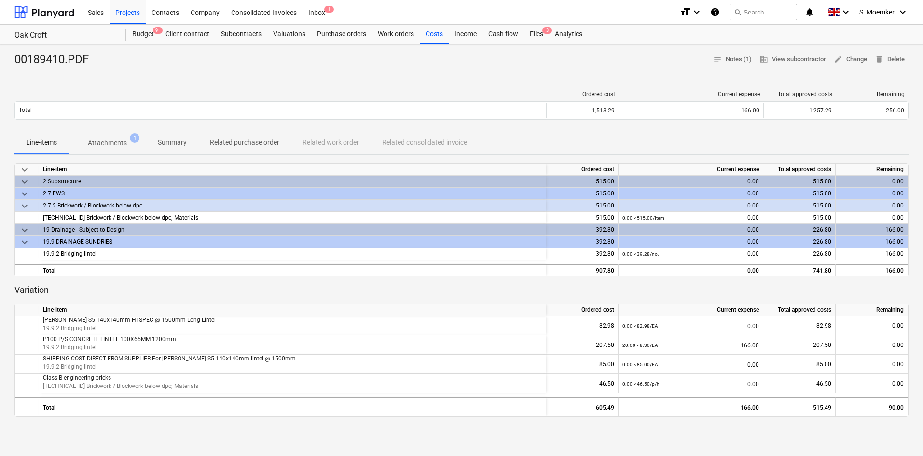
click at [109, 140] on p "Attachments" at bounding box center [107, 143] width 39 height 10
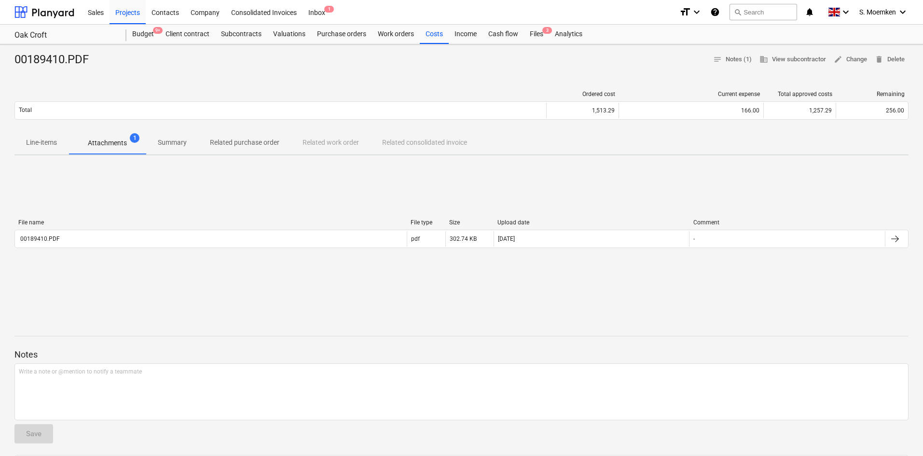
click at [50, 143] on p "Line-items" at bounding box center [41, 143] width 31 height 10
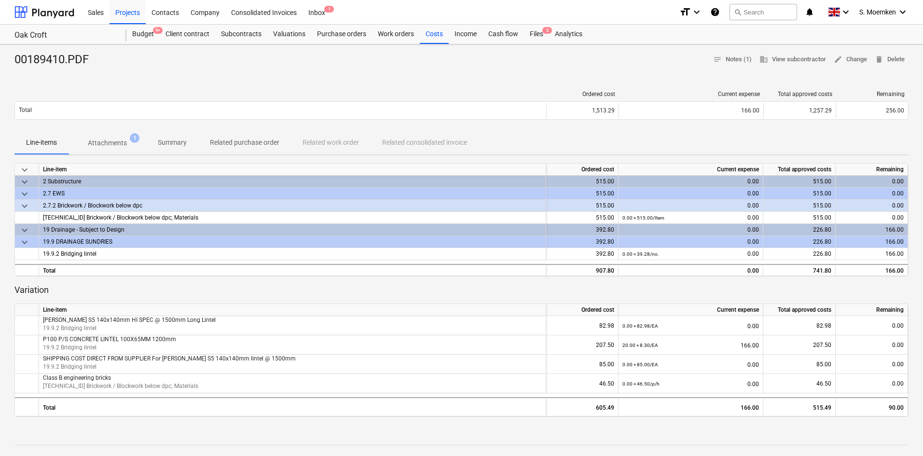
click at [245, 146] on p "Related purchase order" at bounding box center [244, 143] width 69 height 10
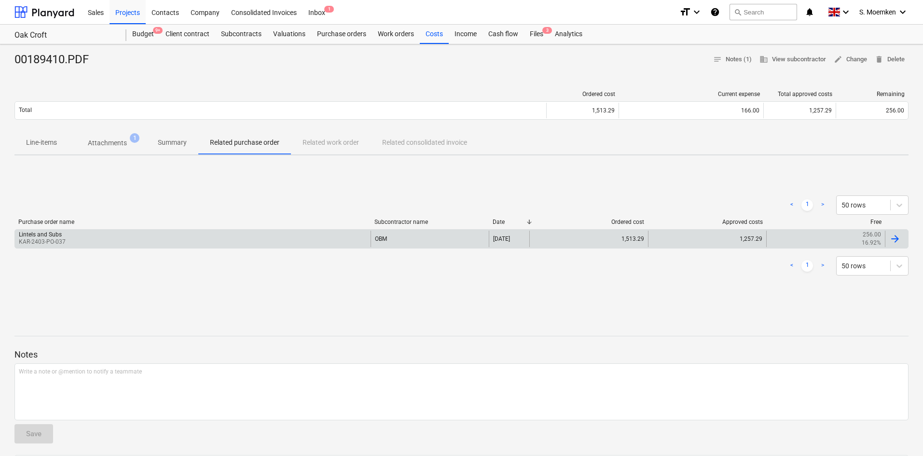
click at [124, 243] on div "Lintels and Subs KAR-2403-PO-037" at bounding box center [193, 239] width 356 height 16
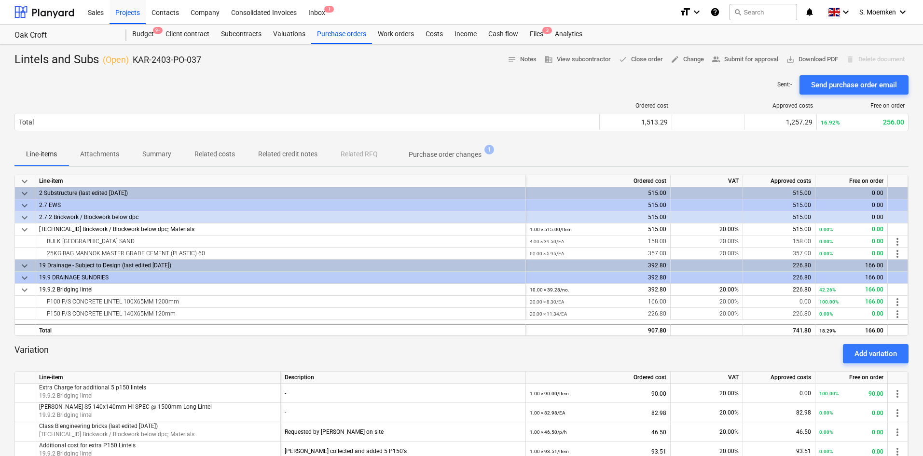
click at [101, 152] on p "Attachments" at bounding box center [99, 154] width 39 height 10
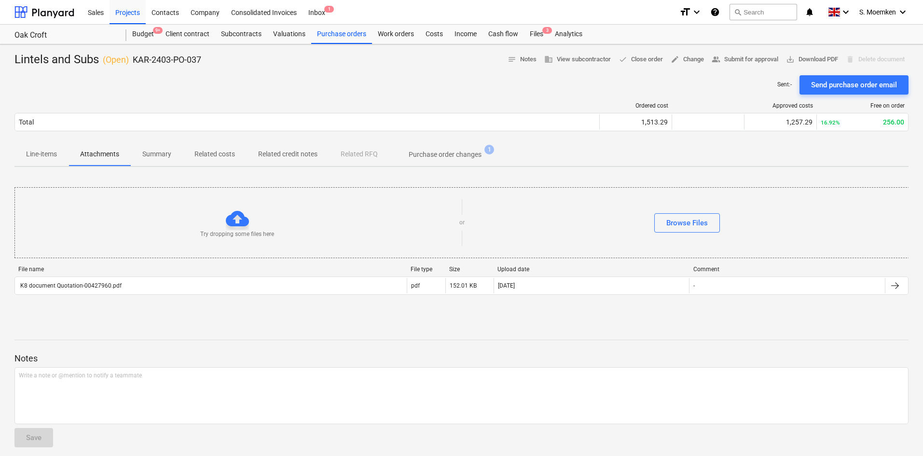
click at [217, 152] on p "Related costs" at bounding box center [214, 154] width 41 height 10
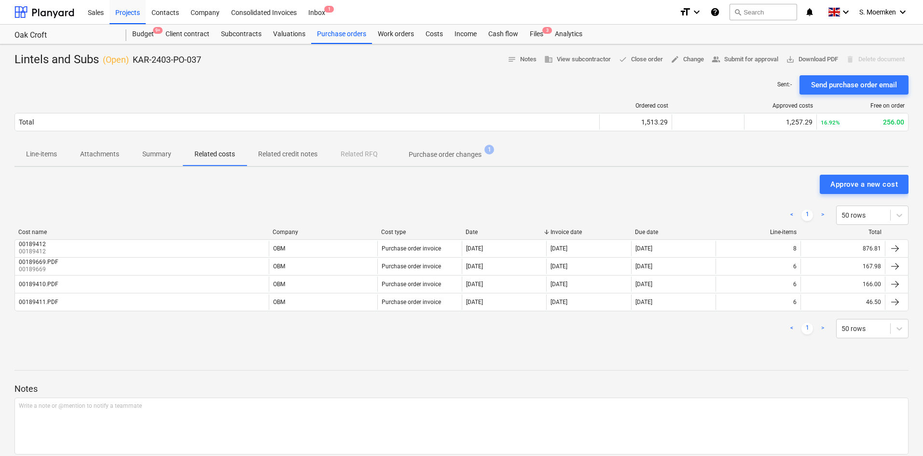
click at [38, 156] on p "Line-items" at bounding box center [41, 154] width 31 height 10
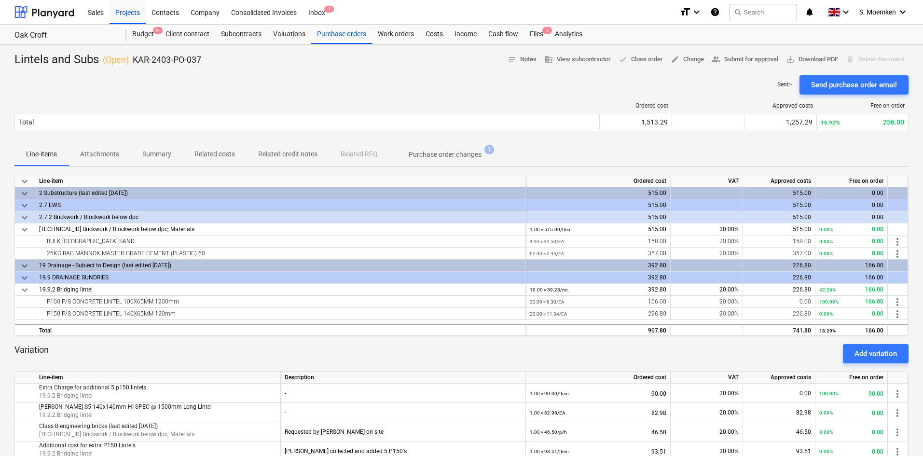
click at [293, 154] on p "Related credit notes" at bounding box center [287, 154] width 59 height 10
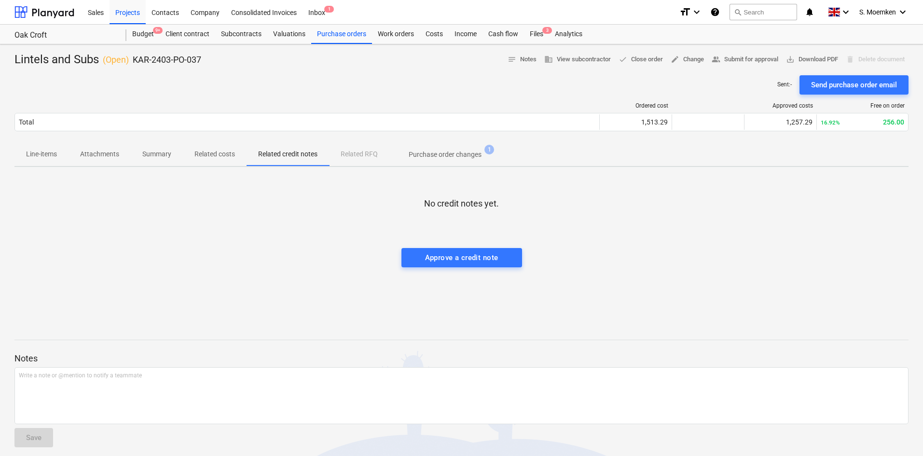
click at [203, 154] on p "Related costs" at bounding box center [214, 154] width 41 height 10
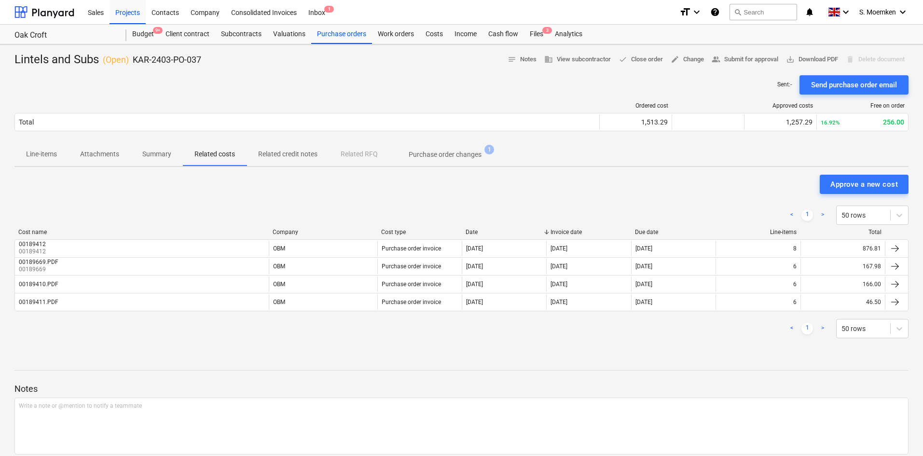
click at [49, 152] on p "Line-items" at bounding box center [41, 154] width 31 height 10
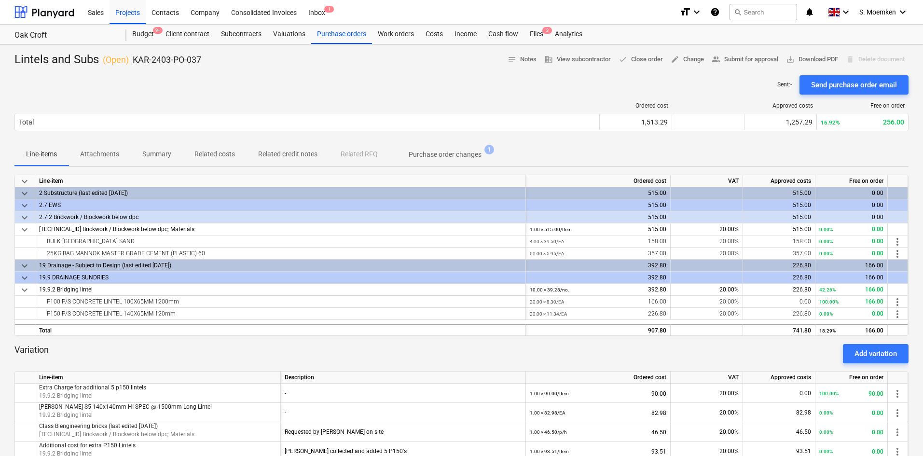
click at [210, 156] on p "Related costs" at bounding box center [214, 154] width 41 height 10
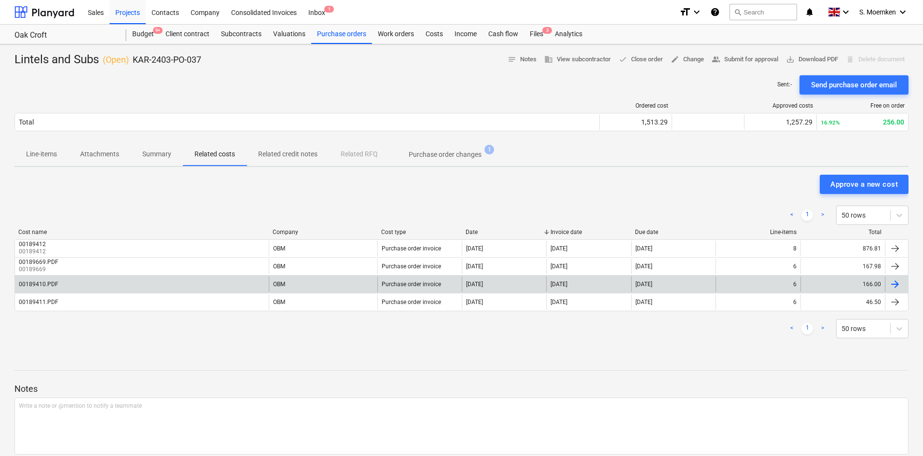
click at [148, 286] on div "00189410.PDF" at bounding box center [142, 284] width 254 height 15
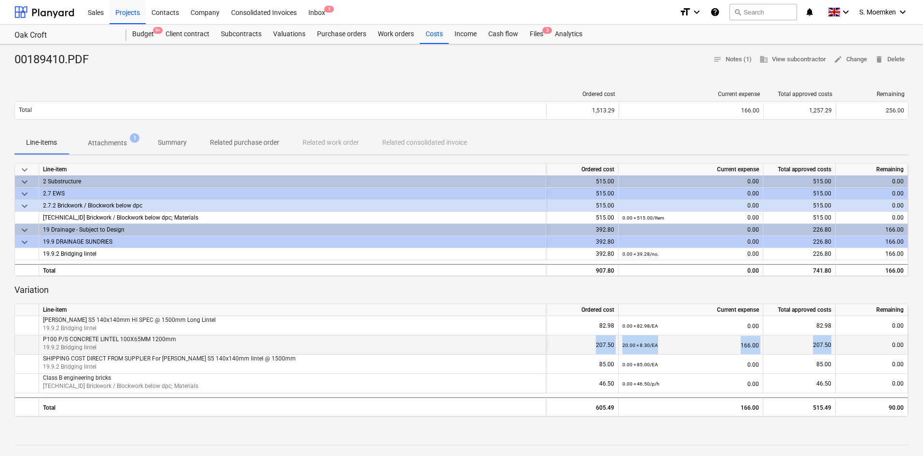
drag, startPoint x: 594, startPoint y: 343, endPoint x: 833, endPoint y: 341, distance: 238.9
click at [0, 0] on div "P100 P/S CONCRETE LINTEL 100X65MM 1200mm 19.9.2 Bridging lintel 207.50 20.00 × …" at bounding box center [0, 0] width 0 height 0
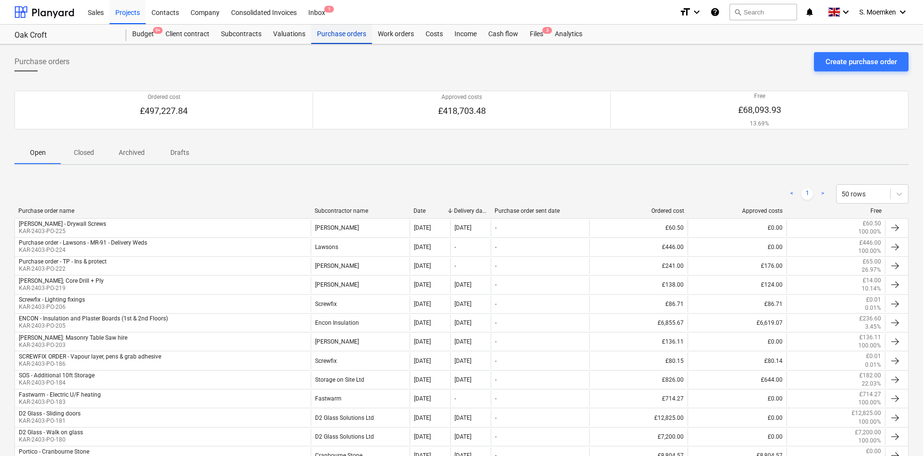
click at [335, 36] on div "Purchase orders" at bounding box center [341, 34] width 61 height 19
click at [857, 63] on div "Create purchase order" at bounding box center [861, 62] width 71 height 13
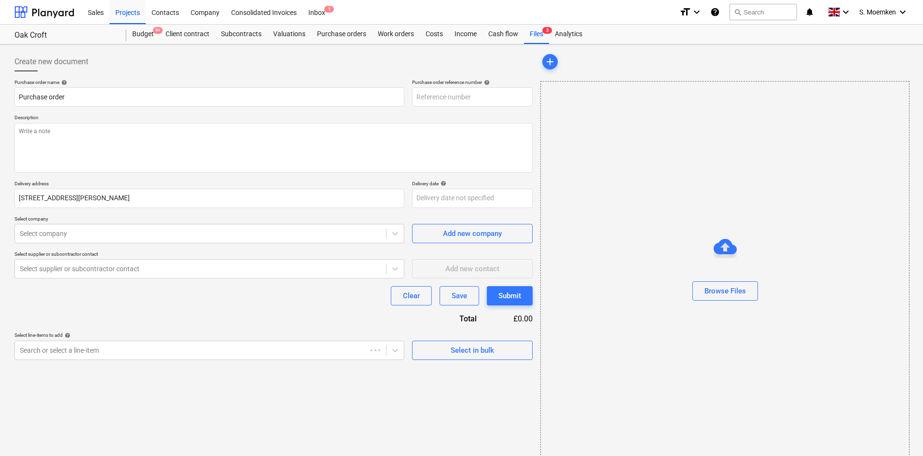
type textarea "x"
type input "KAR-2403-PO-227"
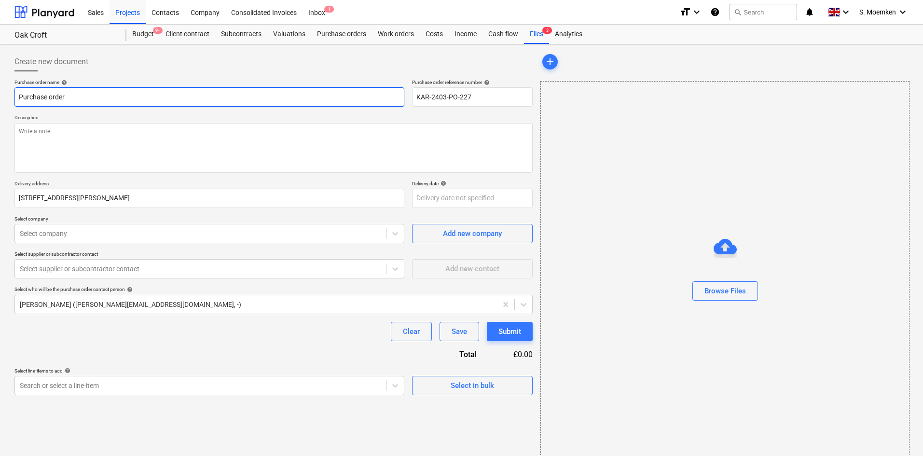
click at [279, 97] on input "Purchase order" at bounding box center [209, 96] width 390 height 19
type textarea "x"
type input "Purchase orde"
type textarea "x"
type input "Purchase ord"
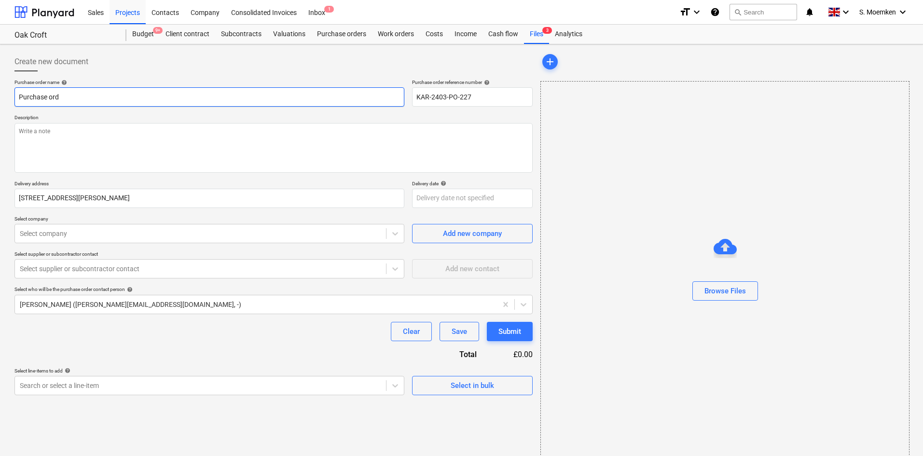
type textarea "x"
type input "Purchase or"
type textarea "x"
type input "Purchase o"
type textarea "x"
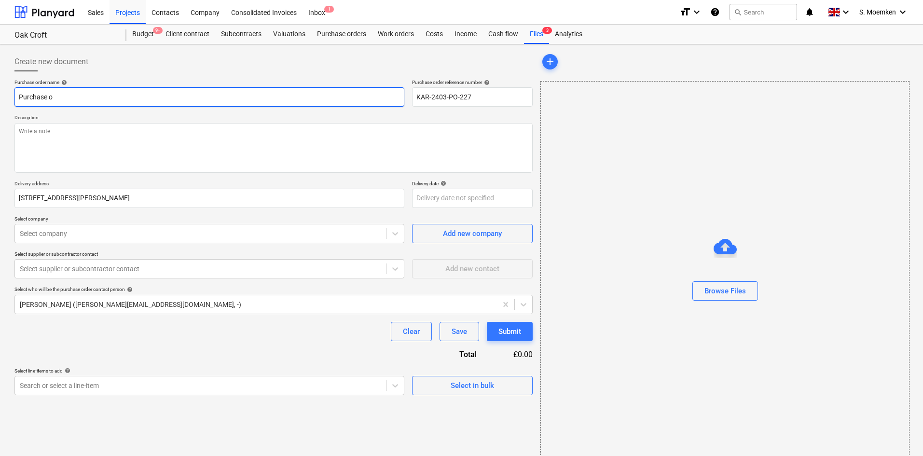
type input "Purchase"
type textarea "x"
type input "Purchase"
type textarea "x"
type input "Purchas"
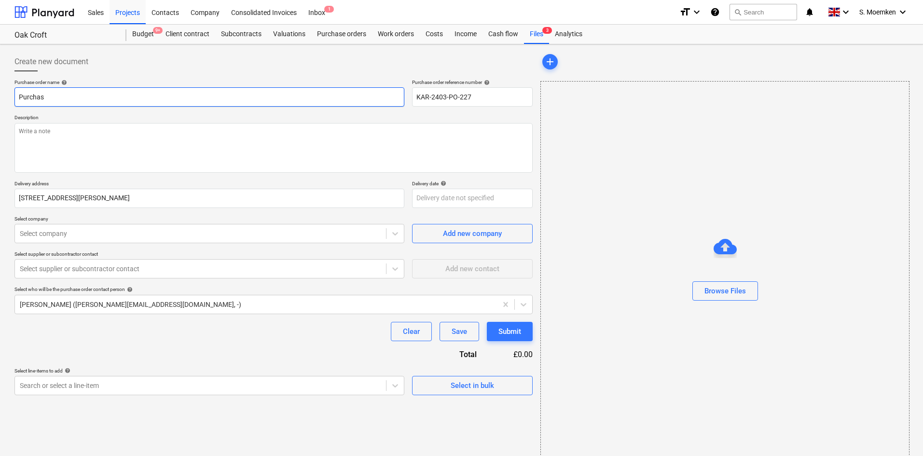
type textarea "x"
type input "Purcha"
type textarea "x"
type input "Purch"
type textarea "x"
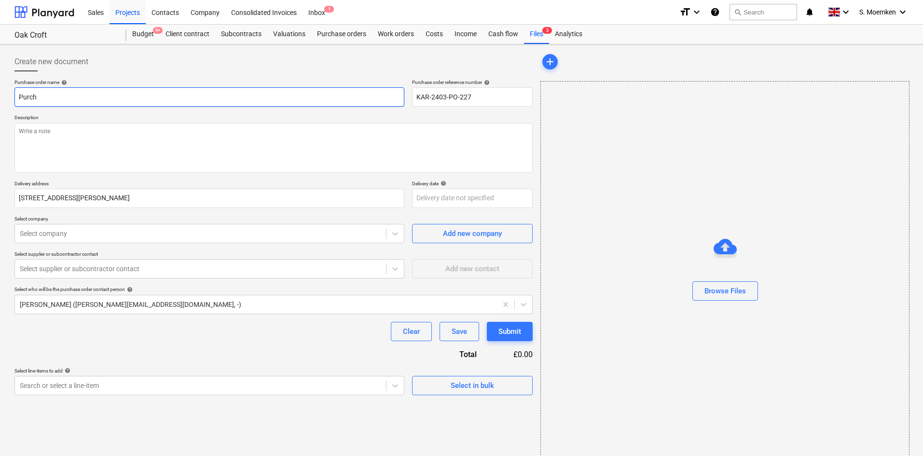
type input "Purc"
type textarea "x"
type input "Pur"
type textarea "x"
type input "Pu"
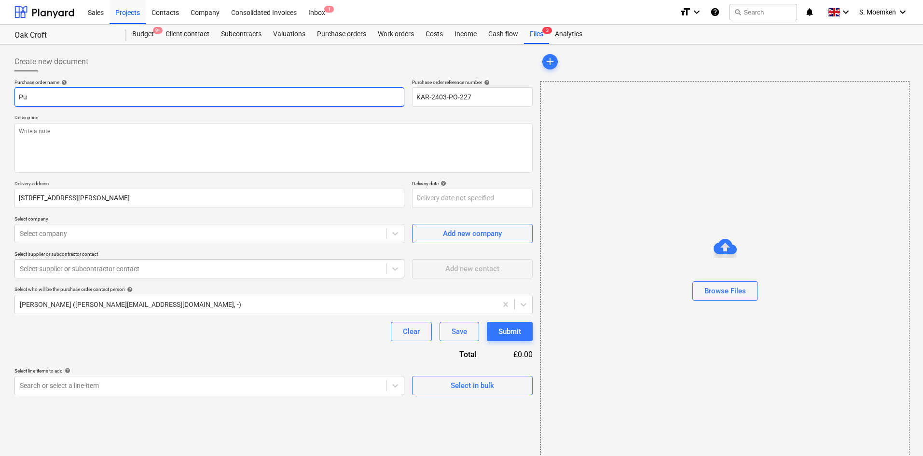
type textarea "x"
type input "P"
type textarea "x"
type input "S"
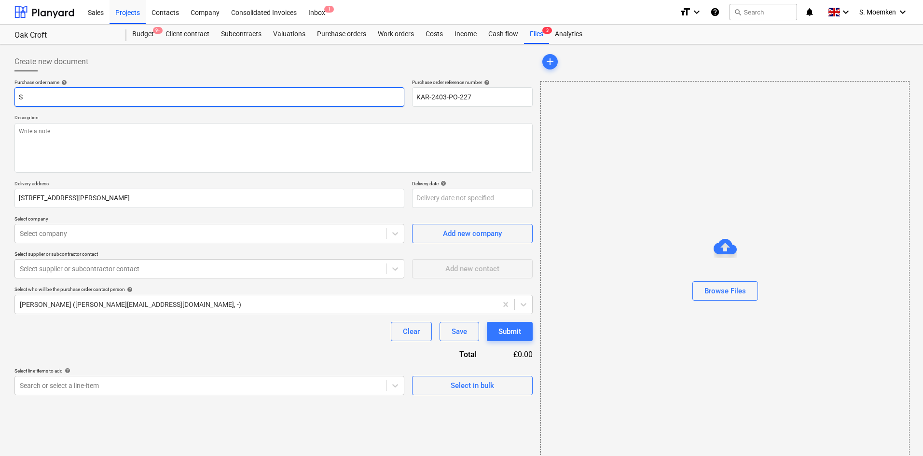
type textarea "x"
type input "Sc"
type textarea "x"
type input "Scr"
type textarea "x"
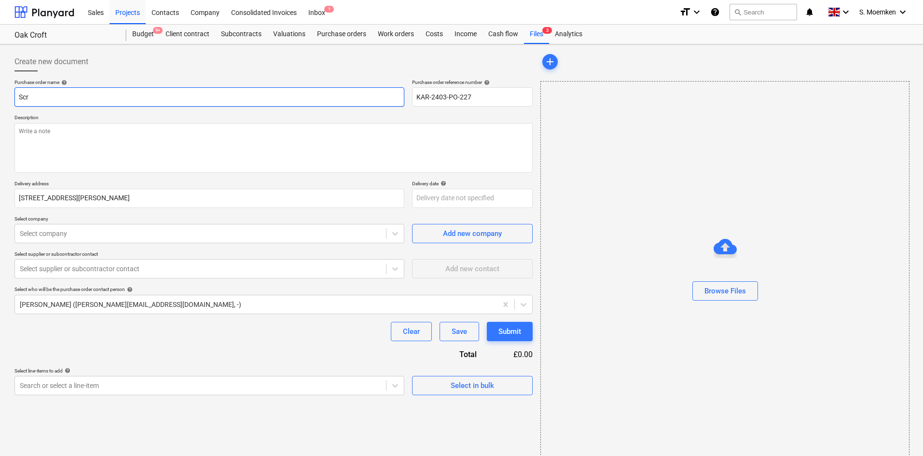
type input "Scre"
type textarea "x"
type input "Screw"
type textarea "x"
type input "Screwf"
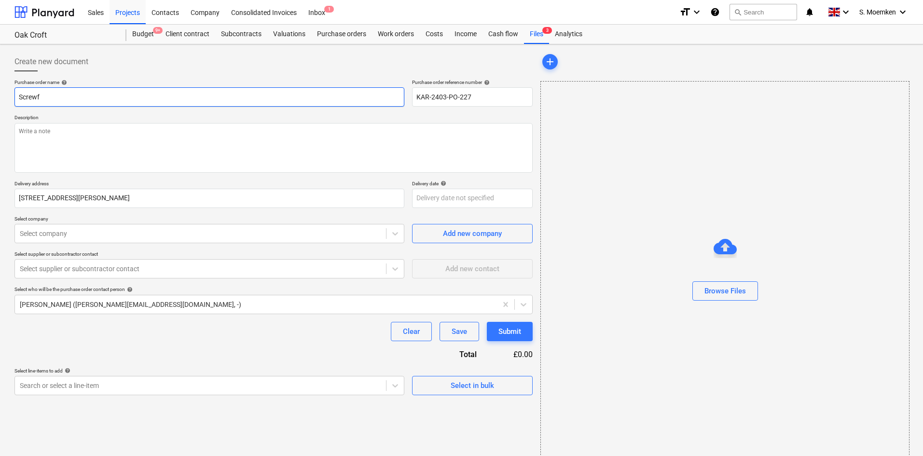
type textarea "x"
type input "Screwfi"
type textarea "x"
type input "Screwfix"
type textarea "x"
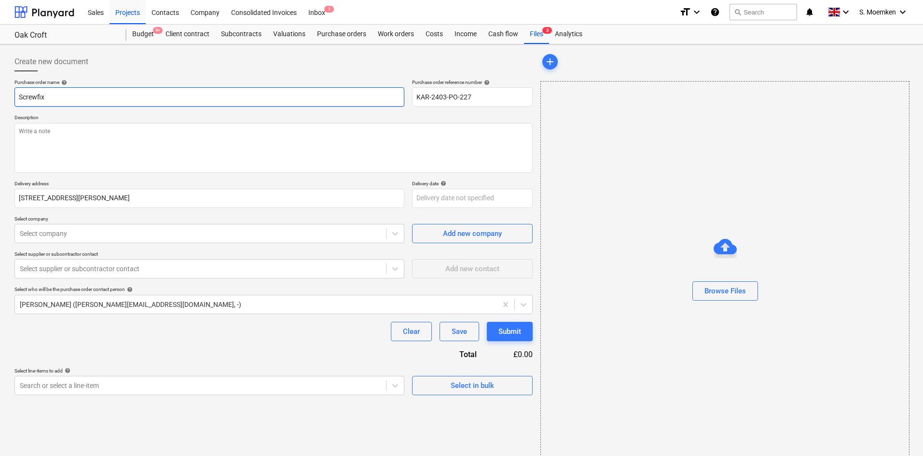
type input "Screwfix"
type textarea "x"
type input "Screwfix -"
type textarea "x"
type input "Screwfix -"
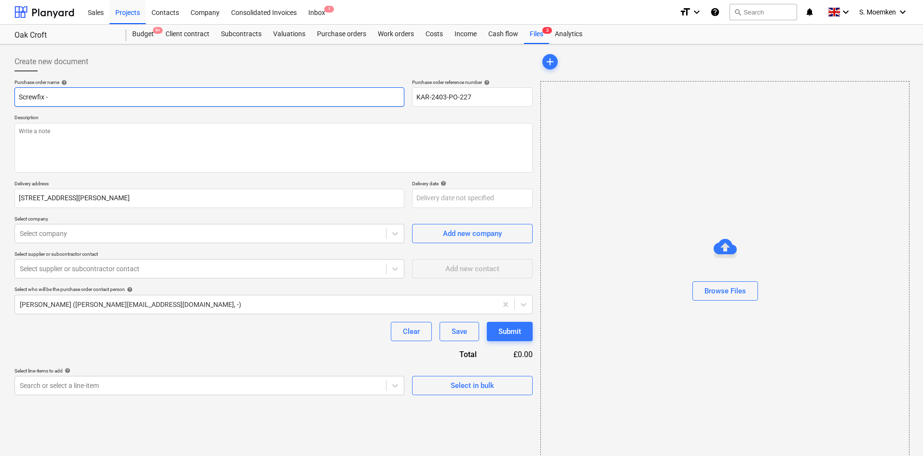
type textarea "x"
type input "Screwfix - G"
type textarea "x"
type input "Screwfix - Gr"
type textarea "x"
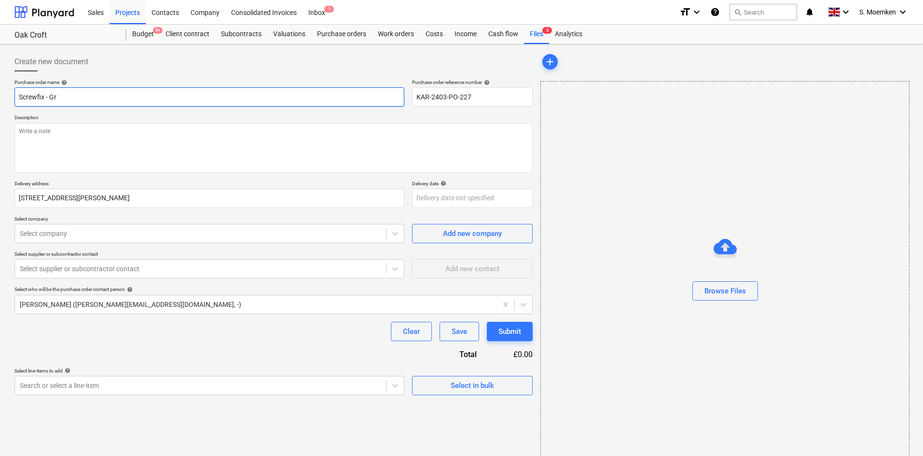
type input "Screwfix - Gra"
type textarea "x"
type input "Screwfix - Grab"
type textarea "x"
type input "Screwfix - Grab"
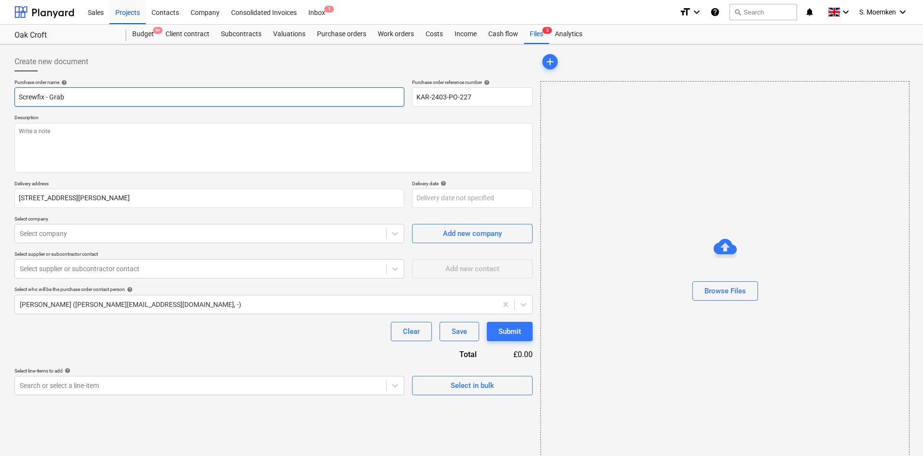
type textarea "x"
type input "Screwfix - Grab A"
type textarea "x"
type input "Screwfix - Grab Ad"
type textarea "x"
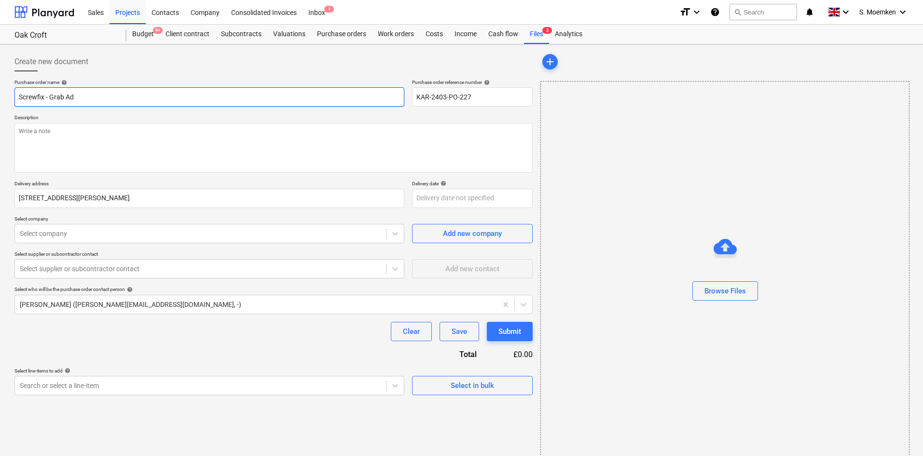
type input "Screwfix - Grab Adh"
type textarea "x"
type input "Screwfix - Grab Adhe"
type textarea "x"
type input "Screwfix - Grab Adhes"
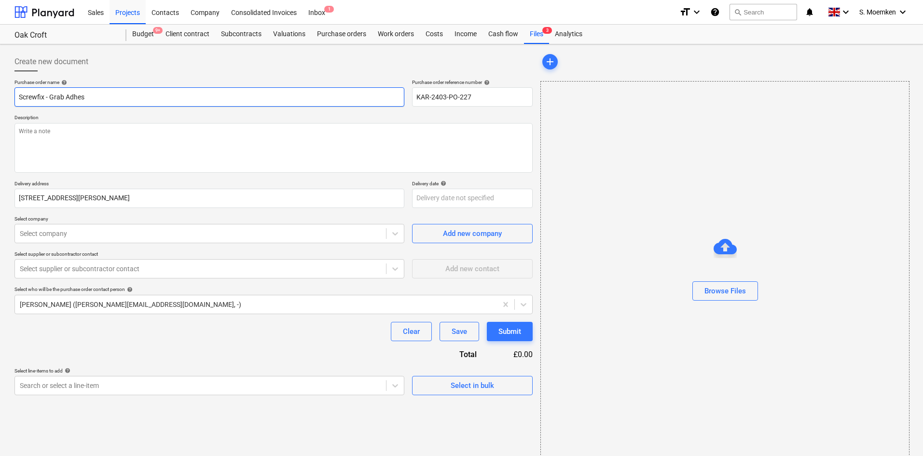
type textarea "x"
type input "Screwfix - Grab Adhesi"
type textarea "x"
type input "Screwfix - Grab Adhesic"
type textarea "x"
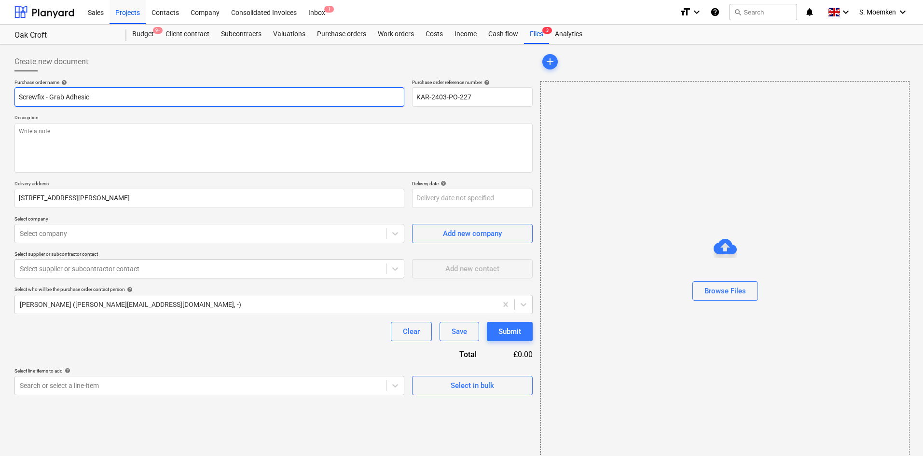
type input "Screwfix - Grab Adhesi"
type textarea "x"
type input "Screwfix - Grab Adhesiv"
type textarea "x"
type input "Screwfix - Grab Adhesive"
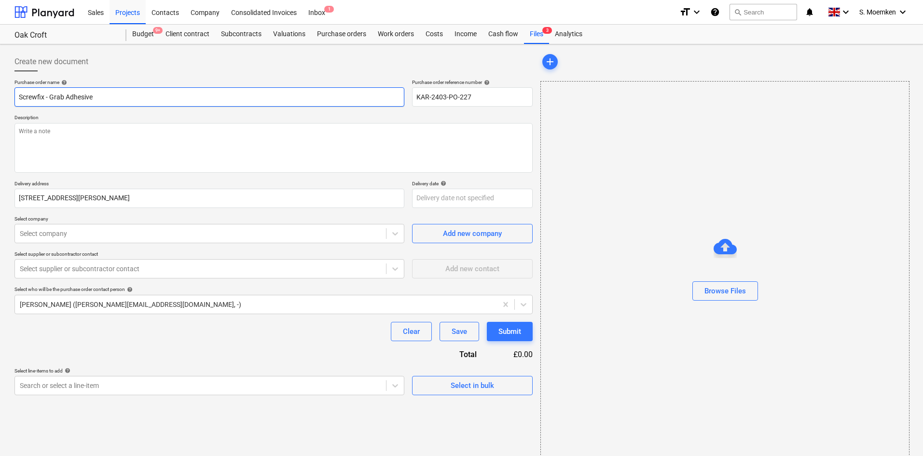
type textarea "x"
type input "Screwfix - Grab Adhesive"
type textarea "x"
type input "Screwfix - Grab Adhesive -"
type textarea "x"
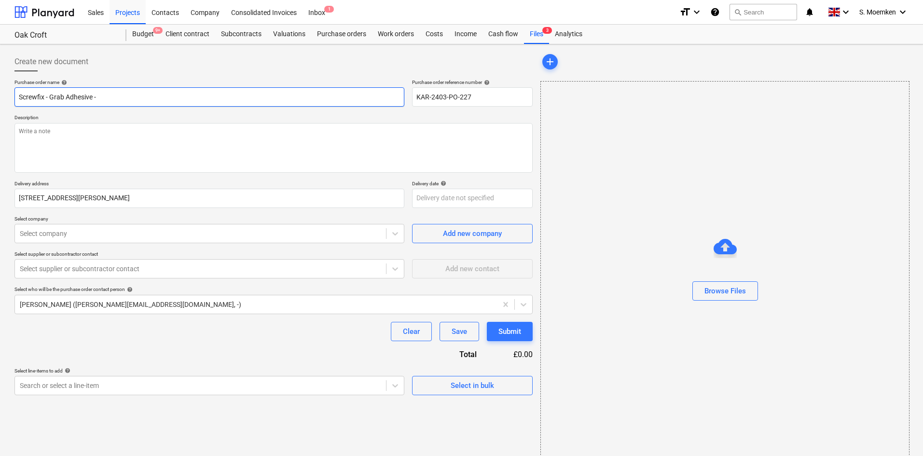
type input "Screwfix - Grab Adhesive -"
type textarea "x"
type input "Screwfix - Grab Adhesive -"
type textarea "x"
type input "Screwfix - Grab Adhesive"
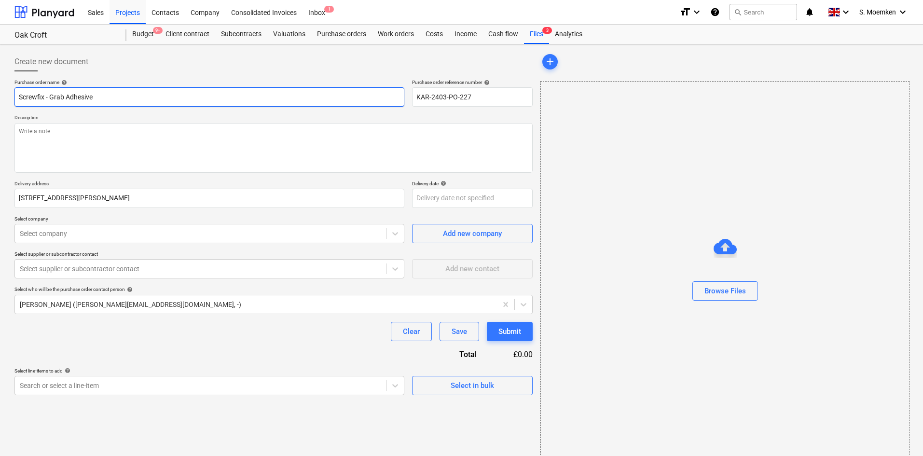
type textarea "x"
type input "Screwfix - Grab Adhesive x"
type textarea "x"
type input "Screwfix - Grab Adhesive x"
type textarea "x"
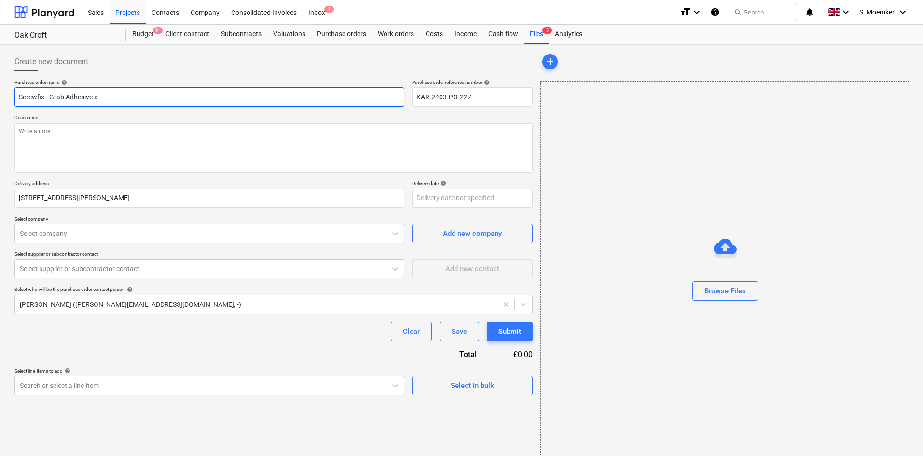
type input "Screwfix - Grab Adhesive x 2"
type textarea "x"
type input "Screwfix - Grab Adhesive x 24"
type textarea "x"
type input "Screwfix - Grab Adhesive x 24"
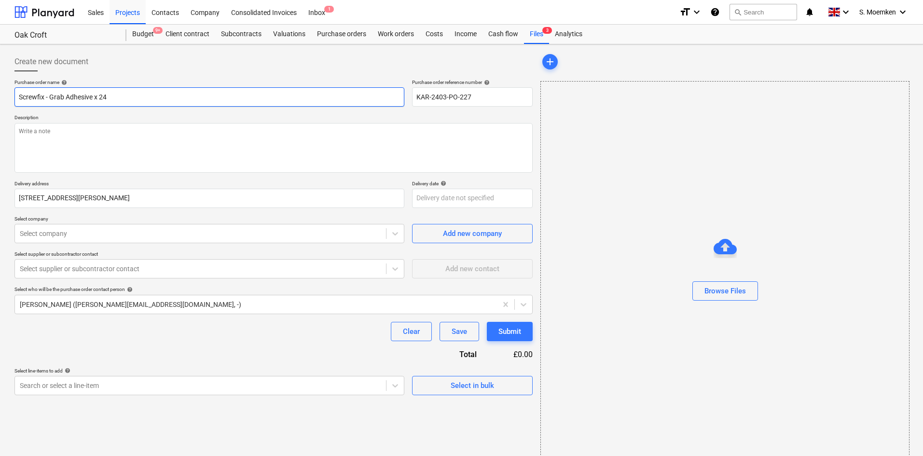
type textarea "x"
type input "Screwfix - Grab Adhesive x 24 -"
type textarea "x"
type input "Screwfix - Grab Adhesive x 24 -"
type textarea "x"
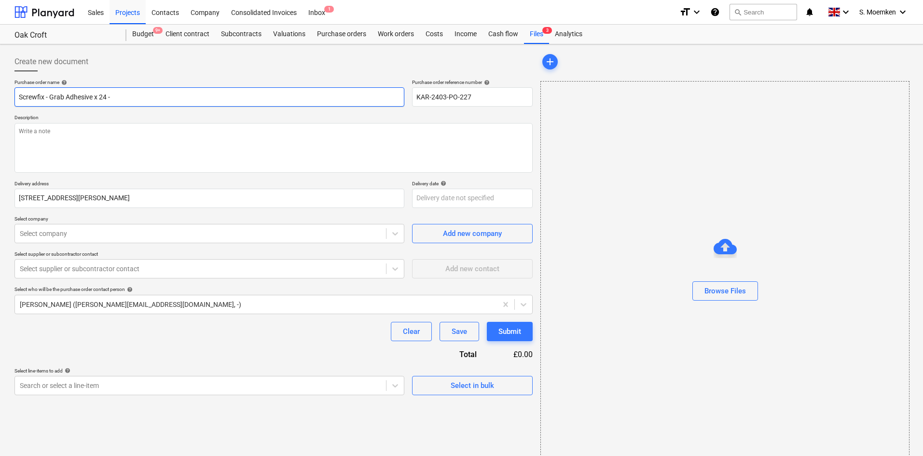
type input "Screwfix - Grab Adhesive x 24 - C"
type textarea "x"
type input "Screwfix - Grab Adhesive x 24 - Co"
type textarea "x"
type input "Screwfix - Grab Adhesive x 24 - Col"
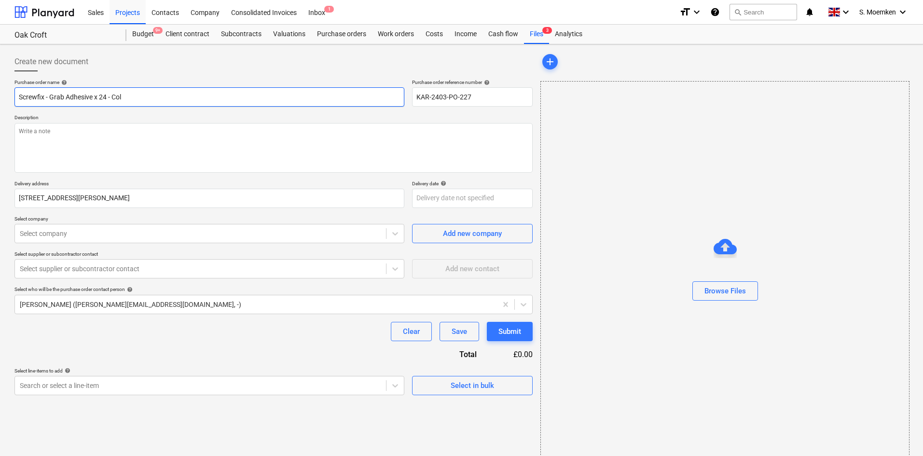
type textarea "x"
type input "Screwfix - Grab Adhesive x 24 - Coll"
type textarea "x"
type input "Screwfix - Grab Adhesive x 24 - Colle"
type textarea "x"
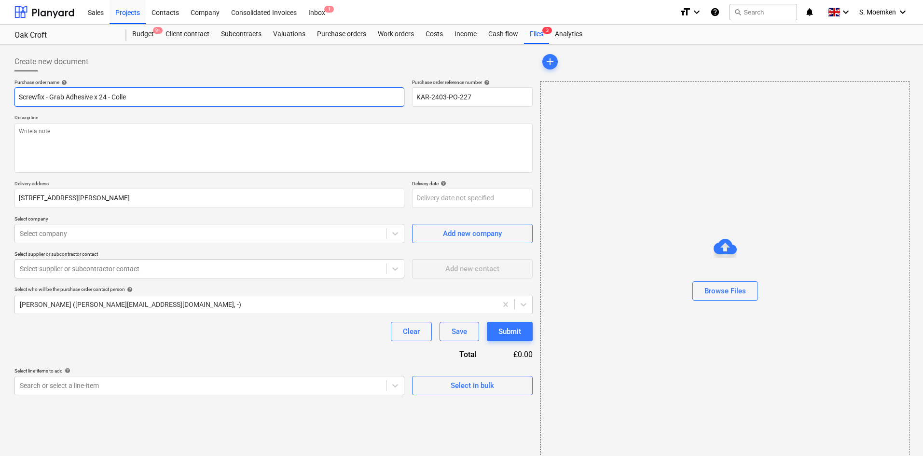
type input "Screwfix - Grab Adhesive x 24 - Collec"
type textarea "x"
type input "Screwfix - Grab Adhesive x 24 - Collect"
type textarea "x"
type input "Screwfix - Grab Adhesive x 24 - Collecti"
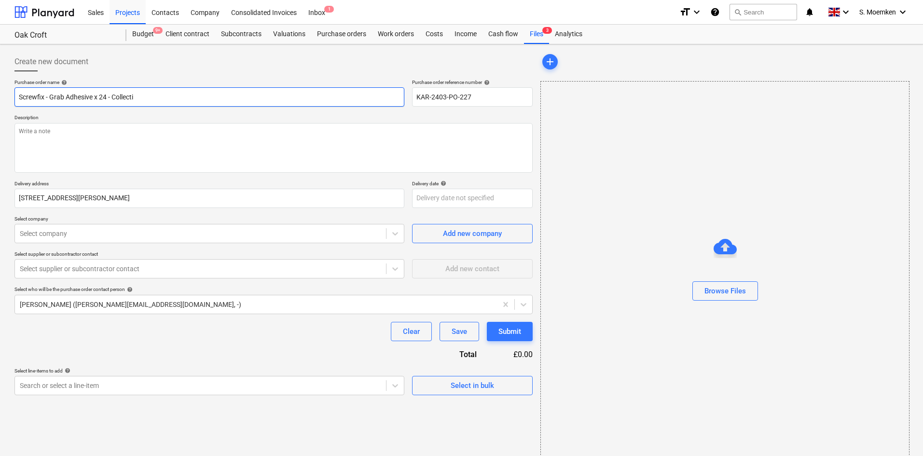
type textarea "x"
type input "Screwfix - Grab Adhesive x 24 - Collectio"
type textarea "x"
type input "Screwfix - Grab Adhesive x 24 - Collection"
type textarea "x"
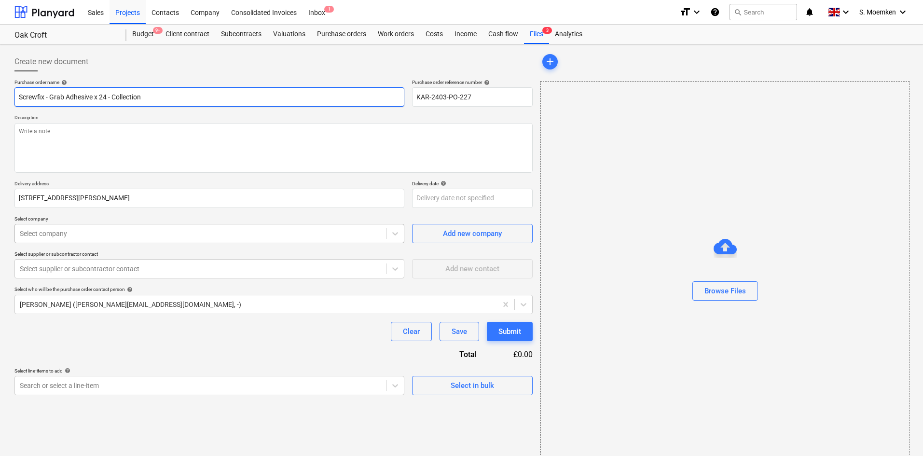
type input "Screwfix - Grab Adhesive x 24 - Collection"
type textarea "x"
click at [89, 235] on div at bounding box center [200, 234] width 361 height 10
type input "scr"
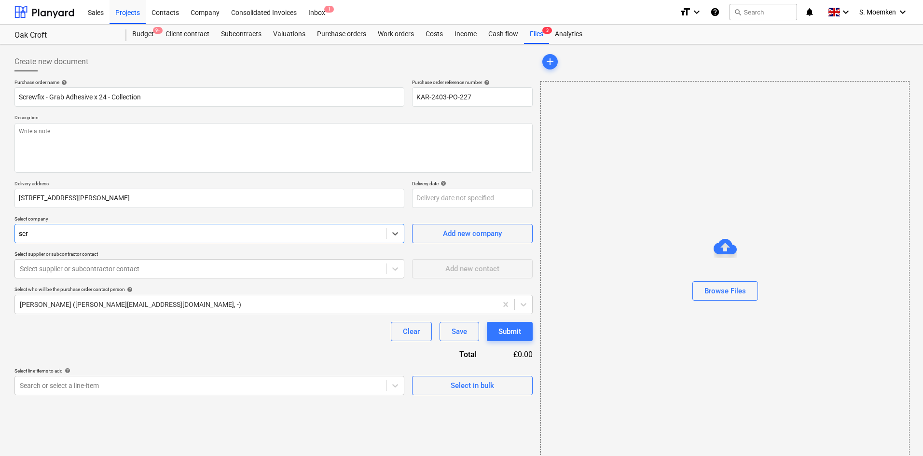
type textarea "x"
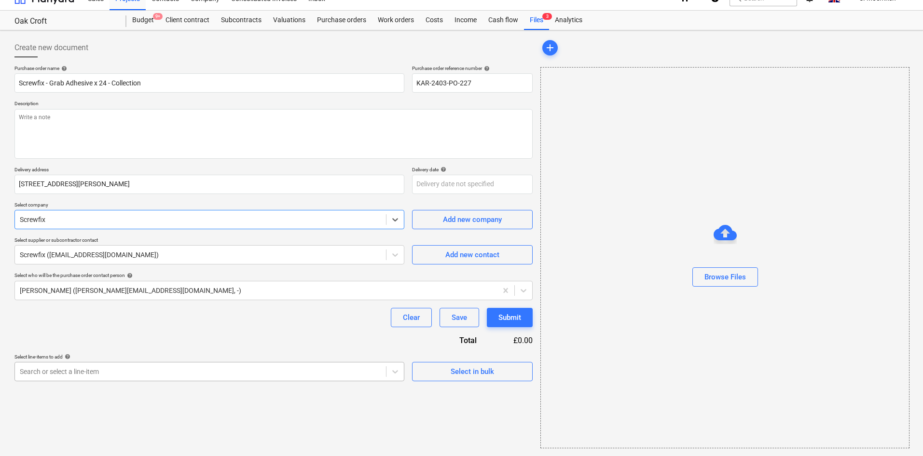
type textarea "x"
click at [204, 375] on body "Sales Projects Contacts Company Consolidated Invoices Inbox 1 format_size keybo…" at bounding box center [461, 214] width 923 height 456
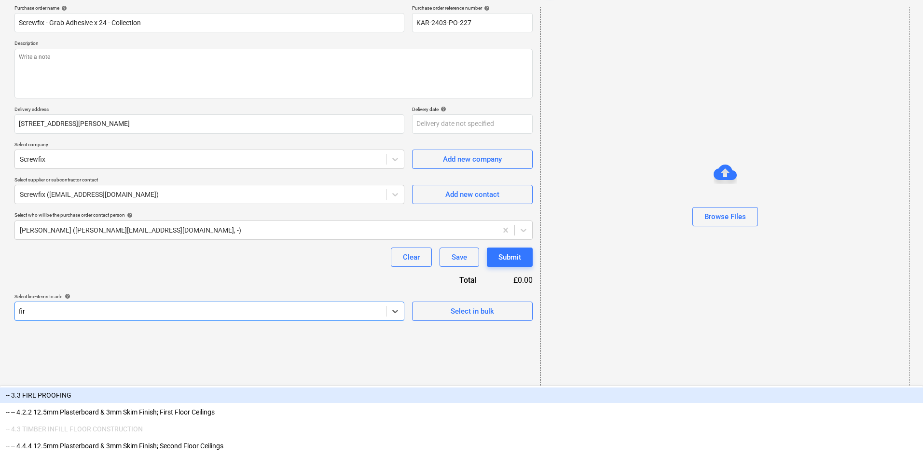
type input "fire"
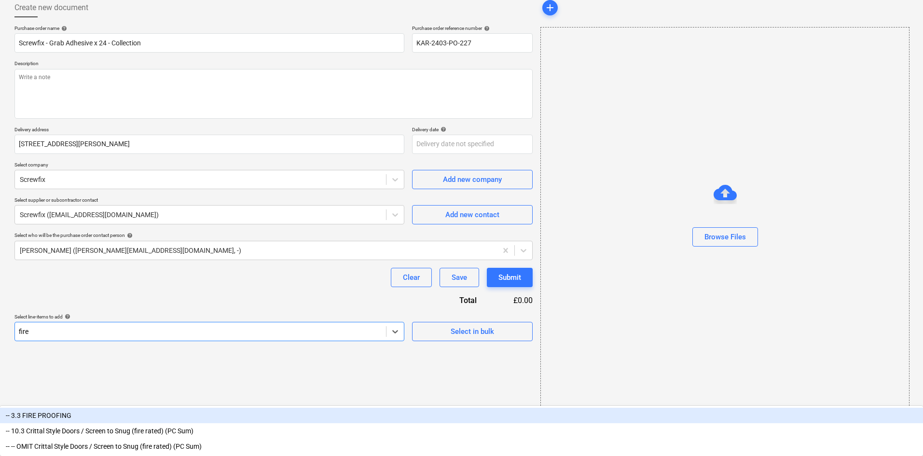
scroll to position [14, 0]
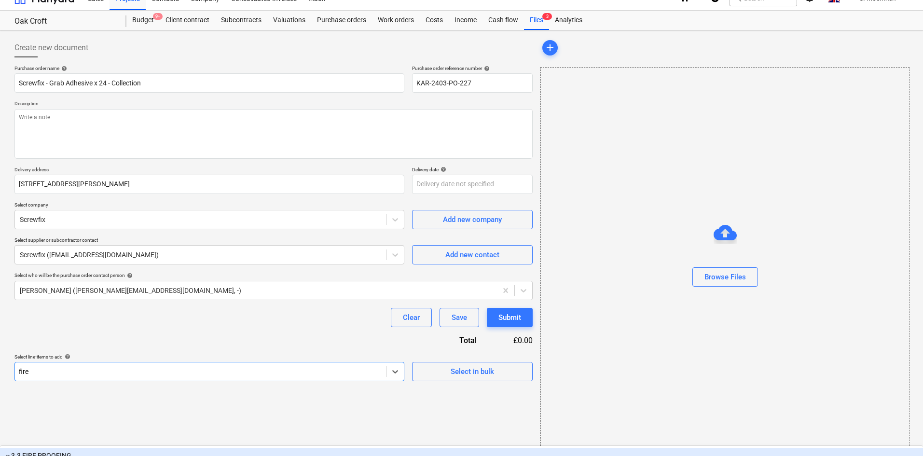
click at [83, 448] on div "-- 3.3 FIRE PROOFING" at bounding box center [461, 455] width 923 height 15
type textarea "x"
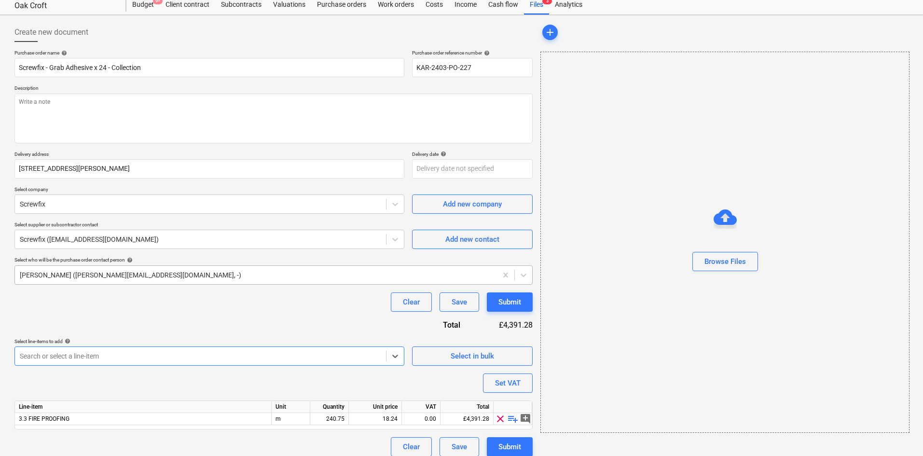
scroll to position [38, 0]
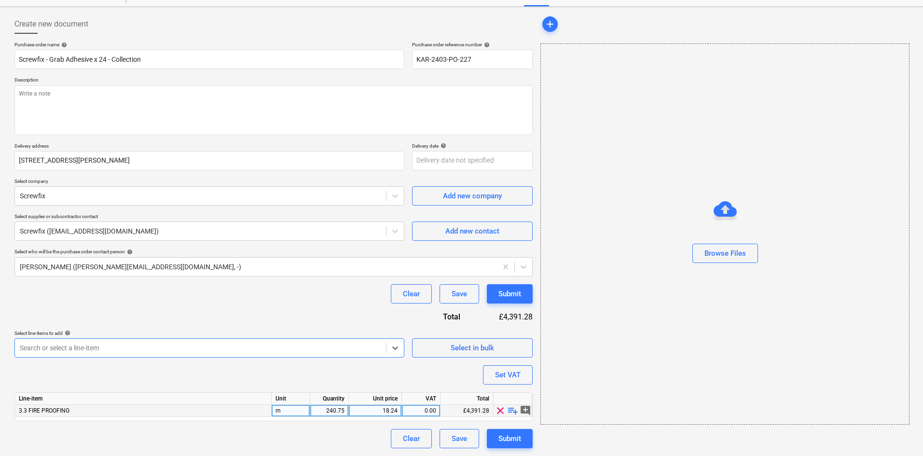
click at [278, 408] on div "m" at bounding box center [291, 411] width 39 height 12
click at [300, 371] on div "Purchase order name help Screwfix - Grab Adhesive x 24 - Collection Purchase or…" at bounding box center [273, 245] width 518 height 407
click at [513, 409] on span "playlist_add" at bounding box center [513, 411] width 12 height 12
type textarea "x"
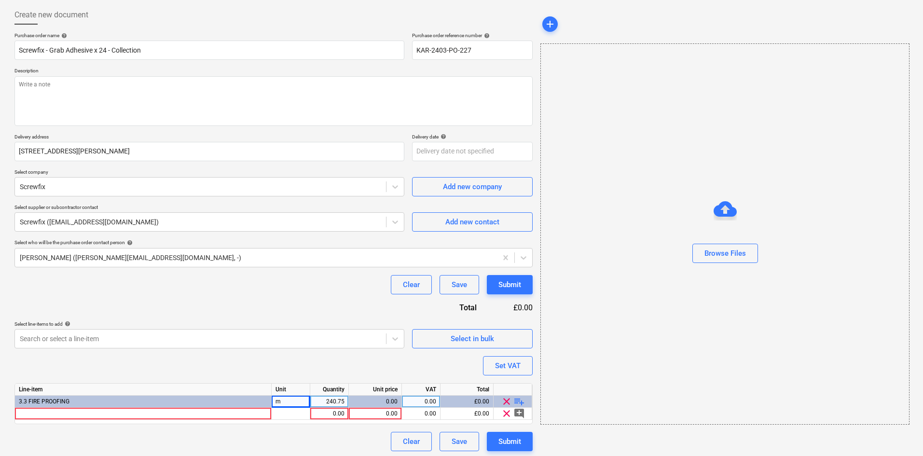
scroll to position [50, 0]
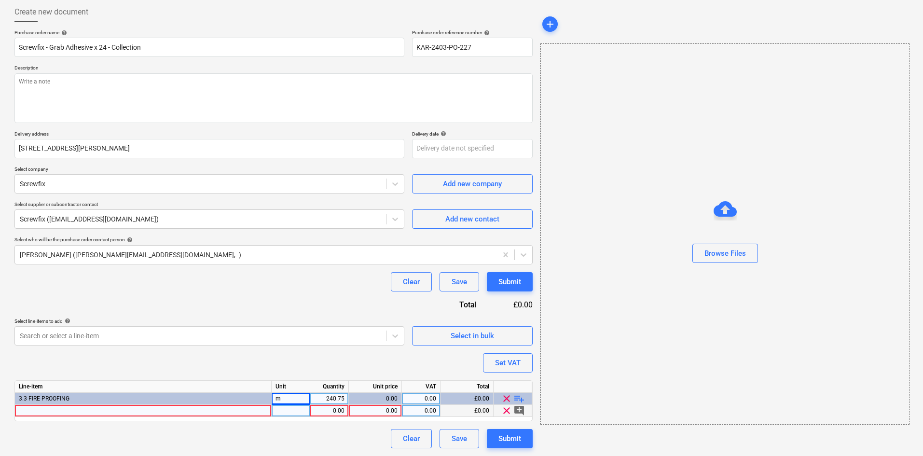
click at [97, 410] on div at bounding box center [143, 411] width 257 height 12
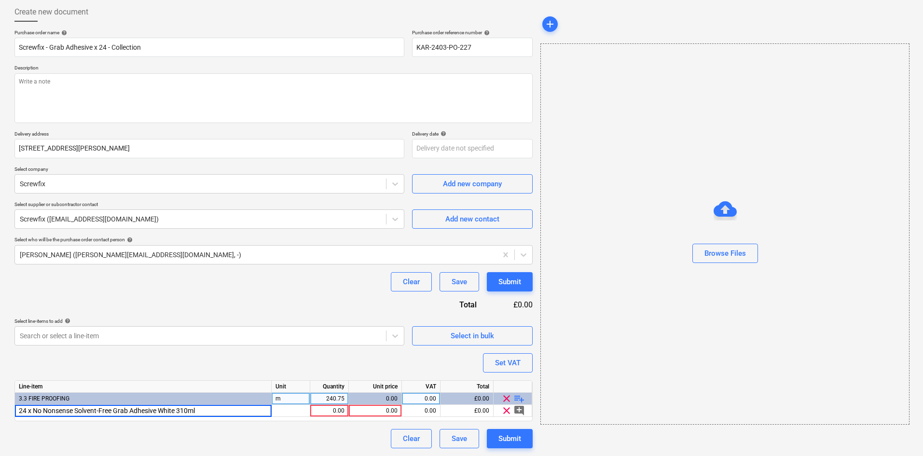
drag, startPoint x: 33, startPoint y: 411, endPoint x: 4, endPoint y: 411, distance: 29.0
click at [4, 411] on div "Create new document Purchase order name help Screwfix - Grab Adhesive x 24 - Co…" at bounding box center [461, 225] width 923 height 461
type input "No Nonsense Solvent-Free Grab Adhesive White 310ml"
type textarea "x"
click at [292, 412] on div "pcs" at bounding box center [291, 411] width 39 height 12
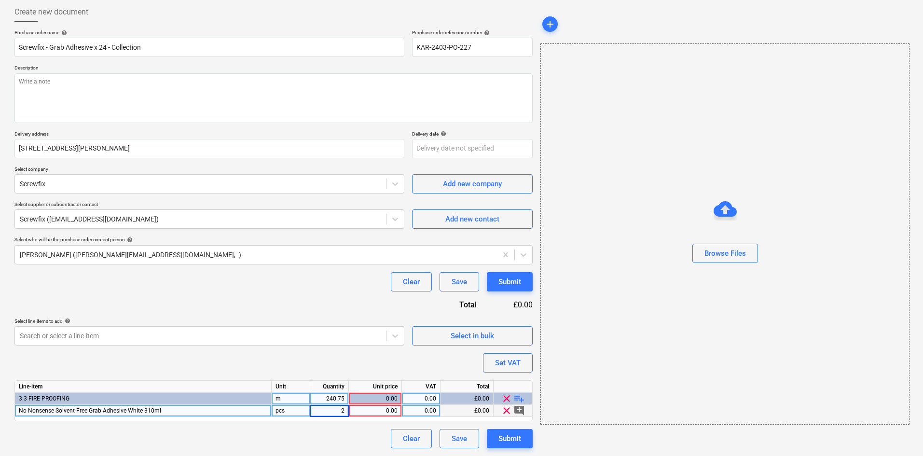
type input "24"
type textarea "x"
type input "1.933"
type textarea "x"
click at [394, 411] on div "1.93" at bounding box center [375, 411] width 45 height 12
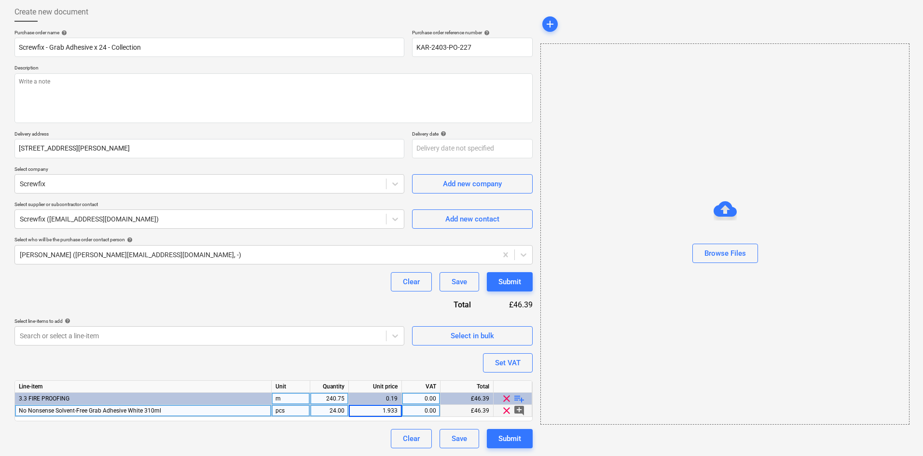
click at [400, 408] on input "1.933" at bounding box center [375, 411] width 53 height 12
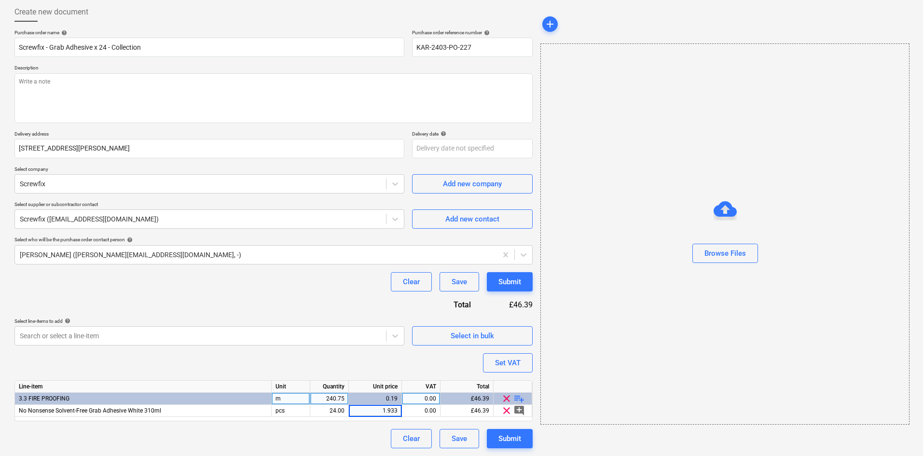
type input "1.9333"
click at [294, 284] on div "Clear Save Submit" at bounding box center [273, 281] width 518 height 19
click at [382, 364] on div "Purchase order name help Screwfix - Grab Adhesive x 24 - Collection Purchase or…" at bounding box center [273, 238] width 518 height 419
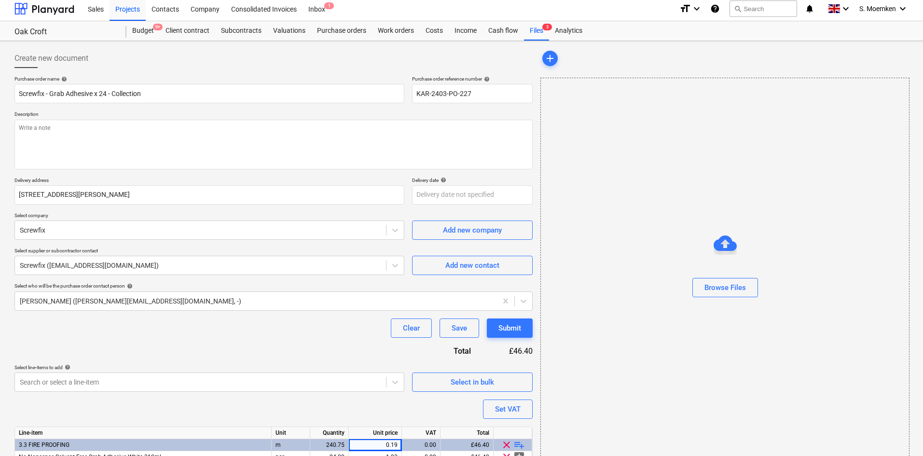
scroll to position [0, 0]
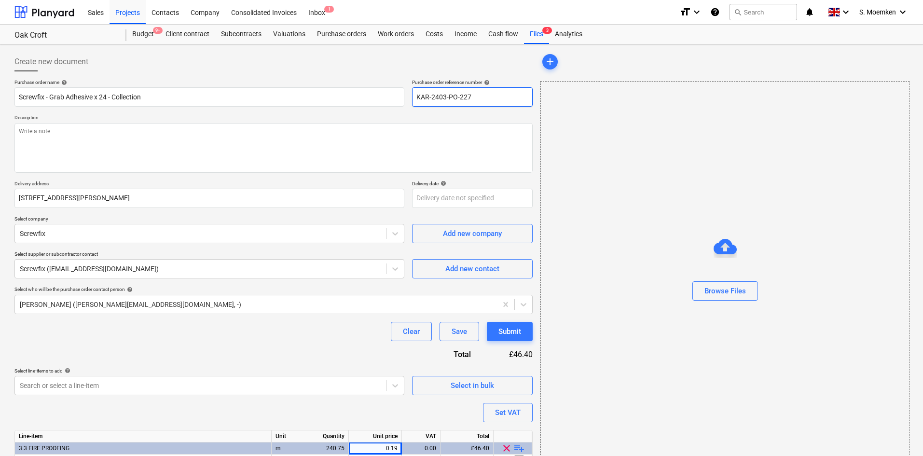
drag, startPoint x: 476, startPoint y: 97, endPoint x: 405, endPoint y: 97, distance: 70.5
click at [405, 97] on div "Purchase order name help Screwfix - Grab Adhesive x 24 - Collection Purchase or…" at bounding box center [273, 93] width 518 height 28
click at [181, 99] on input "Screwfix - Grab Adhesive x 24 - Collection" at bounding box center [209, 96] width 390 height 19
type textarea "x"
type input "Screwfix - Grab Adhesive x 24 - Collection -"
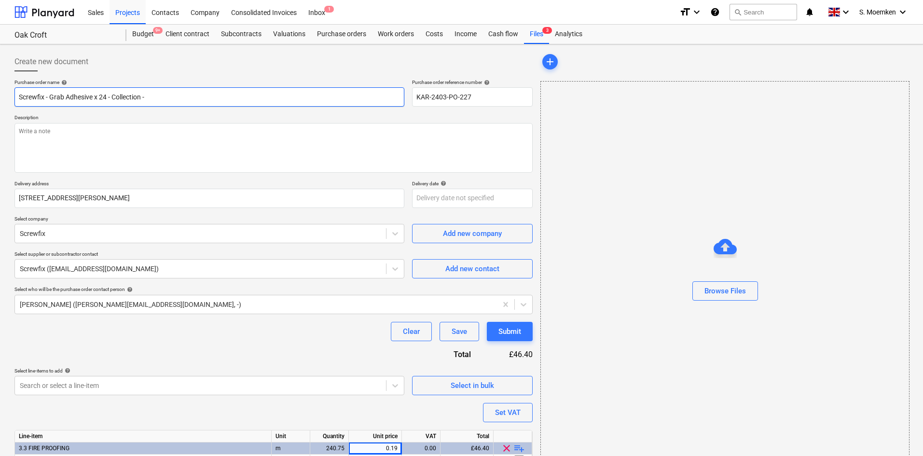
type textarea "x"
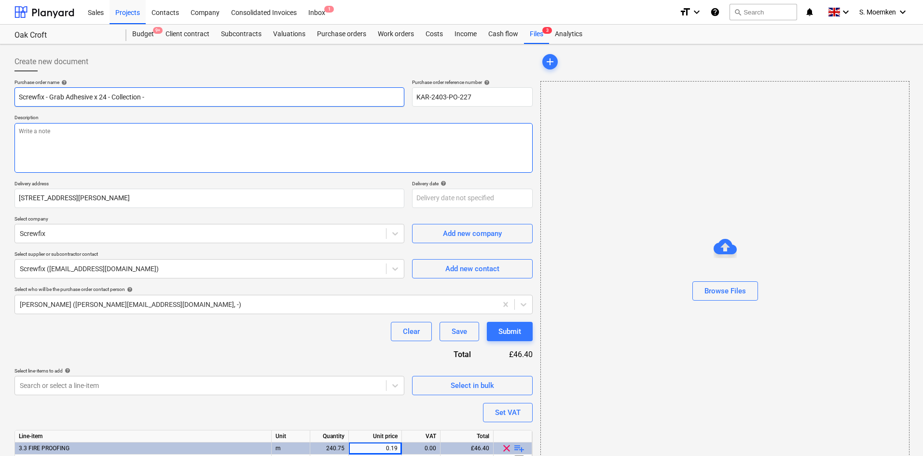
type input "Screwfix - Grab Adhesive x 24 - Collection -"
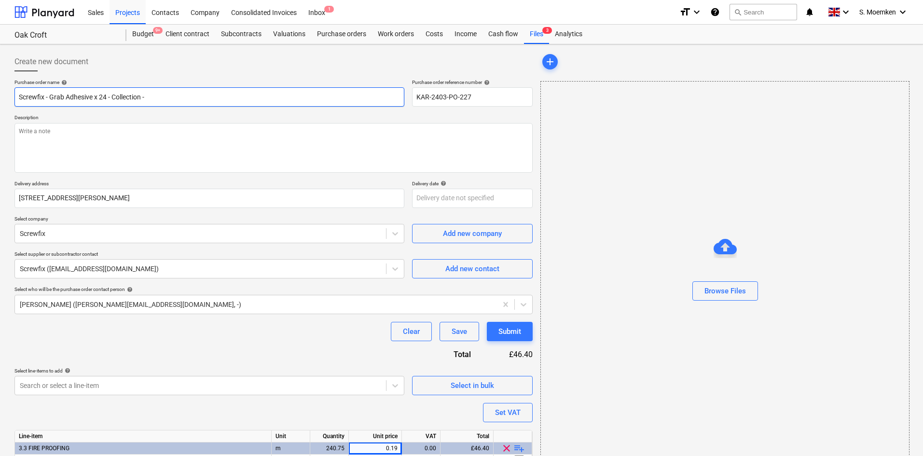
click at [163, 102] on input "Screwfix - Grab Adhesive x 24 - Collection -" at bounding box center [209, 96] width 390 height 19
paste input "A23273185196"
type textarea "x"
type input "Screwfix - Grab Adhesive x 24 - Collection - A23273185196"
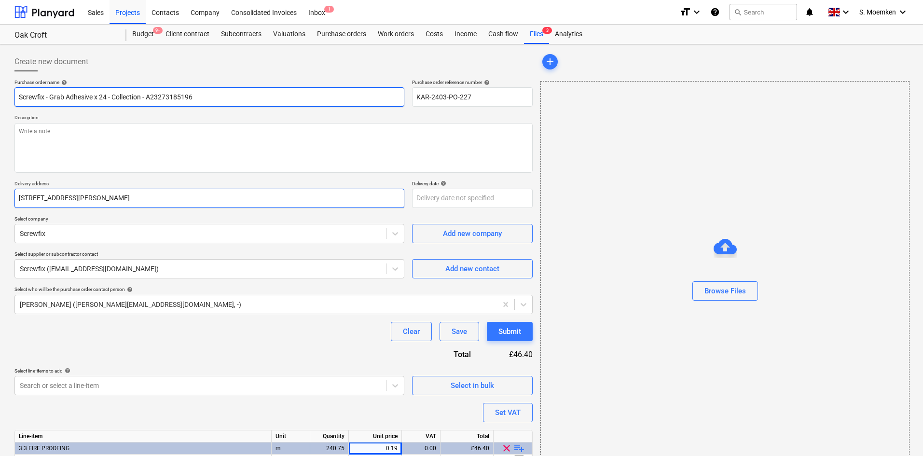
type textarea "x"
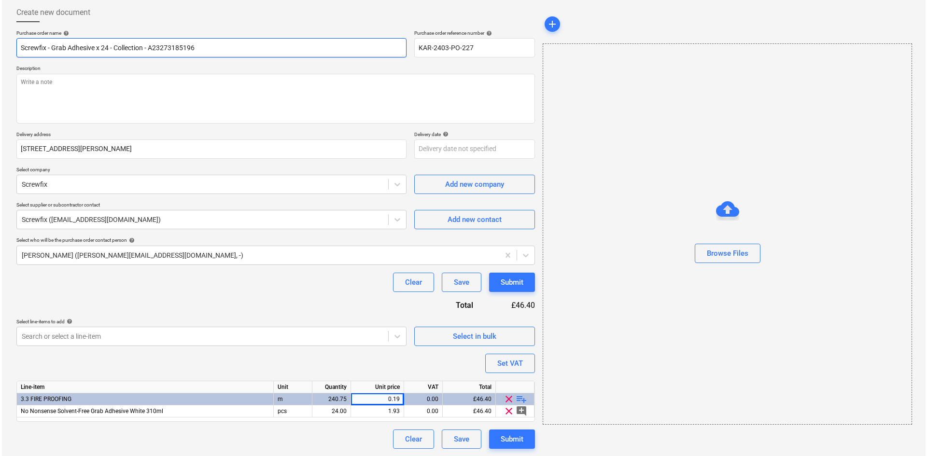
scroll to position [50, 0]
type input "Screwfix - Grab Adhesive x 24 - Collection - A23273185196"
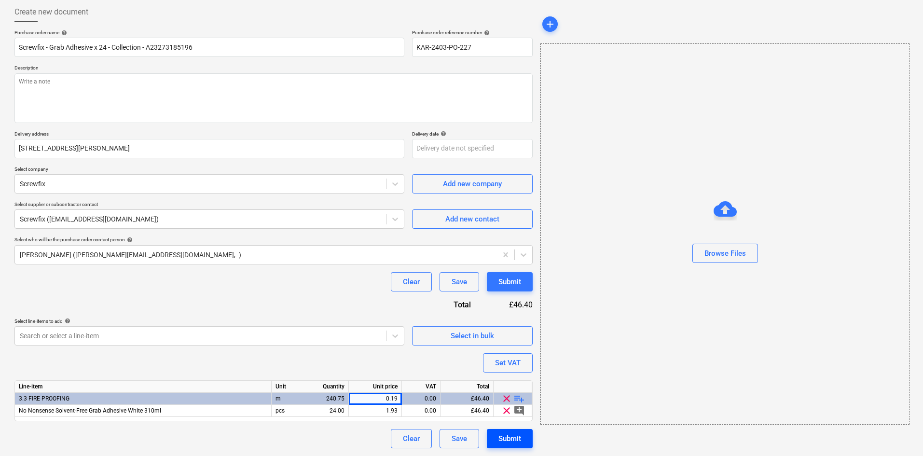
click at [508, 439] on div "Submit" at bounding box center [510, 438] width 23 height 13
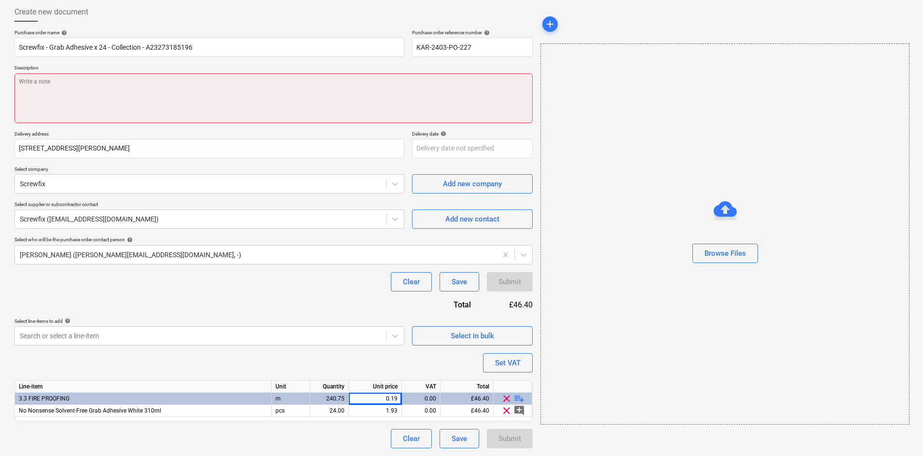
click at [52, 91] on textarea at bounding box center [273, 98] width 518 height 50
paste textarea "A23273185196"
type textarea "x"
type textarea "A23273185196"
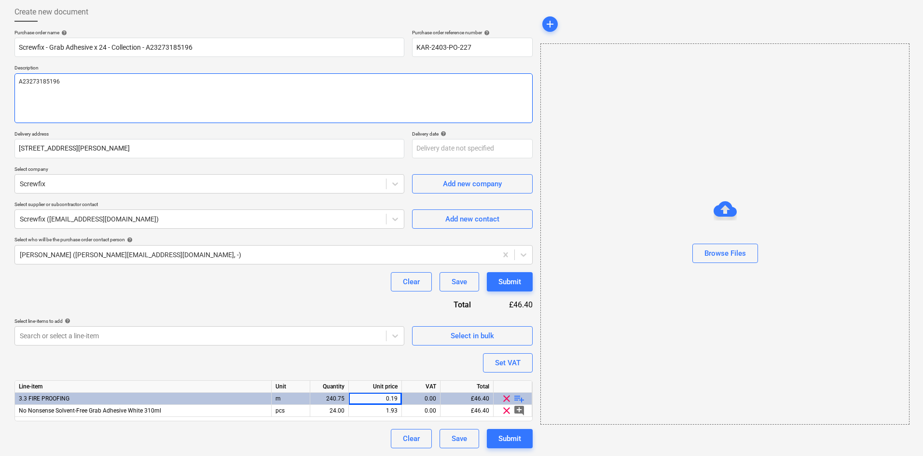
type textarea "x"
type textarea "A23273185196"
type textarea "x"
type textarea "A23273185196 -"
type textarea "x"
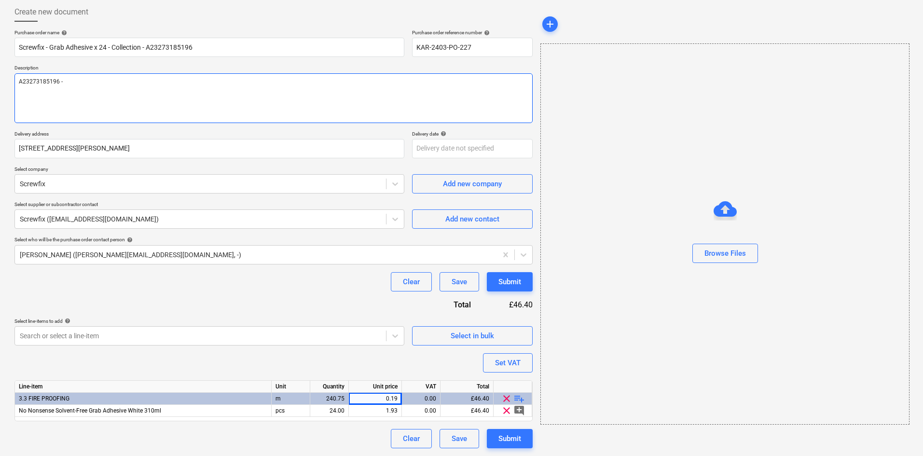
type textarea "A23273185196 -"
type textarea "x"
type textarea "A23273185196 - c"
type textarea "x"
type textarea "A23273185196 - co"
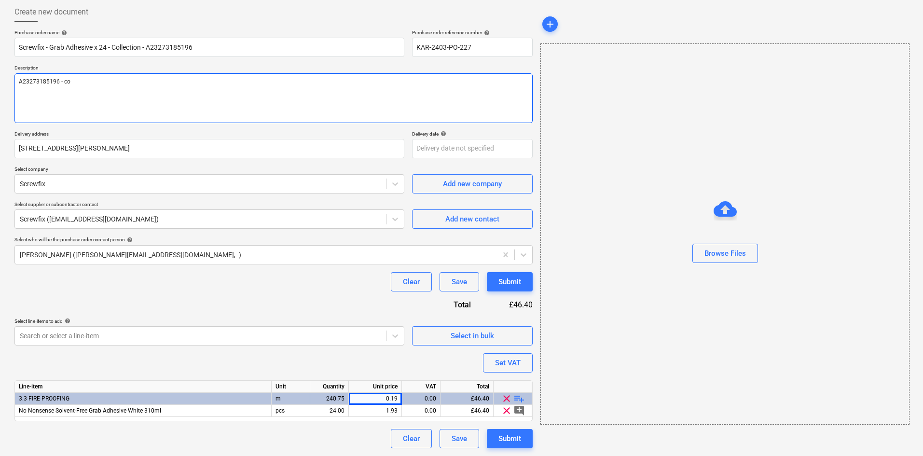
type textarea "x"
type textarea "A23273185196 - col"
type textarea "x"
type textarea "A23273185196 - coll"
type textarea "x"
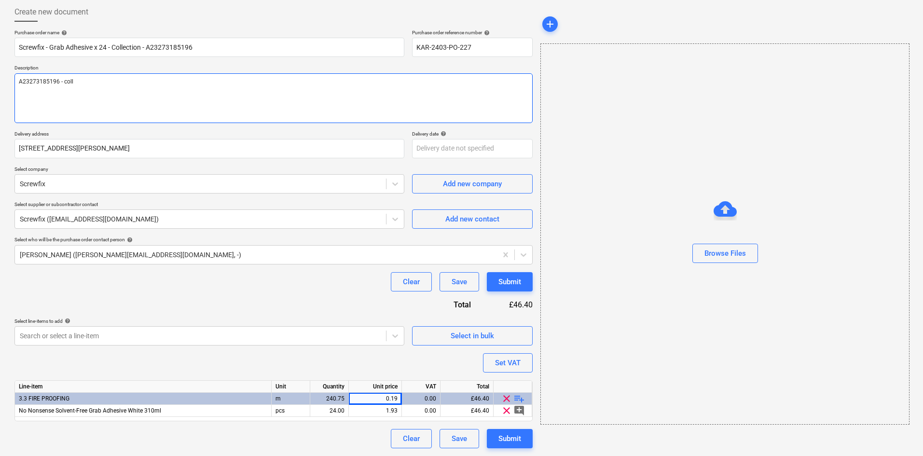
type textarea "A23273185196 - colle"
type textarea "x"
type textarea "A23273185196 - collec"
type textarea "x"
type textarea "A23273185196 - collect"
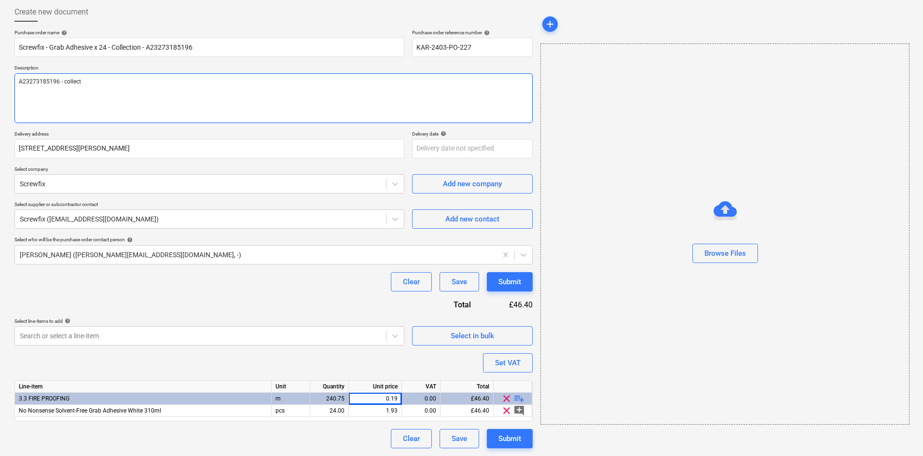
type textarea "x"
type textarea "A23273185196 - collecti"
type textarea "x"
type textarea "A23273185196 - collectio"
type textarea "x"
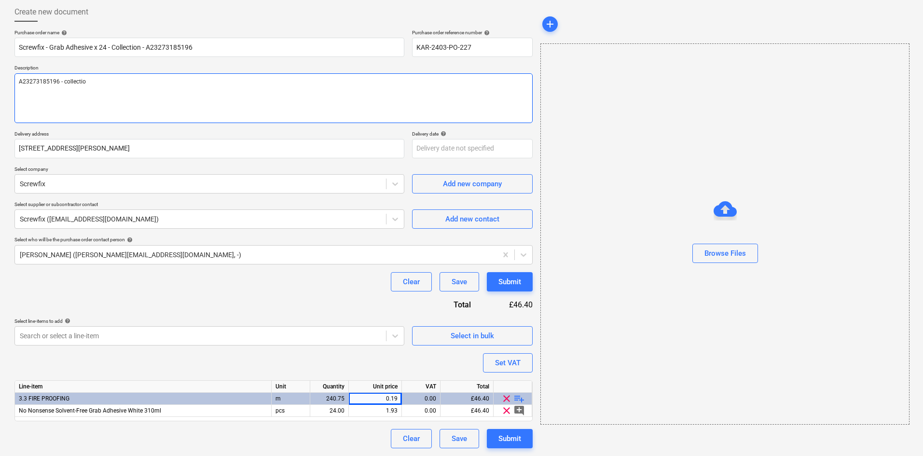
type textarea "A23273185196 - collection"
type textarea "x"
type textarea "A23273185196 - collection."
type textarea "x"
type textarea "A23273185196 - collection."
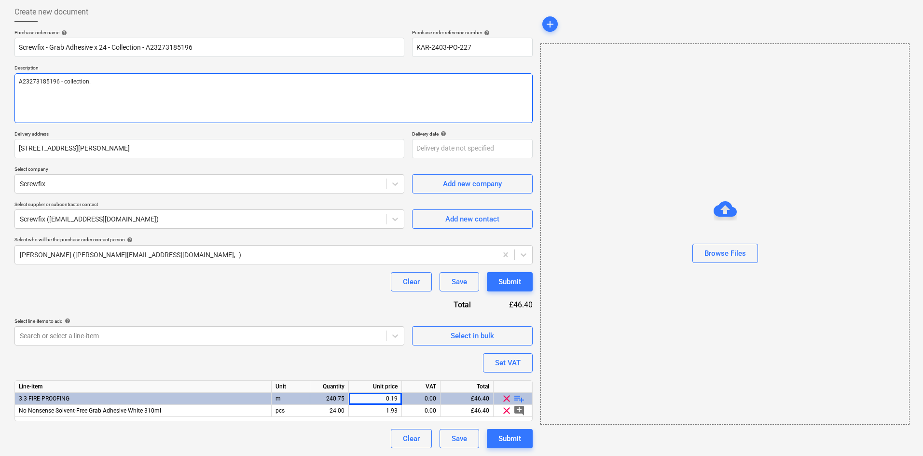
type textarea "x"
type textarea "A23273185196 - collection."
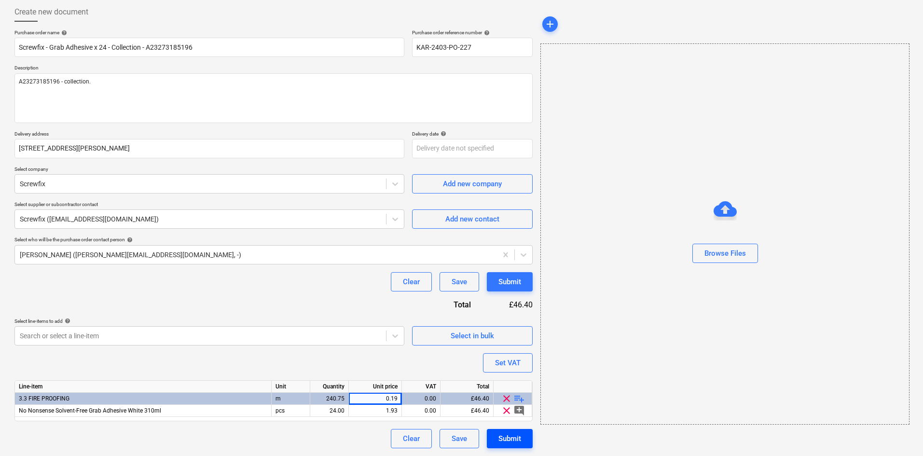
click at [516, 439] on div "Submit" at bounding box center [510, 438] width 23 height 13
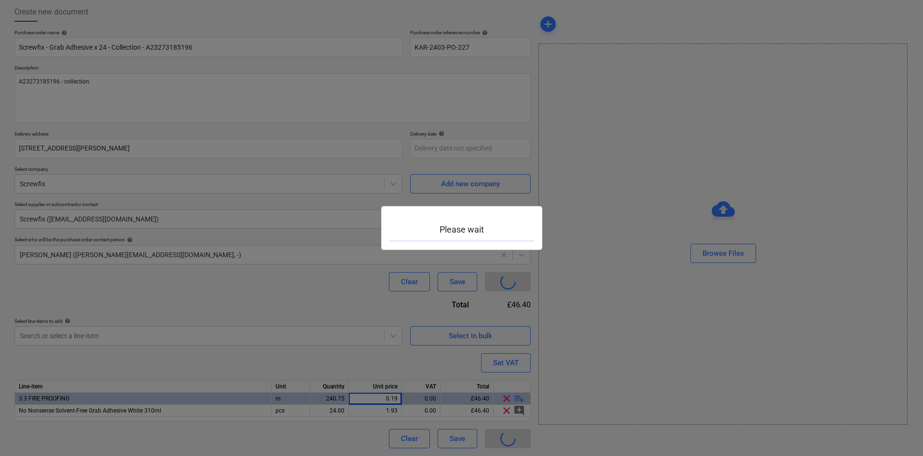
type textarea "x"
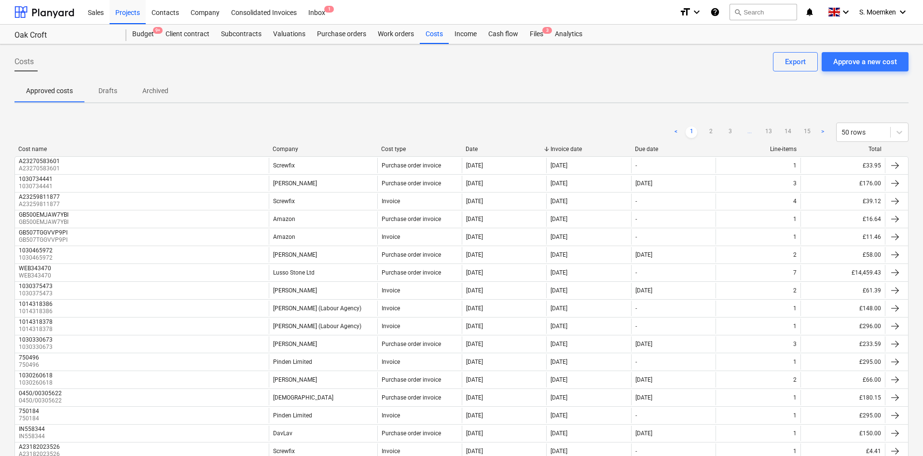
click at [290, 149] on div "Company" at bounding box center [323, 149] width 101 height 7
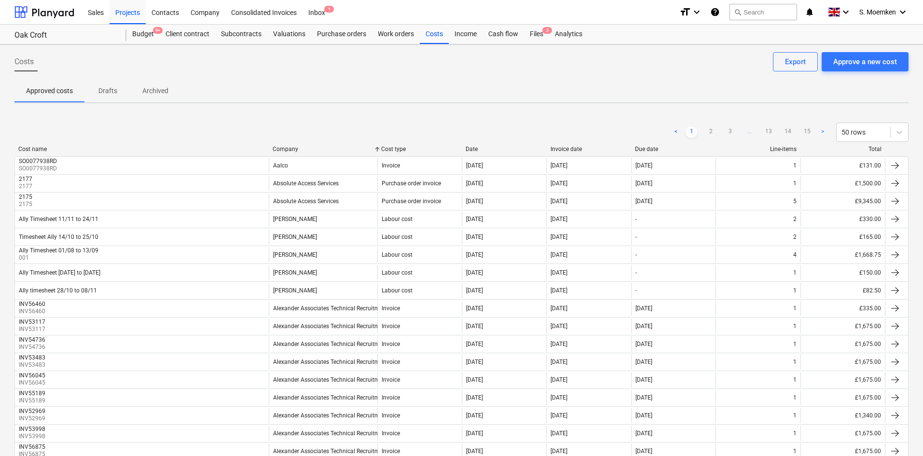
click at [286, 147] on div "Company" at bounding box center [323, 149] width 101 height 7
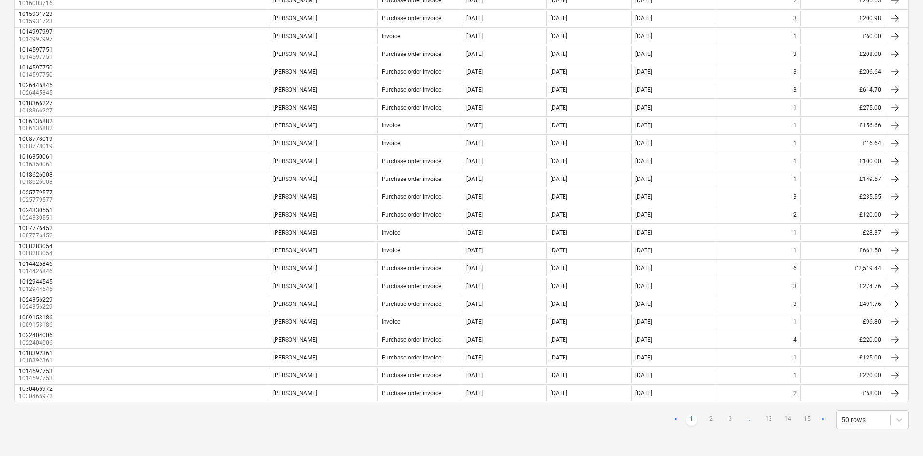
scroll to position [648, 0]
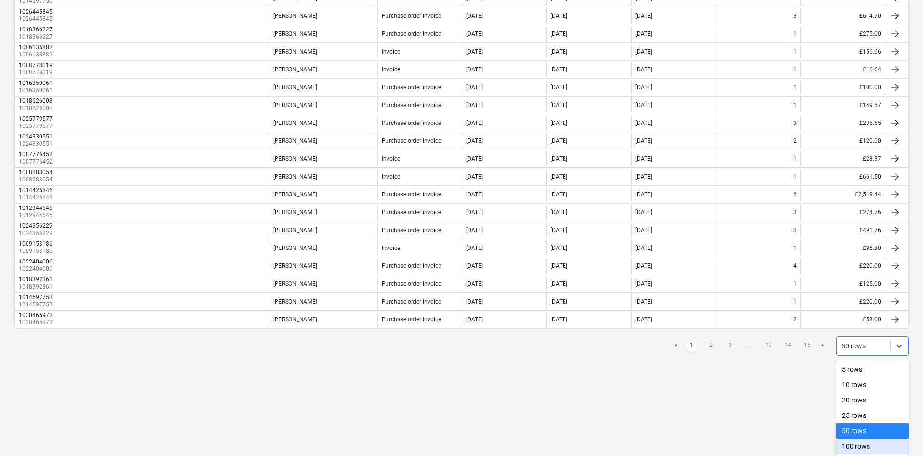
click at [860, 444] on div "100 rows" at bounding box center [872, 446] width 72 height 15
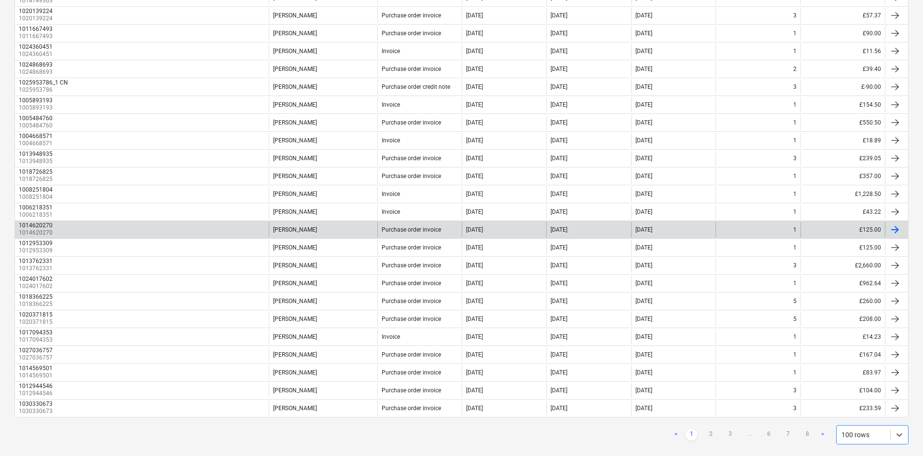
scroll to position [1540, 0]
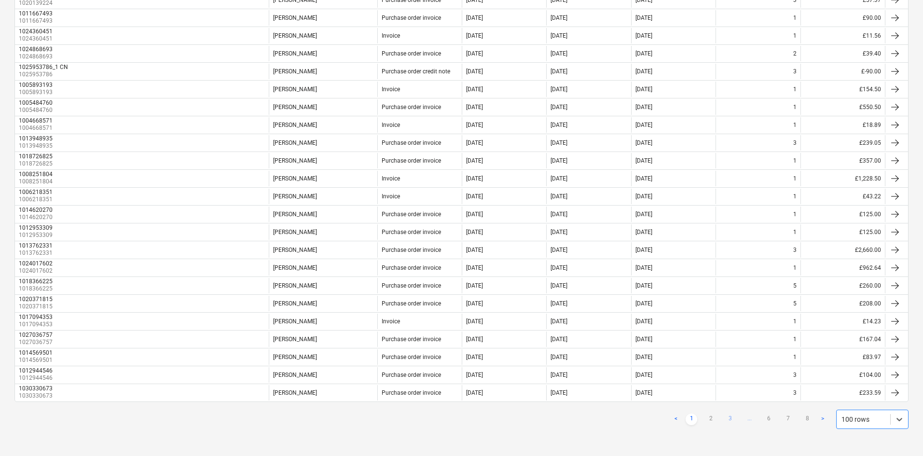
click at [728, 417] on link "3" at bounding box center [730, 420] width 12 height 12
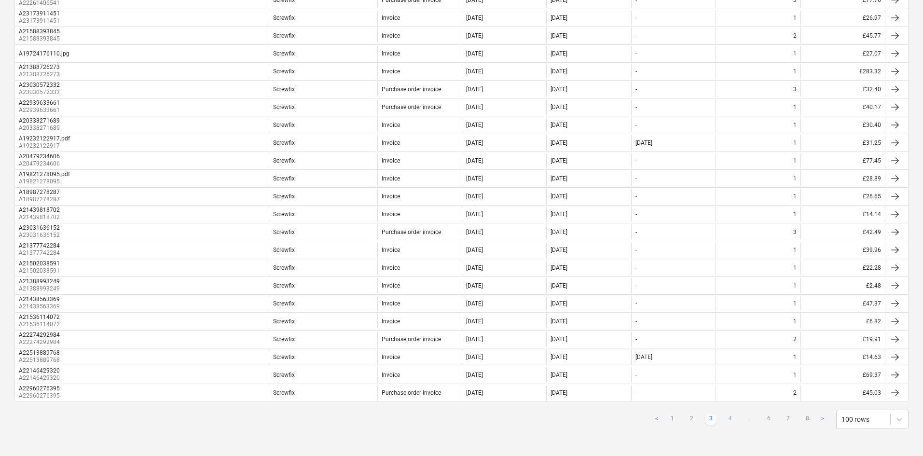
click at [731, 418] on link "4" at bounding box center [730, 420] width 12 height 12
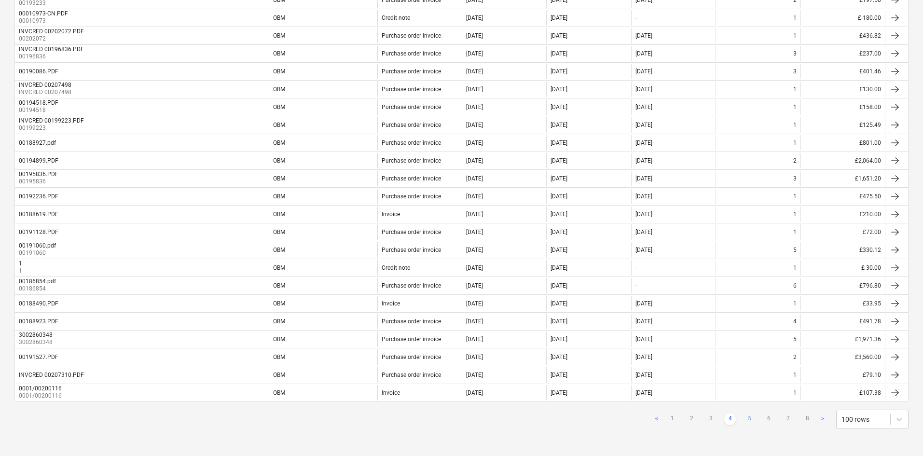
click at [750, 416] on link "5" at bounding box center [750, 420] width 12 height 12
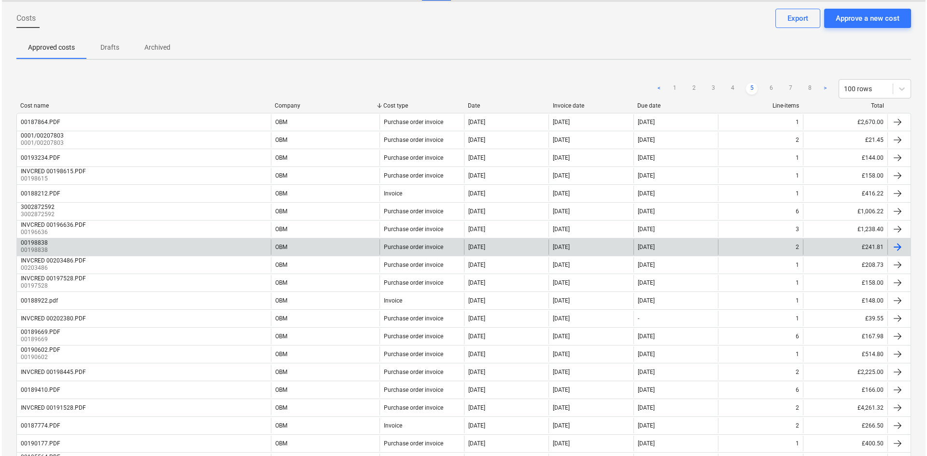
scroll to position [0, 0]
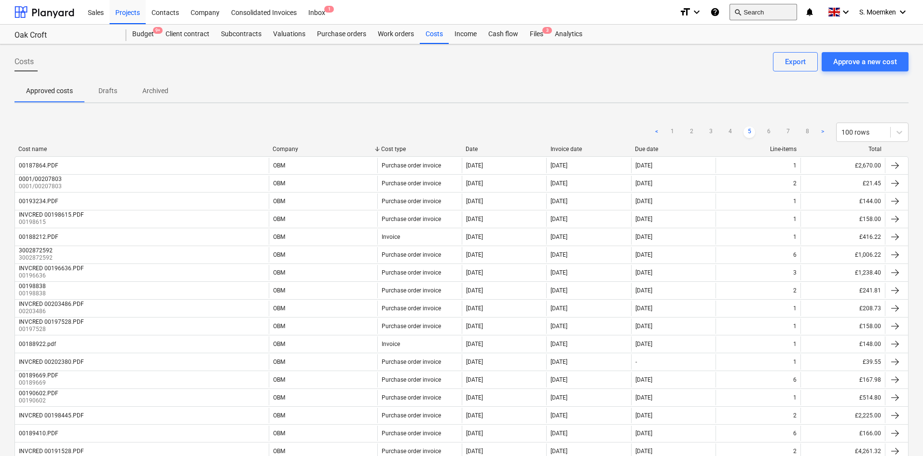
click at [746, 15] on button "search Search" at bounding box center [764, 12] width 68 height 16
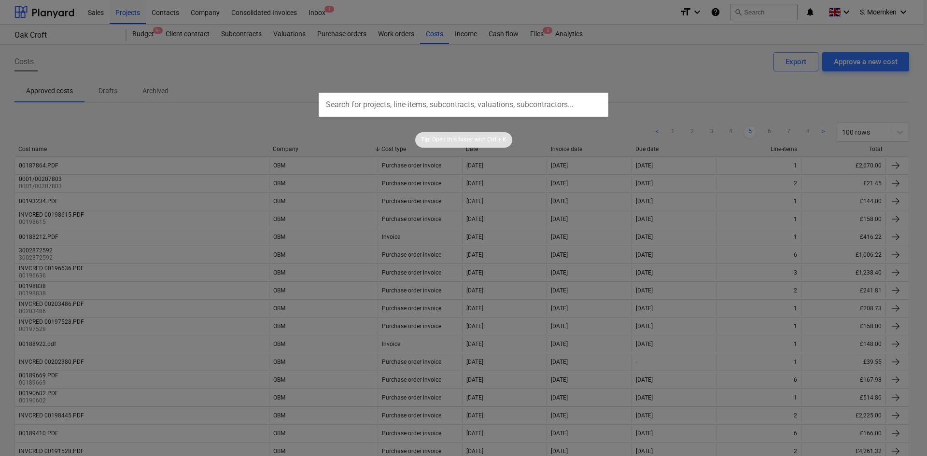
click at [451, 114] on input "text" at bounding box center [464, 105] width 290 height 24
paste input "0001/00189502"
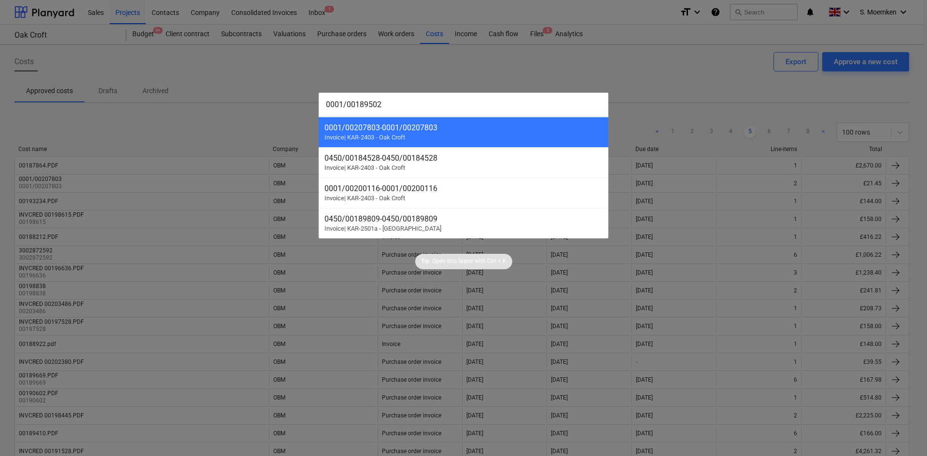
drag, startPoint x: 342, startPoint y: 105, endPoint x: 311, endPoint y: 103, distance: 30.9
click at [311, 103] on div "0001/00189502 0001/00207803 - 0001/00207803 Invoice | KAR-2403 - Oak Croft 0450…" at bounding box center [463, 228] width 927 height 456
type input "00189502"
click at [274, 50] on div at bounding box center [463, 228] width 927 height 456
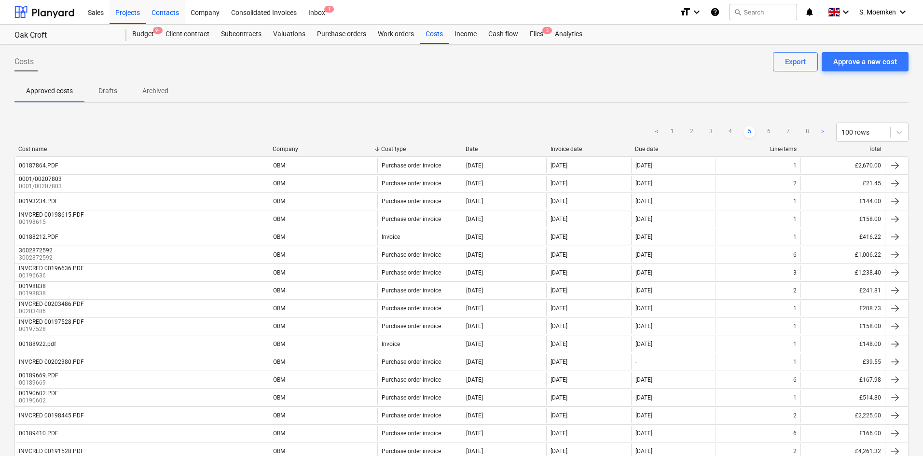
click at [160, 13] on div "Contacts" at bounding box center [165, 12] width 39 height 25
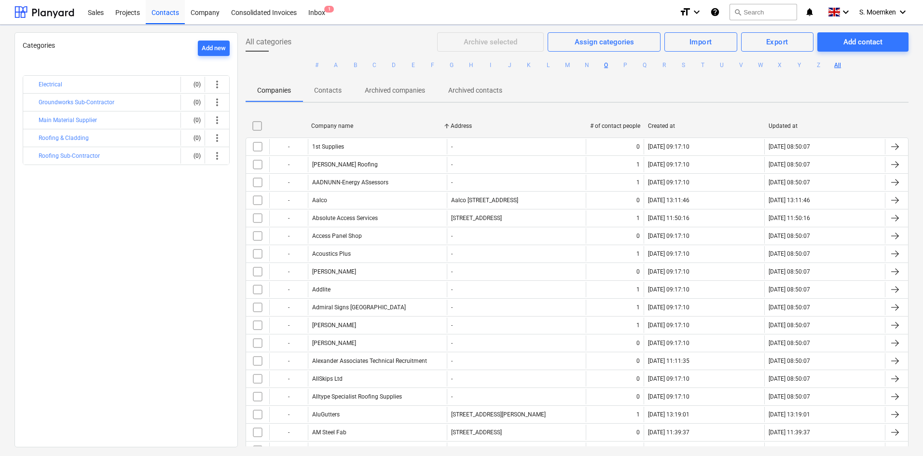
click at [601, 68] on button "O" at bounding box center [606, 65] width 12 height 12
click at [606, 65] on button "O" at bounding box center [606, 65] width 12 height 12
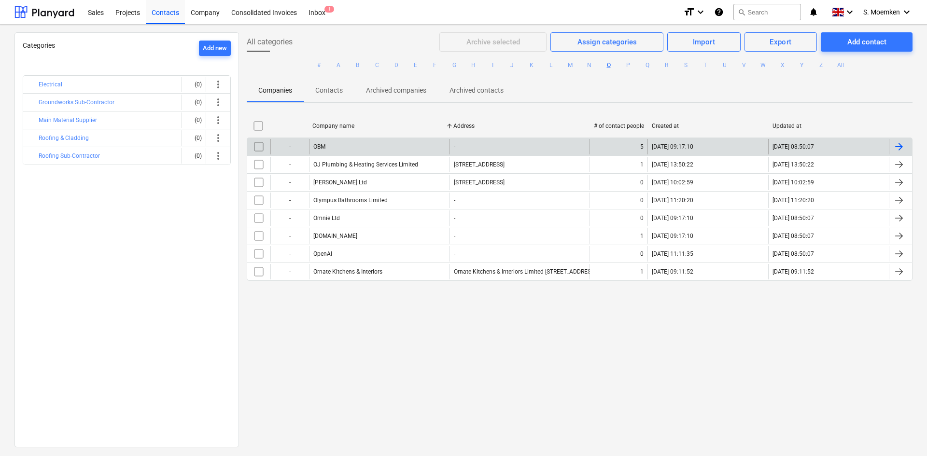
click at [343, 145] on div "OBM" at bounding box center [379, 146] width 140 height 15
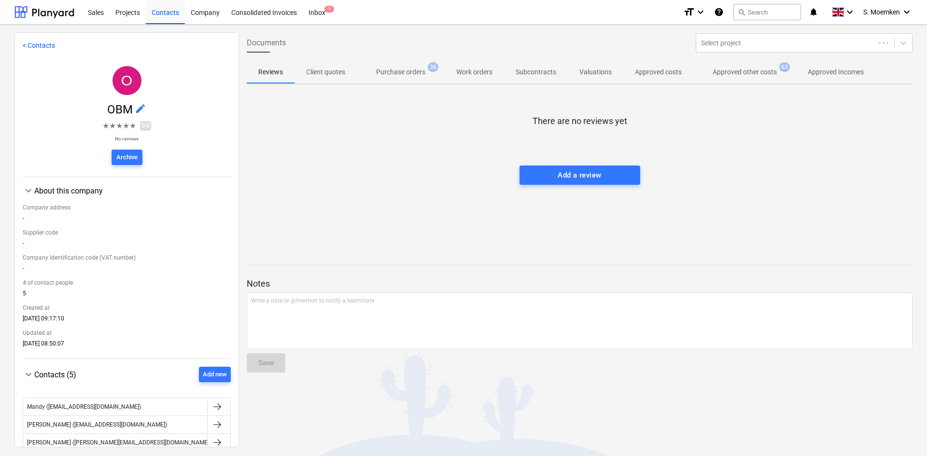
click at [754, 72] on p "Approved other costs" at bounding box center [744, 72] width 64 height 10
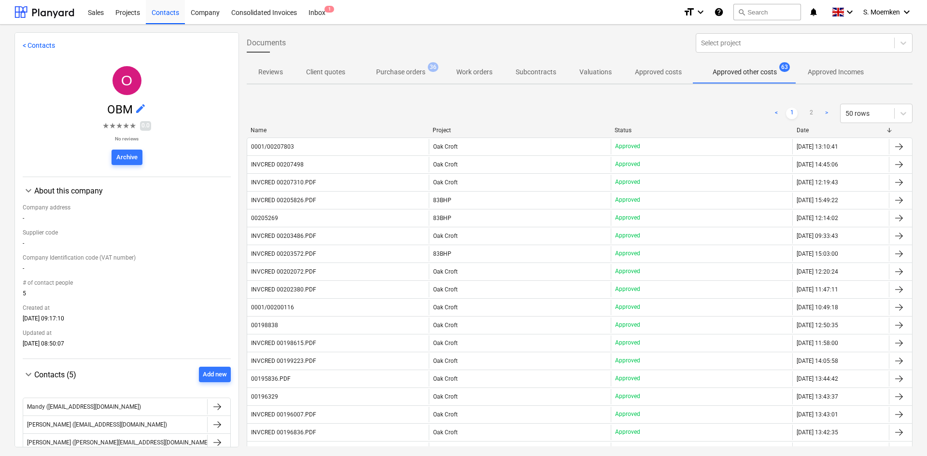
click at [803, 131] on div "Date" at bounding box center [840, 130] width 89 height 7
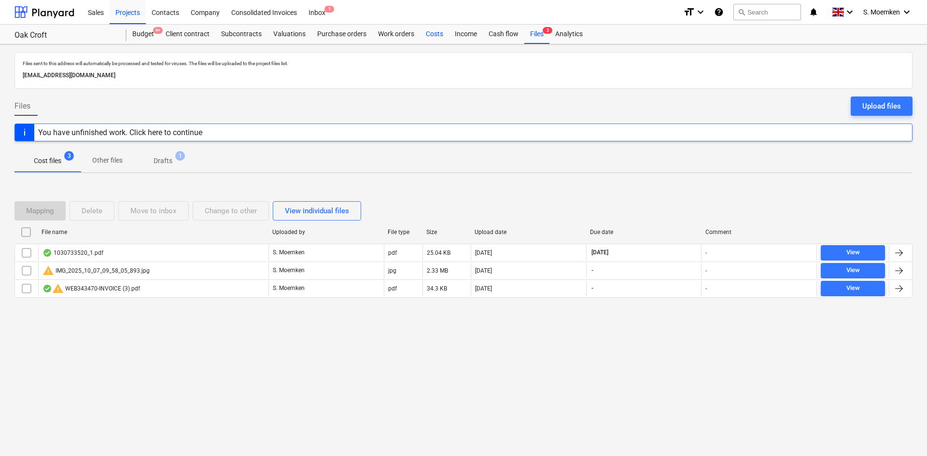
click at [433, 36] on div "Costs" at bounding box center [434, 34] width 29 height 19
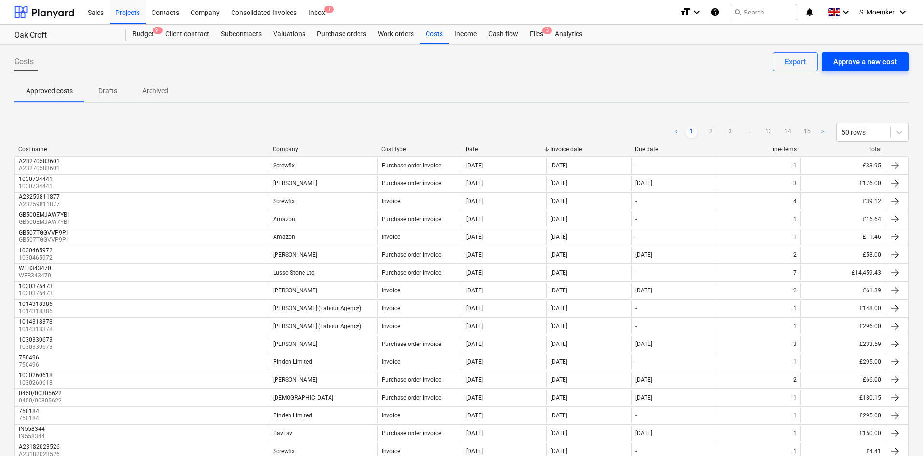
click at [854, 68] on div "Approve a new cost" at bounding box center [865, 62] width 64 height 13
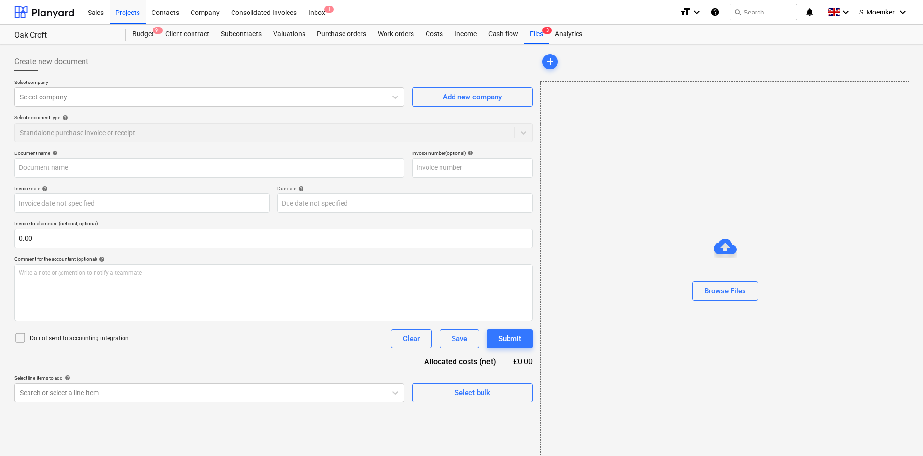
click at [766, 194] on div "Browse Files" at bounding box center [725, 271] width 369 height 381
type input "00189502.PDF"
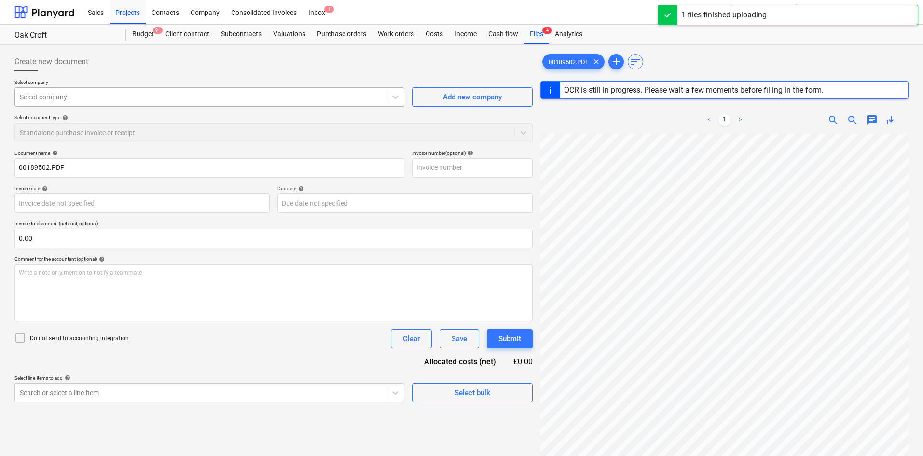
type input "[DATE]"
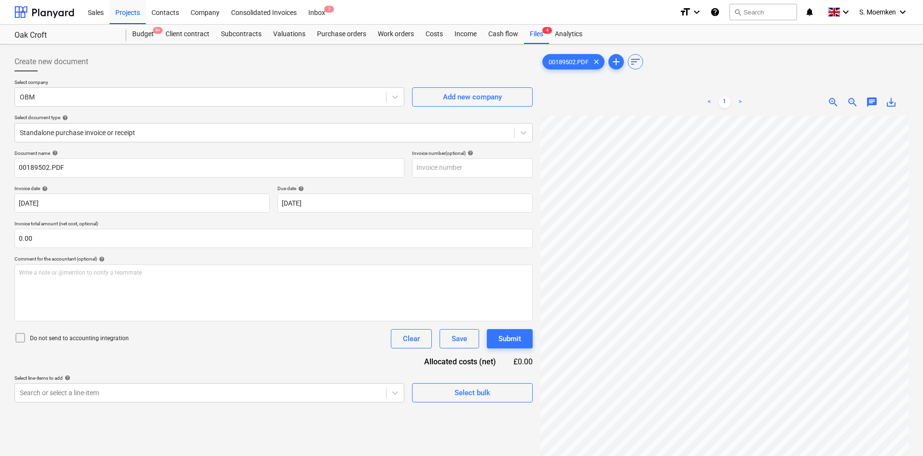
click at [21, 343] on icon at bounding box center [20, 338] width 12 height 12
click at [131, 135] on div at bounding box center [265, 133] width 490 height 10
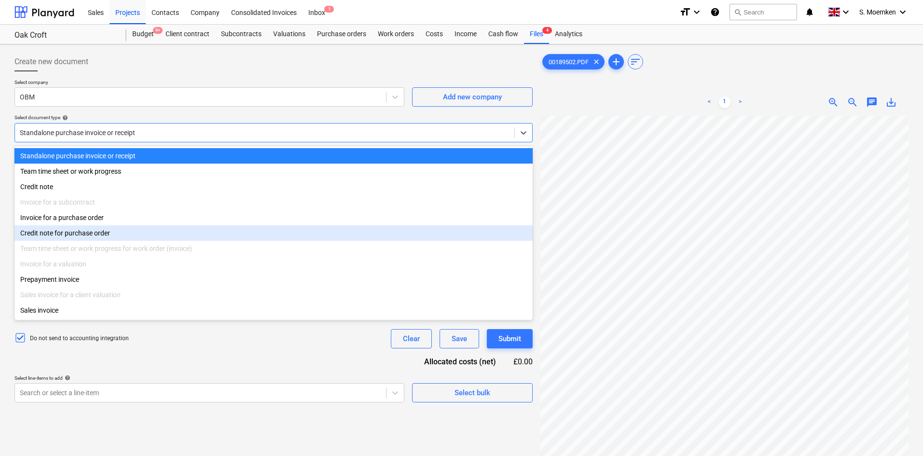
click at [115, 239] on div "Credit note for purchase order" at bounding box center [273, 232] width 518 height 15
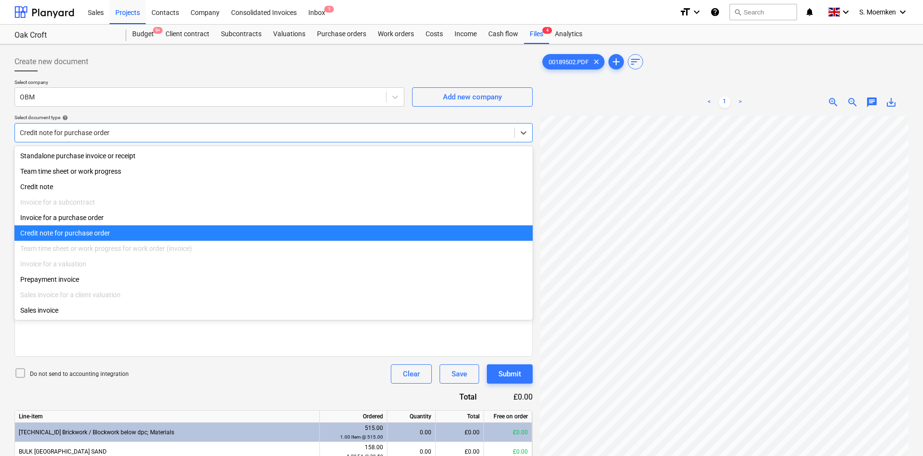
click at [115, 131] on div at bounding box center [265, 133] width 490 height 10
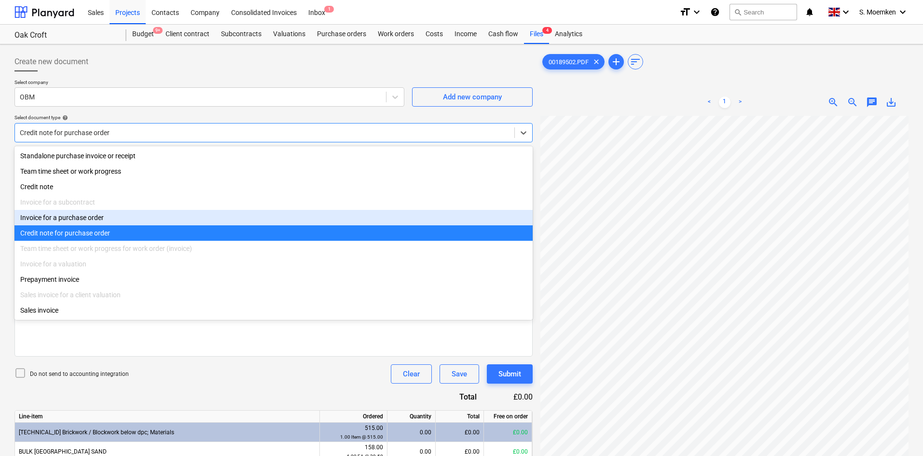
click at [88, 216] on div "Invoice for a purchase order" at bounding box center [273, 217] width 518 height 15
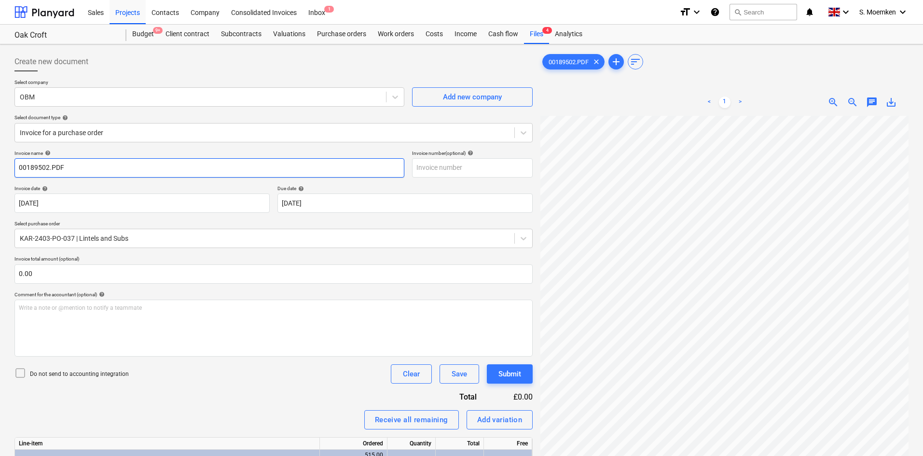
drag, startPoint x: 92, startPoint y: 170, endPoint x: 0, endPoint y: 165, distance: 91.8
click at [0, 165] on div "Create new document Select company OBM Add new company Select document type hel…" at bounding box center [461, 382] width 923 height 676
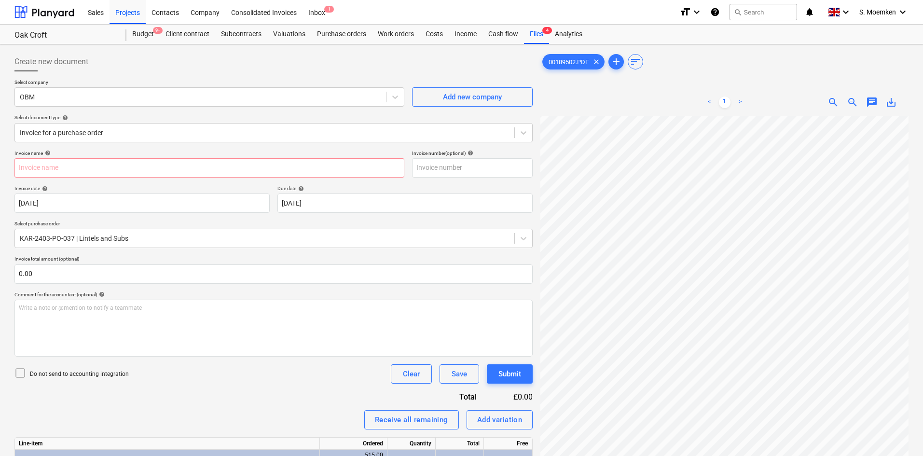
scroll to position [27, 83]
click at [79, 166] on input "text" at bounding box center [209, 167] width 390 height 19
paste input "00189502"
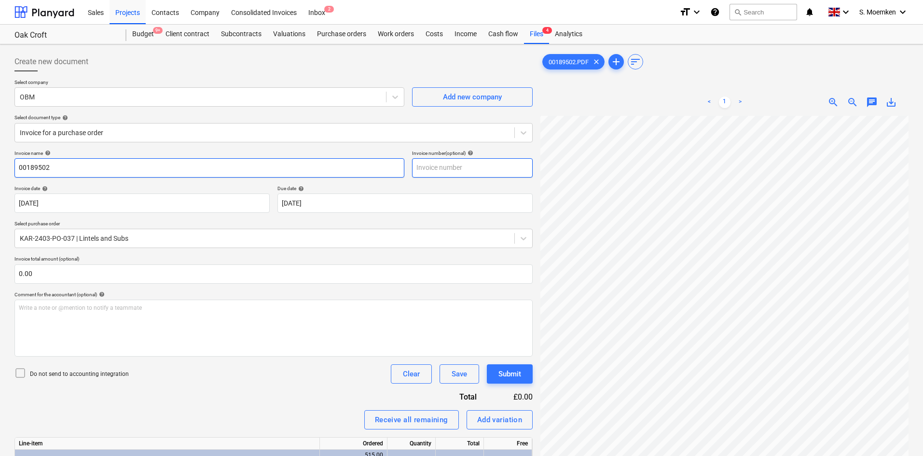
type input "00189502"
click at [469, 164] on input "text" at bounding box center [472, 167] width 121 height 19
paste input "00189502"
type input "00189502"
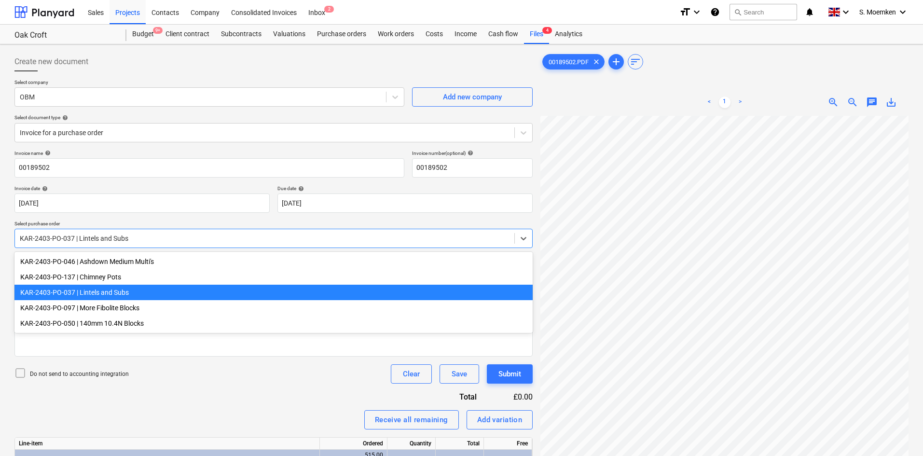
click at [158, 235] on div at bounding box center [265, 239] width 490 height 10
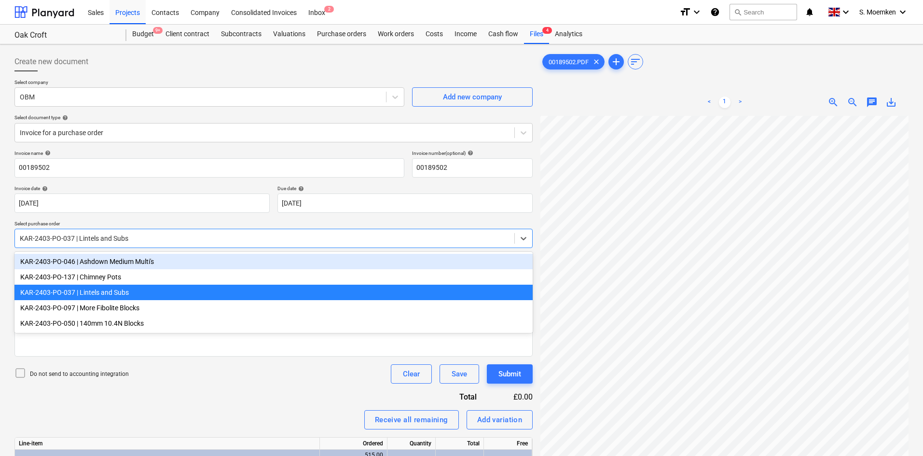
click at [151, 239] on div at bounding box center [265, 239] width 490 height 10
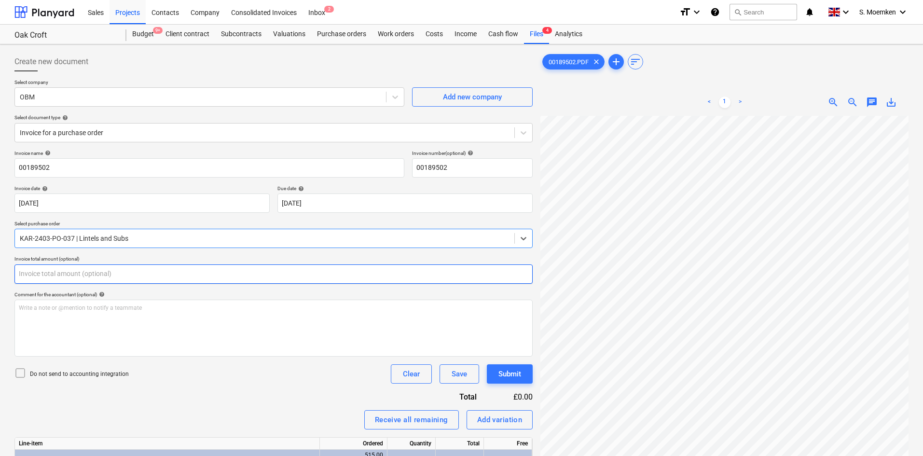
click at [50, 271] on input "text" at bounding box center [273, 273] width 518 height 19
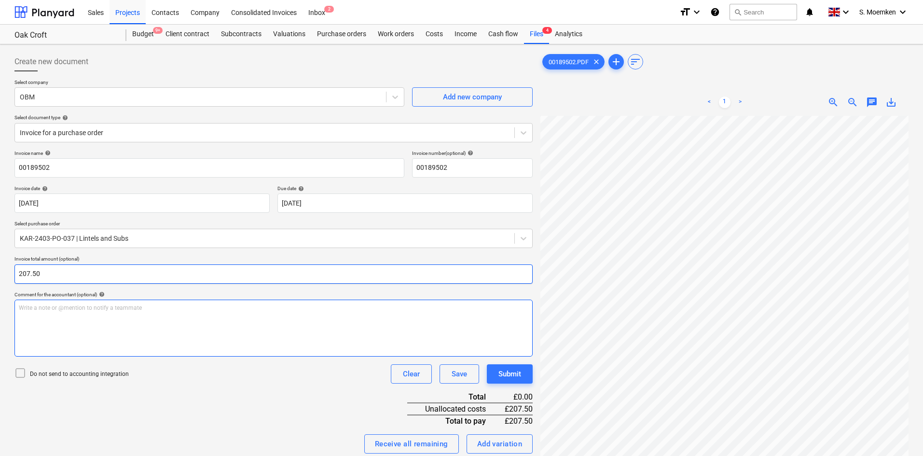
type input "207.50"
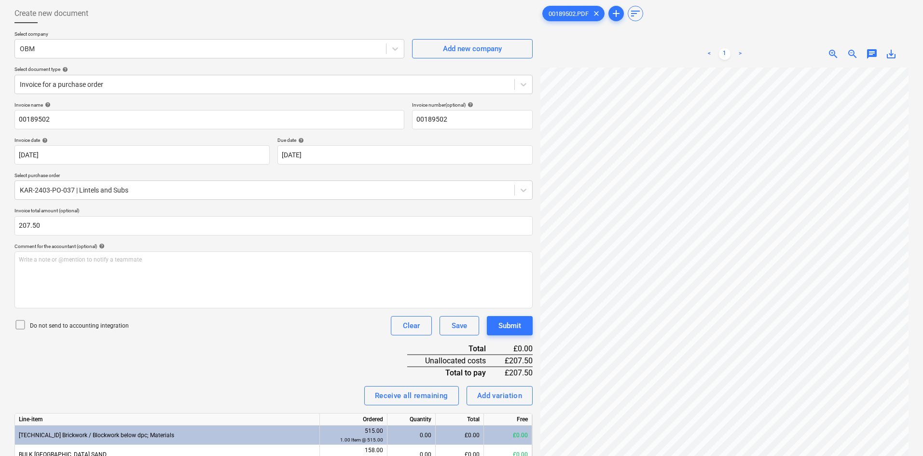
click at [19, 327] on icon at bounding box center [20, 325] width 12 height 12
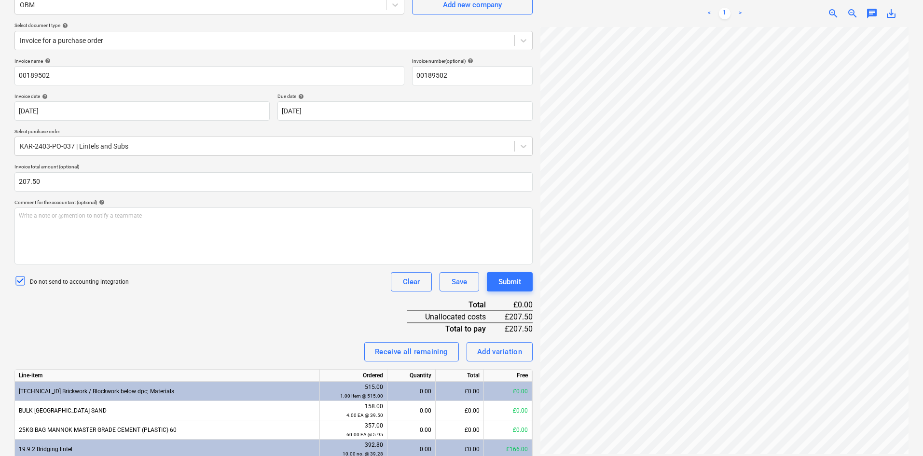
scroll to position [241, 0]
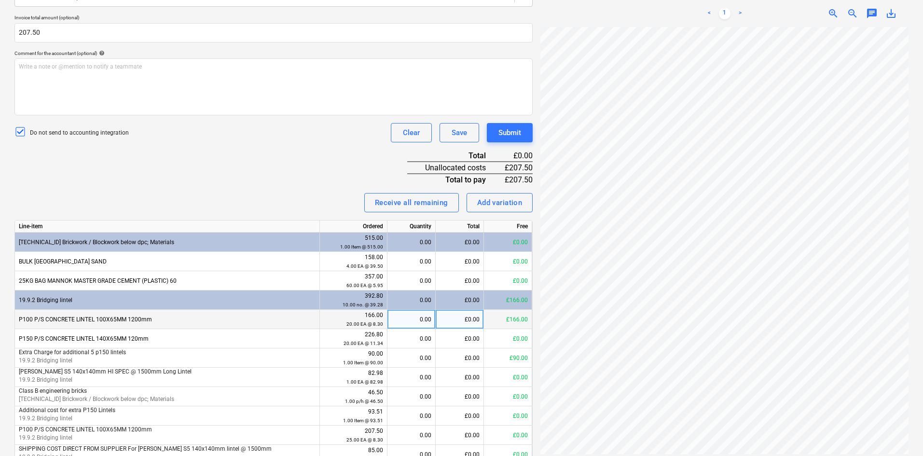
click at [464, 316] on div "£0.00" at bounding box center [460, 319] width 48 height 19
type input "166.00"
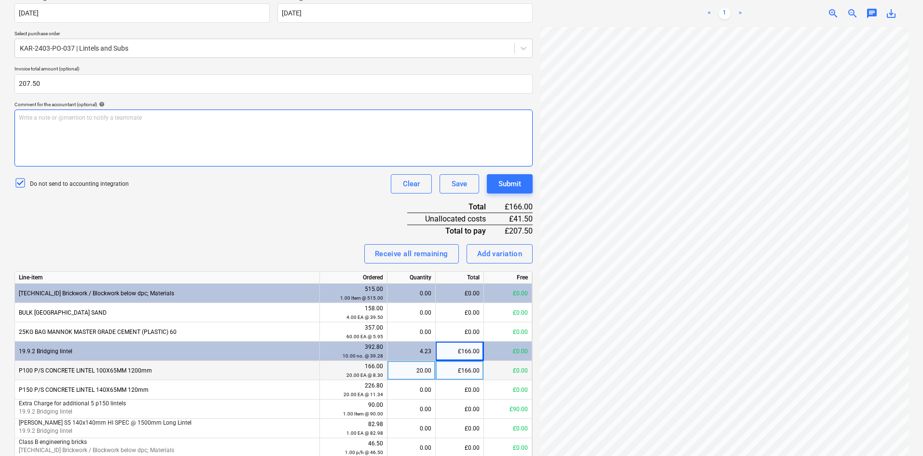
scroll to position [192, 0]
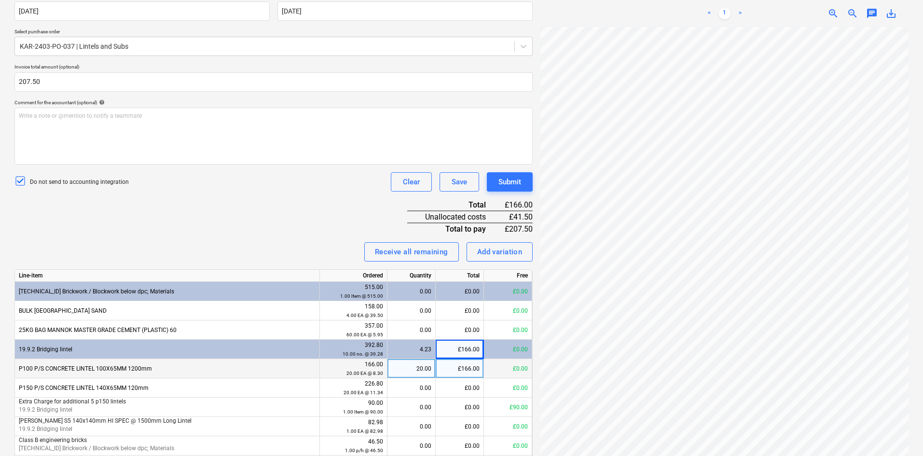
click at [277, 365] on div "P100 P/S CONCRETE LINTEL 100X65MM 1200mm" at bounding box center [167, 368] width 305 height 19
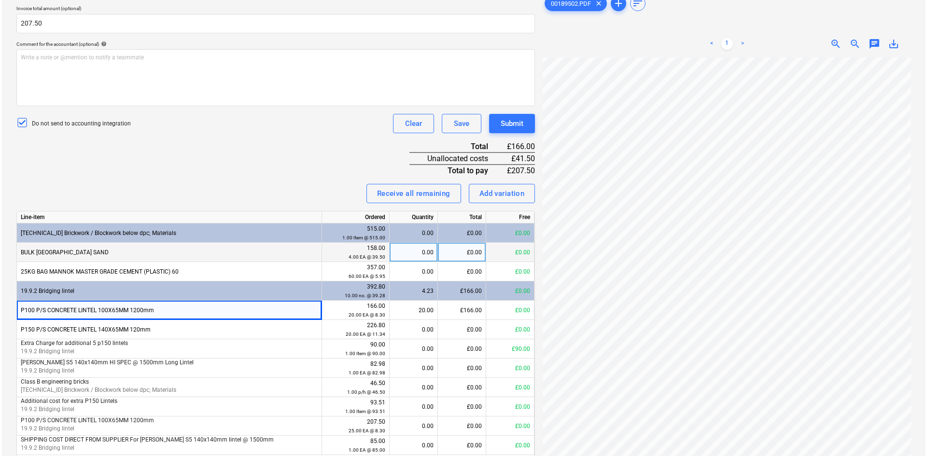
scroll to position [289, 0]
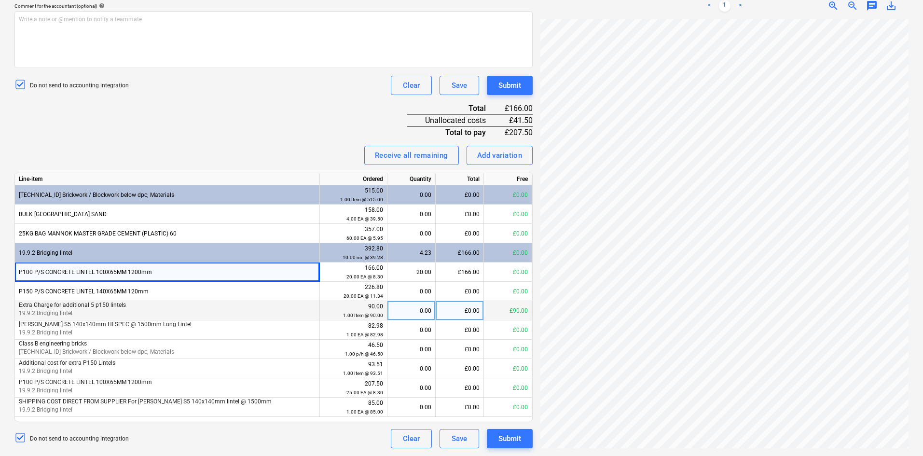
click at [423, 308] on div "0.00" at bounding box center [411, 310] width 40 height 19
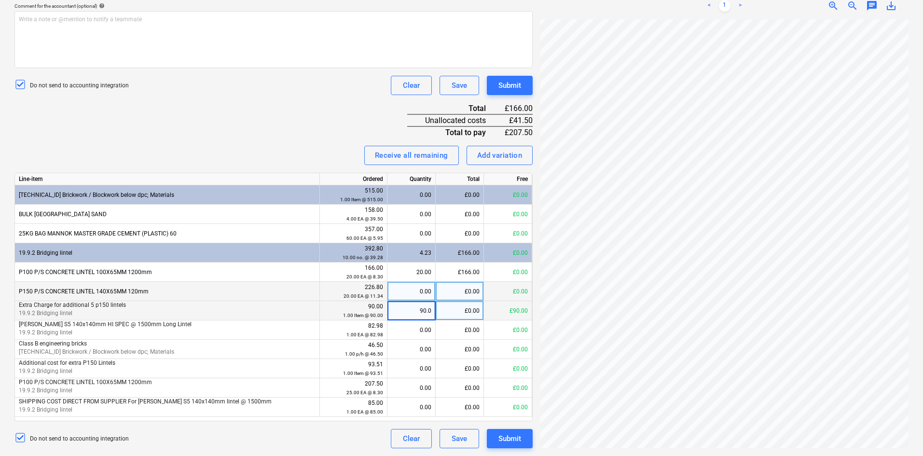
type input "90.00"
click at [465, 306] on div "£90.00" at bounding box center [460, 310] width 48 height 19
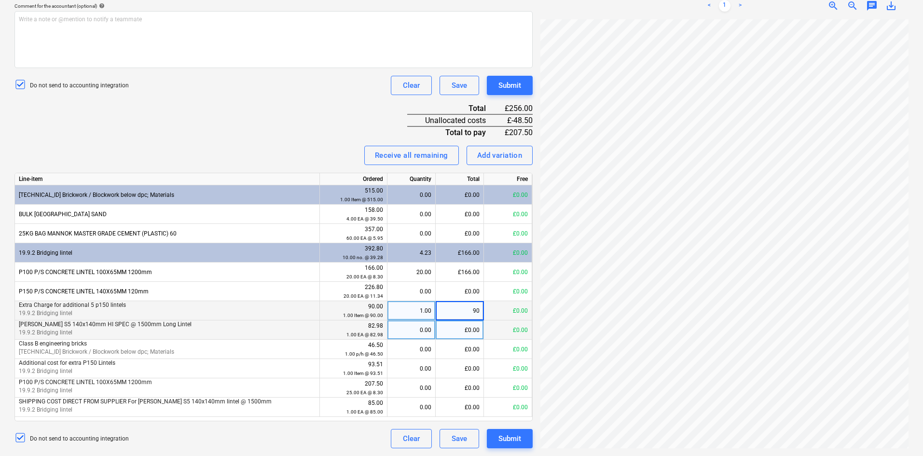
click at [436, 338] on div "£0.00" at bounding box center [460, 329] width 48 height 19
click at [466, 308] on div "£90.00" at bounding box center [460, 310] width 48 height 19
click at [421, 311] on div "0.00" at bounding box center [411, 310] width 40 height 19
click at [451, 315] on div "£0.00" at bounding box center [460, 310] width 48 height 19
type input "41.00"
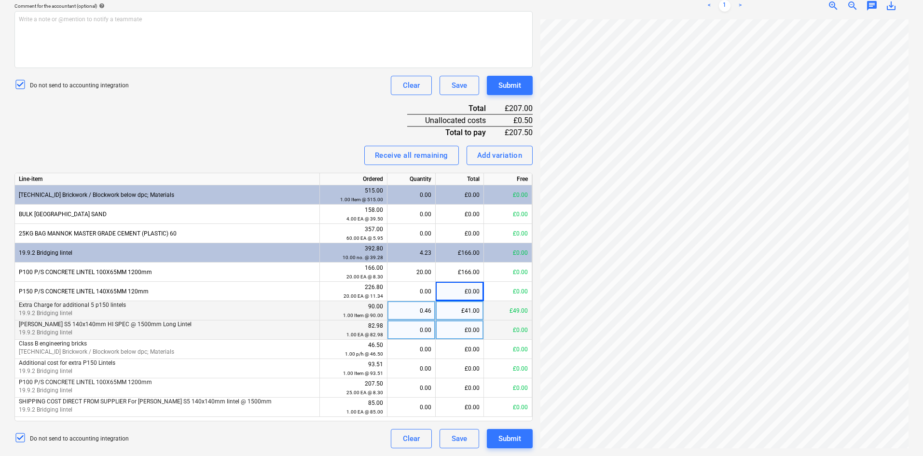
click at [468, 311] on div "£41.00" at bounding box center [460, 310] width 48 height 19
type input "41.5"
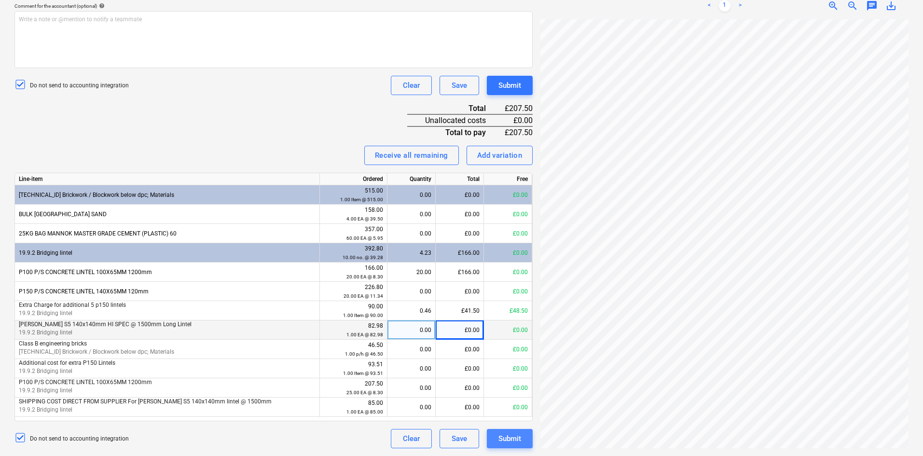
click at [505, 437] on div "Submit" at bounding box center [510, 438] width 23 height 13
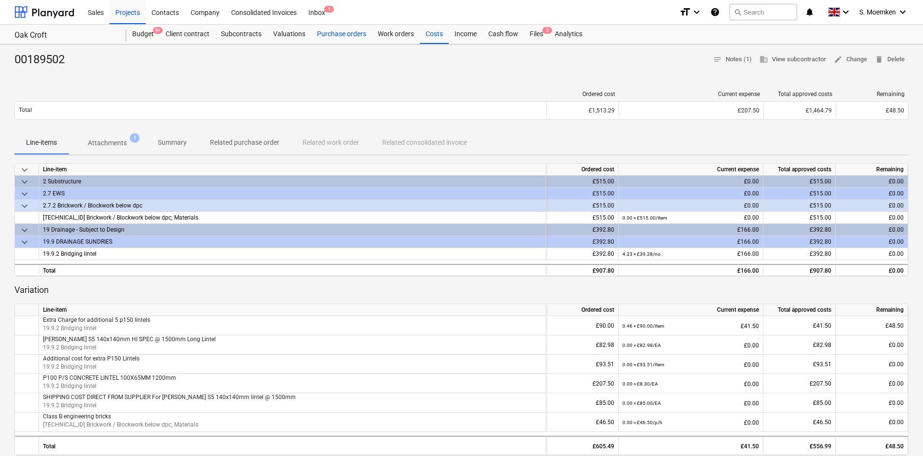
click at [334, 36] on div "Purchase orders" at bounding box center [341, 34] width 61 height 19
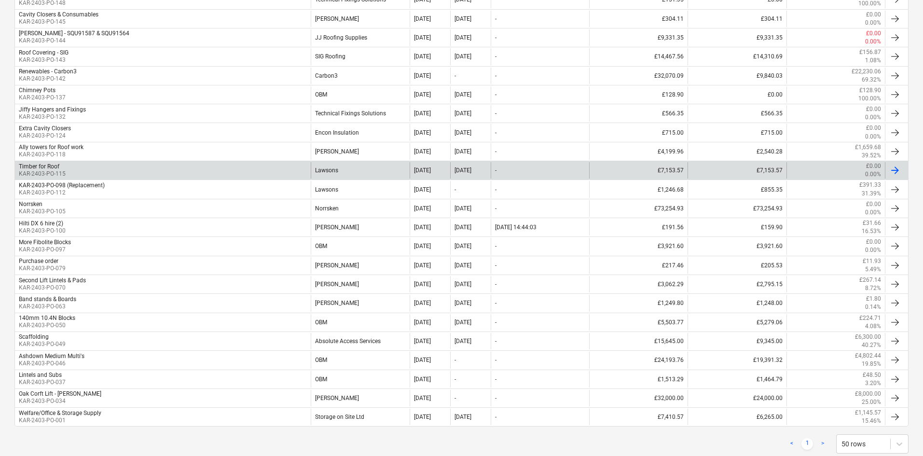
scroll to position [556, 0]
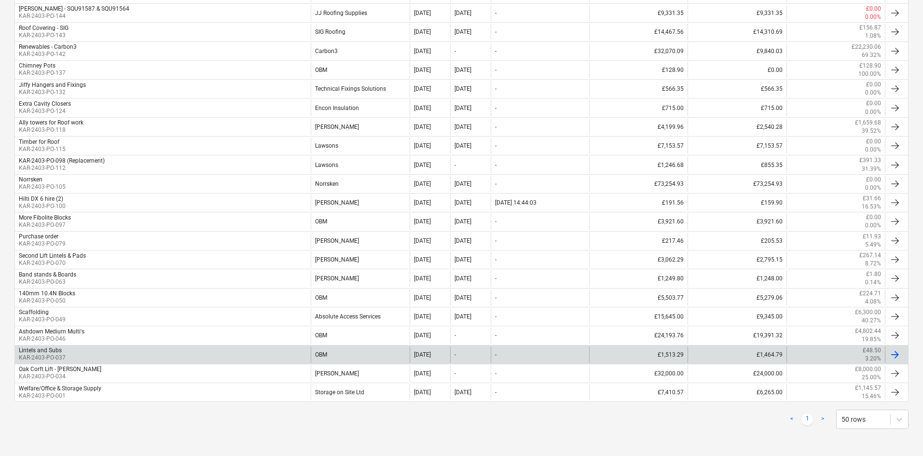
click at [248, 352] on div "Lintels and Subs KAR-2403-PO-037" at bounding box center [163, 355] width 296 height 16
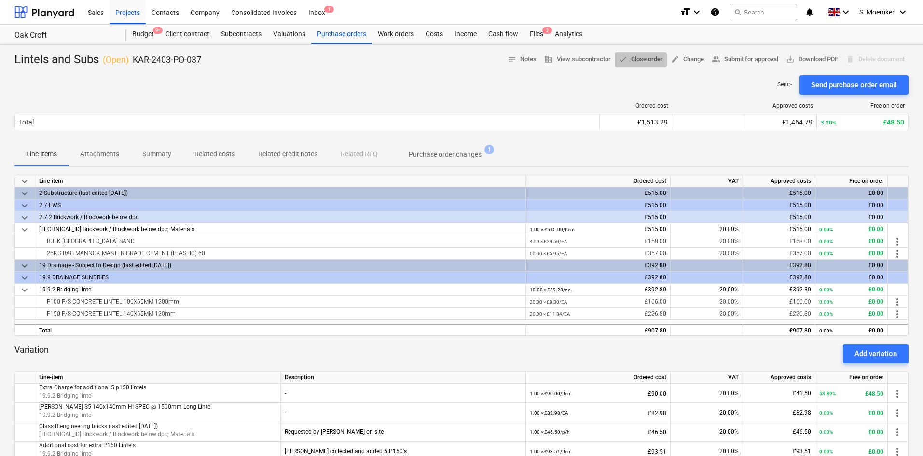
click at [634, 58] on span "done Close order" at bounding box center [641, 59] width 44 height 11
